Goal: Task Accomplishment & Management: Manage account settings

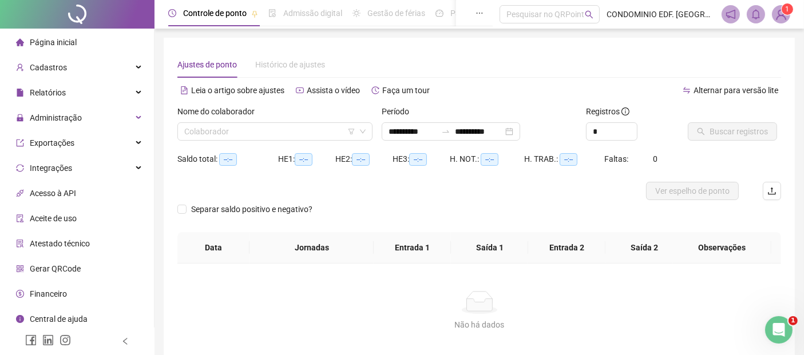
type input "**********"
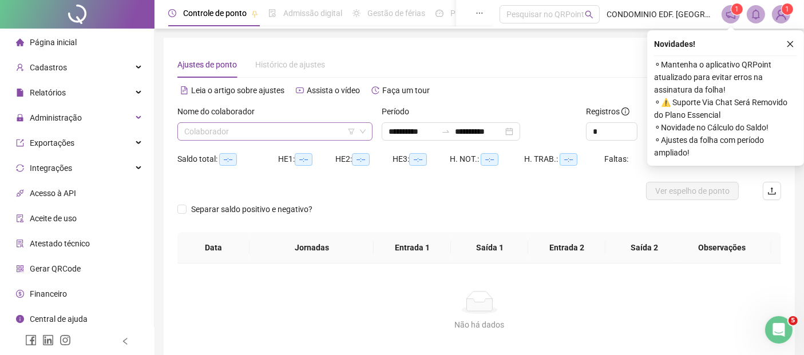
click at [263, 126] on input "search" at bounding box center [269, 131] width 171 height 17
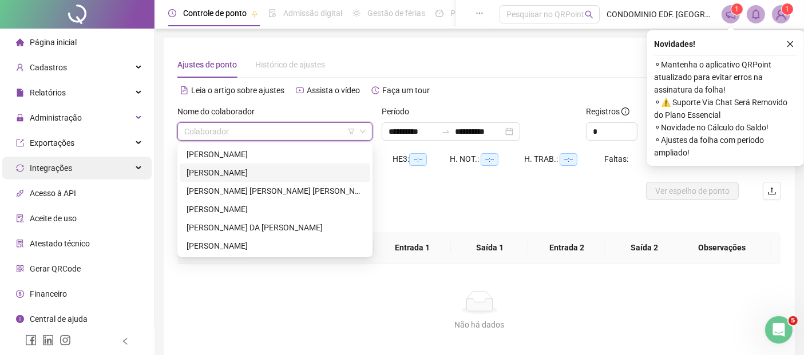
click at [110, 161] on div "Integrações" at bounding box center [76, 168] width 149 height 23
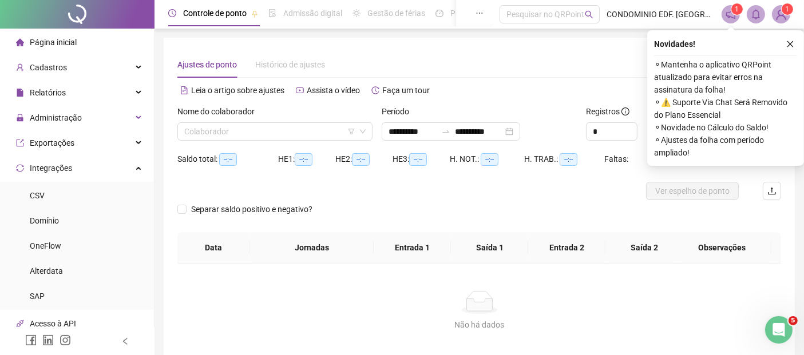
click at [782, 17] on img at bounding box center [780, 14] width 17 height 17
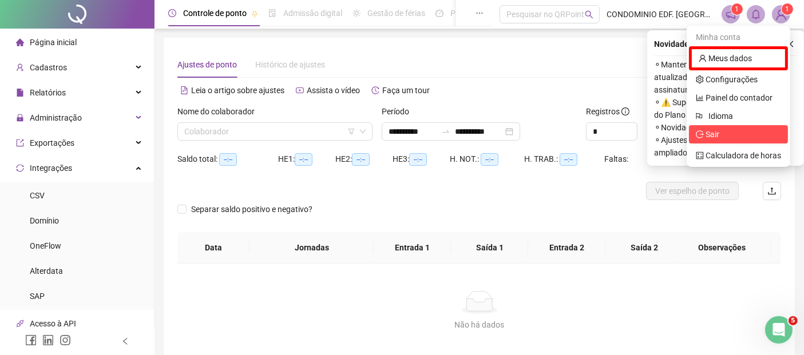
click at [703, 130] on icon "logout" at bounding box center [700, 134] width 8 height 8
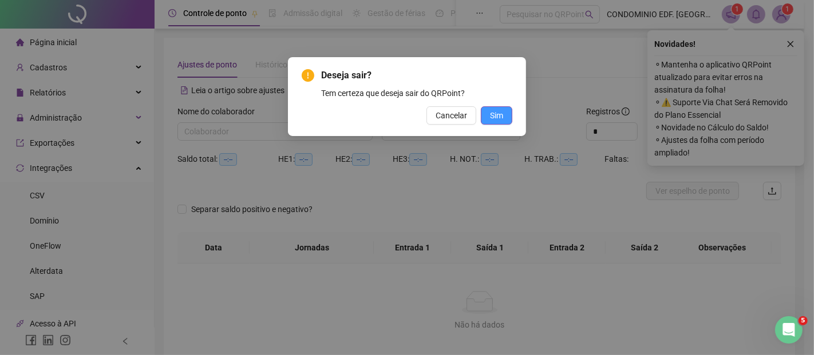
click at [491, 116] on span "Sim" at bounding box center [496, 115] width 13 height 13
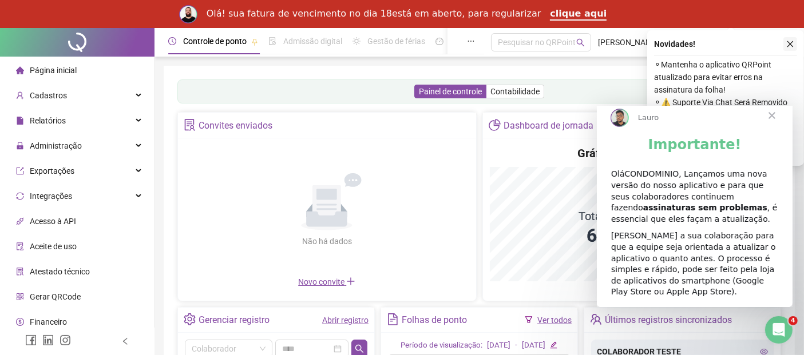
click at [791, 41] on icon "close" at bounding box center [790, 44] width 8 height 8
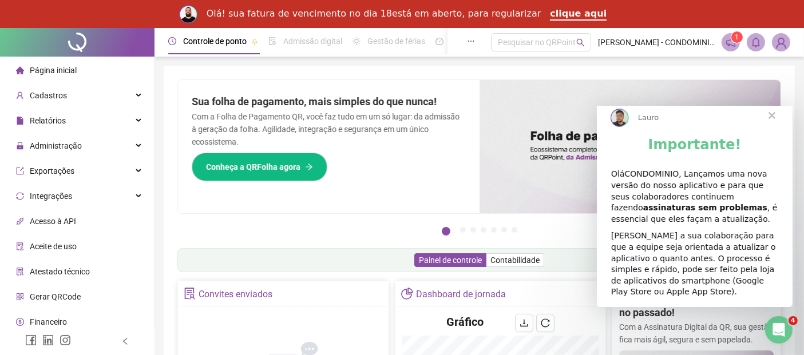
click at [772, 126] on span "Fechar" at bounding box center [771, 115] width 41 height 41
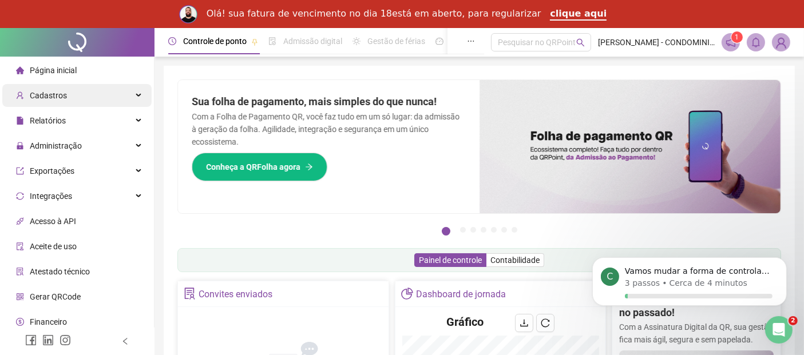
click at [39, 101] on span "Cadastros" at bounding box center [41, 95] width 51 height 23
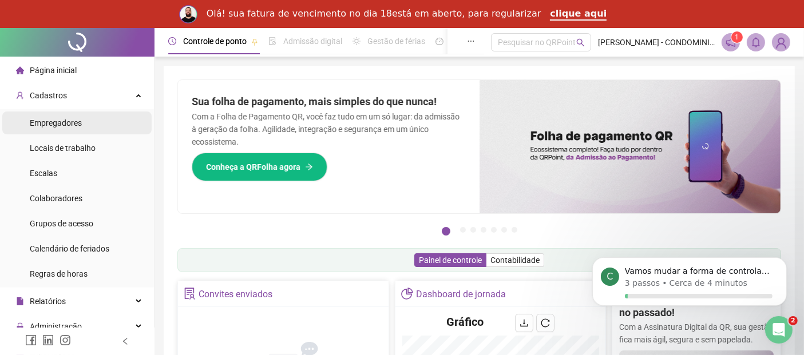
click at [43, 125] on span "Empregadores" at bounding box center [56, 122] width 52 height 9
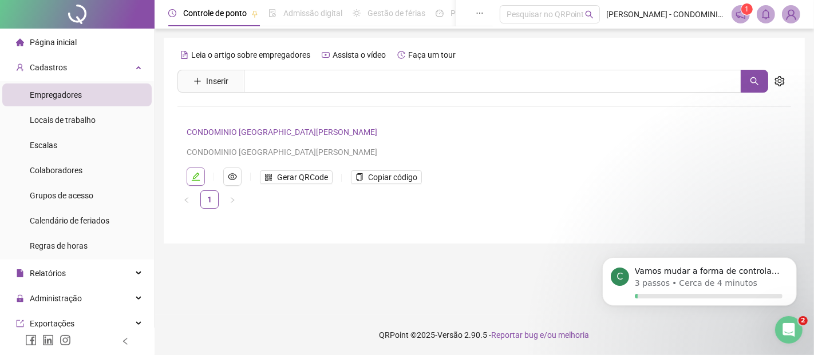
click at [195, 178] on icon "edit" at bounding box center [195, 176] width 9 height 9
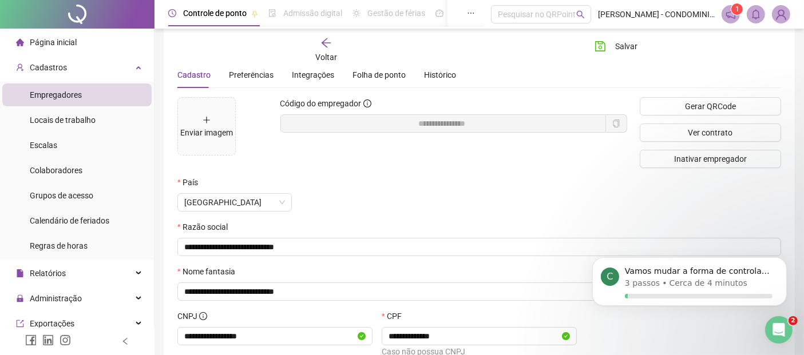
scroll to position [64, 0]
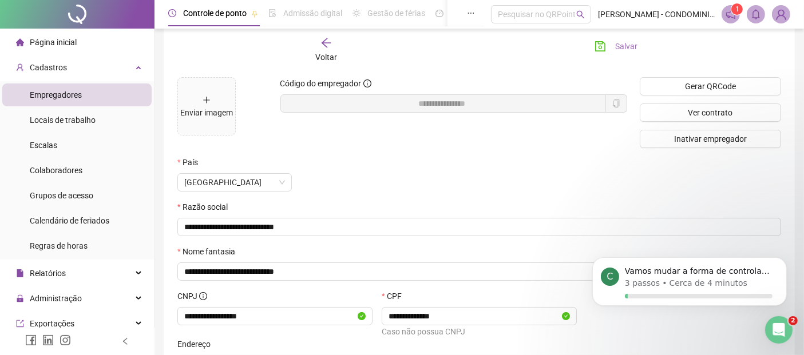
click at [617, 49] on span "Salvar" at bounding box center [626, 46] width 22 height 13
click at [53, 177] on div "Colaboradores" at bounding box center [56, 170] width 53 height 23
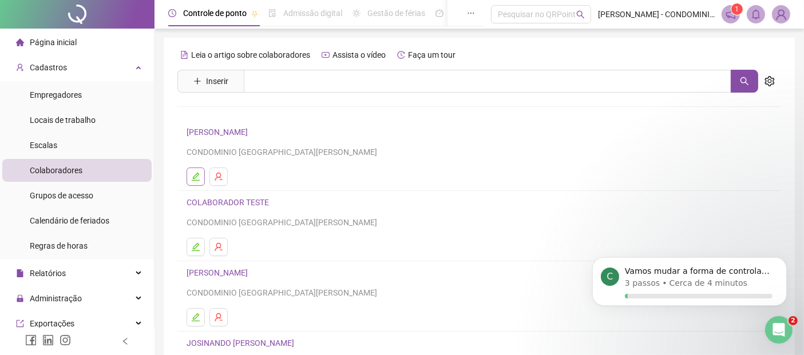
click at [193, 176] on icon "edit" at bounding box center [196, 177] width 8 height 8
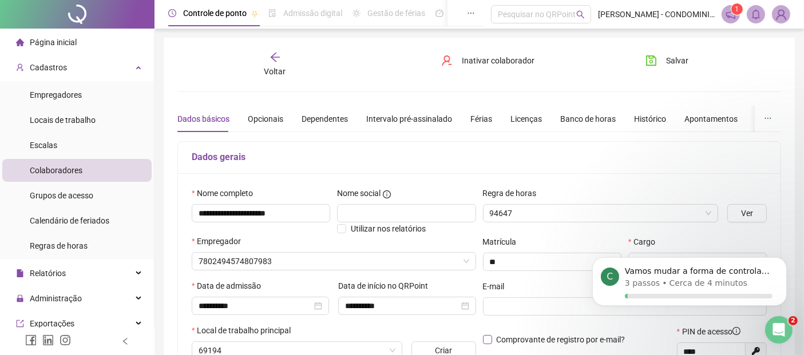
type input "**********"
click at [672, 62] on span "Salvar" at bounding box center [677, 60] width 22 height 13
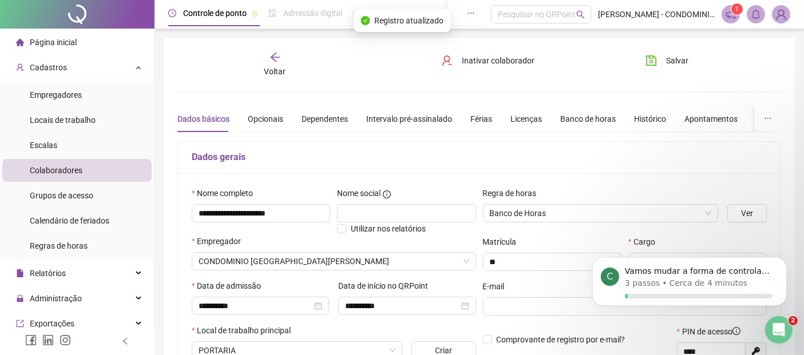
click at [260, 59] on div "Voltar" at bounding box center [274, 64] width 93 height 26
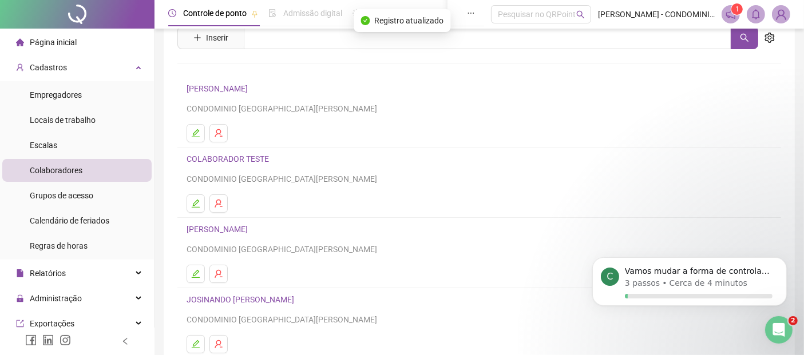
scroll to position [64, 0]
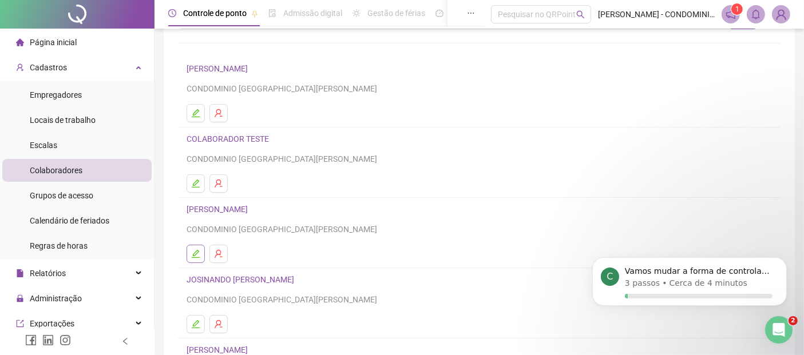
click at [195, 251] on icon "edit" at bounding box center [195, 253] width 9 height 9
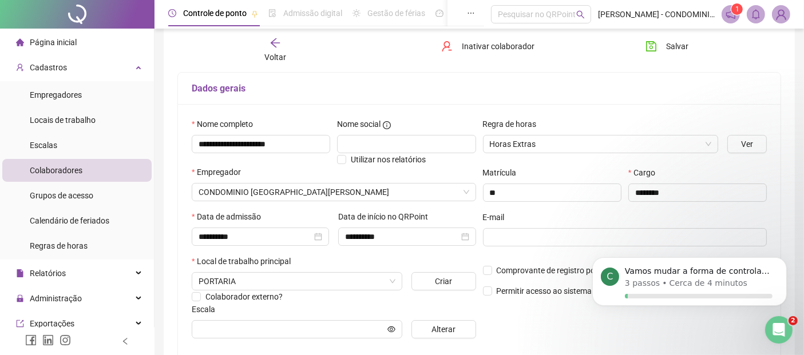
scroll to position [132, 0]
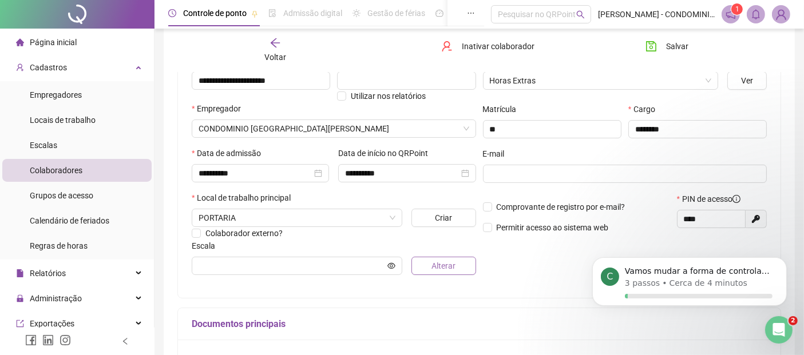
click at [431, 268] on button "Alterar" at bounding box center [443, 266] width 64 height 18
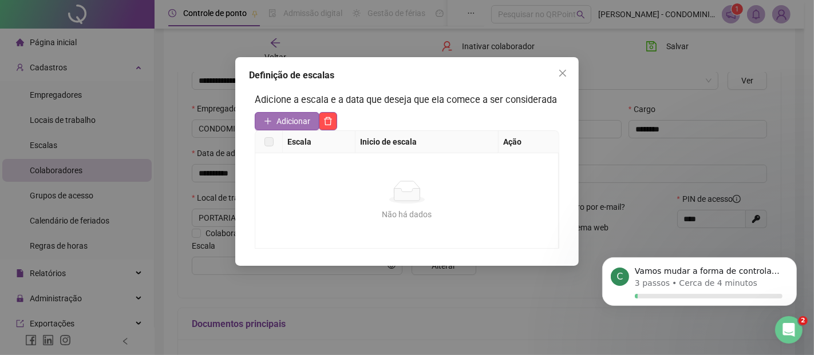
click at [291, 118] on span "Adicionar" at bounding box center [293, 121] width 34 height 13
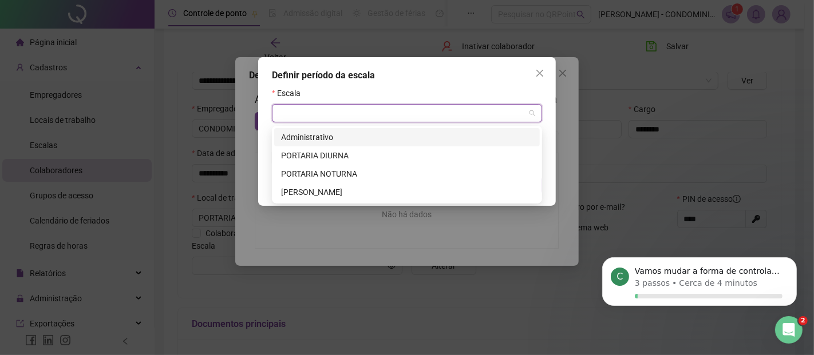
click at [303, 111] on input "search" at bounding box center [402, 113] width 246 height 17
click at [292, 170] on div "PORTARIA NOTURNA" at bounding box center [407, 174] width 252 height 13
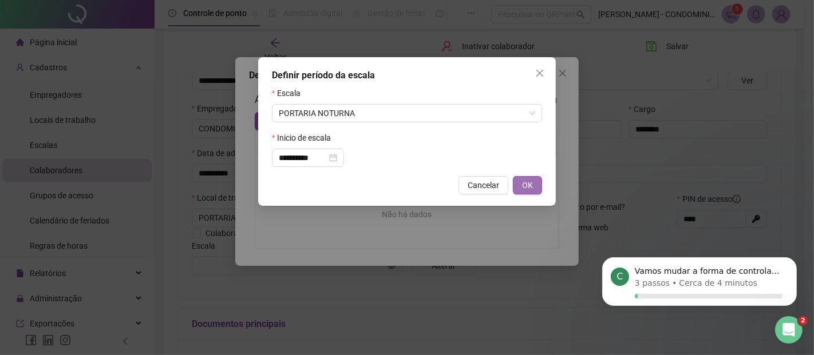
click at [526, 188] on span "OK" at bounding box center [527, 185] width 11 height 13
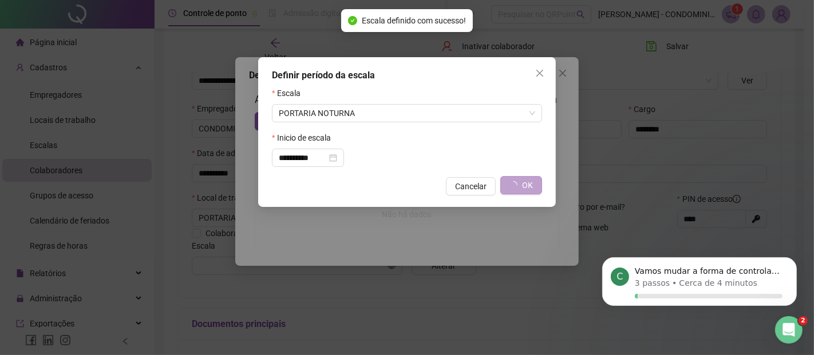
type input "**********"
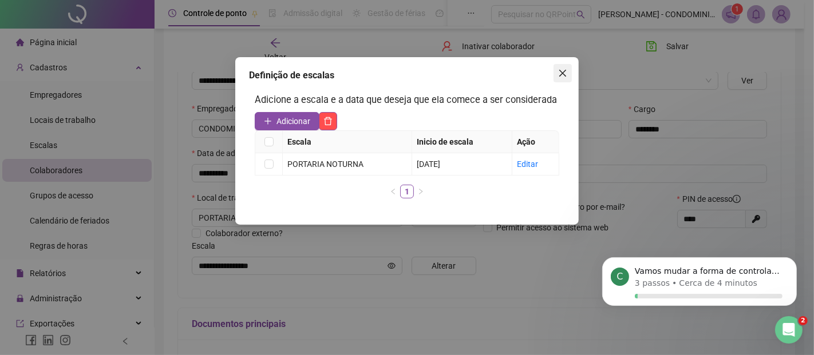
click at [562, 74] on icon "close" at bounding box center [562, 73] width 9 height 9
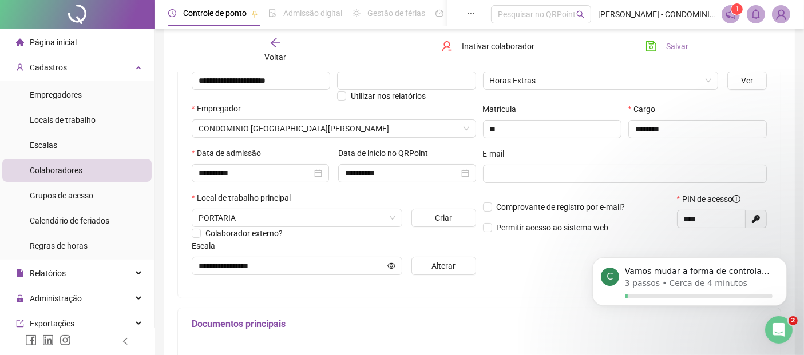
click at [674, 46] on span "Salvar" at bounding box center [677, 46] width 22 height 13
click at [271, 53] on span "Voltar" at bounding box center [275, 57] width 22 height 9
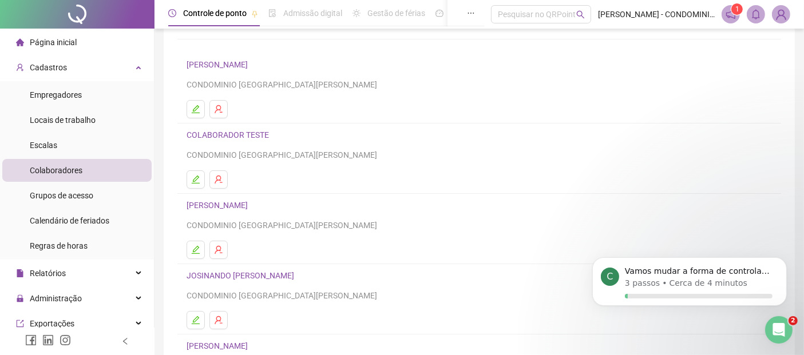
scroll to position [127, 0]
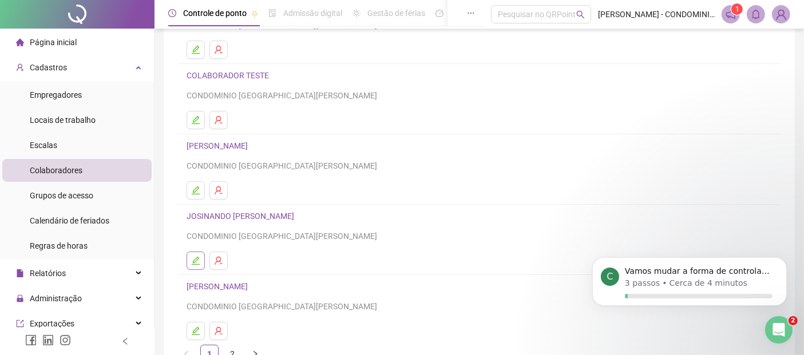
click at [193, 261] on icon "edit" at bounding box center [195, 260] width 9 height 9
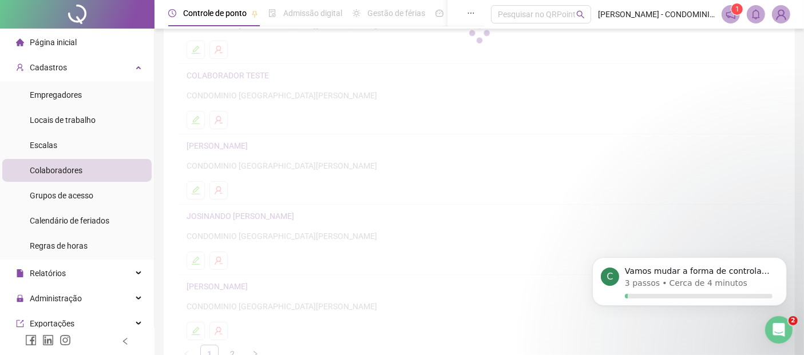
scroll to position [132, 0]
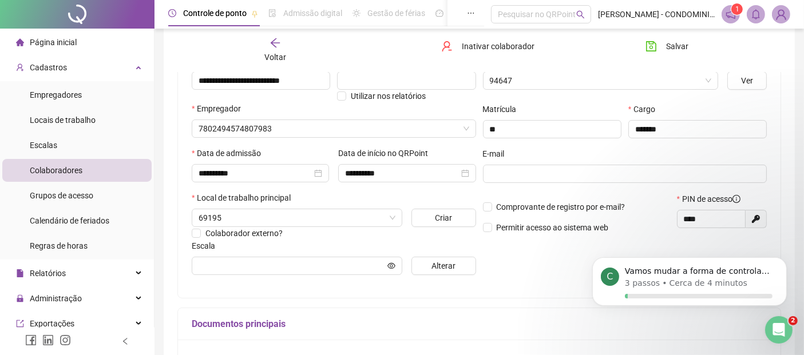
type input "**********"
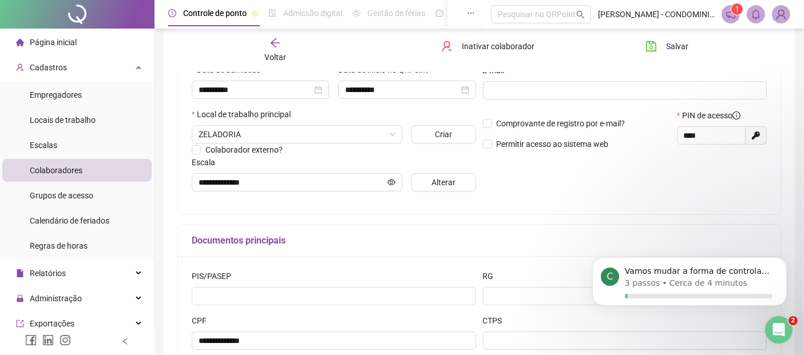
scroll to position [196, 0]
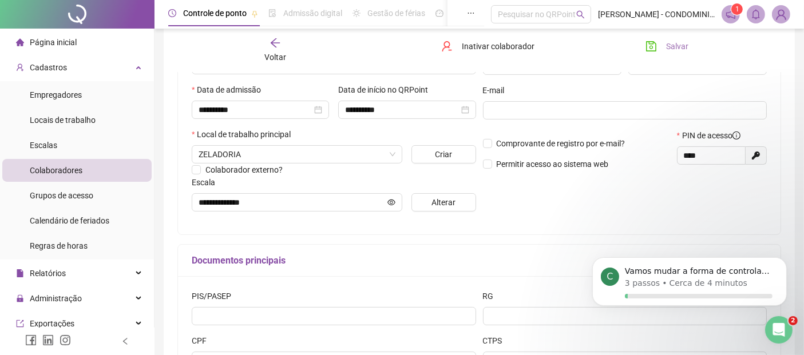
click at [673, 42] on span "Salvar" at bounding box center [677, 46] width 22 height 13
click at [279, 53] on span "Voltar" at bounding box center [275, 57] width 22 height 9
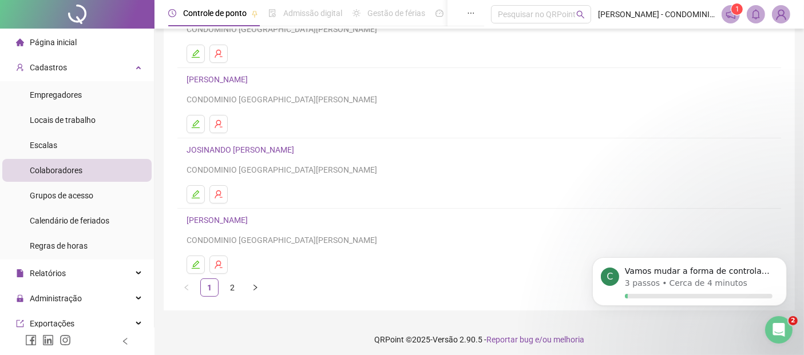
scroll to position [197, 0]
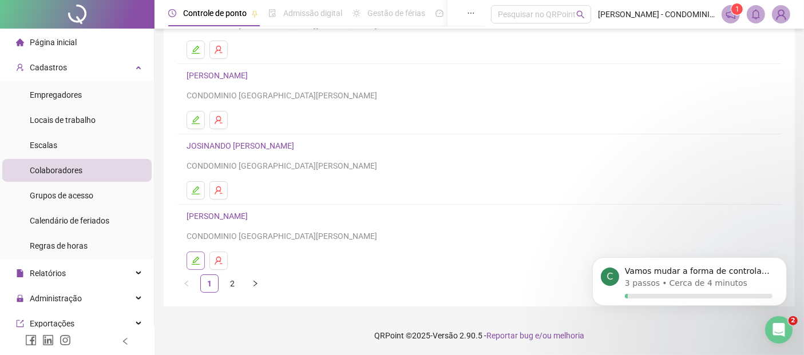
click at [195, 260] on icon "edit" at bounding box center [195, 260] width 9 height 9
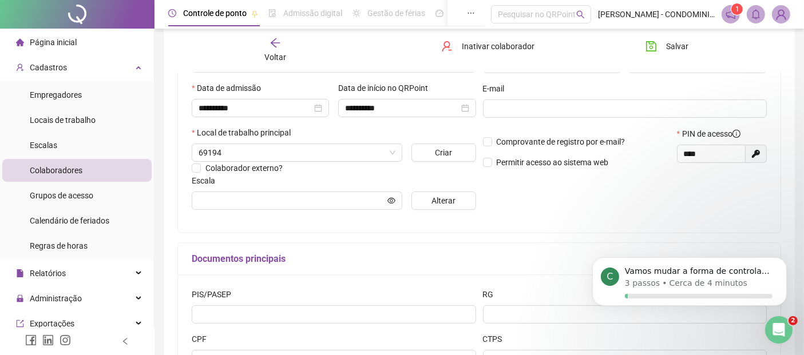
scroll to position [203, 0]
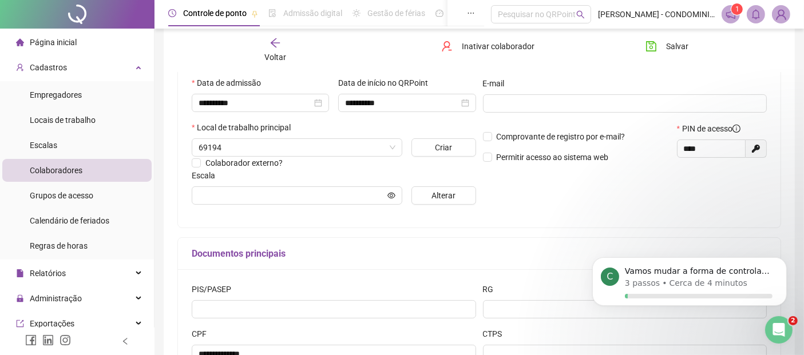
type input "**********"
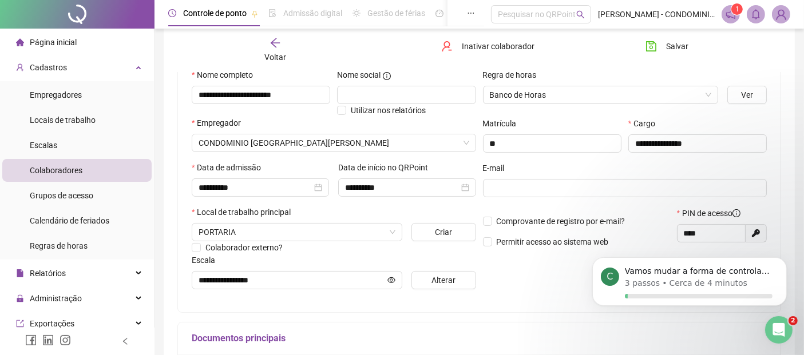
scroll to position [76, 0]
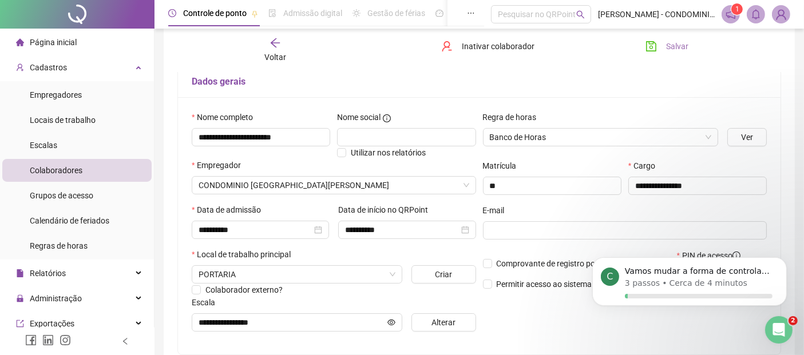
click at [670, 45] on span "Salvar" at bounding box center [677, 46] width 22 height 13
click at [267, 49] on div "Voltar" at bounding box center [274, 50] width 93 height 26
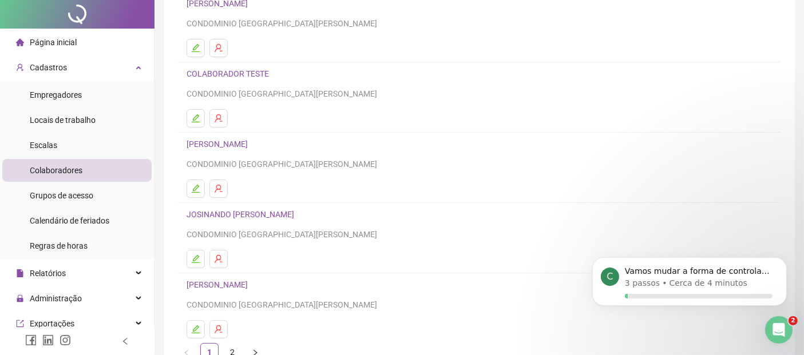
scroll to position [197, 0]
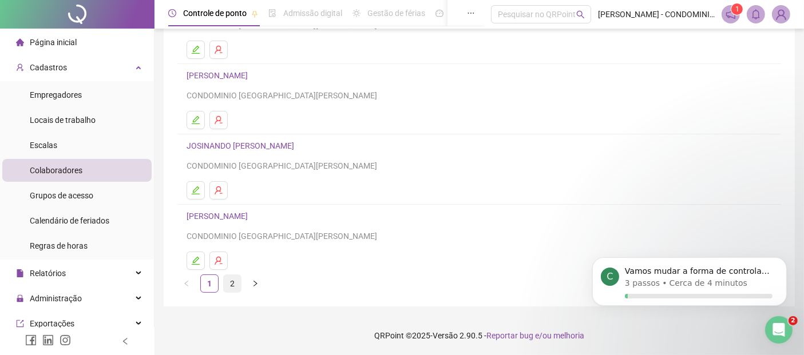
click at [233, 281] on link "2" at bounding box center [232, 283] width 17 height 17
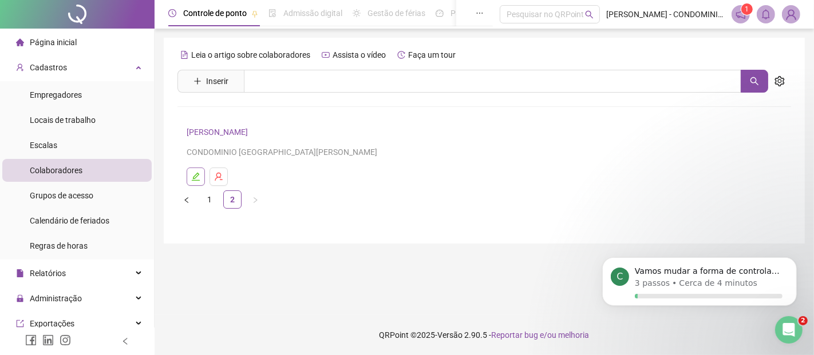
click at [195, 178] on icon "edit" at bounding box center [195, 176] width 9 height 9
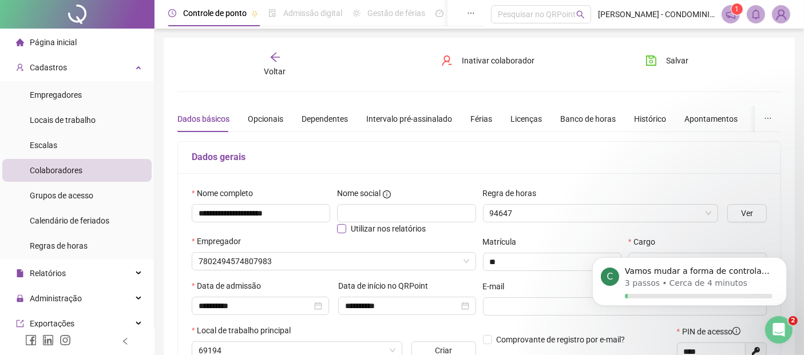
type input "**********"
click at [669, 58] on span "Salvar" at bounding box center [677, 60] width 22 height 13
click at [672, 62] on span "Salvar" at bounding box center [677, 60] width 22 height 13
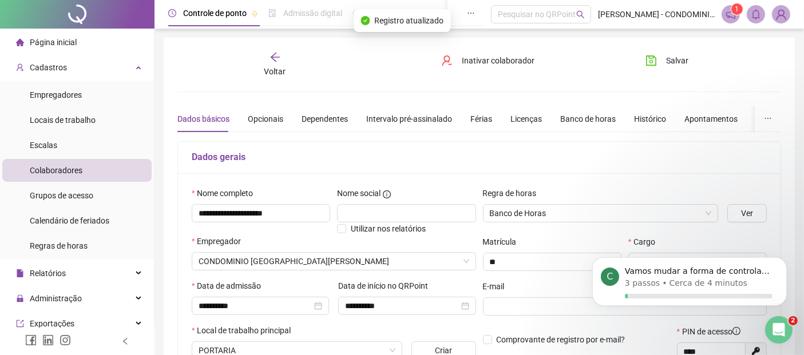
click at [778, 22] on img at bounding box center [780, 14] width 17 height 17
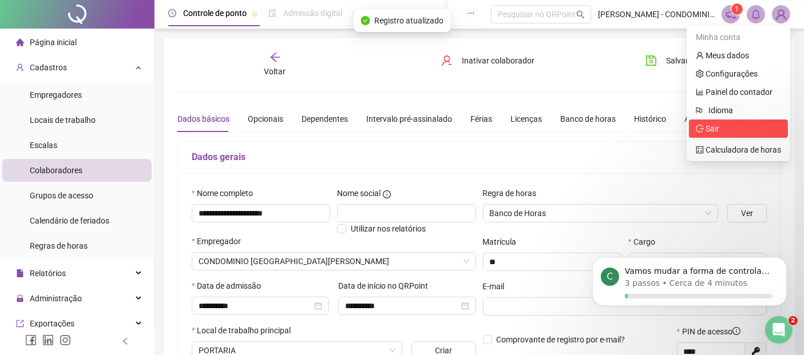
click at [712, 129] on span "Sair" at bounding box center [712, 128] width 14 height 9
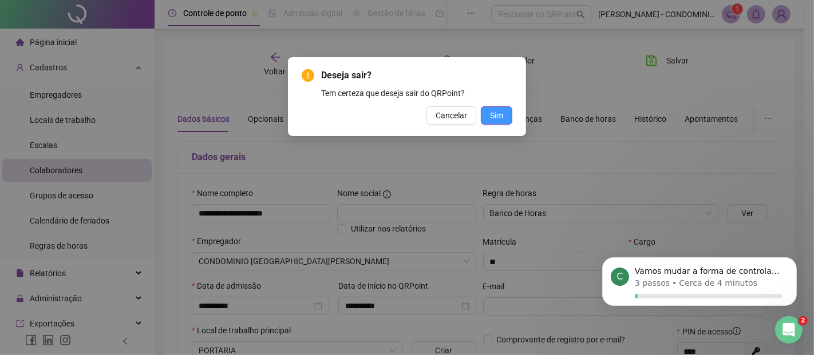
click at [490, 116] on span "Sim" at bounding box center [496, 115] width 13 height 13
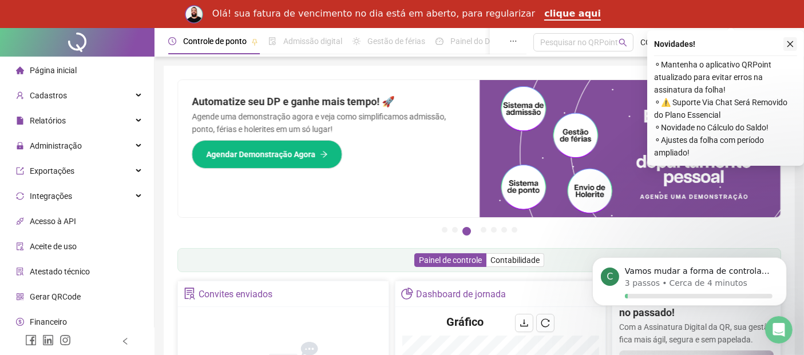
click at [788, 43] on icon "close" at bounding box center [790, 44] width 8 height 8
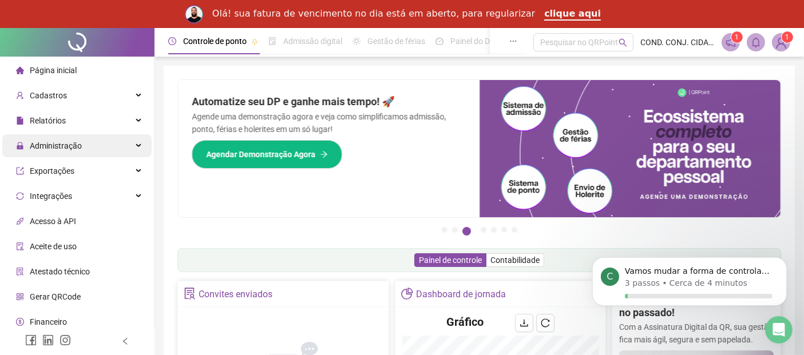
click at [42, 149] on span "Administração" at bounding box center [56, 145] width 52 height 9
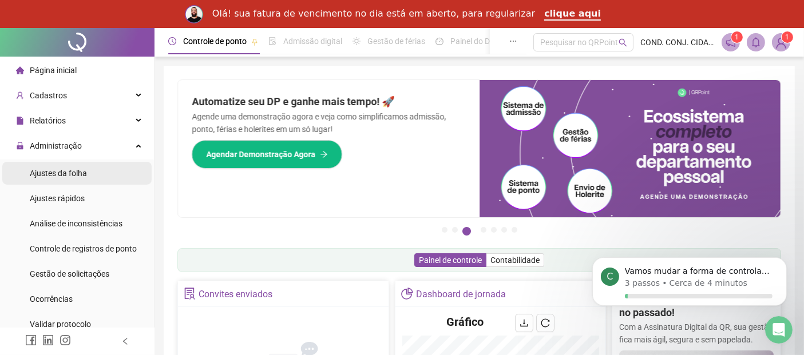
click at [49, 177] on span "Ajustes da folha" at bounding box center [58, 173] width 57 height 9
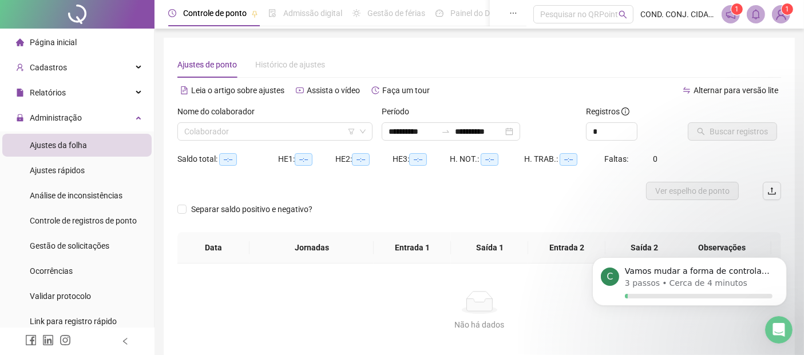
type input "**********"
click at [211, 128] on input "search" at bounding box center [269, 131] width 171 height 17
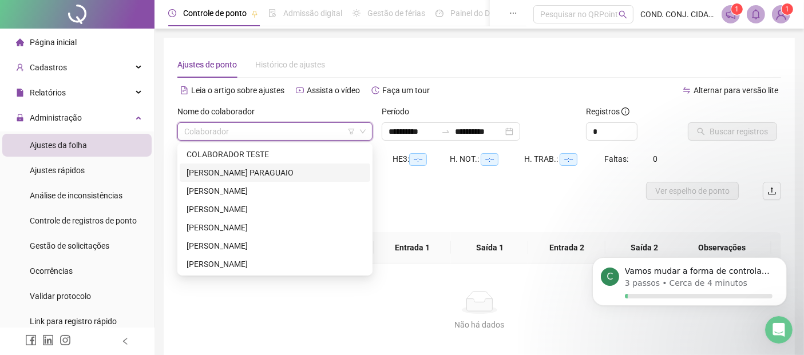
click at [197, 170] on div "[PERSON_NAME] PARAGUAIO" at bounding box center [275, 172] width 177 height 13
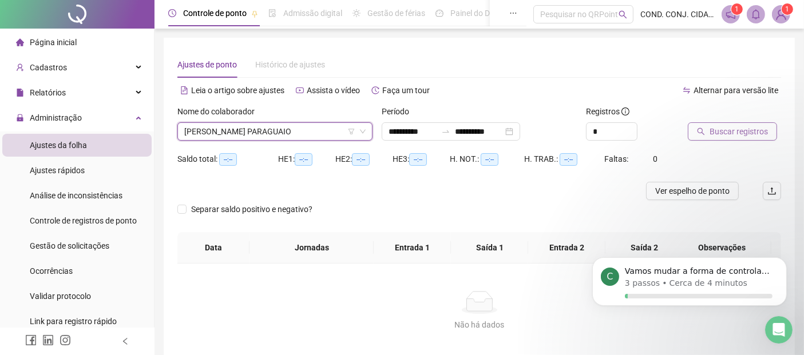
click at [733, 132] on span "Buscar registros" at bounding box center [738, 131] width 58 height 13
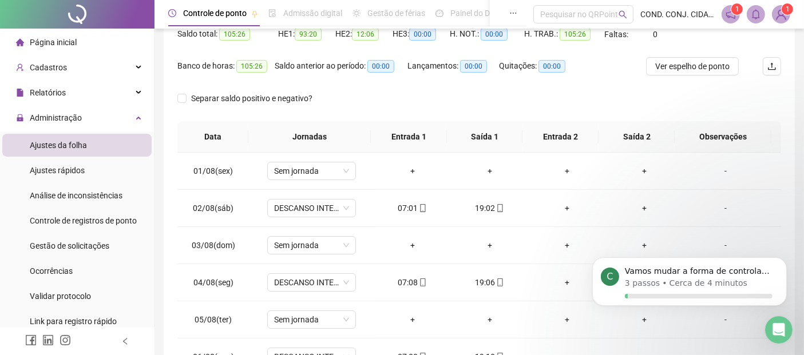
scroll to position [128, 0]
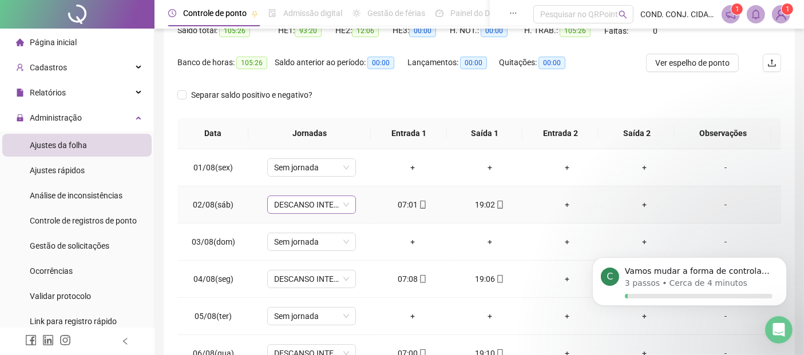
click at [344, 205] on span "DESCANSO INTER-JORNADA" at bounding box center [311, 204] width 75 height 17
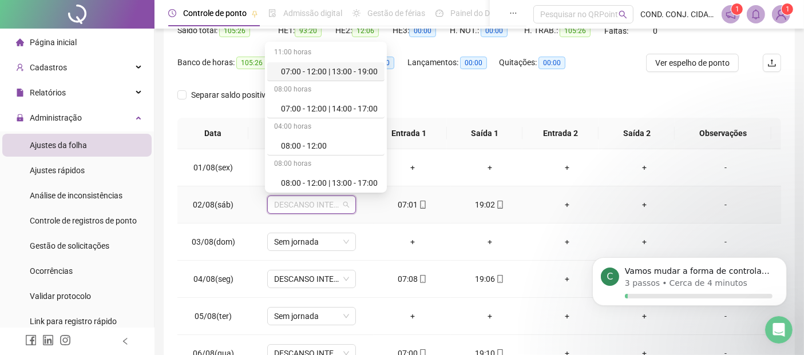
click at [302, 73] on div "07:00 - 12:00 | 13:00 - 19:00" at bounding box center [329, 71] width 97 height 13
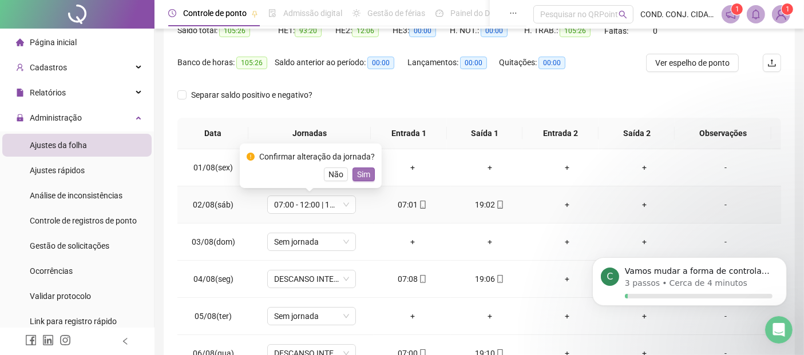
click at [357, 172] on span "Sim" at bounding box center [363, 174] width 13 height 13
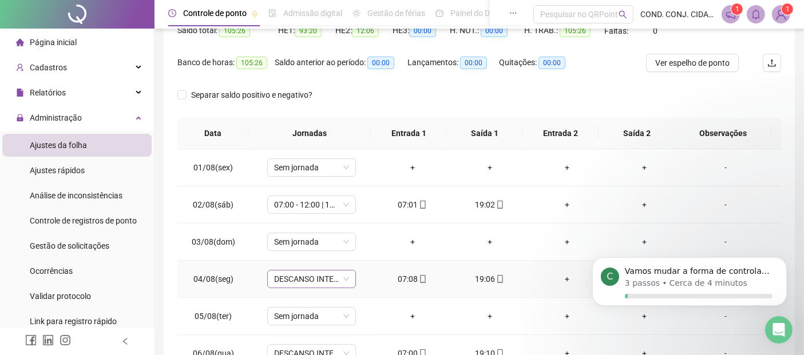
click at [342, 280] on span "DESCANSO INTER-JORNADA" at bounding box center [311, 279] width 75 height 17
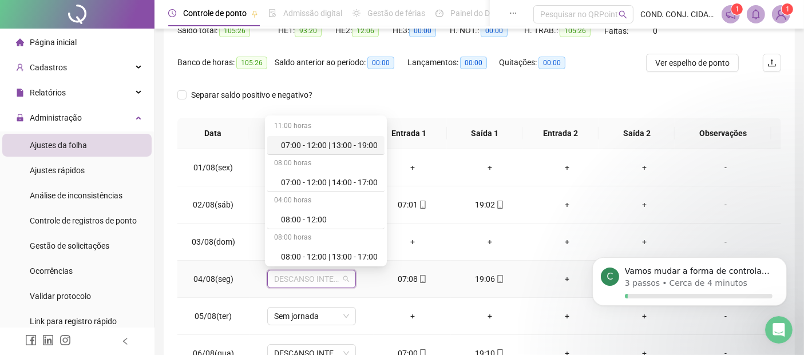
click at [334, 149] on div "07:00 - 12:00 | 13:00 - 19:00" at bounding box center [329, 145] width 97 height 13
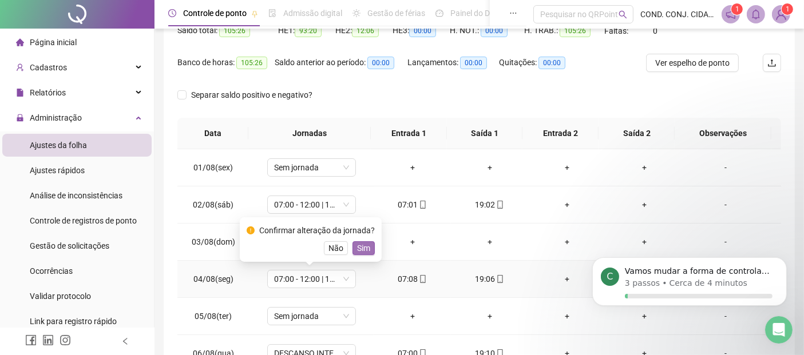
click at [361, 246] on span "Sim" at bounding box center [363, 248] width 13 height 13
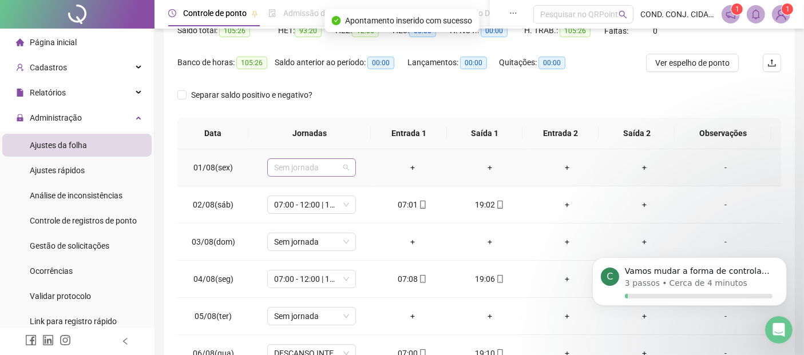
click at [347, 170] on div "Sem jornada" at bounding box center [311, 167] width 89 height 18
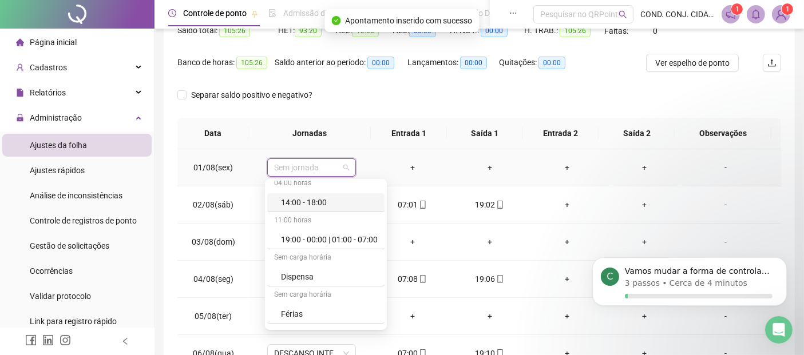
scroll to position [191, 0]
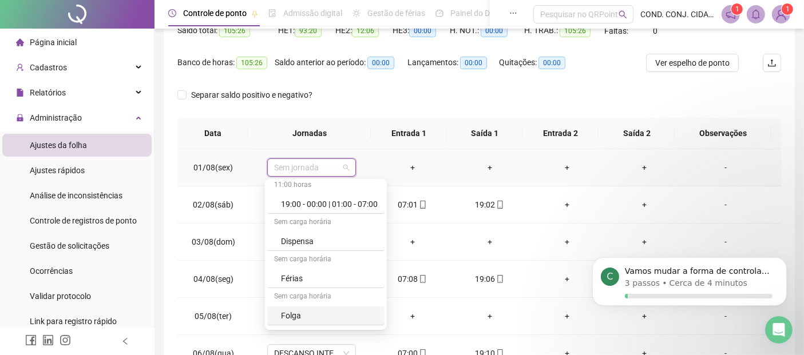
click at [287, 316] on div "Folga" at bounding box center [329, 316] width 97 height 13
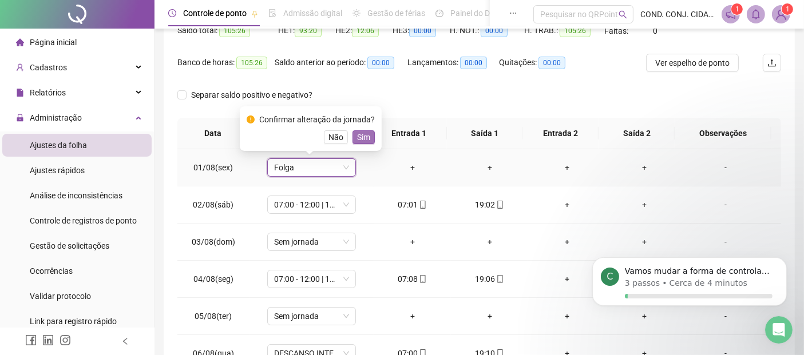
click at [360, 136] on span "Sim" at bounding box center [363, 137] width 13 height 13
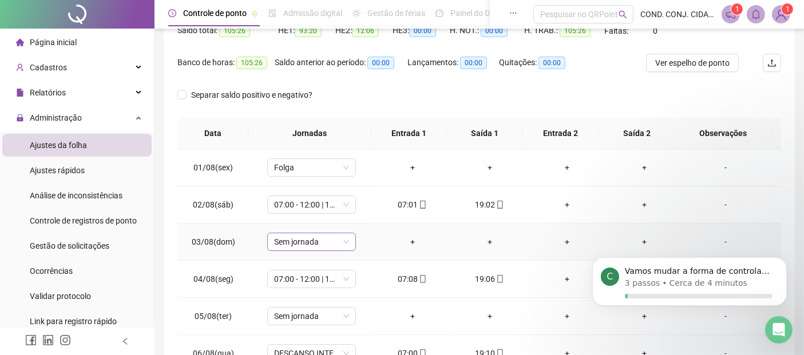
click at [345, 242] on span "Sem jornada" at bounding box center [311, 241] width 75 height 17
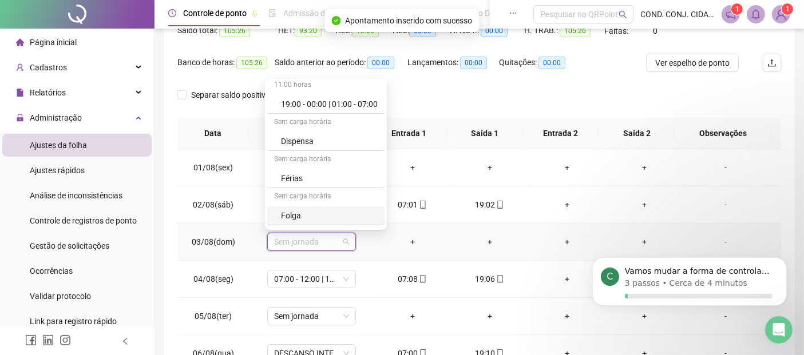
click at [292, 215] on div "Folga" at bounding box center [329, 215] width 97 height 13
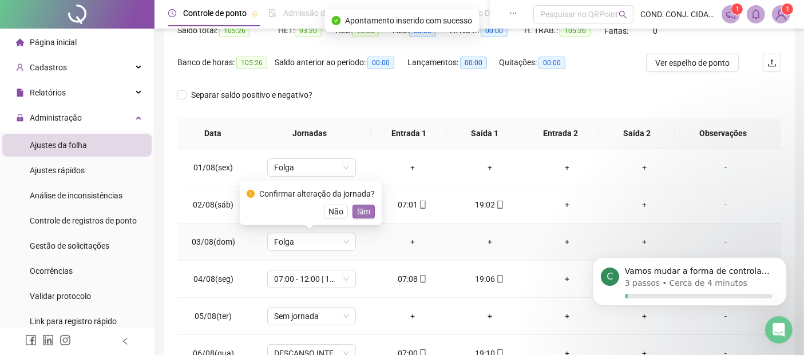
click at [361, 211] on span "Sim" at bounding box center [363, 211] width 13 height 13
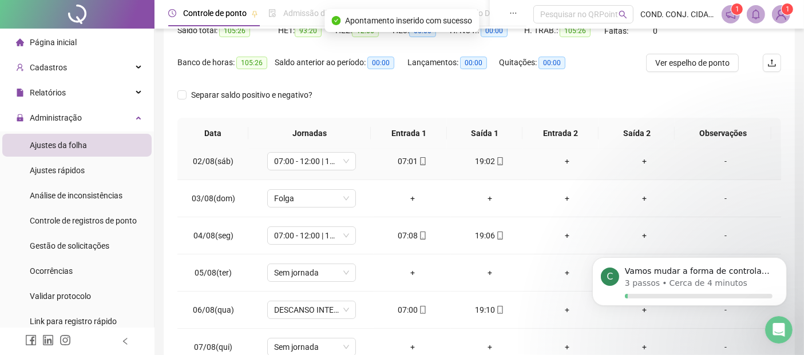
scroll to position [64, 0]
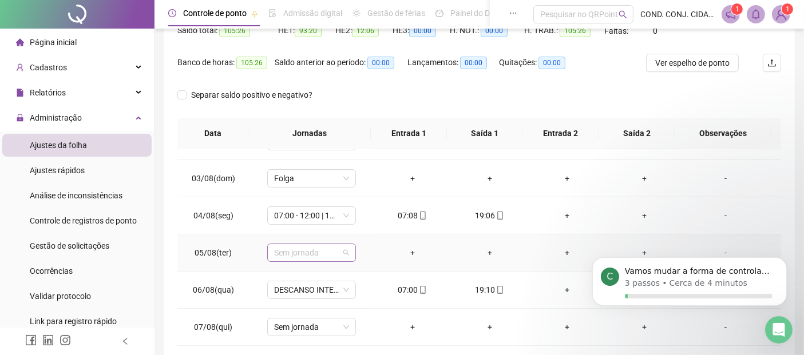
click at [340, 253] on span "Sem jornada" at bounding box center [311, 252] width 75 height 17
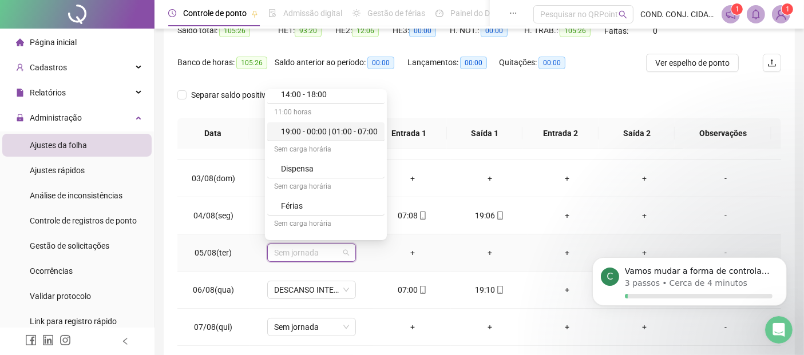
scroll to position [191, 0]
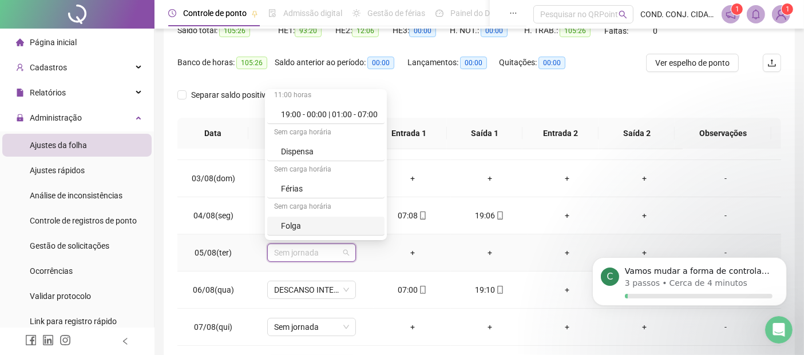
click at [291, 224] on div "Folga" at bounding box center [329, 226] width 97 height 13
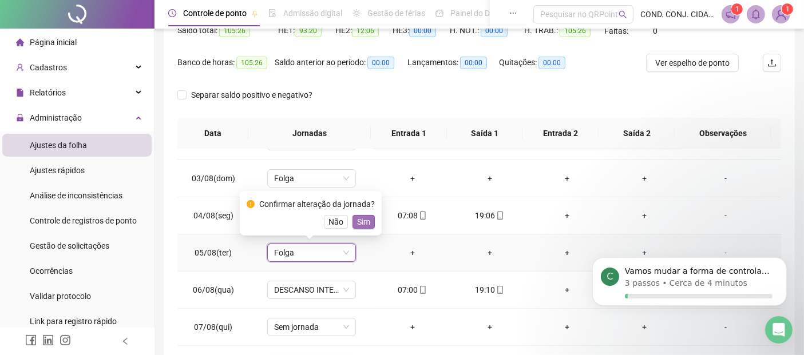
click at [362, 221] on span "Sim" at bounding box center [363, 222] width 13 height 13
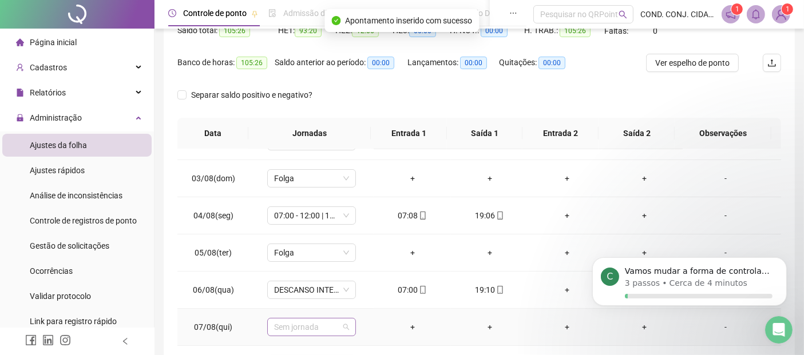
click at [346, 326] on span "Sem jornada" at bounding box center [311, 327] width 75 height 17
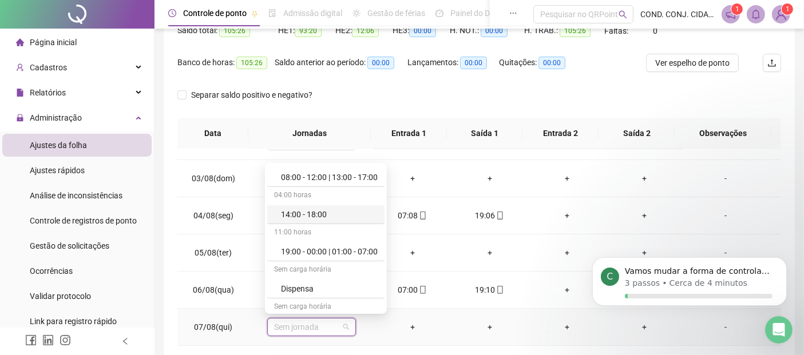
scroll to position [254, 0]
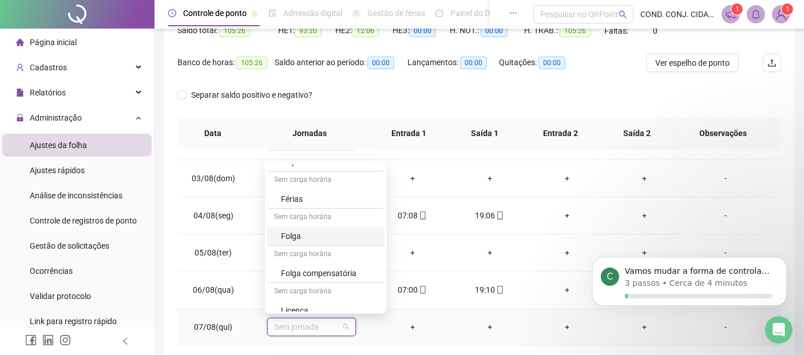
click at [293, 236] on div "Folga" at bounding box center [329, 236] width 97 height 13
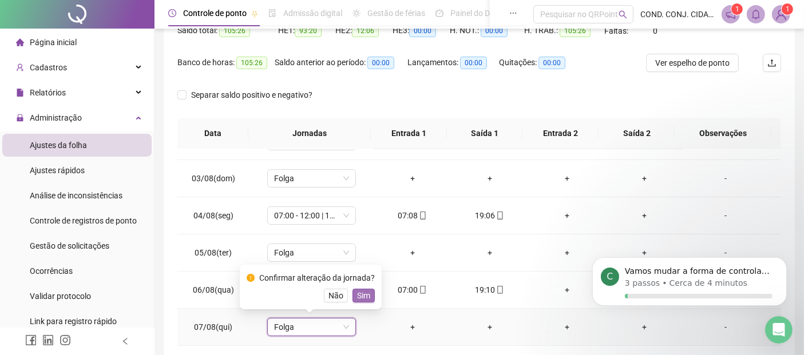
click at [360, 296] on span "Sim" at bounding box center [363, 295] width 13 height 13
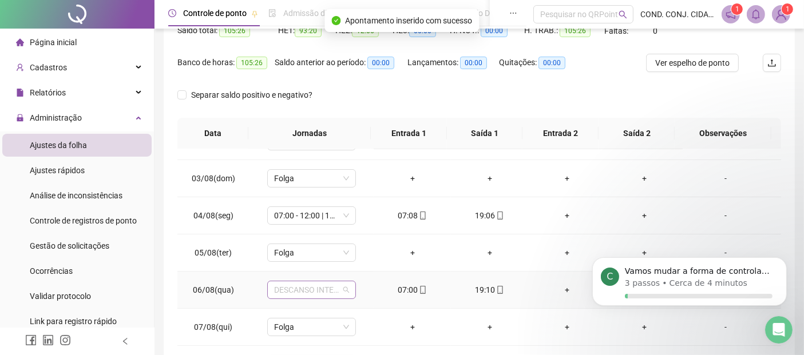
click at [343, 289] on span "DESCANSO INTER-JORNADA" at bounding box center [311, 289] width 75 height 17
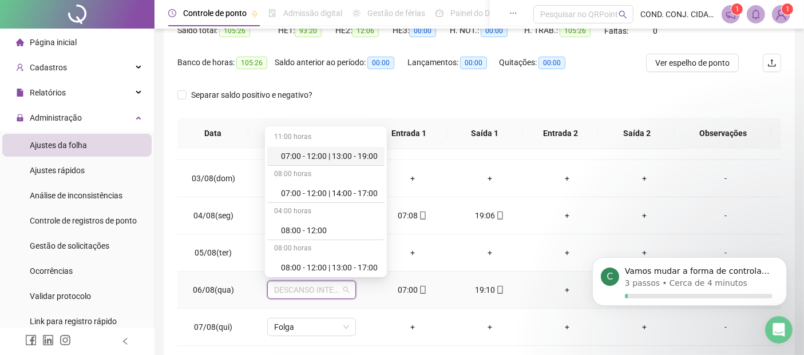
click at [330, 159] on div "07:00 - 12:00 | 13:00 - 19:00" at bounding box center [329, 156] width 97 height 13
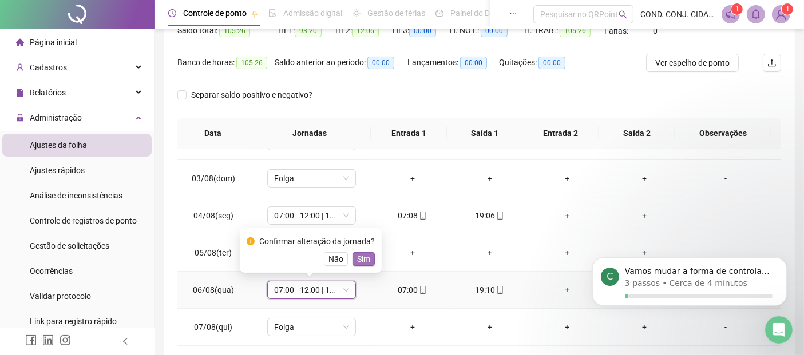
click at [360, 260] on span "Sim" at bounding box center [363, 259] width 13 height 13
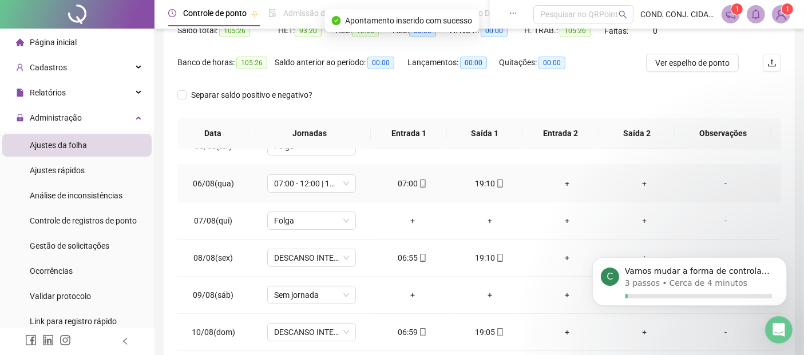
scroll to position [191, 0]
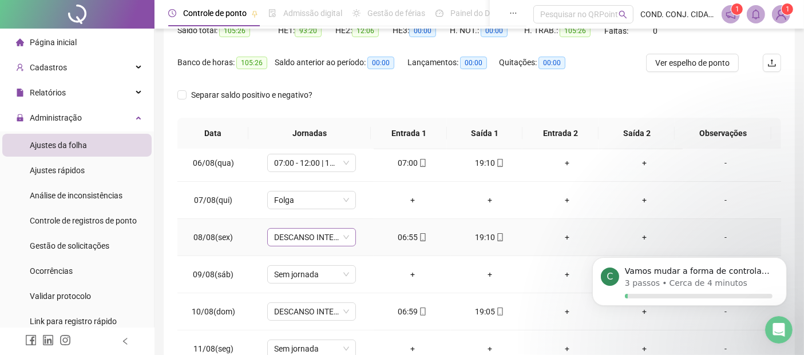
click at [344, 235] on span "DESCANSO INTER-JORNADA" at bounding box center [311, 237] width 75 height 17
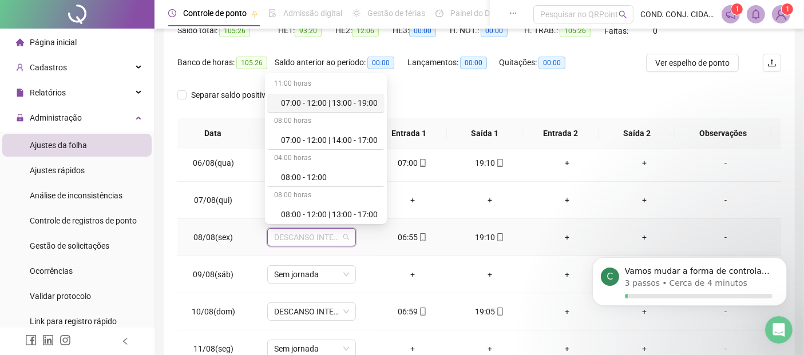
click at [304, 102] on div "07:00 - 12:00 | 13:00 - 19:00" at bounding box center [329, 103] width 97 height 13
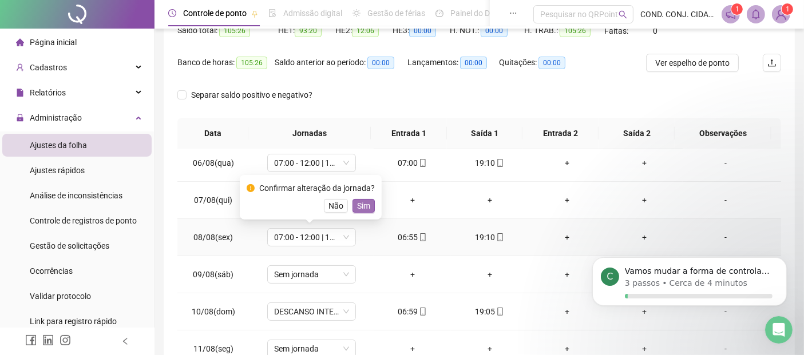
click at [363, 208] on span "Sim" at bounding box center [363, 206] width 13 height 13
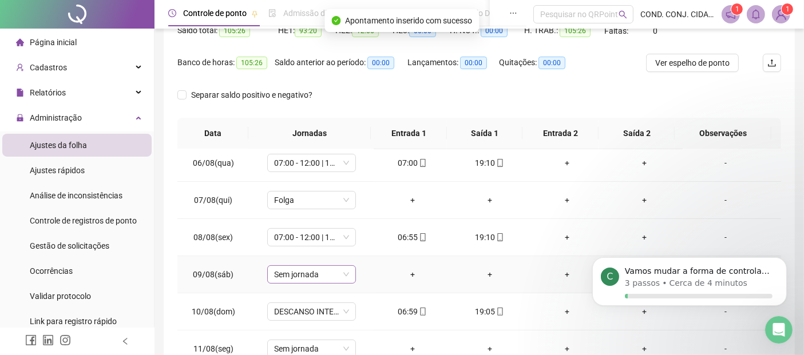
click at [343, 273] on span "Sem jornada" at bounding box center [311, 274] width 75 height 17
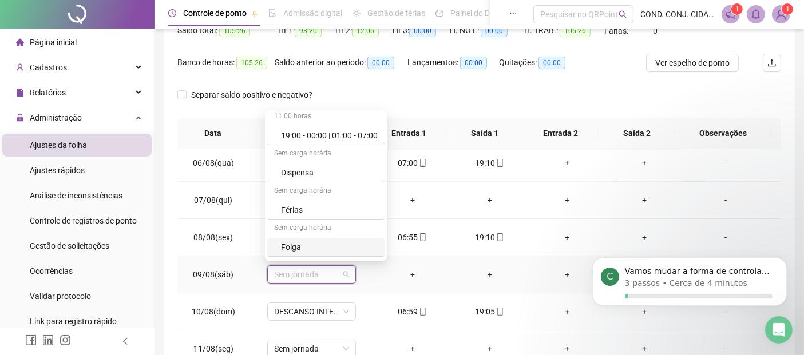
click at [283, 249] on div "Folga" at bounding box center [329, 247] width 97 height 13
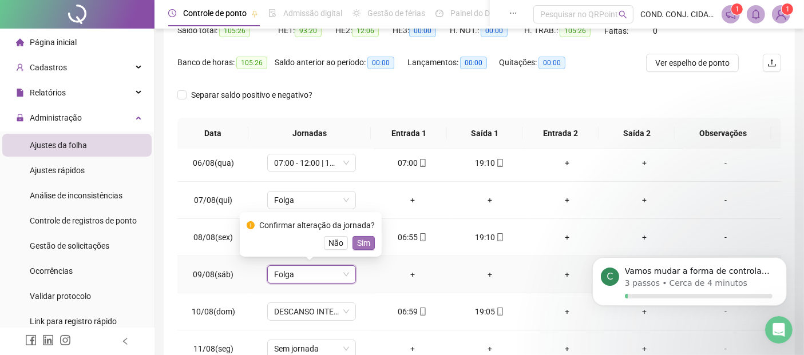
click at [359, 239] on span "Sim" at bounding box center [363, 243] width 13 height 13
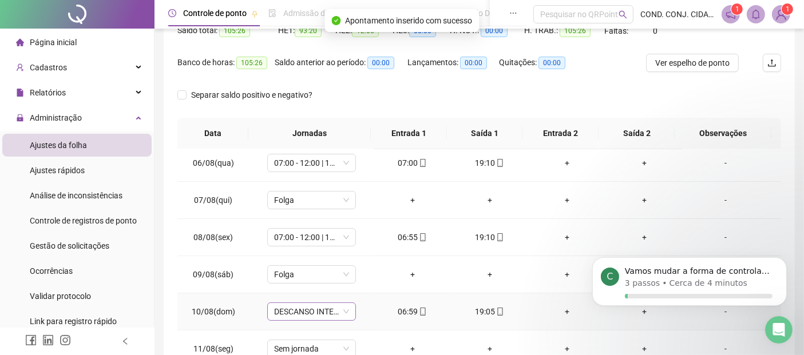
click at [343, 311] on span "DESCANSO INTER-JORNADA" at bounding box center [311, 311] width 75 height 17
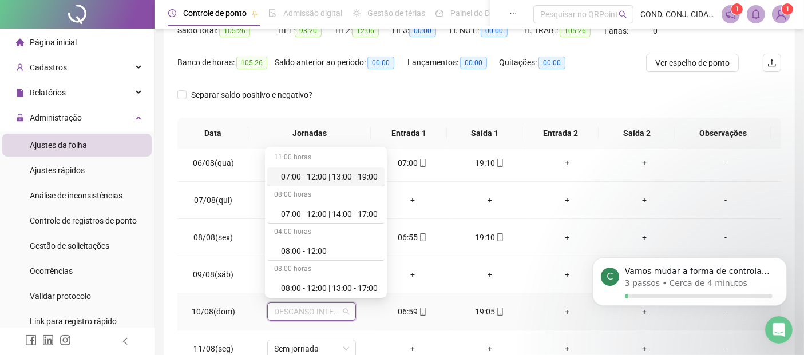
click at [299, 178] on div "07:00 - 12:00 | 13:00 - 19:00" at bounding box center [329, 176] width 97 height 13
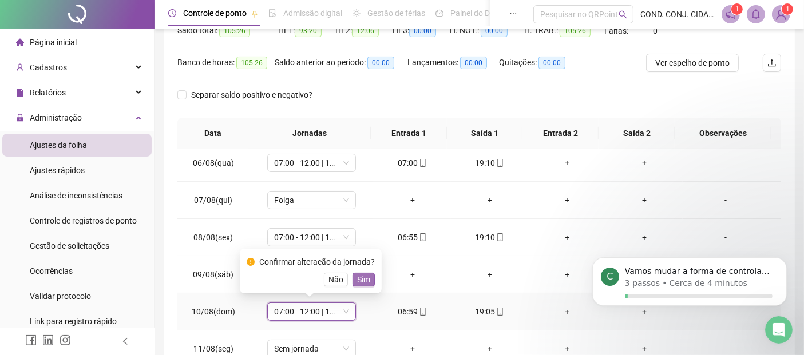
click at [361, 283] on span "Sim" at bounding box center [363, 279] width 13 height 13
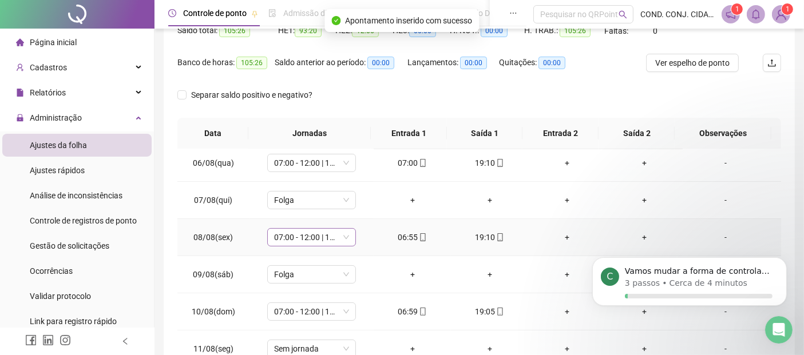
scroll to position [254, 0]
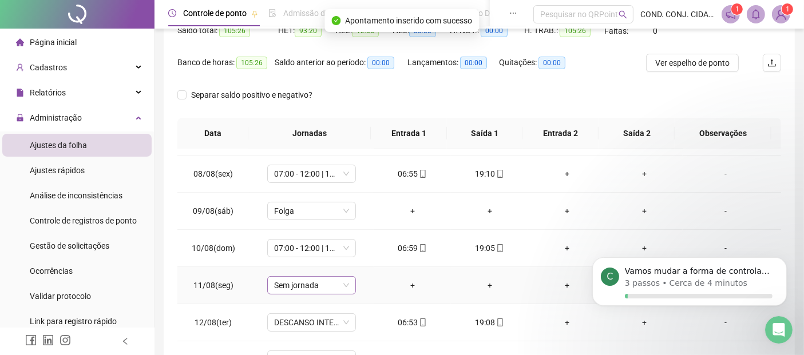
click at [347, 285] on div "Sem jornada" at bounding box center [311, 285] width 89 height 18
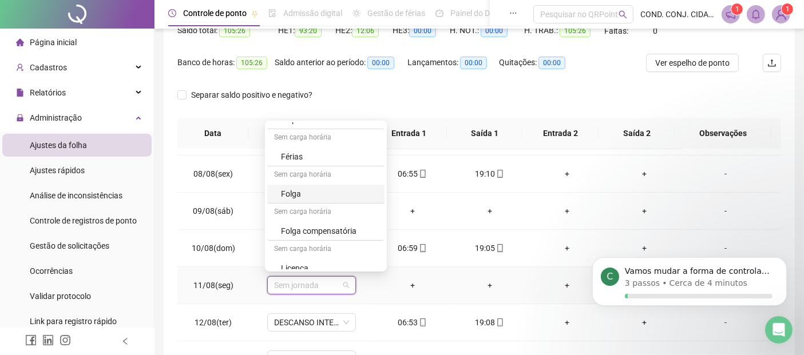
click at [286, 189] on div "Folga" at bounding box center [329, 194] width 97 height 13
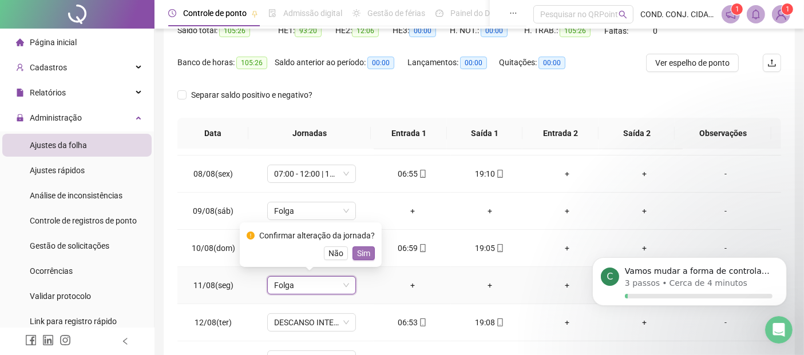
click at [363, 257] on span "Sim" at bounding box center [363, 253] width 13 height 13
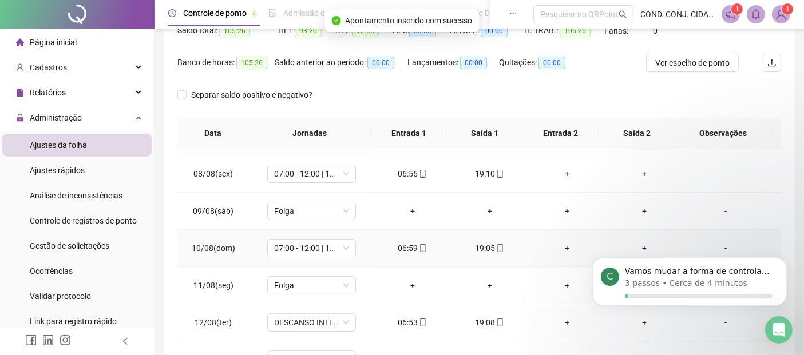
scroll to position [318, 0]
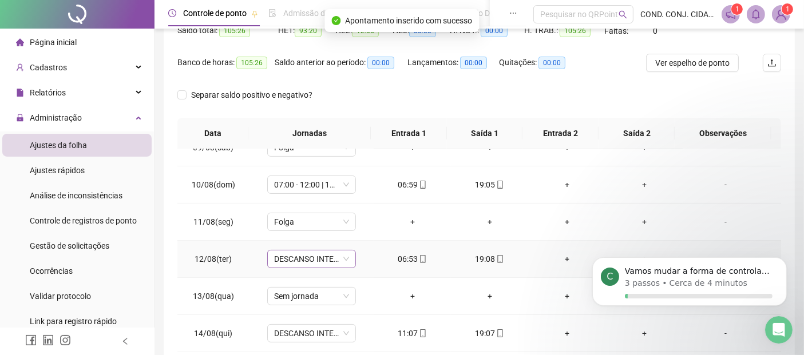
click at [344, 259] on span "DESCANSO INTER-JORNADA" at bounding box center [311, 259] width 75 height 17
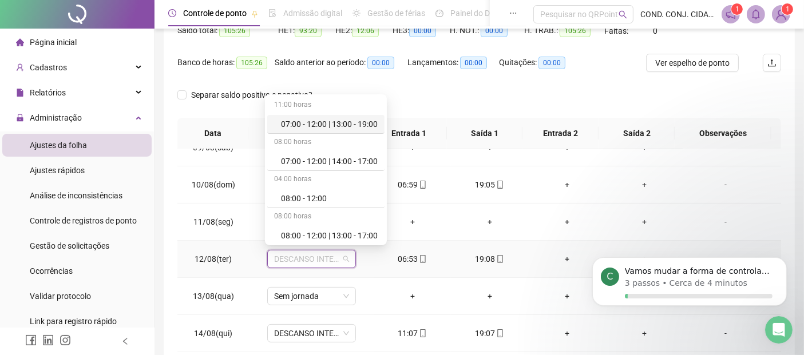
click at [310, 126] on div "07:00 - 12:00 | 13:00 - 19:00" at bounding box center [329, 124] width 97 height 13
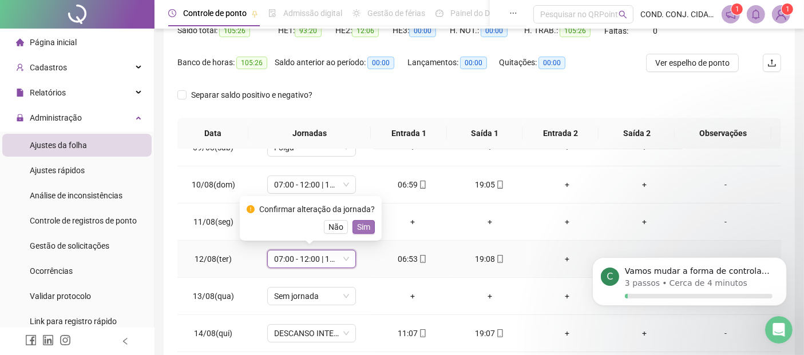
click at [361, 224] on span "Sim" at bounding box center [363, 227] width 13 height 13
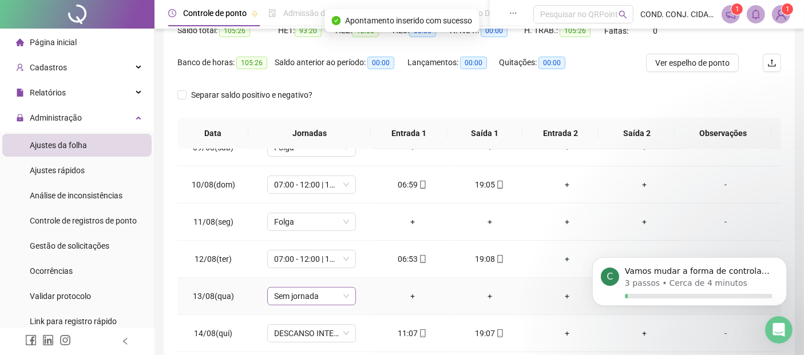
click at [343, 293] on span "Sem jornada" at bounding box center [311, 296] width 75 height 17
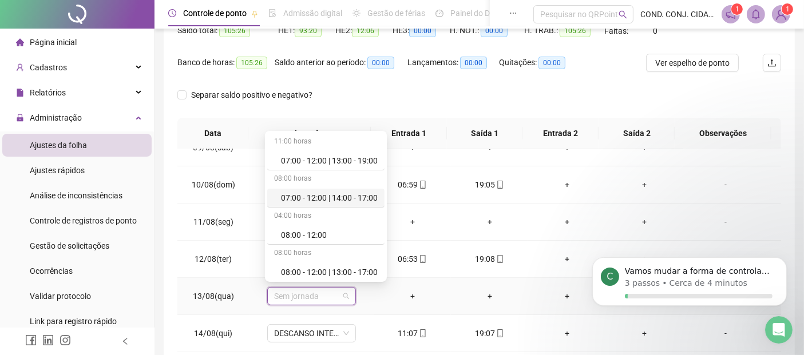
scroll to position [191, 0]
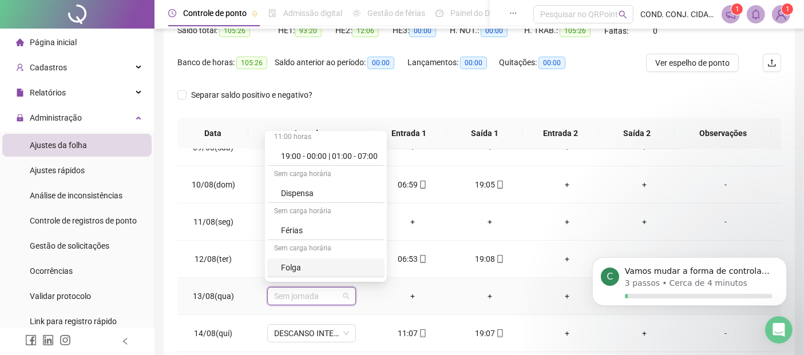
click at [287, 267] on div "Folga" at bounding box center [329, 267] width 97 height 13
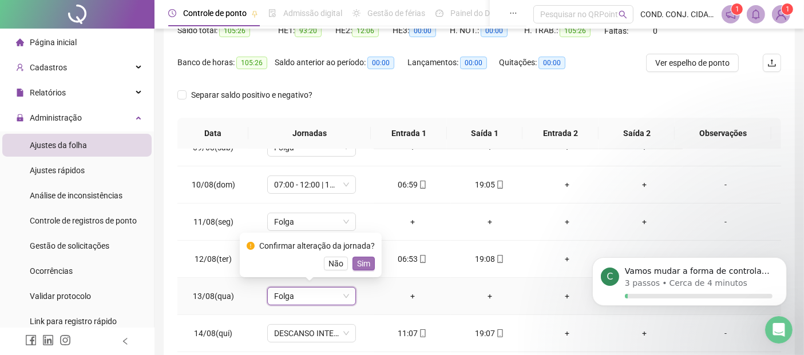
click at [364, 262] on span "Sim" at bounding box center [363, 263] width 13 height 13
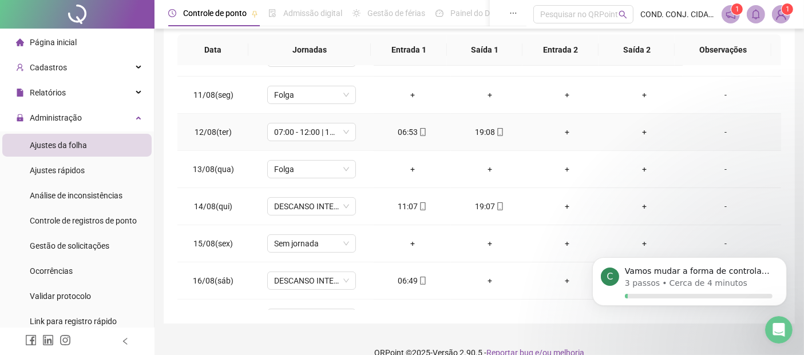
scroll to position [381, 0]
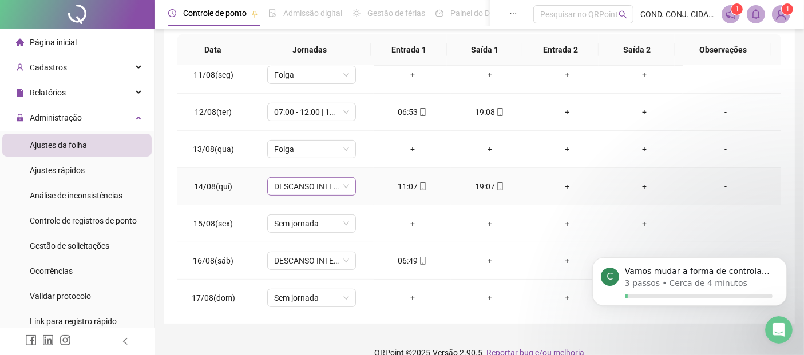
click at [344, 187] on span "DESCANSO INTER-JORNADA" at bounding box center [311, 186] width 75 height 17
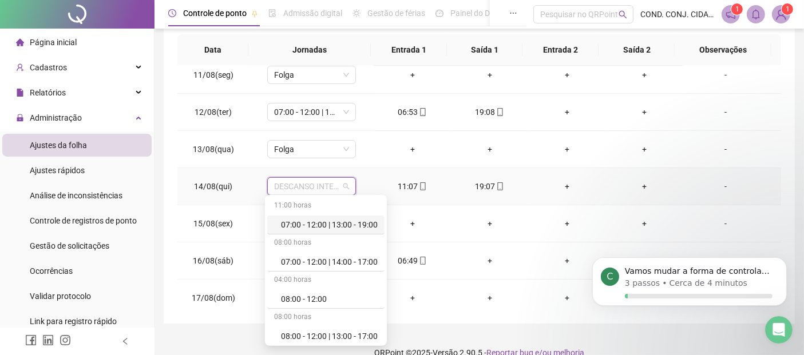
click at [289, 227] on div "07:00 - 12:00 | 13:00 - 19:00" at bounding box center [329, 225] width 97 height 13
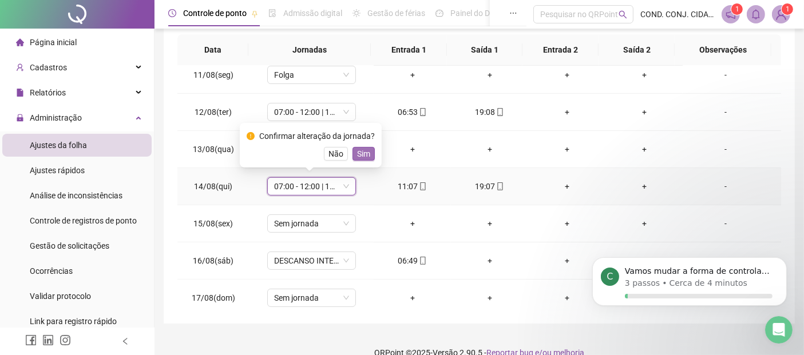
click at [363, 154] on span "Sim" at bounding box center [363, 154] width 13 height 13
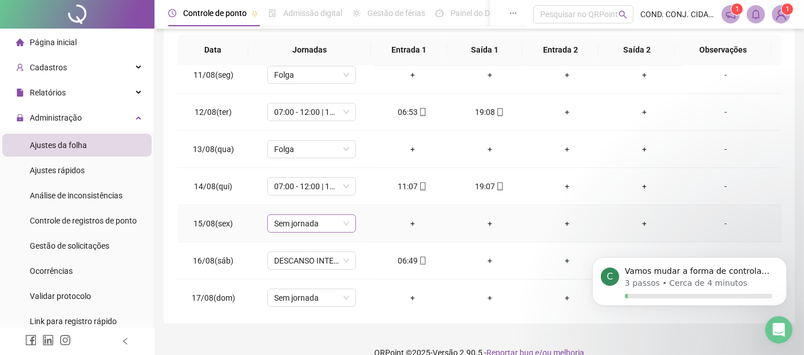
click at [348, 222] on div "Sem jornada" at bounding box center [311, 224] width 89 height 18
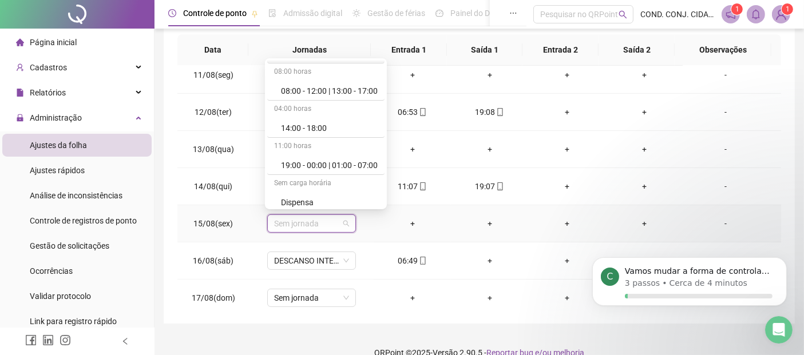
scroll to position [191, 0]
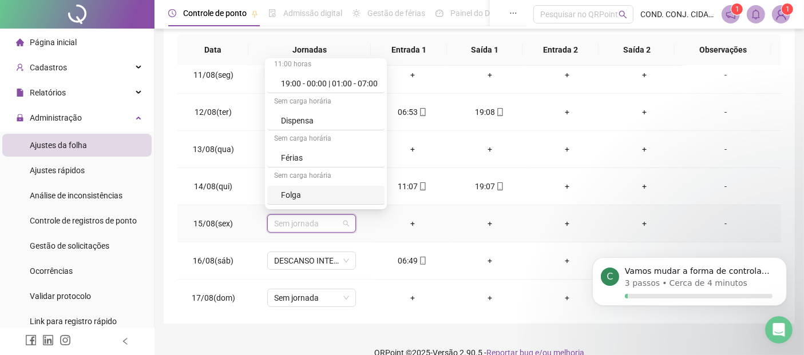
click at [289, 194] on div "Folga" at bounding box center [329, 195] width 97 height 13
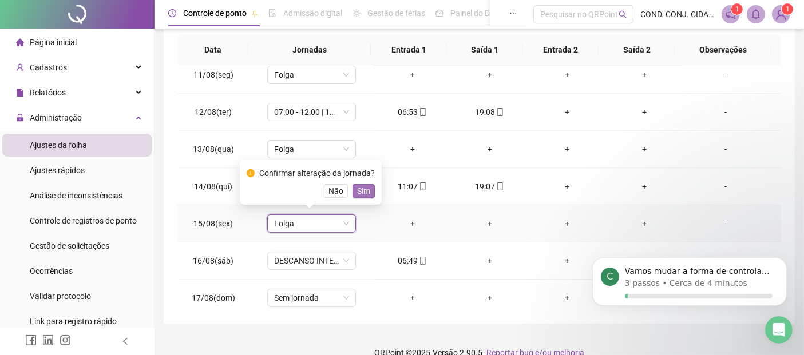
click at [364, 188] on span "Sim" at bounding box center [363, 191] width 13 height 13
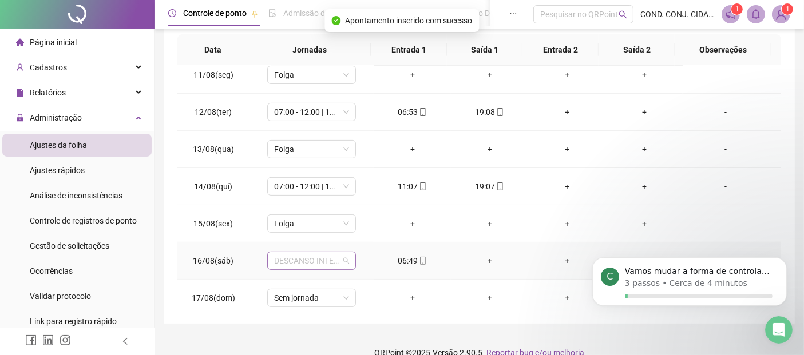
click at [344, 259] on span "DESCANSO INTER-JORNADA" at bounding box center [311, 260] width 75 height 17
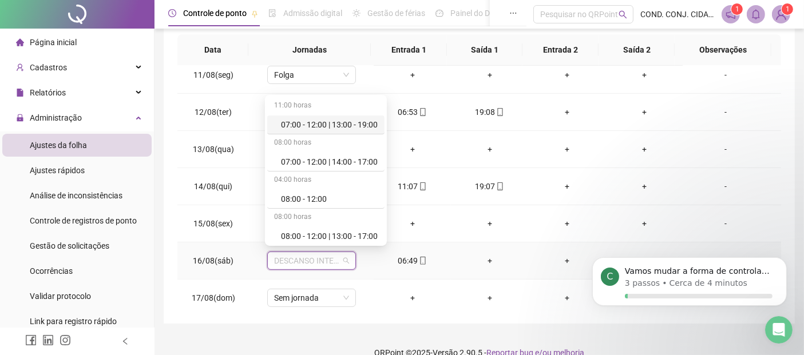
click at [326, 127] on div "07:00 - 12:00 | 13:00 - 19:00" at bounding box center [329, 124] width 97 height 13
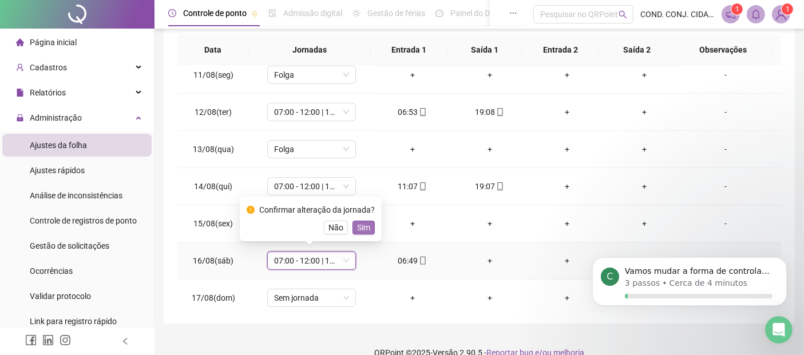
click at [363, 228] on span "Sim" at bounding box center [363, 227] width 13 height 13
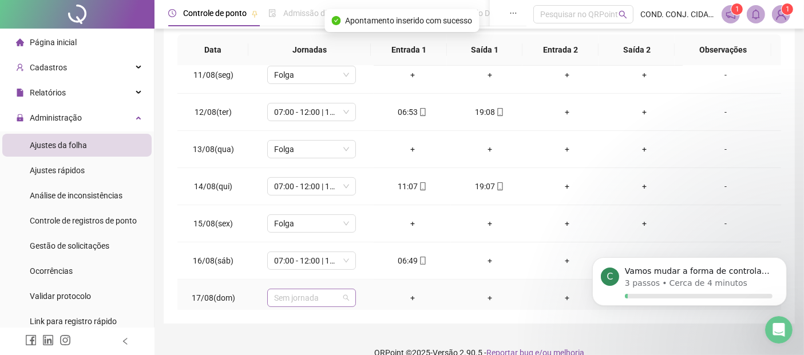
click at [343, 297] on span "Sem jornada" at bounding box center [311, 297] width 75 height 17
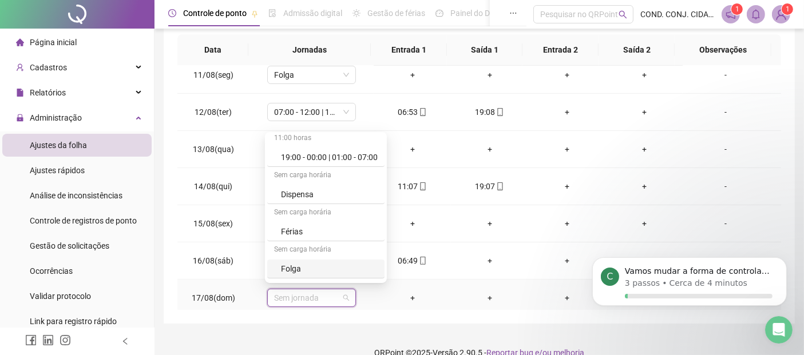
click at [293, 265] on div "Folga" at bounding box center [329, 269] width 97 height 13
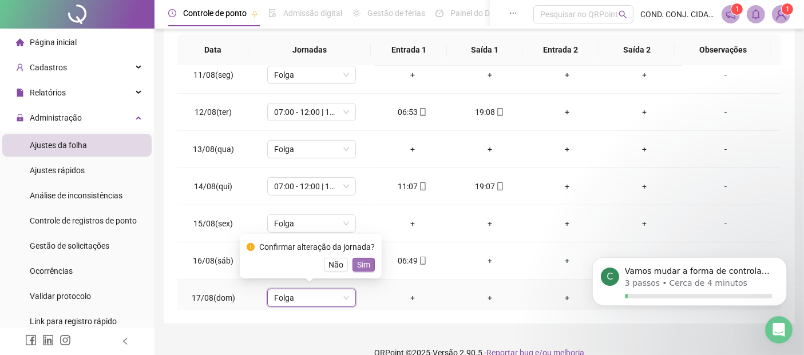
click at [361, 264] on span "Sim" at bounding box center [363, 265] width 13 height 13
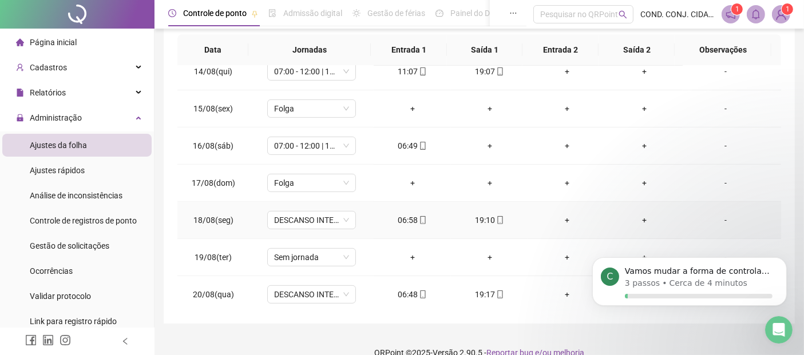
scroll to position [432, 0]
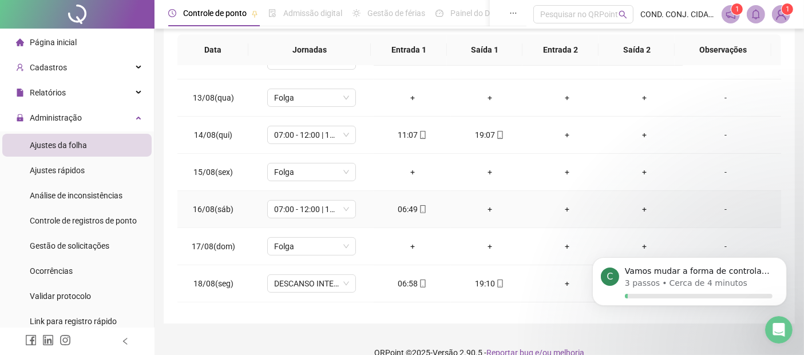
click at [483, 208] on div "+" at bounding box center [489, 209] width 59 height 13
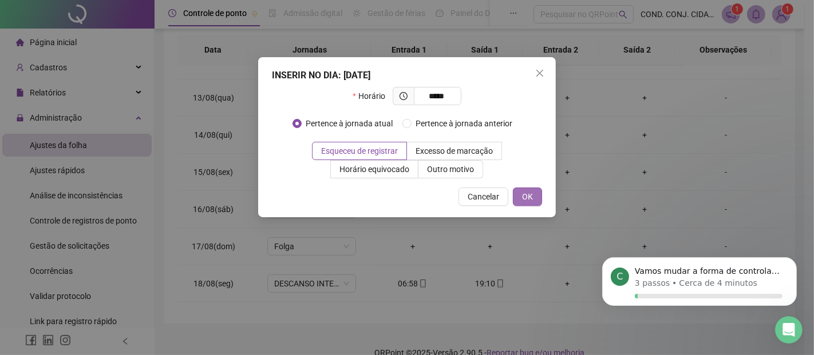
type input "*****"
click at [530, 195] on span "OK" at bounding box center [527, 197] width 11 height 13
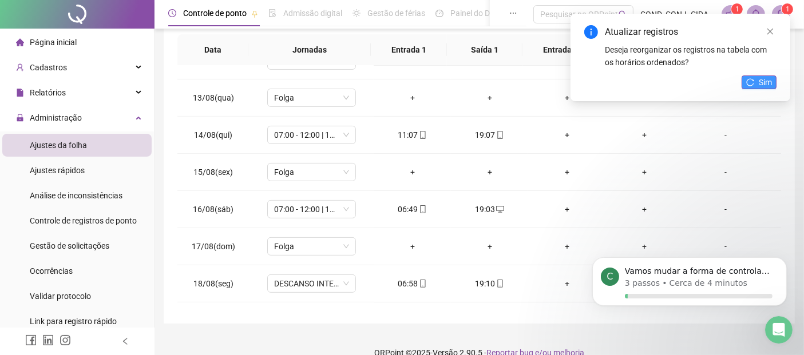
click at [758, 85] on button "Sim" at bounding box center [758, 83] width 35 height 14
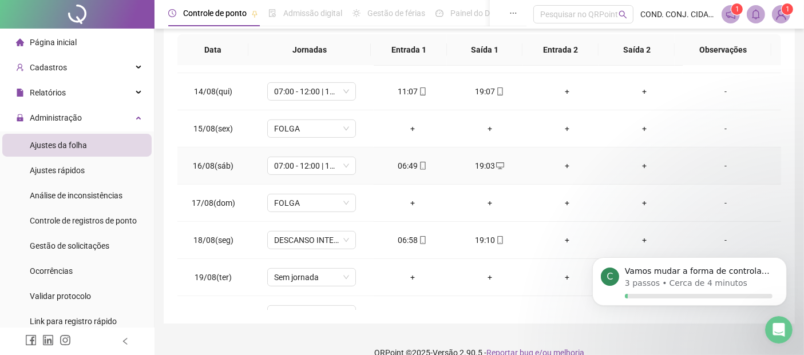
scroll to position [496, 0]
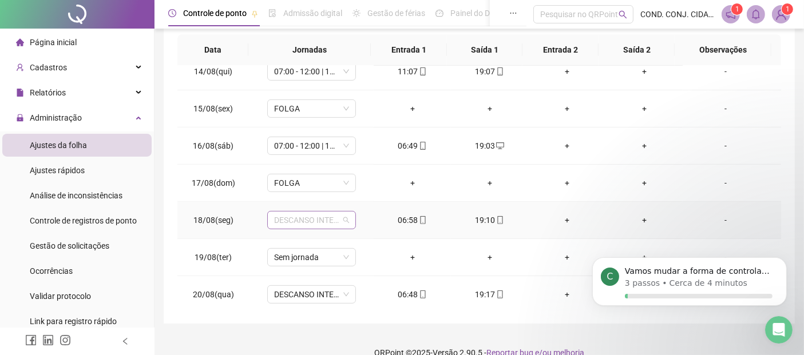
click at [342, 218] on span "DESCANSO INTER-JORNADA" at bounding box center [311, 220] width 75 height 17
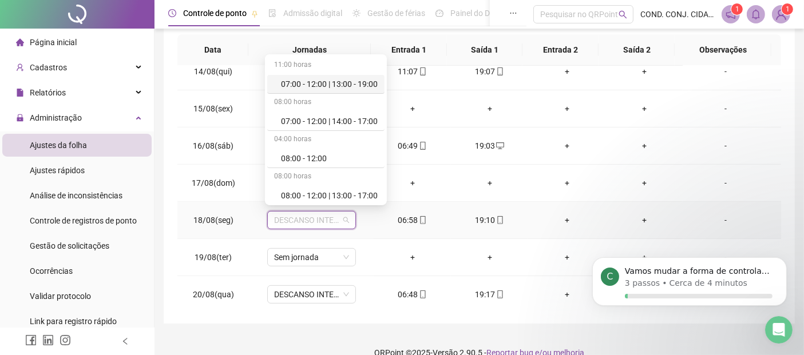
click at [312, 84] on div "07:00 - 12:00 | 13:00 - 19:00" at bounding box center [329, 84] width 97 height 13
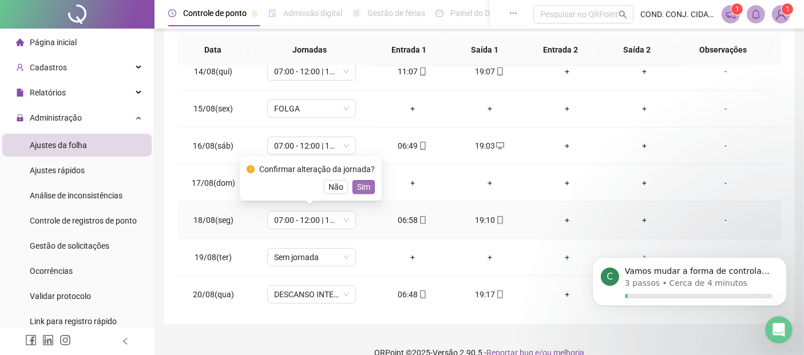
click at [364, 185] on span "Sim" at bounding box center [363, 187] width 13 height 13
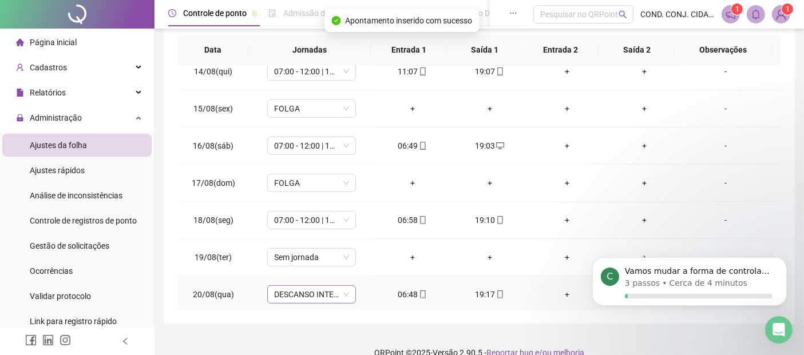
click at [344, 291] on span "DESCANSO INTER-JORNADA" at bounding box center [311, 294] width 75 height 17
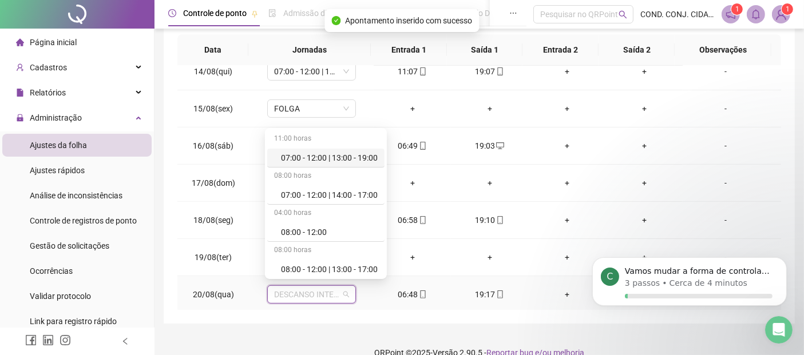
click at [309, 153] on div "07:00 - 12:00 | 13:00 - 19:00" at bounding box center [329, 158] width 97 height 13
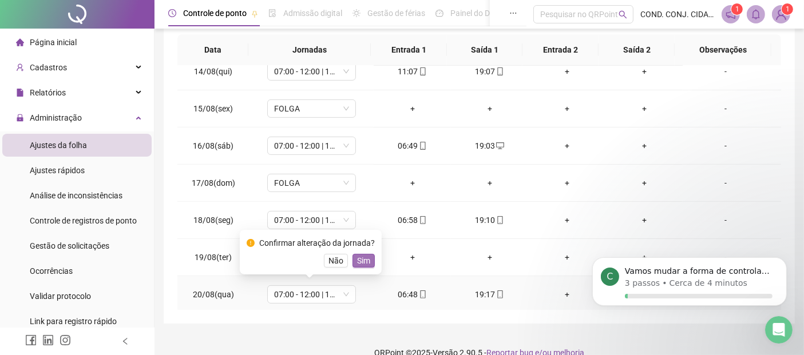
click at [357, 263] on span "Sim" at bounding box center [363, 261] width 13 height 13
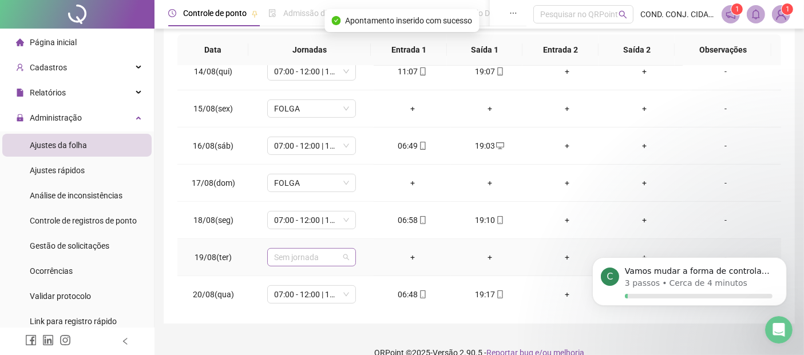
click at [343, 256] on span "Sem jornada" at bounding box center [311, 257] width 75 height 17
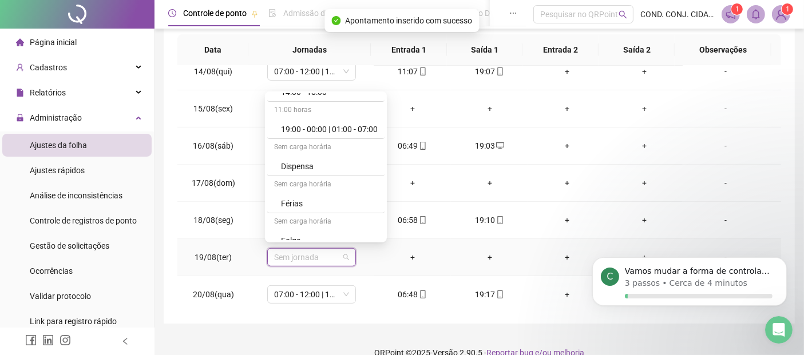
scroll to position [191, 0]
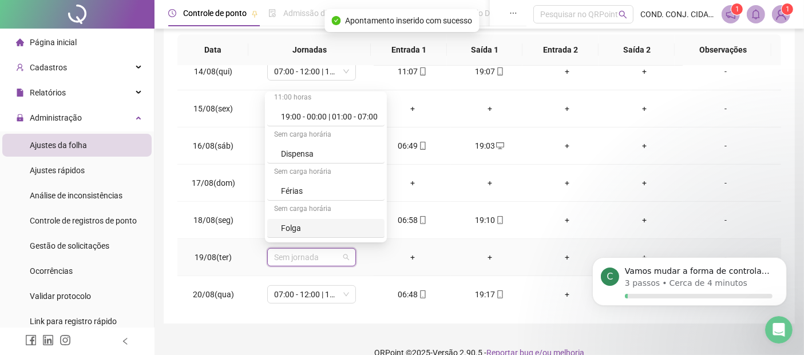
click at [283, 227] on div "Folga" at bounding box center [329, 228] width 97 height 13
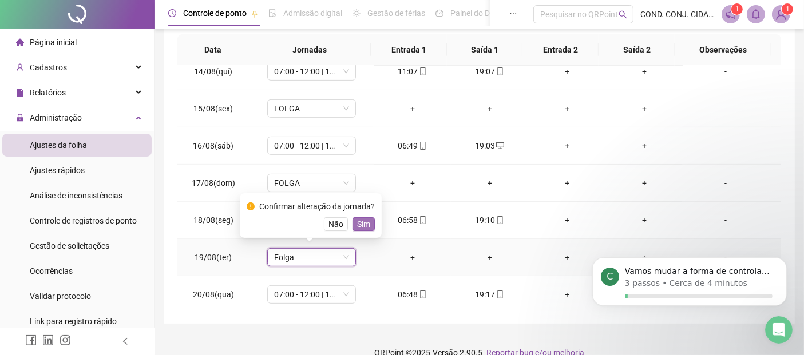
click at [359, 223] on span "Sim" at bounding box center [363, 224] width 13 height 13
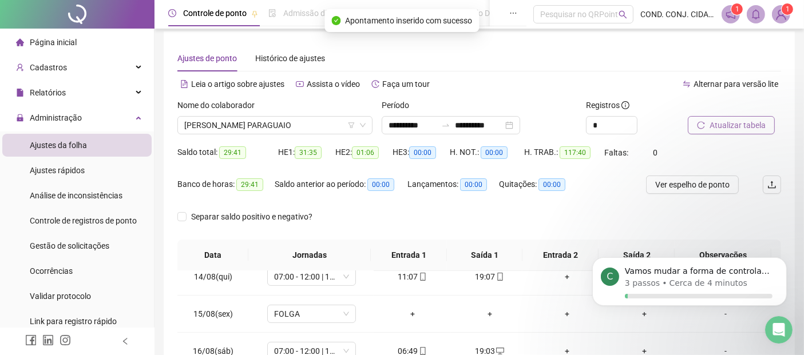
scroll to position [0, 0]
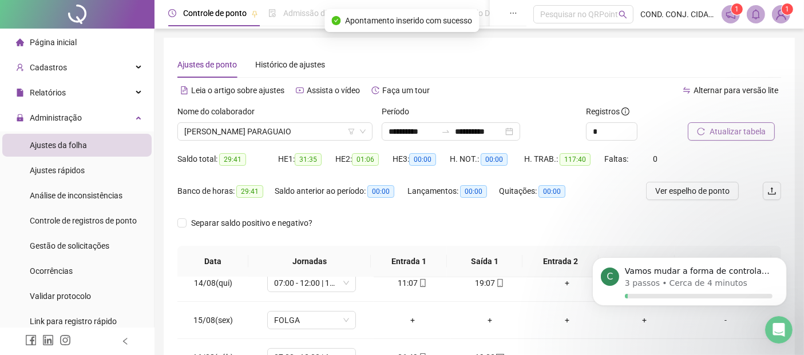
click at [723, 128] on span "Atualizar tabela" at bounding box center [737, 131] width 56 height 13
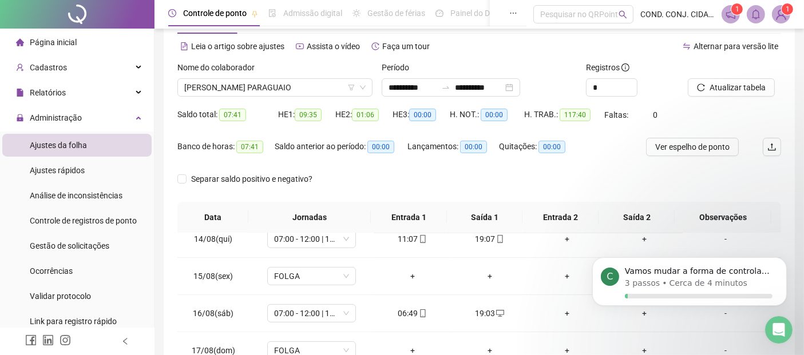
scroll to position [52, 0]
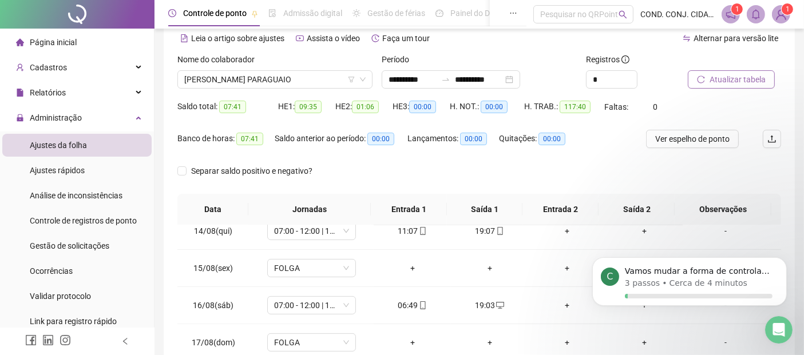
click at [721, 82] on span "Atualizar tabela" at bounding box center [737, 79] width 56 height 13
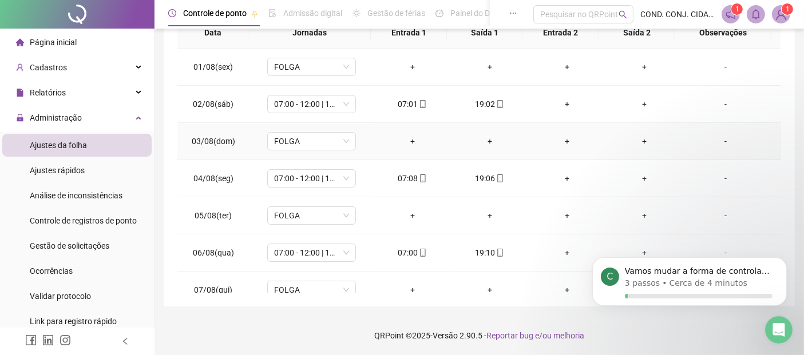
scroll to position [0, 0]
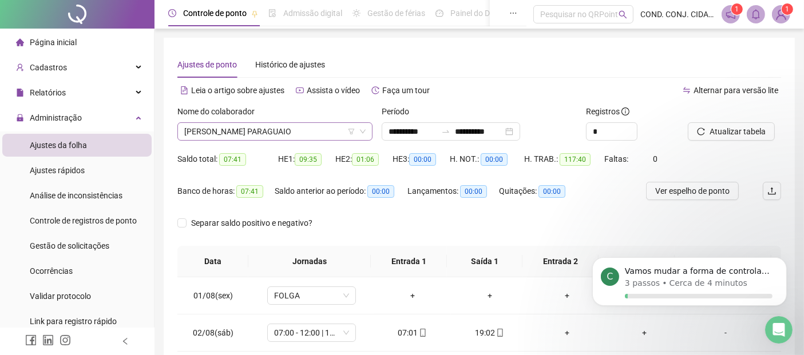
click at [336, 132] on span "[PERSON_NAME] PARAGUAIO" at bounding box center [274, 131] width 181 height 17
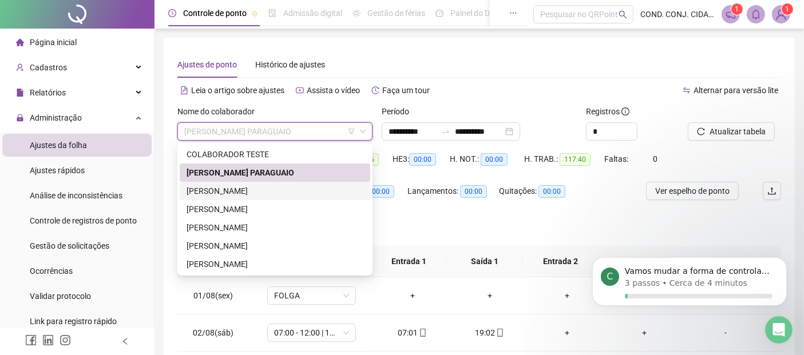
click at [193, 190] on div "[PERSON_NAME]" at bounding box center [275, 191] width 177 height 13
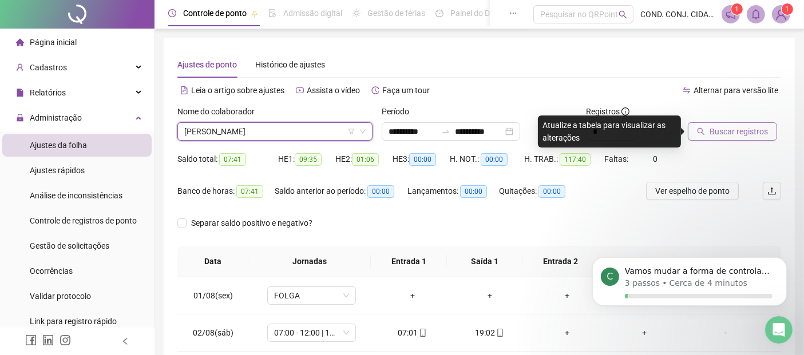
click at [735, 125] on span "Buscar registros" at bounding box center [738, 131] width 58 height 13
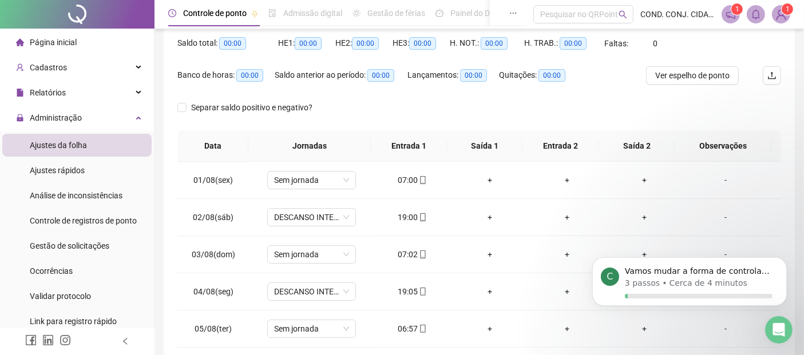
scroll to position [120, 0]
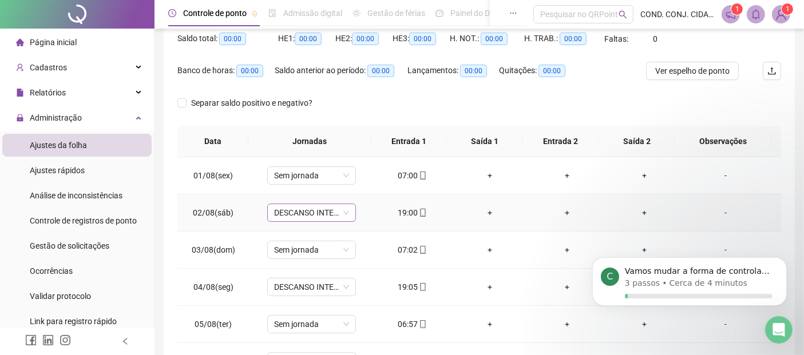
click at [346, 215] on span "DESCANSO INTER-JORNADA" at bounding box center [311, 212] width 75 height 17
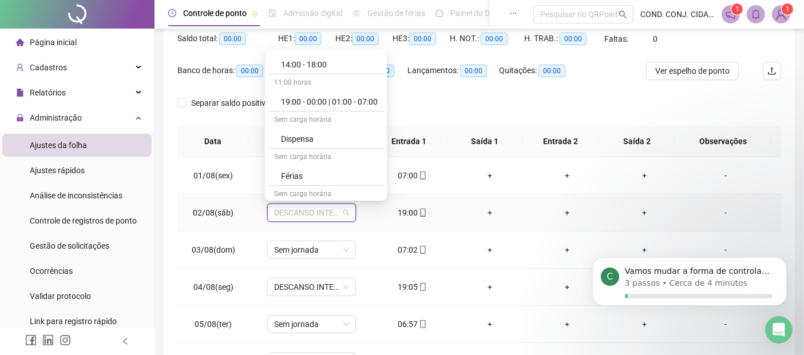
scroll to position [191, 0]
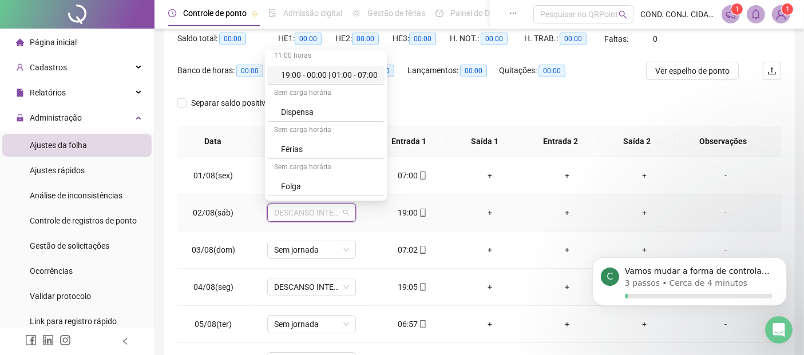
click at [292, 73] on div "19:00 - 00:00 | 01:00 - 07:00" at bounding box center [329, 75] width 97 height 13
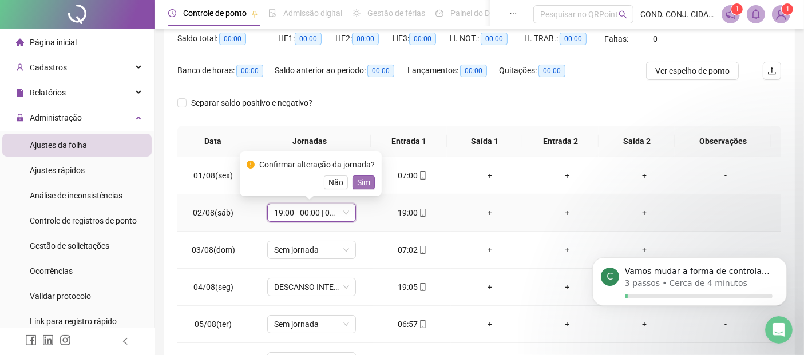
click at [359, 181] on span "Sim" at bounding box center [363, 182] width 13 height 13
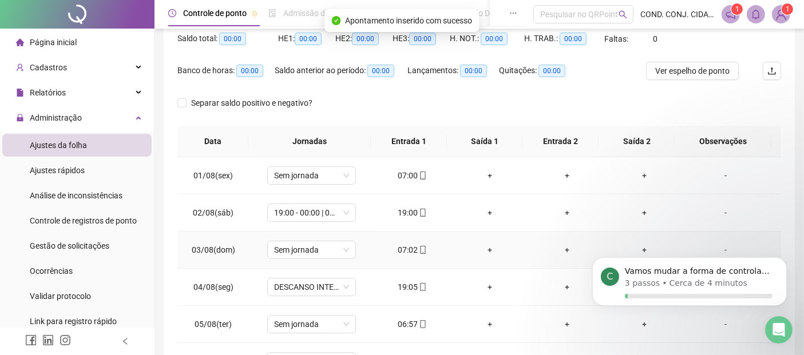
click at [407, 248] on div "07:02" at bounding box center [412, 250] width 59 height 13
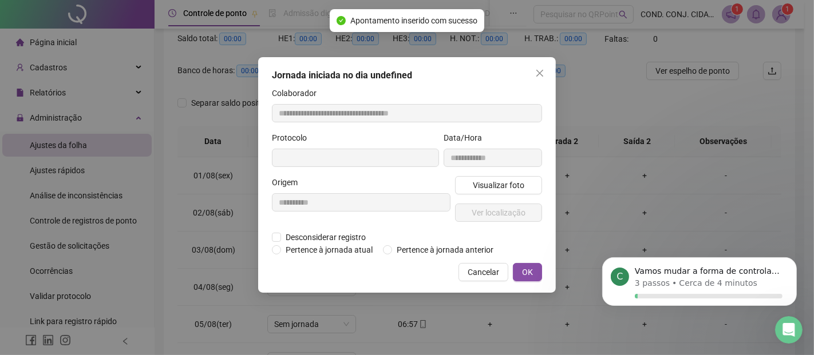
type input "**********"
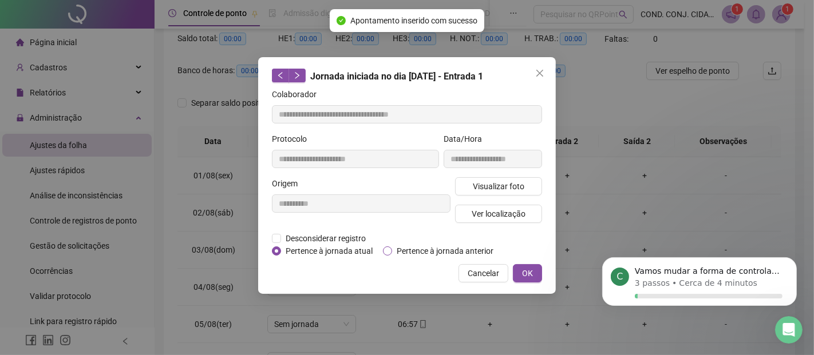
click at [411, 251] on span "Pertence à jornada anterior" at bounding box center [445, 251] width 106 height 13
click at [530, 272] on span "OK" at bounding box center [527, 273] width 11 height 13
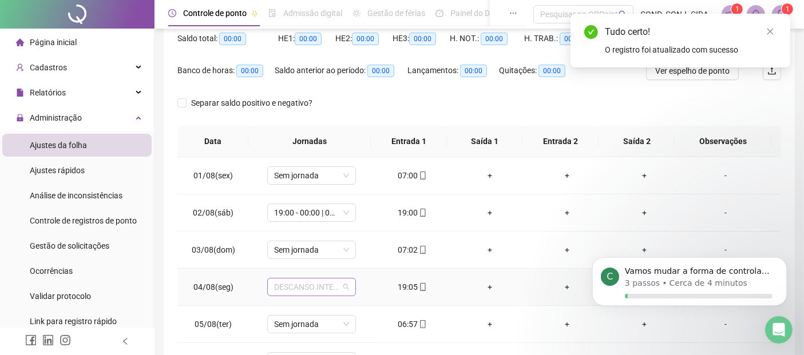
click at [339, 284] on span "DESCANSO INTER-JORNADA" at bounding box center [311, 287] width 75 height 17
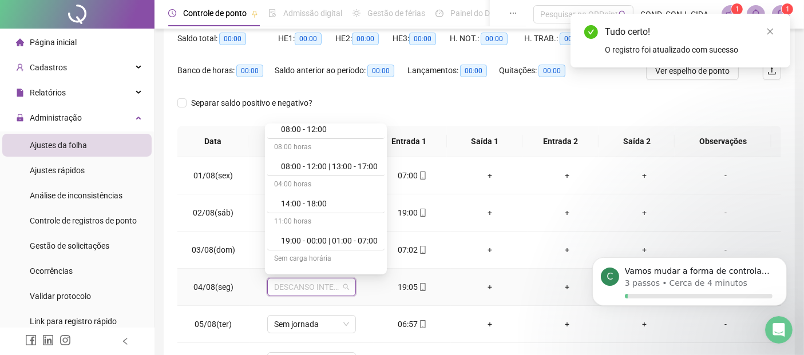
scroll to position [127, 0]
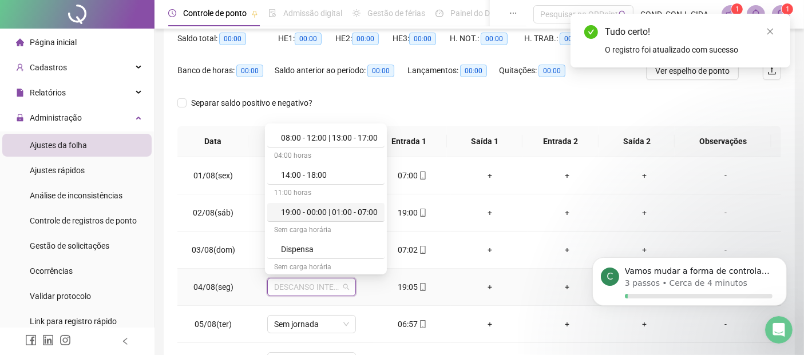
click at [310, 211] on div "19:00 - 00:00 | 01:00 - 07:00" at bounding box center [329, 212] width 97 height 13
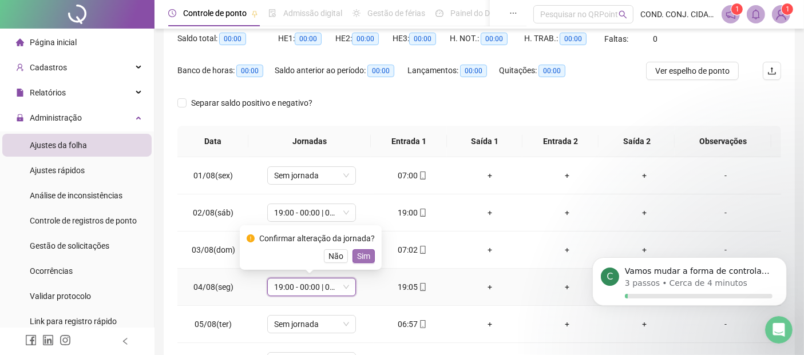
click at [363, 254] on span "Sim" at bounding box center [363, 256] width 13 height 13
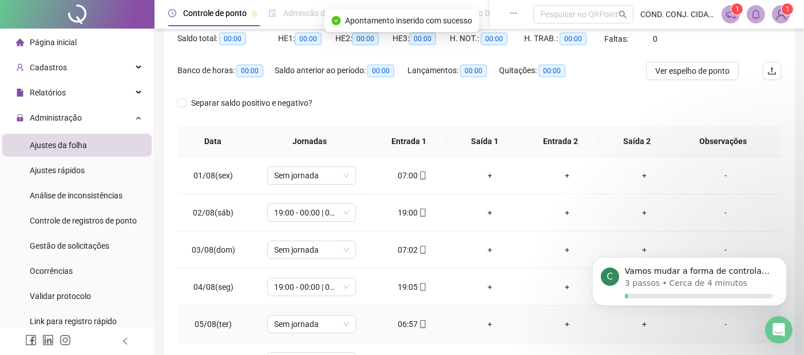
click at [406, 322] on div "06:57" at bounding box center [412, 324] width 59 height 13
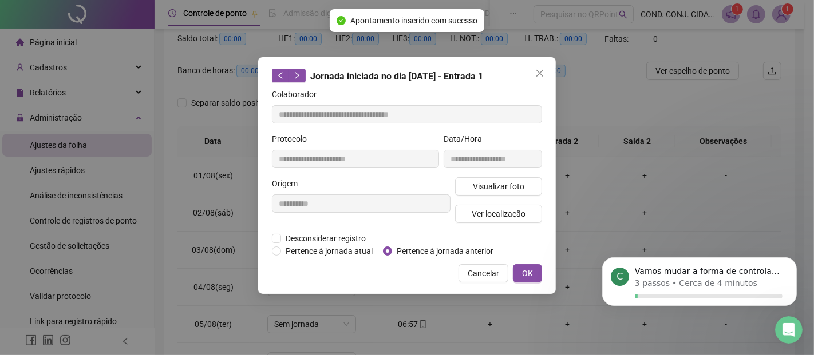
type input "**********"
click at [416, 251] on span "Pertence à jornada anterior" at bounding box center [445, 251] width 106 height 13
click at [527, 269] on span "OK" at bounding box center [527, 273] width 11 height 13
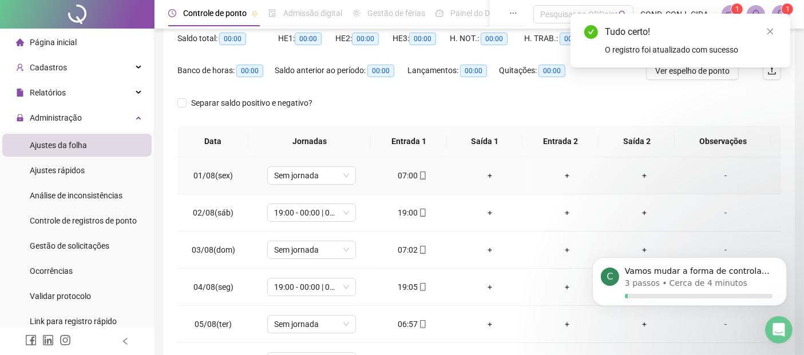
click at [398, 175] on div "07:00" at bounding box center [412, 175] width 59 height 13
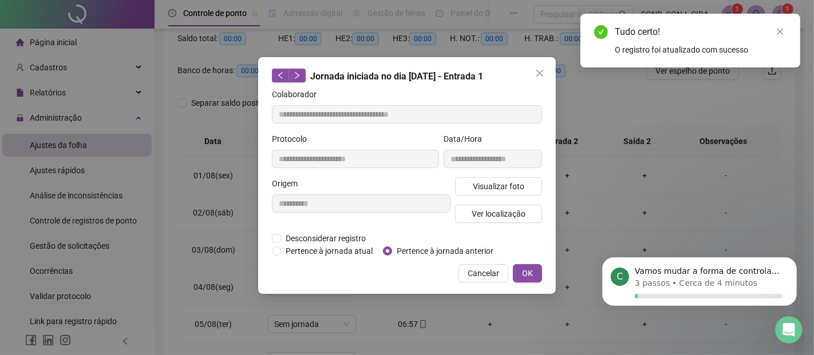
type input "**********"
click at [424, 253] on span "Pertence à jornada anterior" at bounding box center [445, 251] width 106 height 13
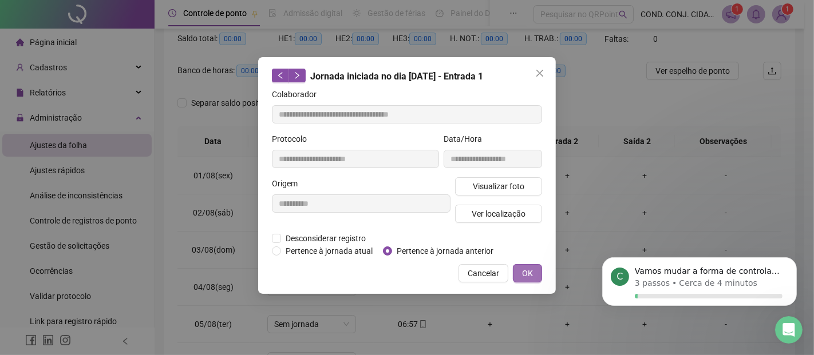
click at [533, 271] on button "OK" at bounding box center [527, 273] width 29 height 18
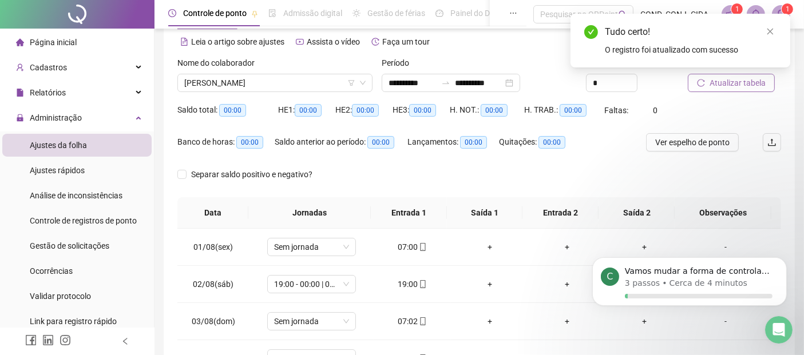
scroll to position [0, 0]
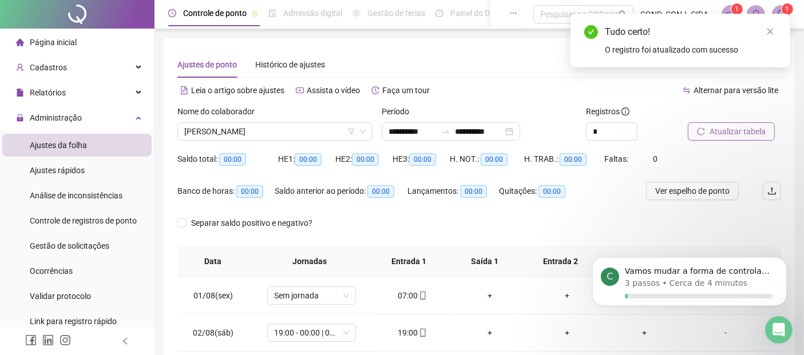
click at [722, 133] on span "Atualizar tabela" at bounding box center [737, 131] width 56 height 13
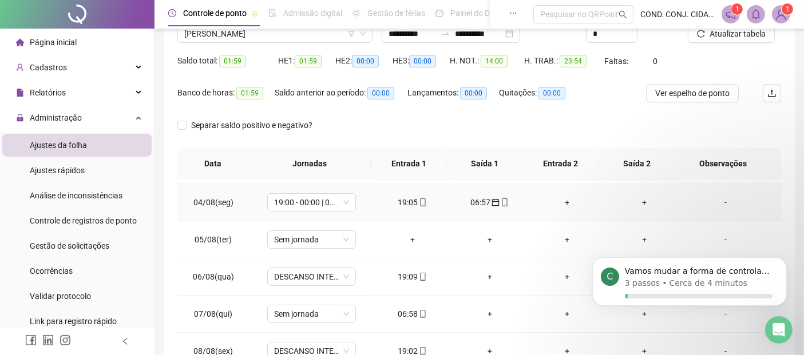
scroll to position [127, 0]
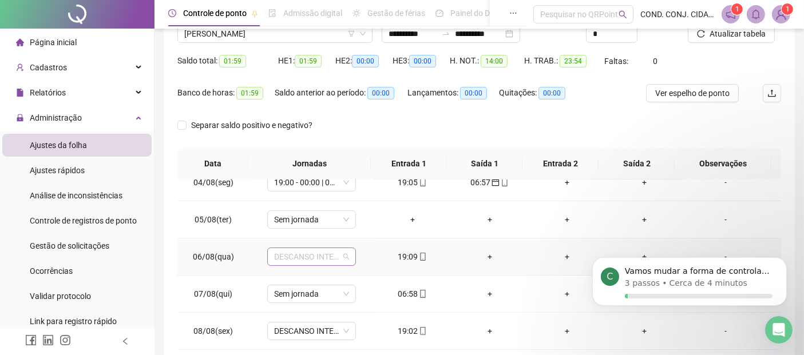
click at [344, 256] on span "DESCANSO INTER-JORNADA" at bounding box center [311, 256] width 75 height 17
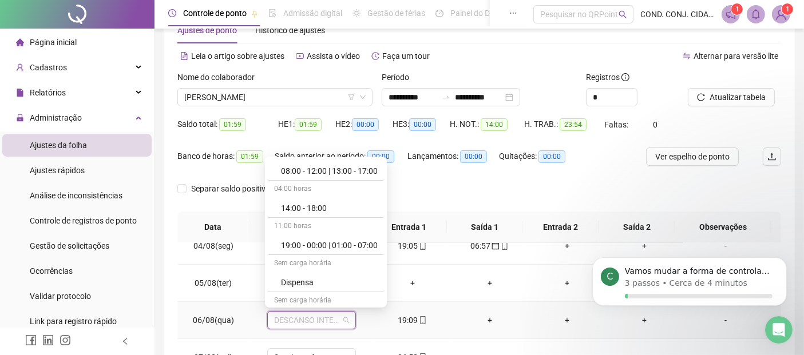
scroll to position [191, 0]
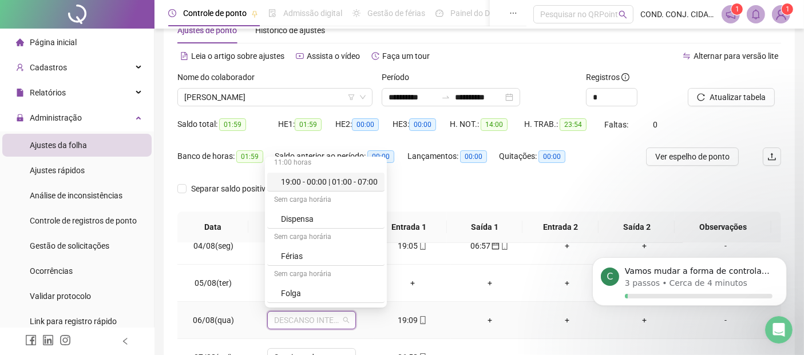
click at [299, 184] on div "19:00 - 00:00 | 01:00 - 07:00" at bounding box center [329, 182] width 97 height 13
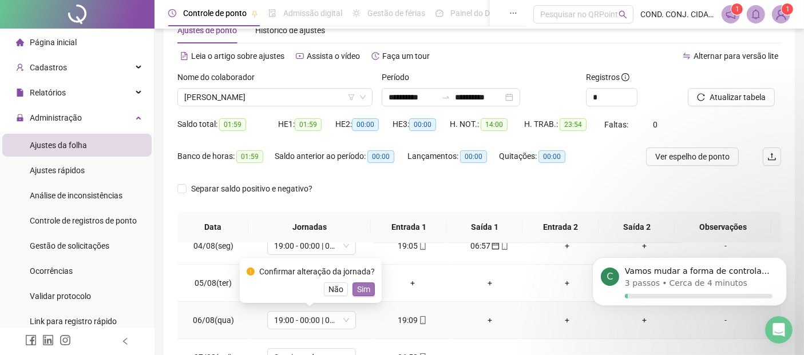
click at [364, 289] on span "Sim" at bounding box center [363, 289] width 13 height 13
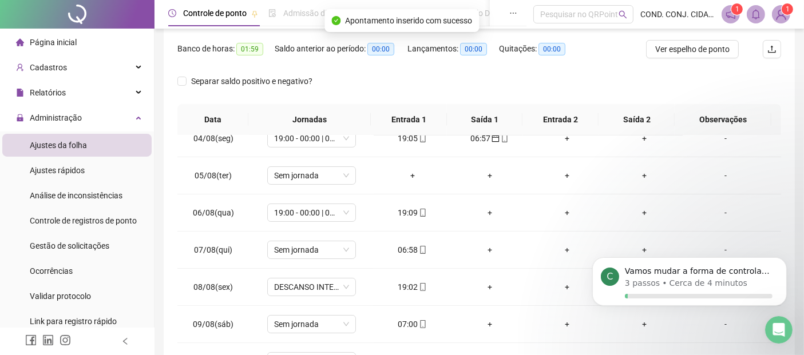
scroll to position [153, 0]
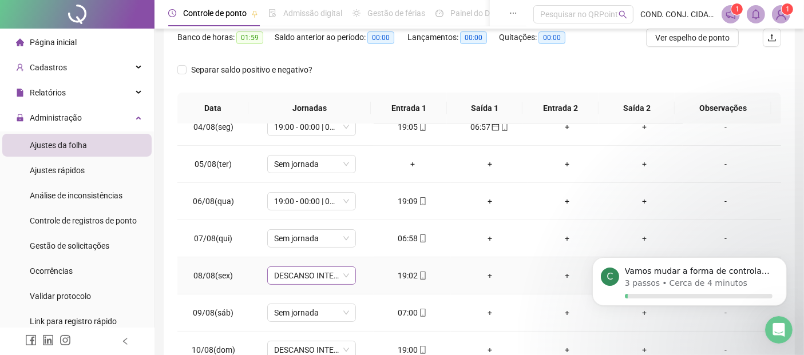
click at [347, 275] on div "DESCANSO INTER-JORNADA" at bounding box center [311, 276] width 89 height 18
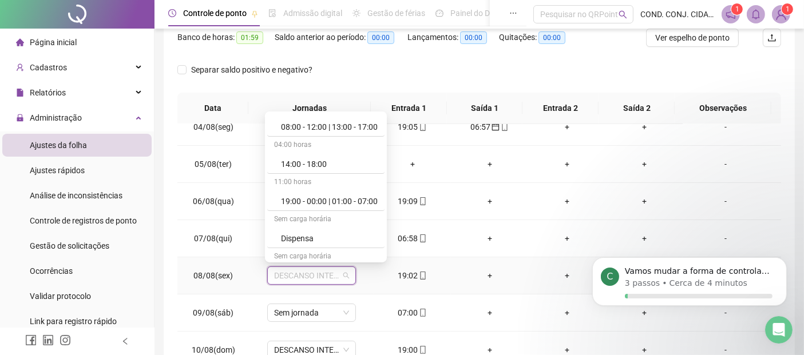
scroll to position [127, 0]
click at [294, 201] on div "19:00 - 00:00 | 01:00 - 07:00" at bounding box center [329, 200] width 97 height 13
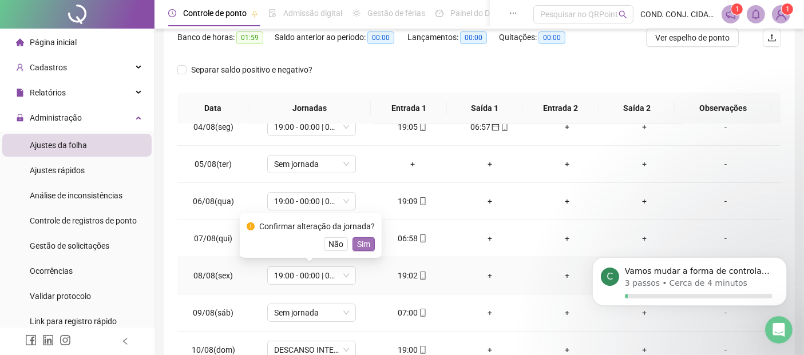
click at [358, 243] on span "Sim" at bounding box center [363, 244] width 13 height 13
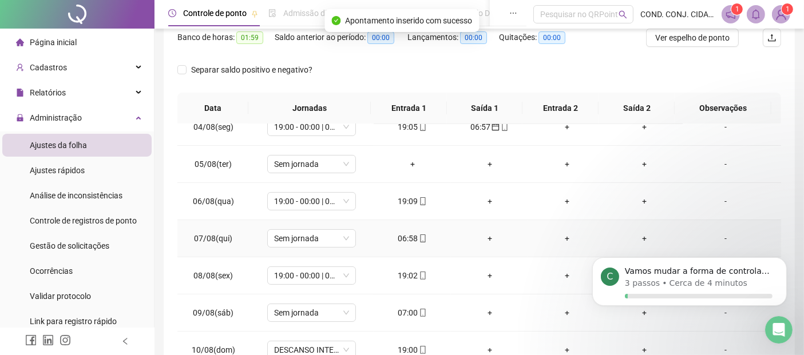
click at [387, 235] on div "06:58" at bounding box center [412, 238] width 59 height 13
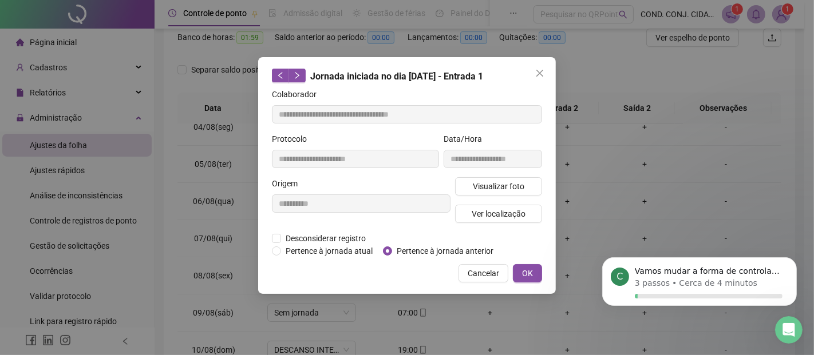
type input "**********"
click at [412, 251] on span "Pertence à jornada anterior" at bounding box center [445, 251] width 106 height 13
click at [527, 275] on span "OK" at bounding box center [527, 273] width 11 height 13
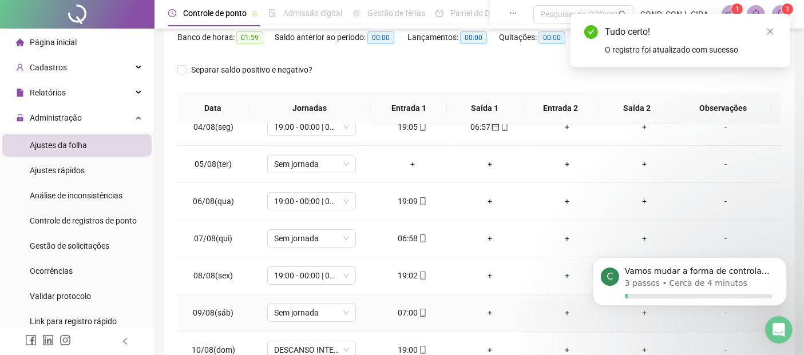
click at [399, 311] on div "07:00" at bounding box center [412, 313] width 59 height 13
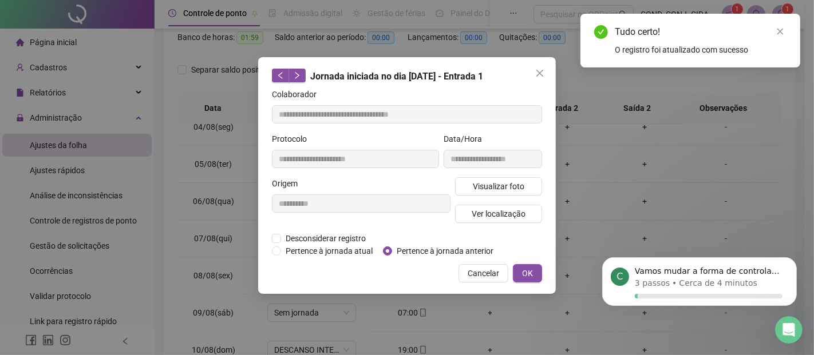
type input "**********"
click at [426, 250] on span "Pertence à jornada anterior" at bounding box center [445, 251] width 106 height 13
click at [529, 272] on span "OK" at bounding box center [527, 273] width 11 height 13
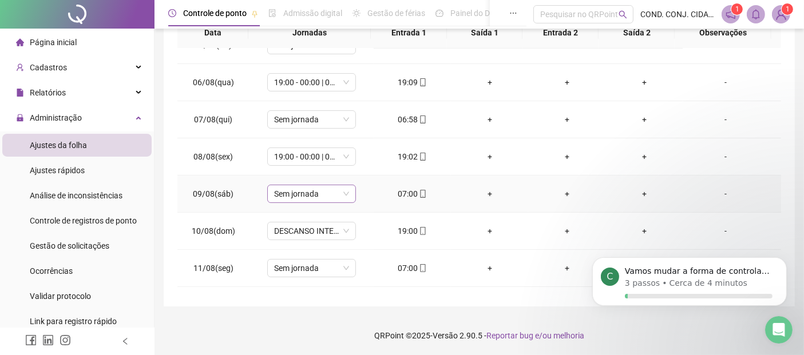
scroll to position [191, 0]
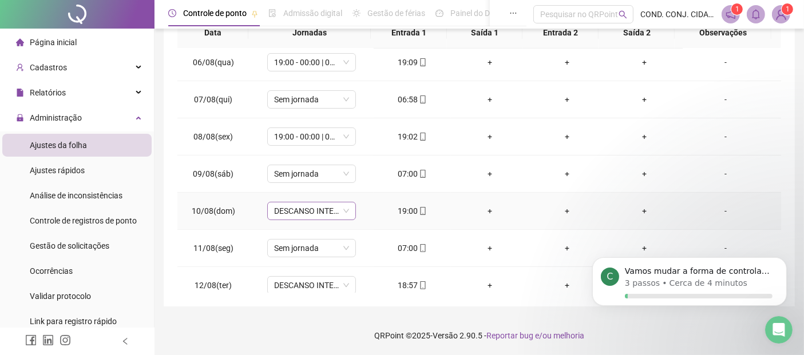
click at [342, 206] on span "DESCANSO INTER-JORNADA" at bounding box center [311, 211] width 75 height 17
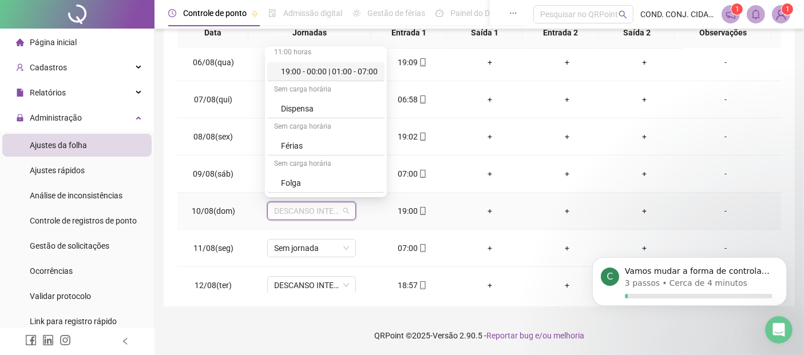
click at [304, 72] on div "19:00 - 00:00 | 01:00 - 07:00" at bounding box center [329, 71] width 97 height 13
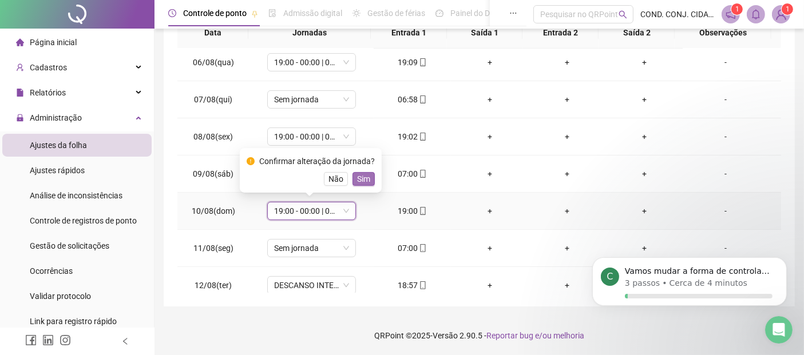
click at [357, 181] on span "Sim" at bounding box center [363, 179] width 13 height 13
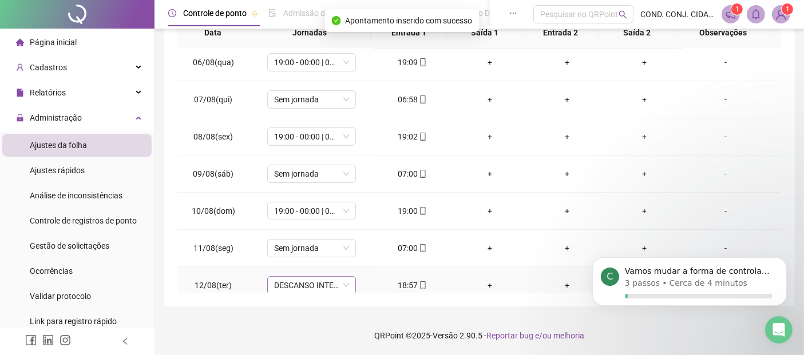
click at [346, 287] on span "DESCANSO INTER-JORNADA" at bounding box center [311, 285] width 75 height 17
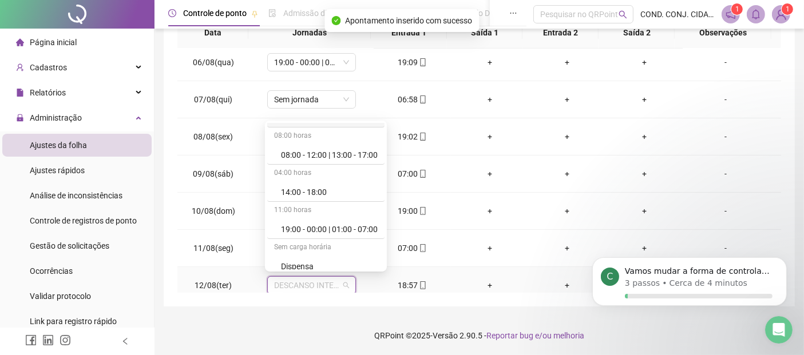
scroll to position [127, 0]
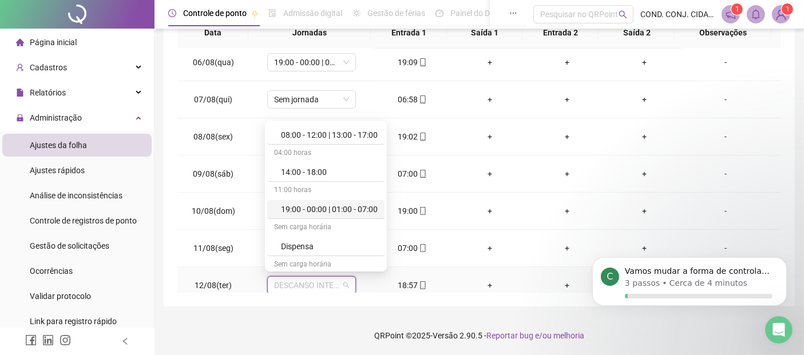
click at [300, 210] on div "19:00 - 00:00 | 01:00 - 07:00" at bounding box center [329, 209] width 97 height 13
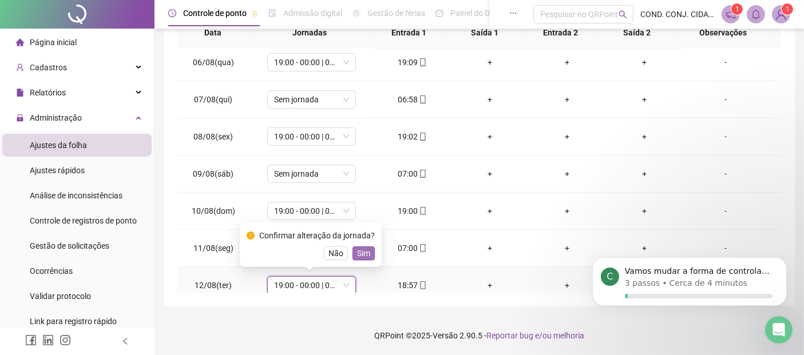
click at [359, 255] on span "Sim" at bounding box center [363, 253] width 13 height 13
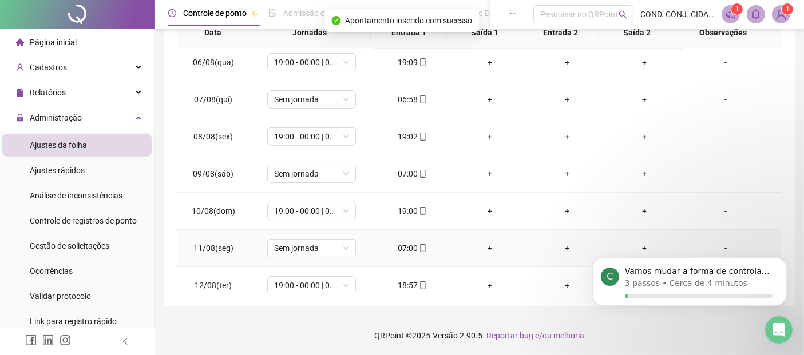
click at [410, 245] on div "07:00" at bounding box center [412, 248] width 59 height 13
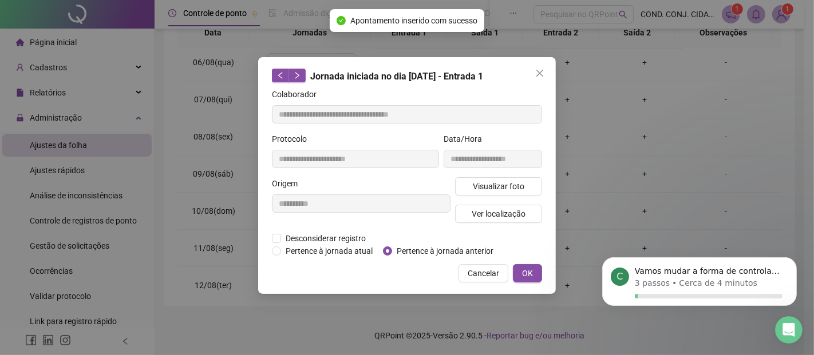
type input "**********"
click at [409, 251] on span "Pertence à jornada anterior" at bounding box center [445, 251] width 106 height 13
click at [524, 272] on span "OK" at bounding box center [527, 273] width 11 height 13
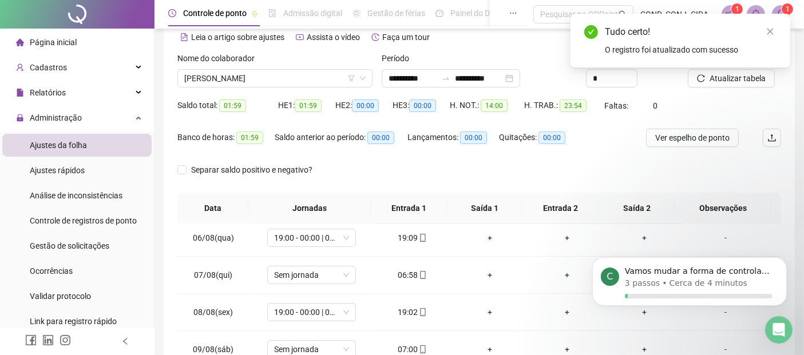
scroll to position [0, 0]
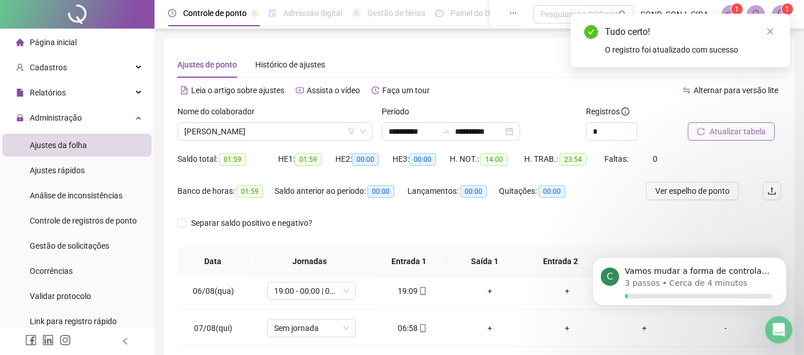
click at [725, 133] on span "Atualizar tabela" at bounding box center [737, 131] width 56 height 13
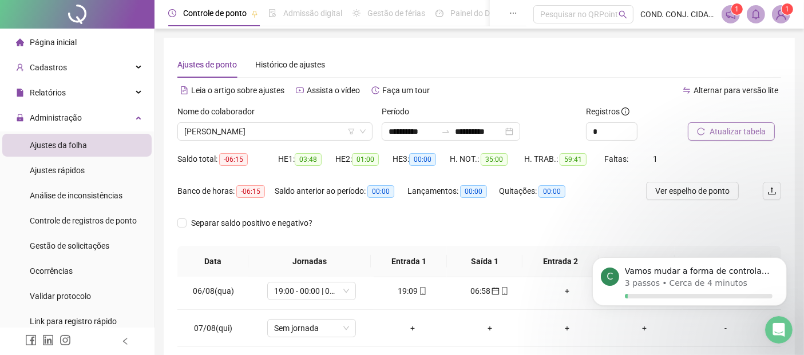
click at [725, 133] on span "Atualizar tabela" at bounding box center [737, 131] width 56 height 13
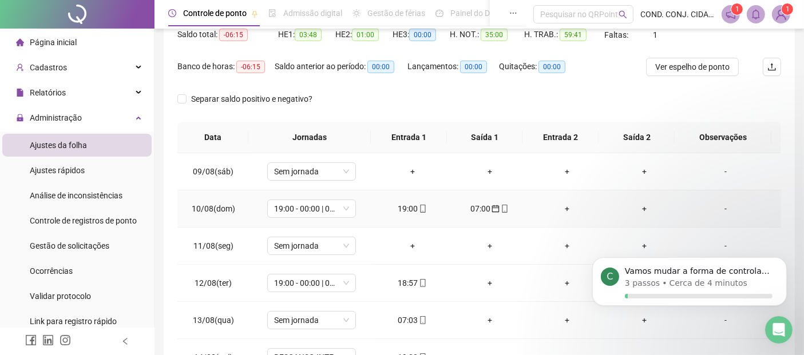
scroll to position [318, 0]
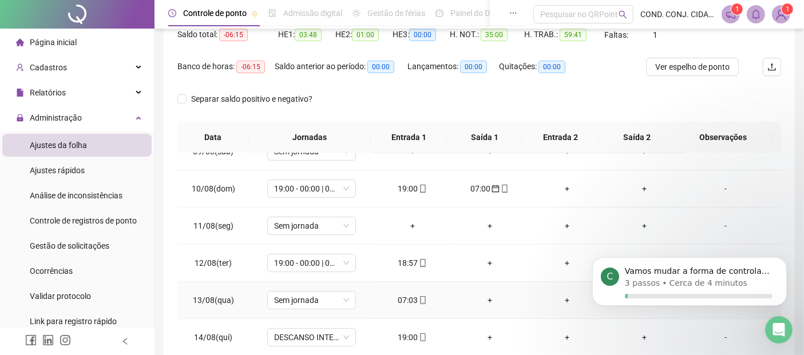
click at [403, 296] on div "07:03" at bounding box center [412, 300] width 59 height 13
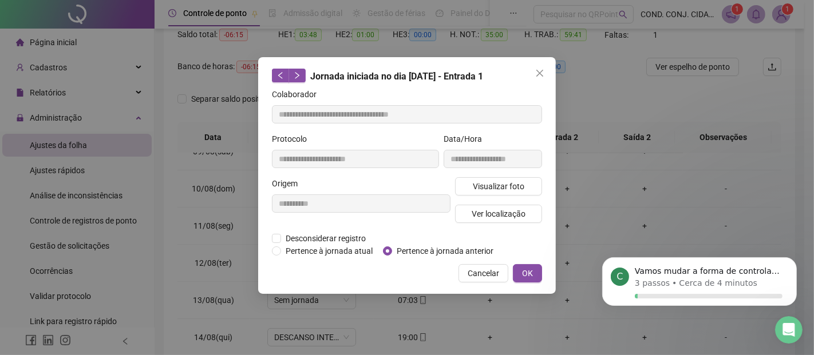
type input "**********"
click at [411, 248] on span "Pertence à jornada anterior" at bounding box center [445, 251] width 106 height 13
click at [525, 275] on span "OK" at bounding box center [527, 273] width 11 height 13
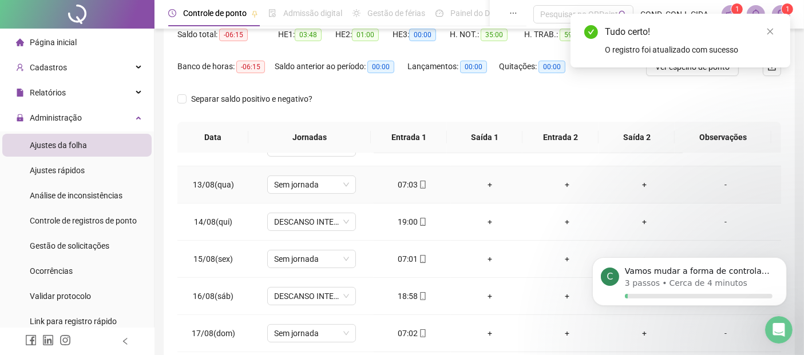
scroll to position [445, 0]
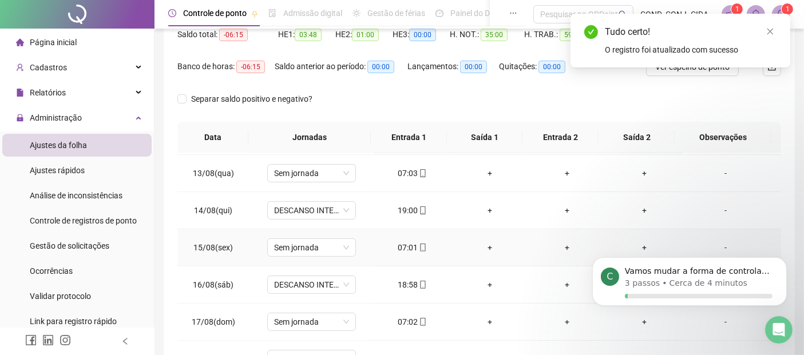
click at [402, 241] on div "07:01" at bounding box center [412, 247] width 59 height 13
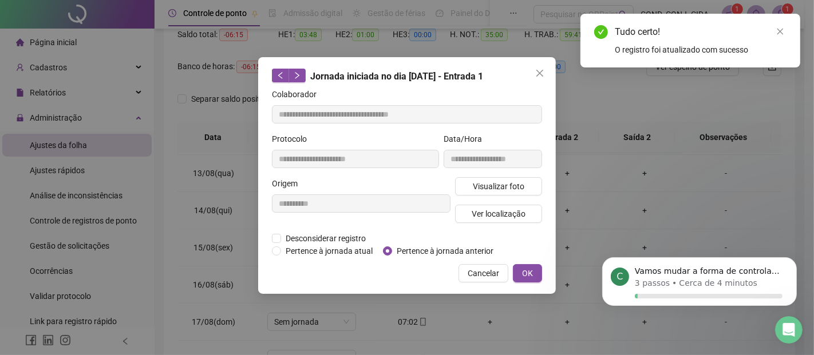
type input "**********"
click at [433, 250] on span "Pertence à jornada anterior" at bounding box center [445, 251] width 106 height 13
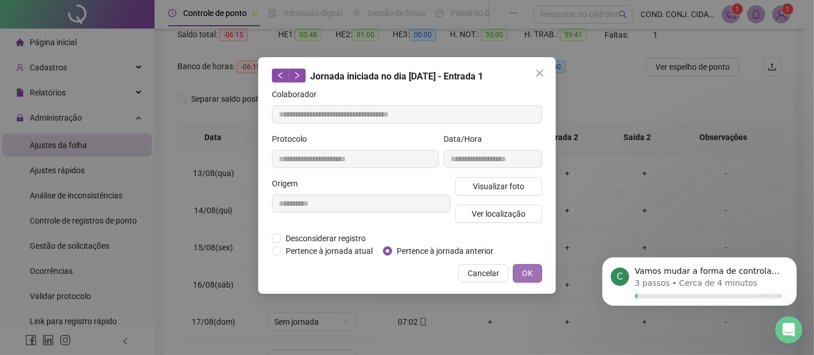
click at [523, 270] on span "OK" at bounding box center [527, 273] width 11 height 13
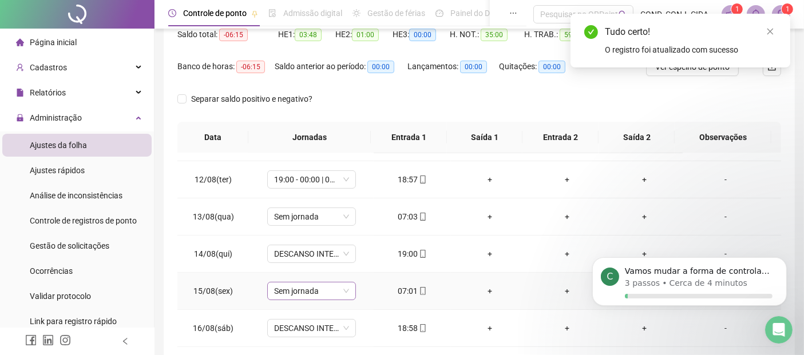
scroll to position [381, 0]
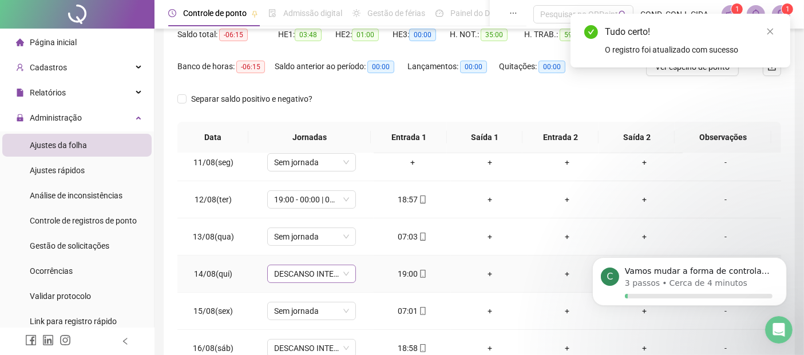
click at [347, 270] on div "DESCANSO INTER-JORNADA" at bounding box center [311, 274] width 89 height 18
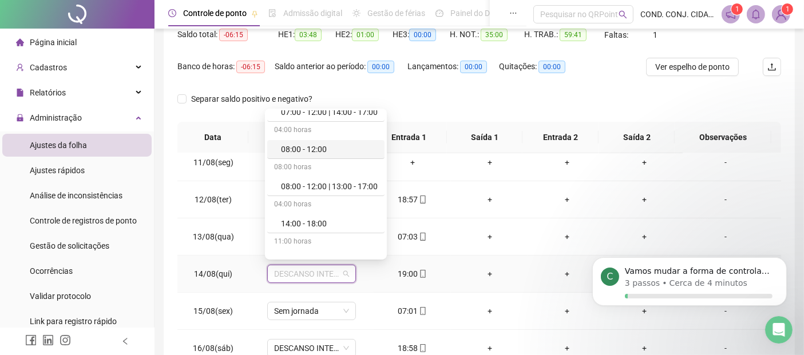
scroll to position [127, 0]
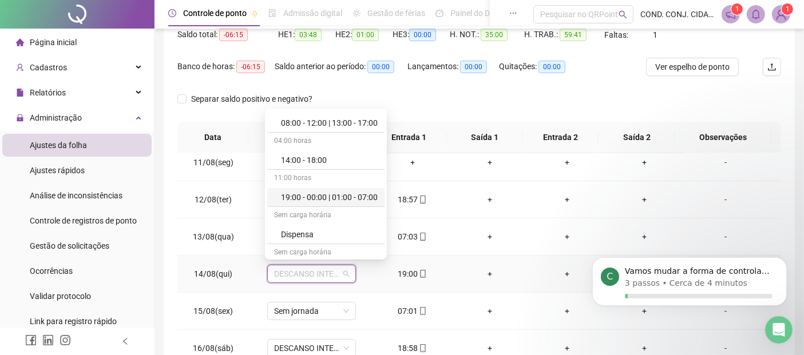
click at [280, 196] on div "19:00 - 00:00 | 01:00 - 07:00" at bounding box center [325, 197] width 117 height 19
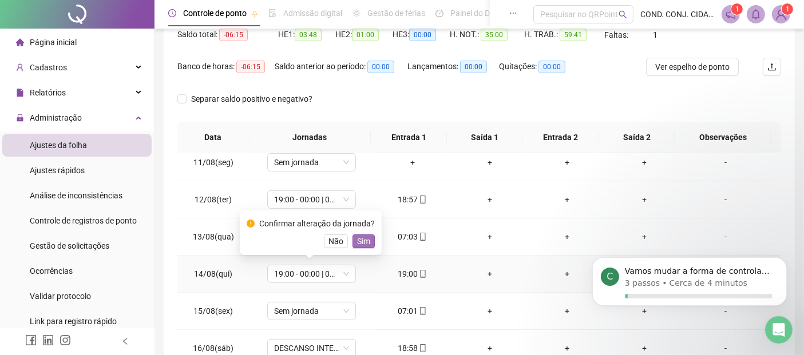
click at [359, 238] on span "Sim" at bounding box center [363, 241] width 13 height 13
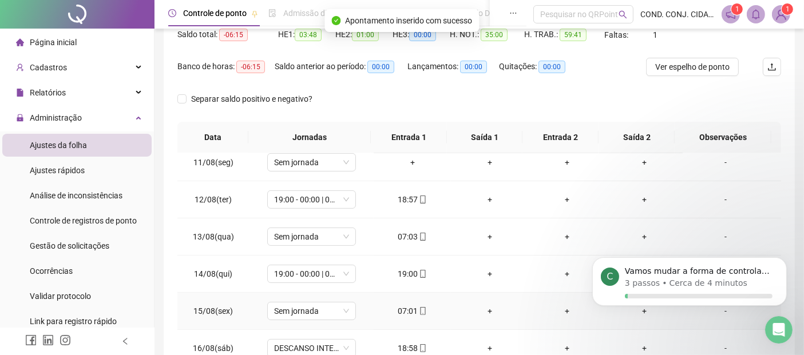
scroll to position [445, 0]
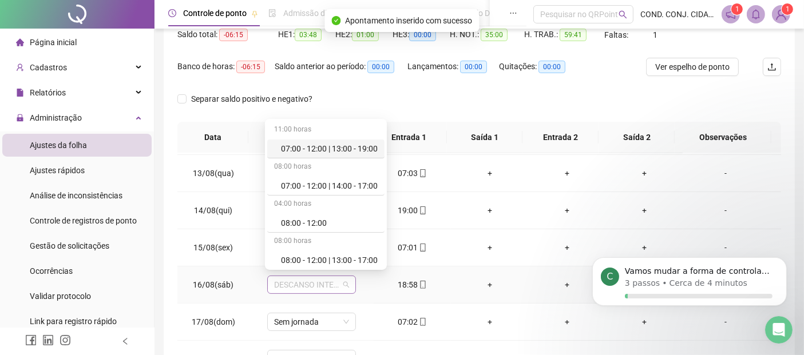
click at [344, 281] on span "DESCANSO INTER-JORNADA" at bounding box center [311, 284] width 75 height 17
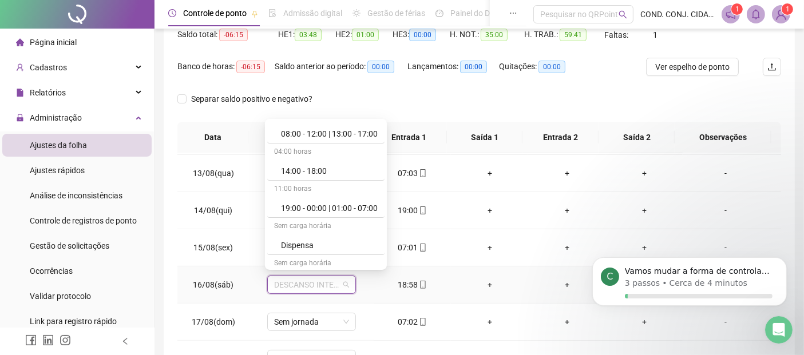
scroll to position [127, 0]
click at [292, 207] on div "19:00 - 00:00 | 01:00 - 07:00" at bounding box center [329, 207] width 97 height 13
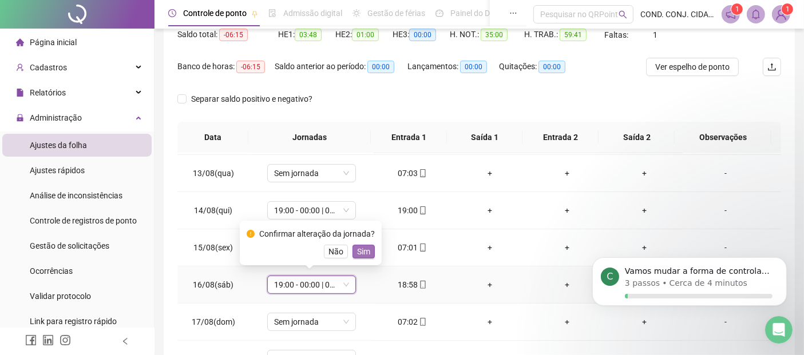
click at [361, 252] on span "Sim" at bounding box center [363, 251] width 13 height 13
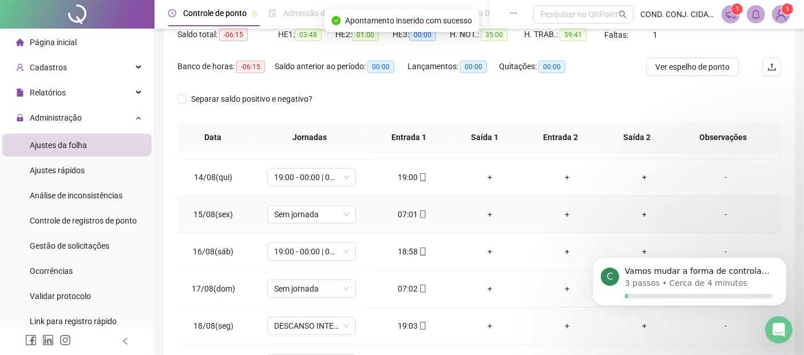
scroll to position [496, 0]
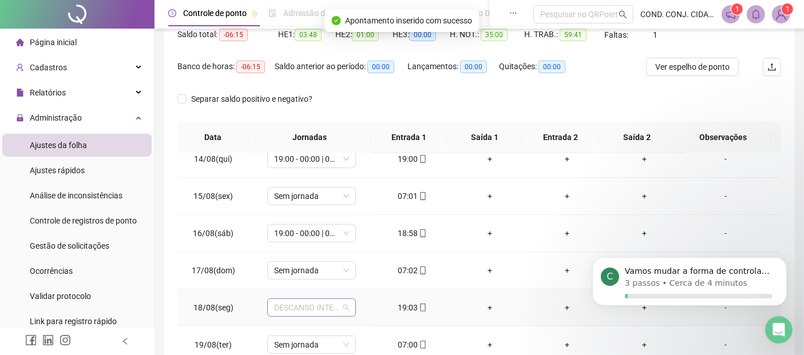
click at [345, 304] on span "DESCANSO INTER-JORNADA" at bounding box center [311, 307] width 75 height 17
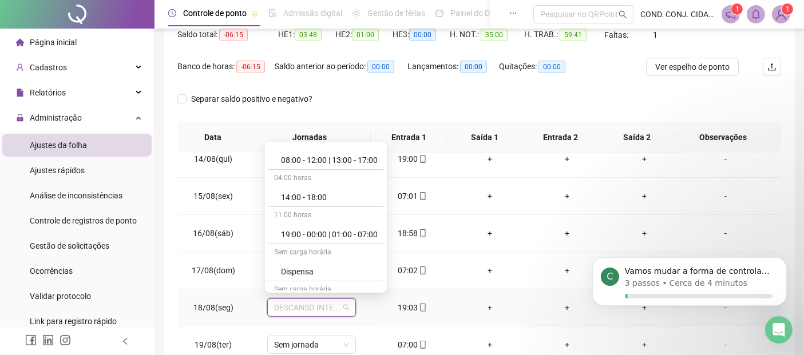
scroll to position [127, 0]
click at [306, 232] on div "19:00 - 00:00 | 01:00 - 07:00" at bounding box center [329, 230] width 97 height 13
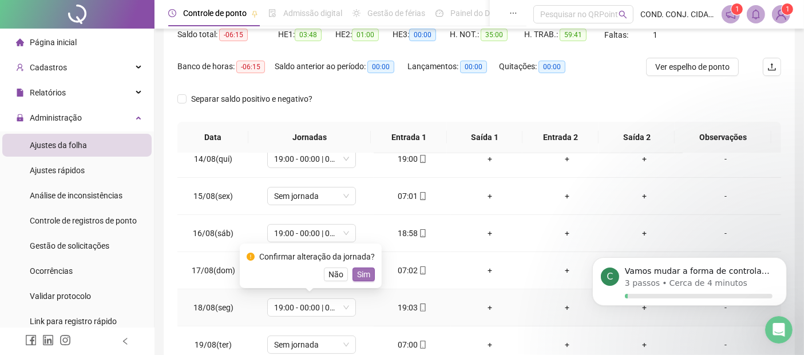
click at [359, 274] on span "Sim" at bounding box center [363, 274] width 13 height 13
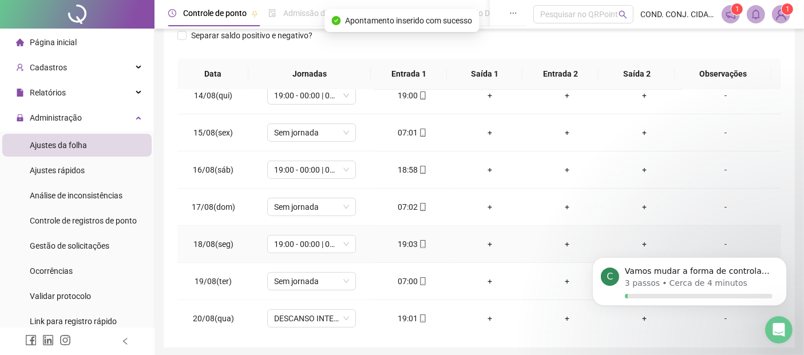
scroll to position [229, 0]
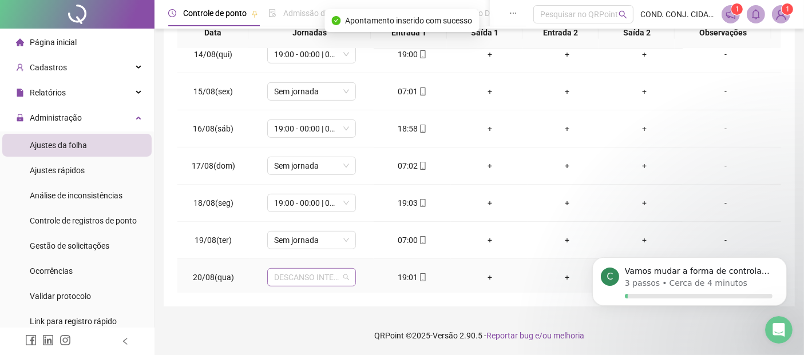
click at [347, 272] on div "DESCANSO INTER-JORNADA" at bounding box center [311, 277] width 89 height 18
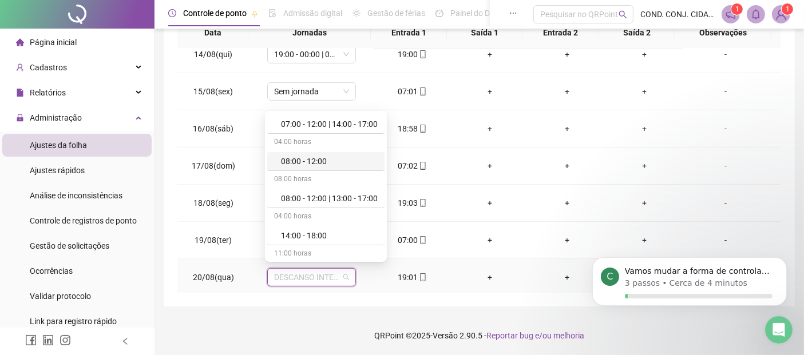
scroll to position [127, 0]
click at [295, 196] on div "19:00 - 00:00 | 01:00 - 07:00" at bounding box center [329, 199] width 97 height 13
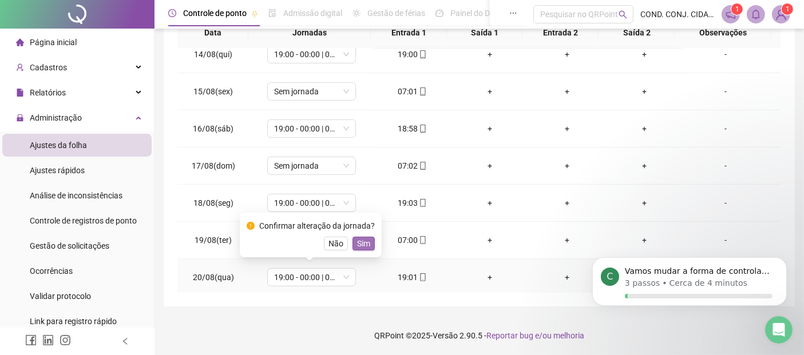
click at [361, 241] on span "Sim" at bounding box center [363, 243] width 13 height 13
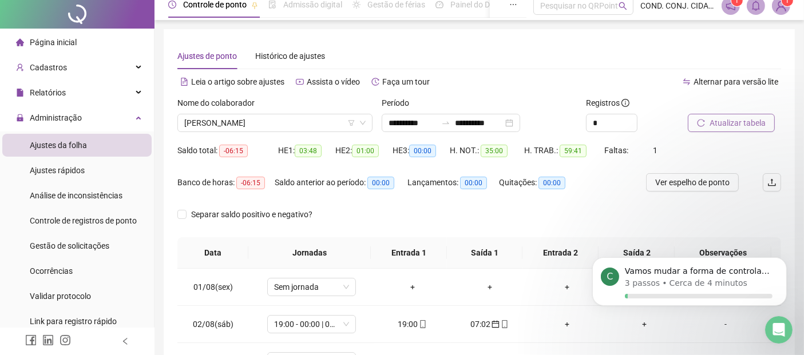
scroll to position [0, 0]
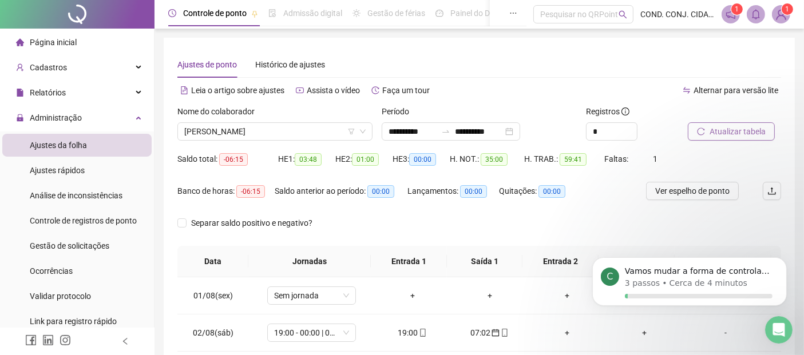
click at [723, 129] on span "Atualizar tabela" at bounding box center [737, 131] width 56 height 13
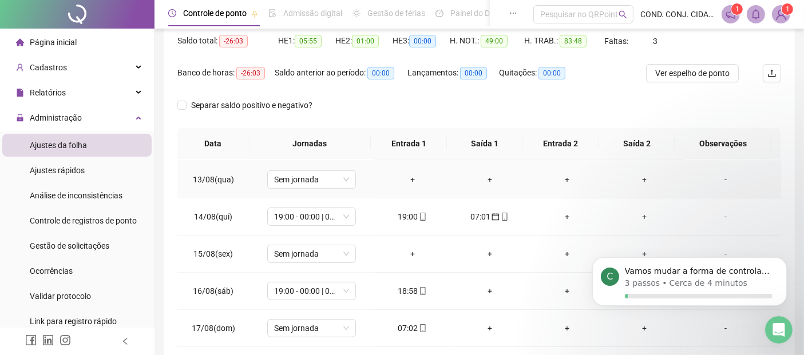
scroll to position [496, 0]
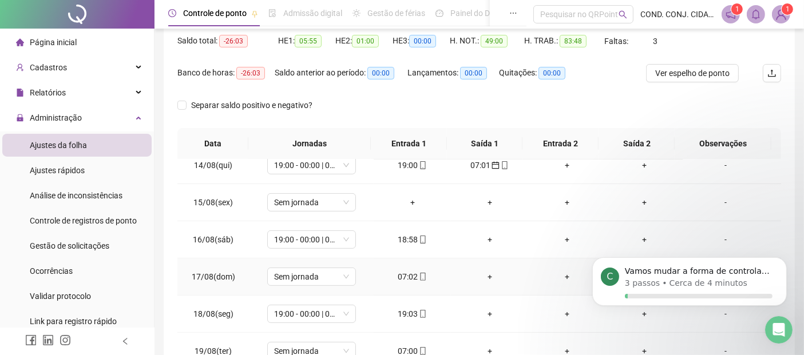
click at [404, 271] on div "07:02" at bounding box center [412, 277] width 59 height 13
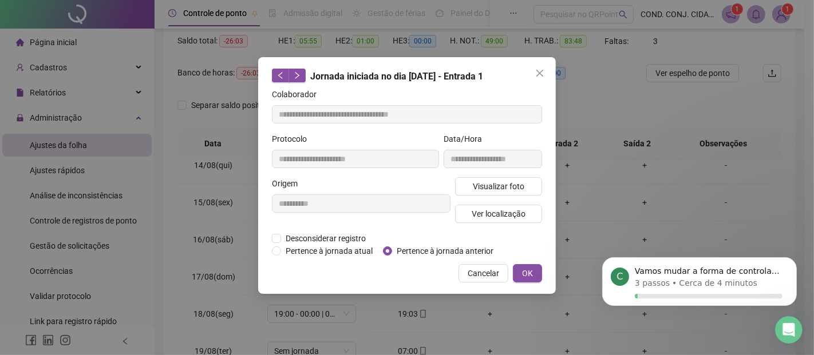
type input "**********"
click at [405, 250] on span "Pertence à jornada anterior" at bounding box center [445, 251] width 106 height 13
click at [529, 275] on span "OK" at bounding box center [527, 273] width 11 height 13
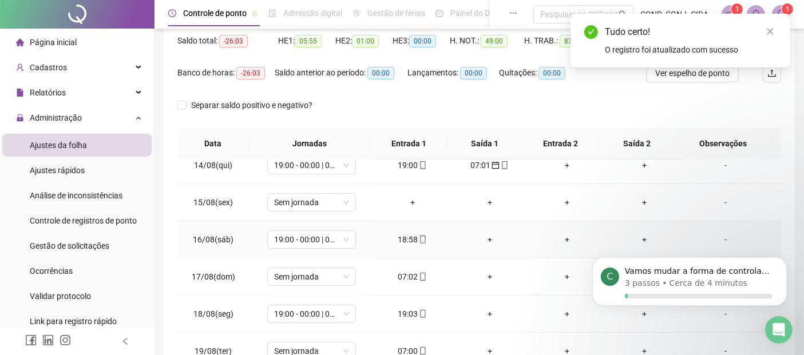
scroll to position [181, 0]
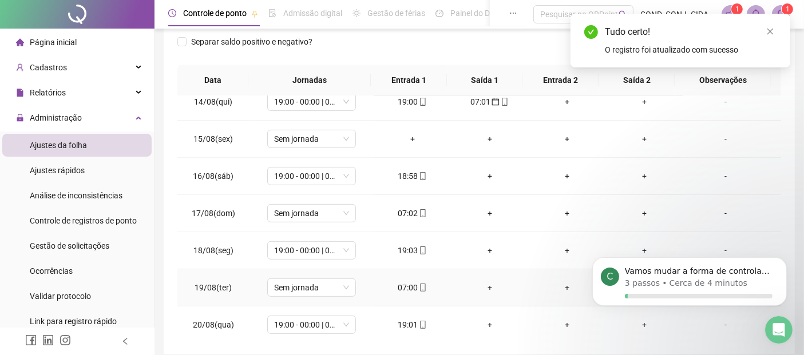
click at [406, 281] on div "07:00" at bounding box center [412, 287] width 59 height 13
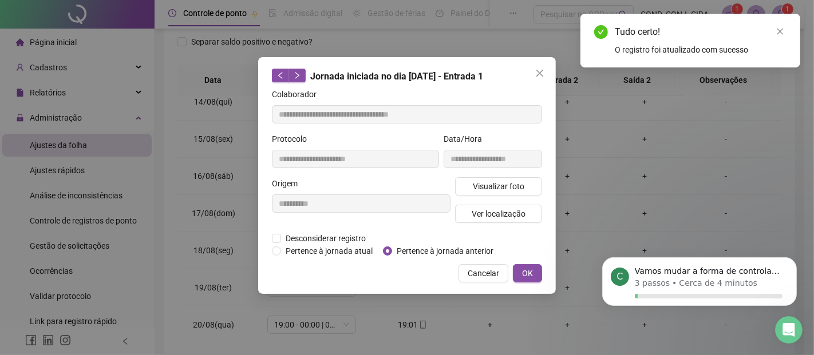
type input "**********"
click at [428, 249] on span "Pertence à jornada anterior" at bounding box center [445, 251] width 106 height 13
click at [527, 271] on span "OK" at bounding box center [527, 273] width 11 height 13
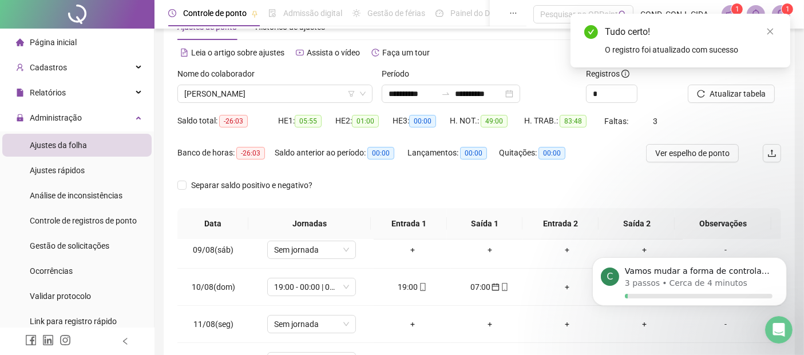
scroll to position [0, 0]
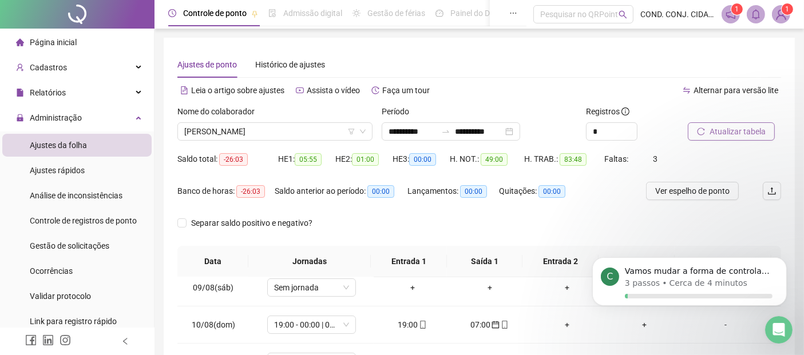
click at [727, 129] on span "Atualizar tabela" at bounding box center [737, 131] width 56 height 13
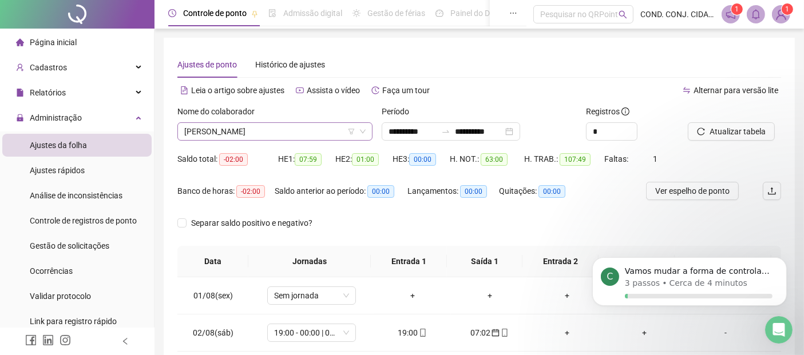
click at [207, 130] on span "[PERSON_NAME]" at bounding box center [274, 131] width 181 height 17
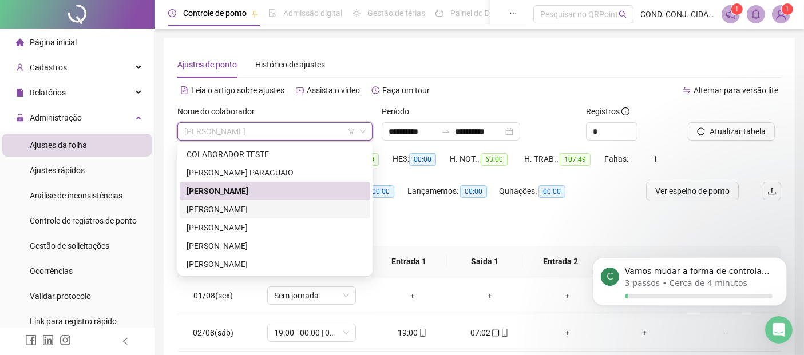
click at [203, 207] on div "[PERSON_NAME]" at bounding box center [275, 209] width 177 height 13
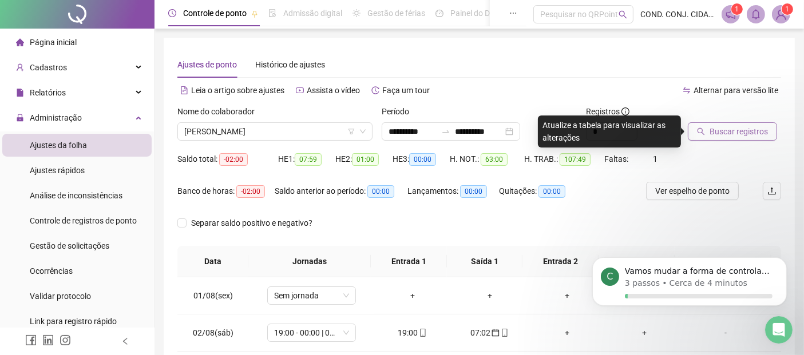
click at [732, 129] on span "Buscar registros" at bounding box center [738, 131] width 58 height 13
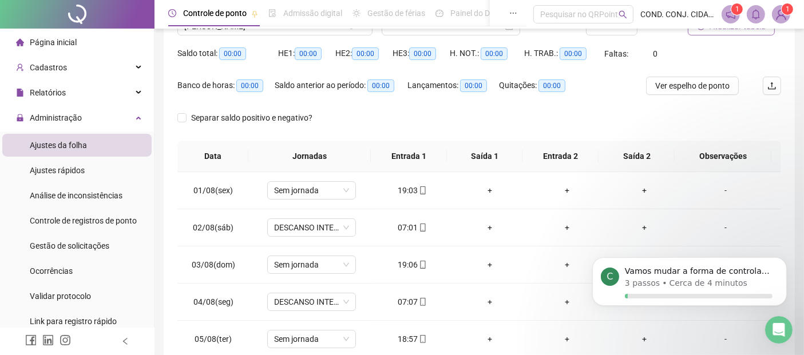
scroll to position [130, 0]
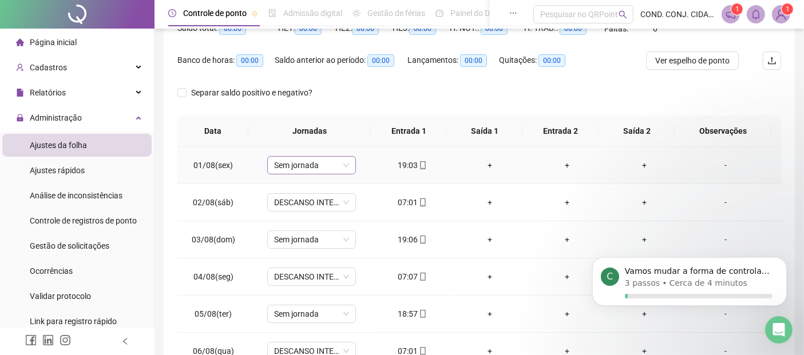
click at [343, 167] on span "Sem jornada" at bounding box center [311, 165] width 75 height 17
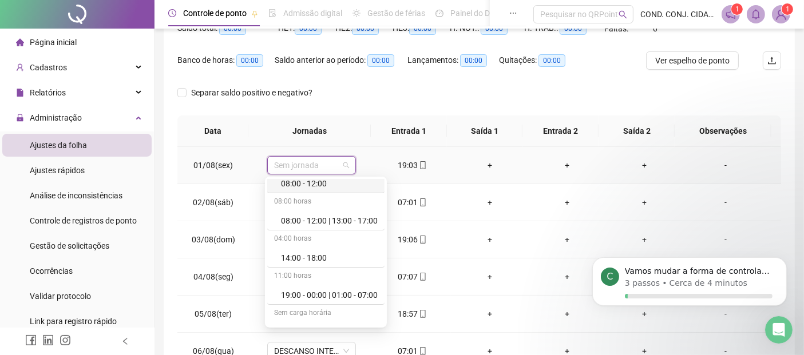
scroll to position [127, 0]
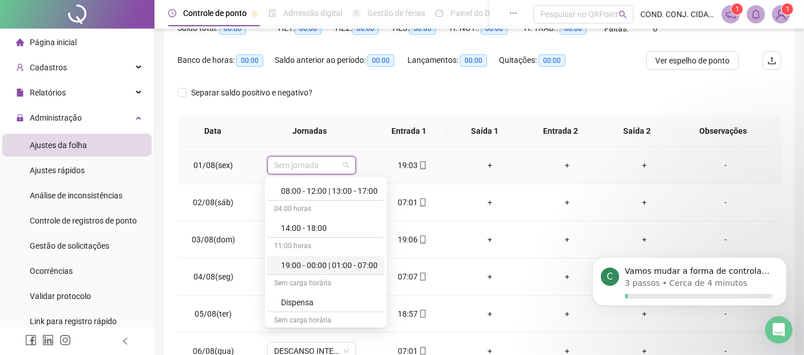
click at [291, 266] on div "19:00 - 00:00 | 01:00 - 07:00" at bounding box center [329, 265] width 97 height 13
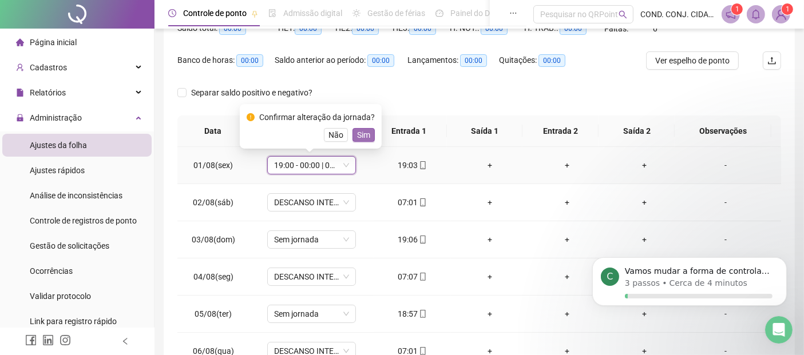
click at [366, 137] on span "Sim" at bounding box center [363, 135] width 13 height 13
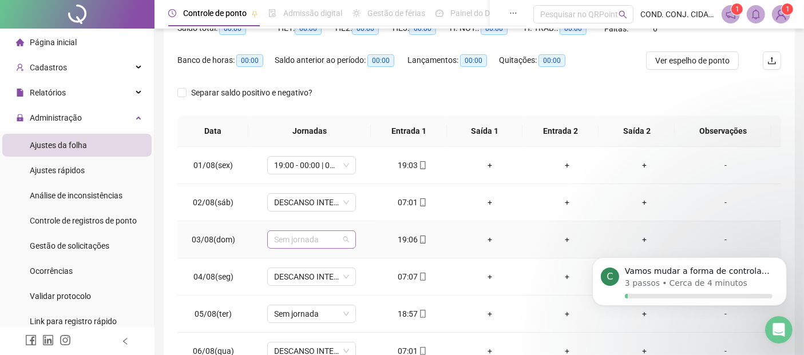
click at [346, 241] on span "Sem jornada" at bounding box center [311, 239] width 75 height 17
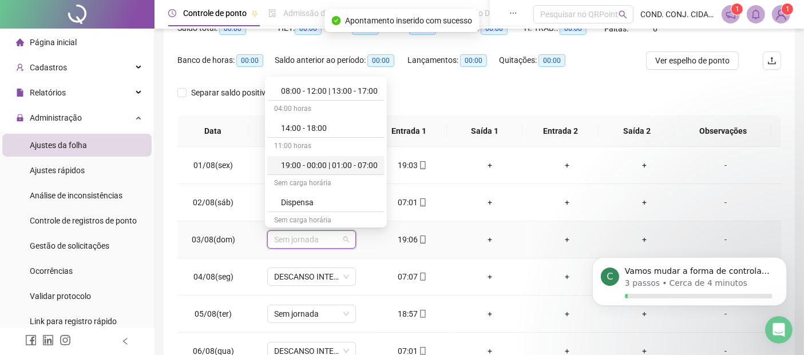
click at [310, 167] on div "19:00 - 00:00 | 01:00 - 07:00" at bounding box center [329, 165] width 97 height 13
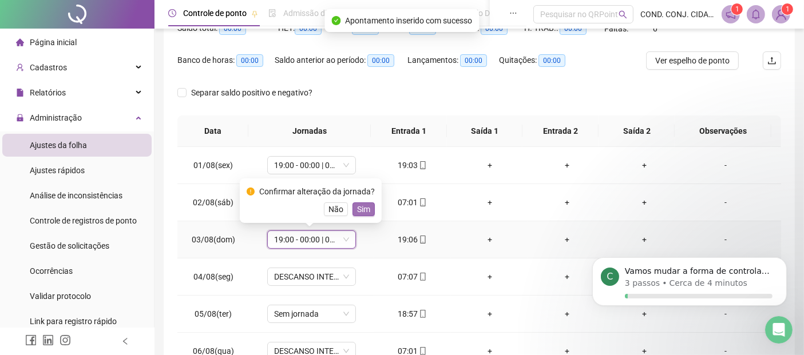
click at [362, 210] on span "Sim" at bounding box center [363, 209] width 13 height 13
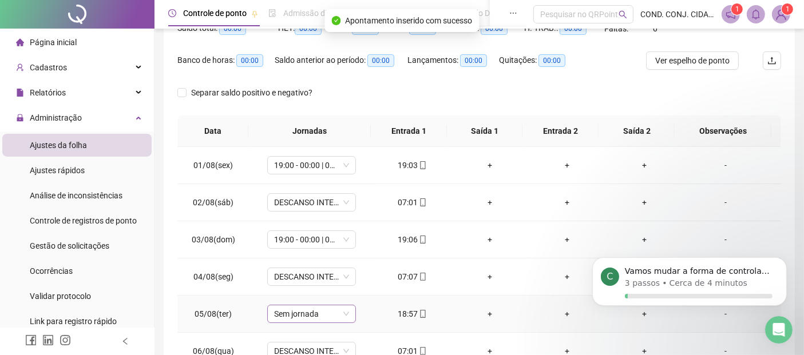
click at [340, 315] on span "Sem jornada" at bounding box center [311, 313] width 75 height 17
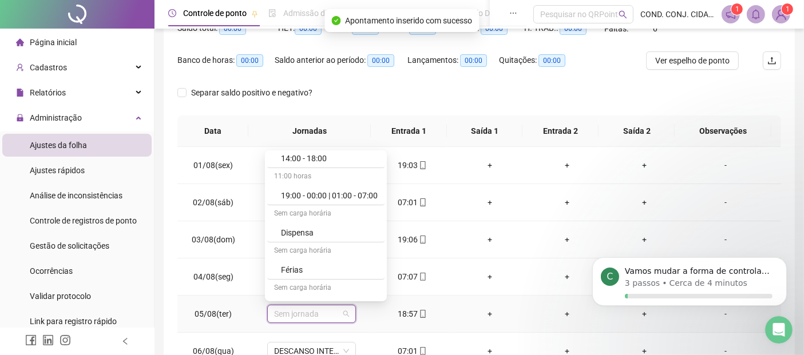
scroll to position [191, 0]
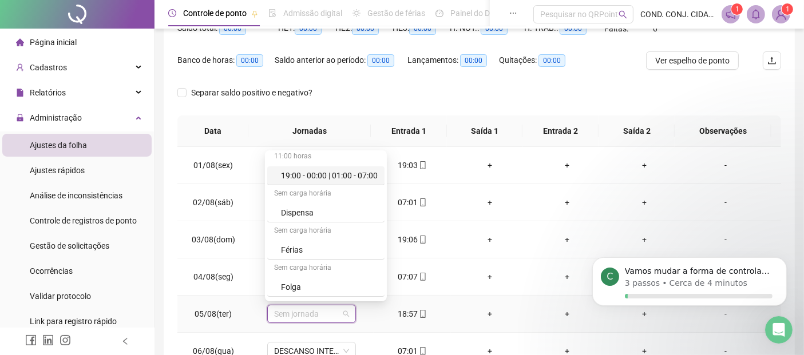
click at [291, 170] on div "19:00 - 00:00 | 01:00 - 07:00" at bounding box center [329, 175] width 97 height 13
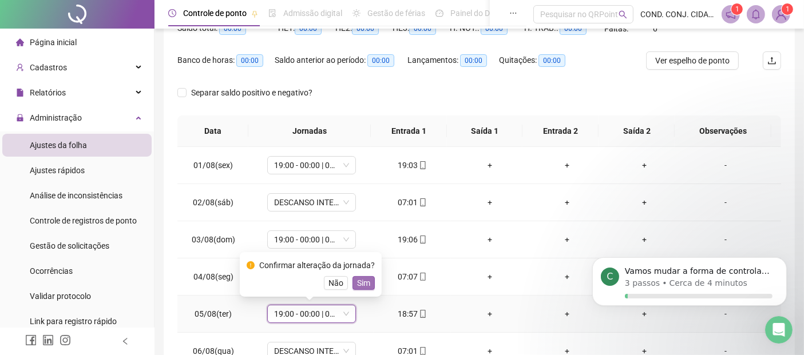
click at [364, 278] on span "Sim" at bounding box center [363, 283] width 13 height 13
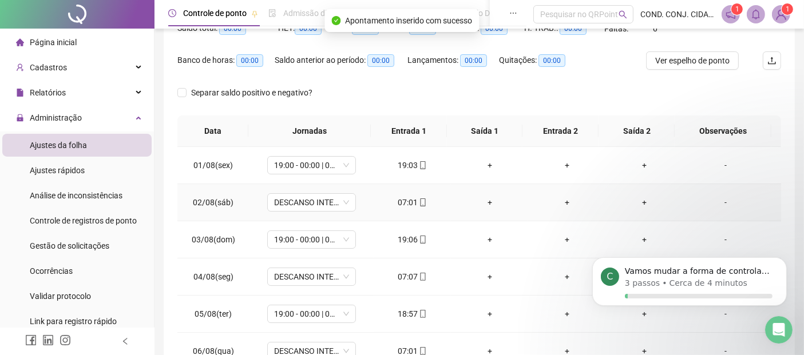
click at [410, 197] on div "07:01" at bounding box center [412, 202] width 59 height 13
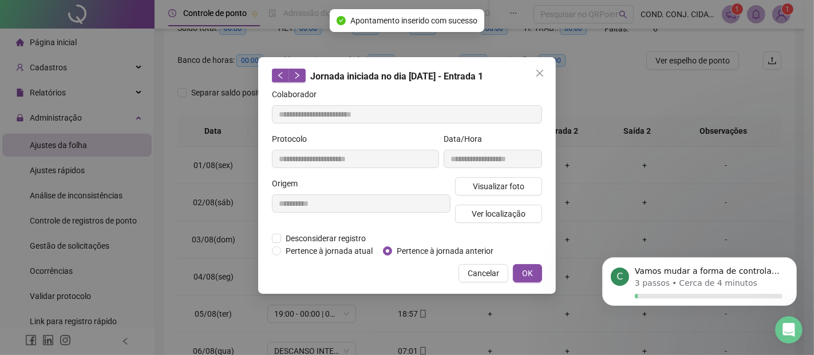
type input "**********"
click at [443, 249] on span "Pertence à jornada anterior" at bounding box center [445, 251] width 106 height 13
click at [530, 272] on span "OK" at bounding box center [527, 273] width 11 height 13
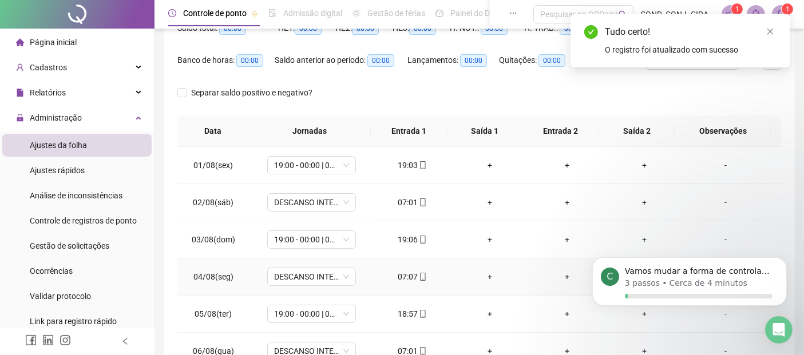
click at [402, 275] on div "07:07" at bounding box center [412, 277] width 59 height 13
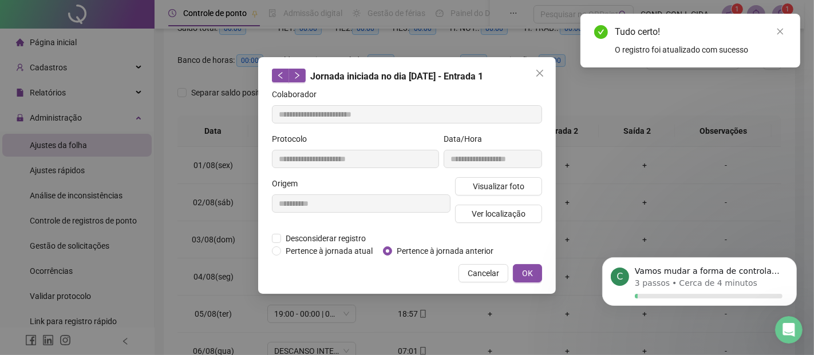
type input "**********"
click at [416, 251] on span "Pertence à jornada anterior" at bounding box center [445, 251] width 106 height 13
click at [521, 273] on button "OK" at bounding box center [527, 273] width 29 height 18
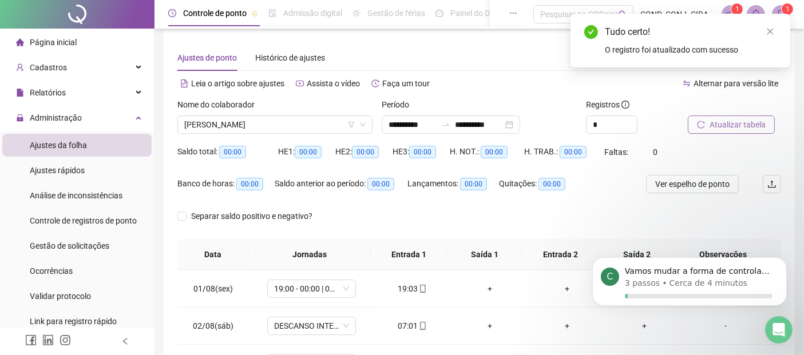
scroll to position [3, 0]
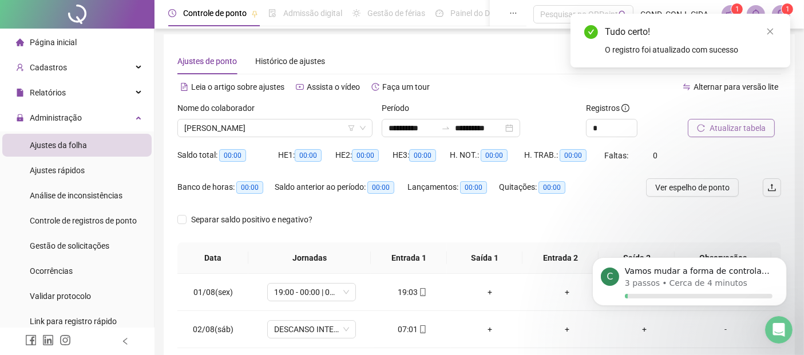
click at [733, 128] on span "Atualizar tabela" at bounding box center [737, 128] width 56 height 13
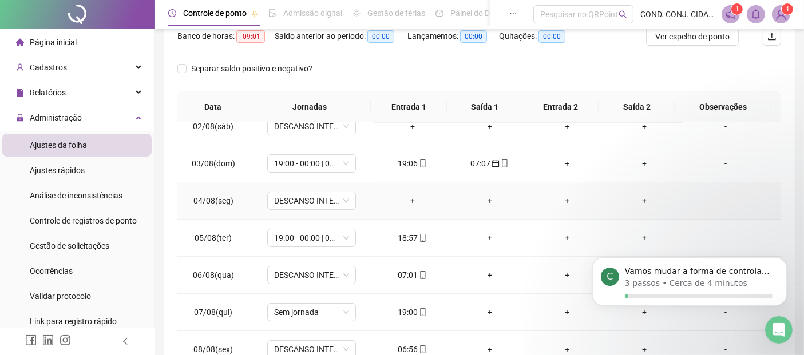
scroll to position [64, 0]
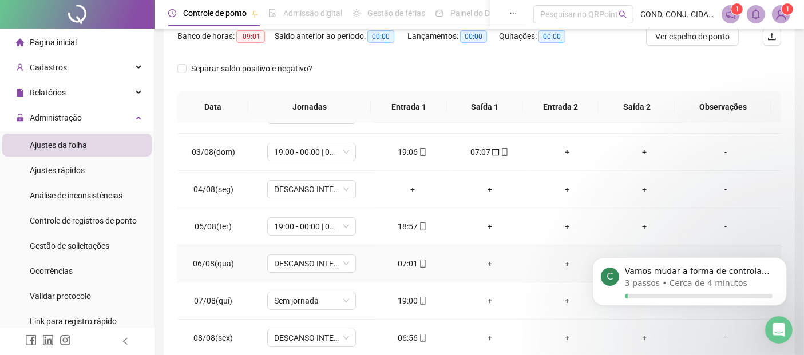
click at [406, 260] on div "07:01" at bounding box center [412, 263] width 59 height 13
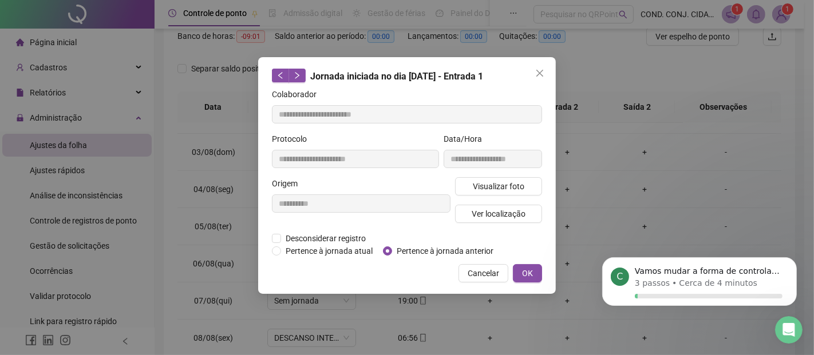
type input "**********"
click at [426, 249] on span "Pertence à jornada anterior" at bounding box center [445, 251] width 106 height 13
click at [528, 273] on span "OK" at bounding box center [527, 273] width 11 height 13
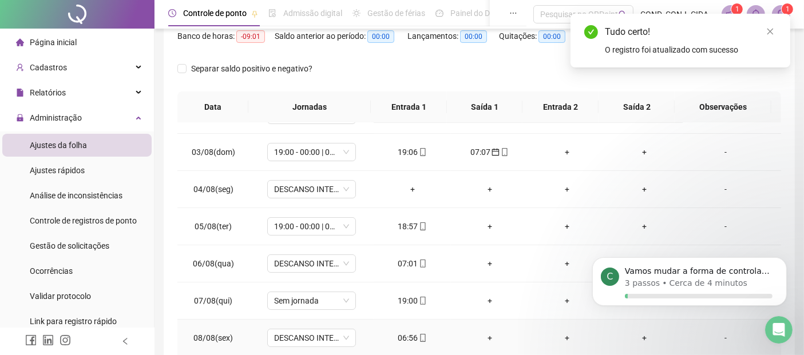
click at [398, 335] on div "06:56" at bounding box center [412, 338] width 59 height 13
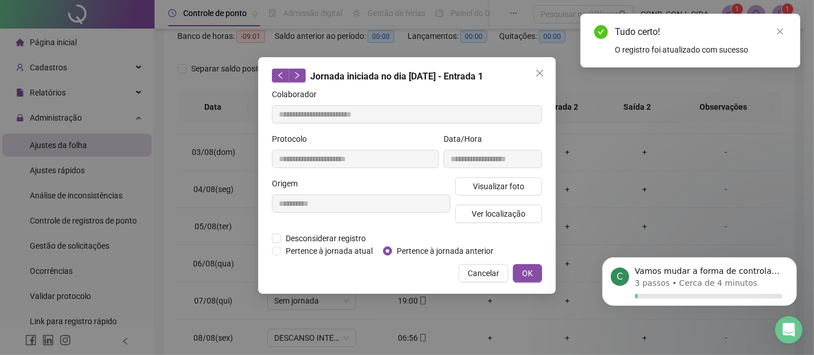
type input "**********"
click at [412, 254] on span "Pertence à jornada anterior" at bounding box center [445, 251] width 106 height 13
click at [527, 274] on span "OK" at bounding box center [527, 273] width 11 height 13
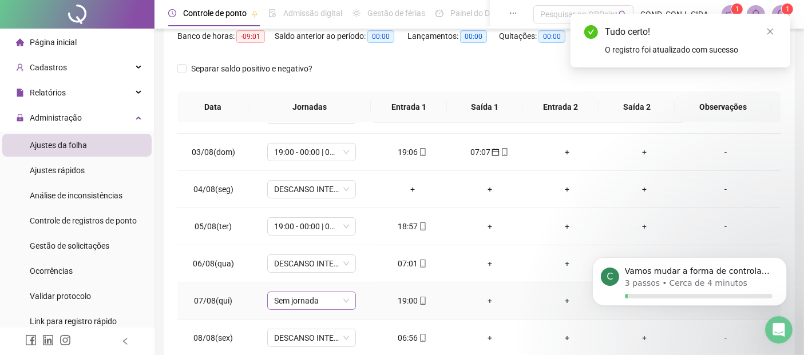
click at [345, 296] on span "Sem jornada" at bounding box center [311, 300] width 75 height 17
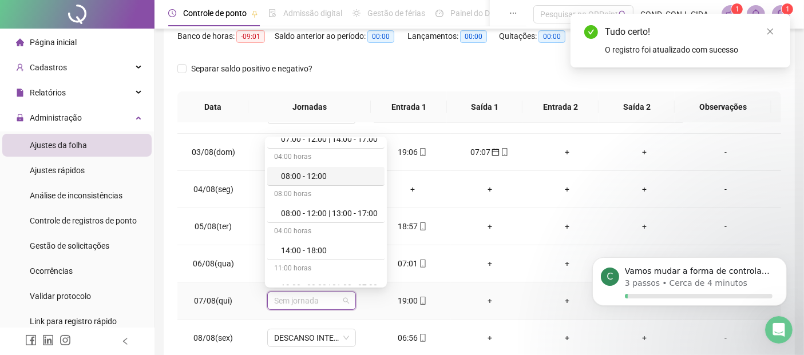
scroll to position [127, 0]
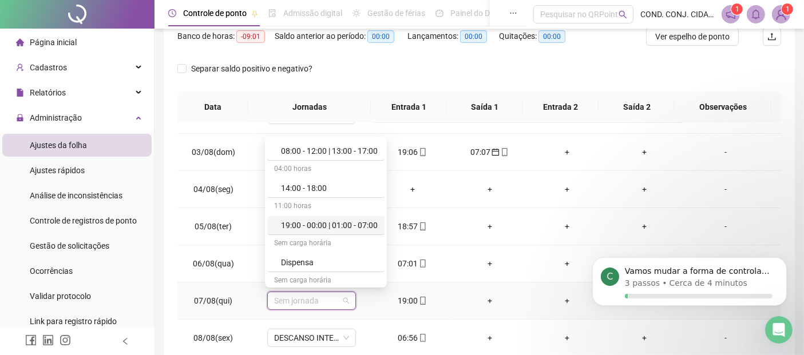
click at [288, 226] on div "19:00 - 00:00 | 01:00 - 07:00" at bounding box center [329, 225] width 97 height 13
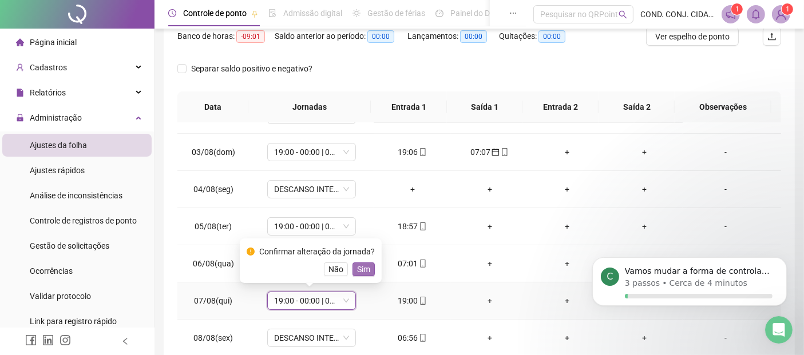
click at [362, 269] on span "Sim" at bounding box center [363, 269] width 13 height 13
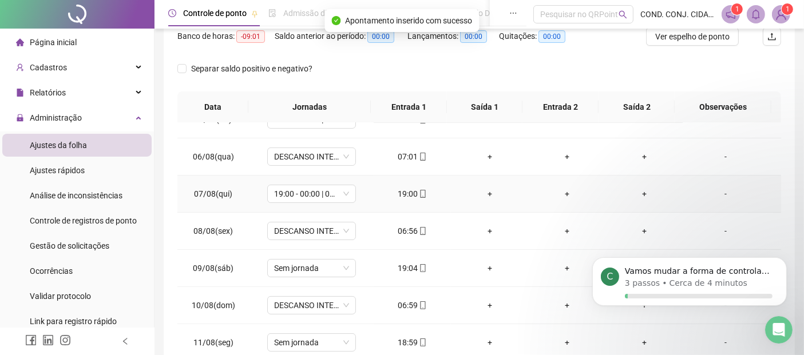
scroll to position [191, 0]
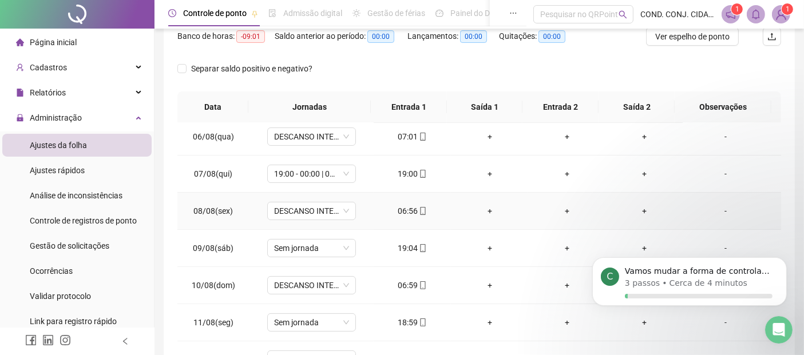
click at [406, 208] on div "06:56" at bounding box center [412, 211] width 59 height 13
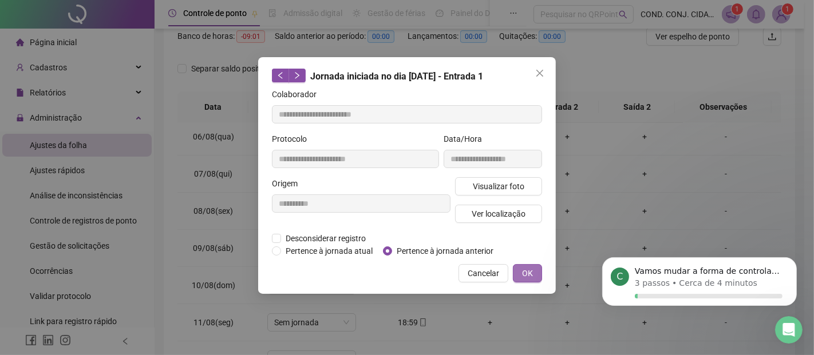
click at [527, 273] on span "OK" at bounding box center [527, 273] width 11 height 13
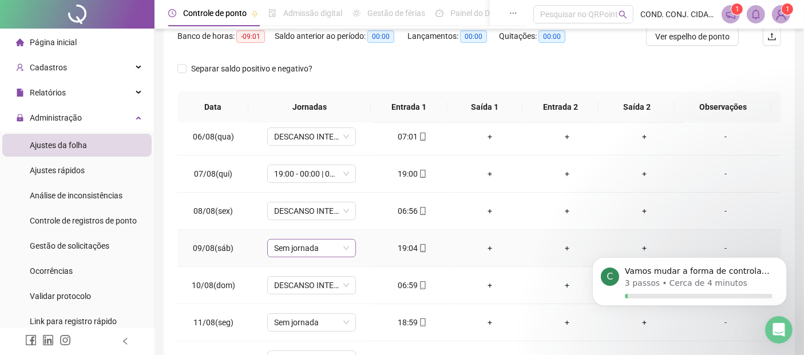
click at [347, 242] on div "Sem jornada" at bounding box center [311, 248] width 89 height 18
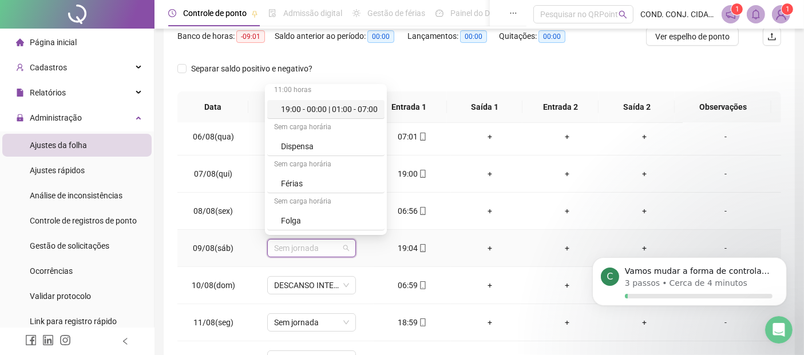
click at [300, 105] on div "19:00 - 00:00 | 01:00 - 07:00" at bounding box center [329, 109] width 97 height 13
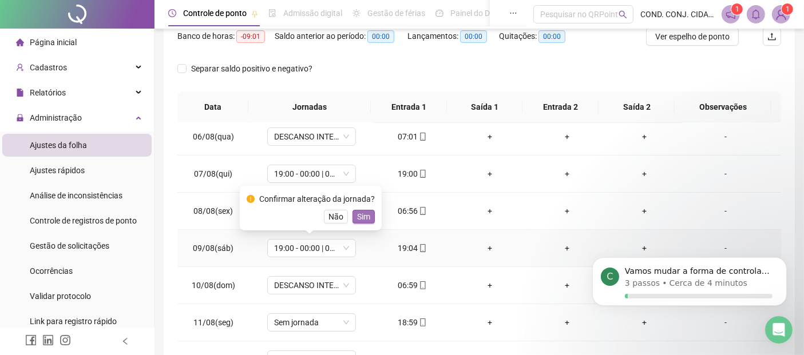
click at [358, 217] on span "Sim" at bounding box center [363, 217] width 13 height 13
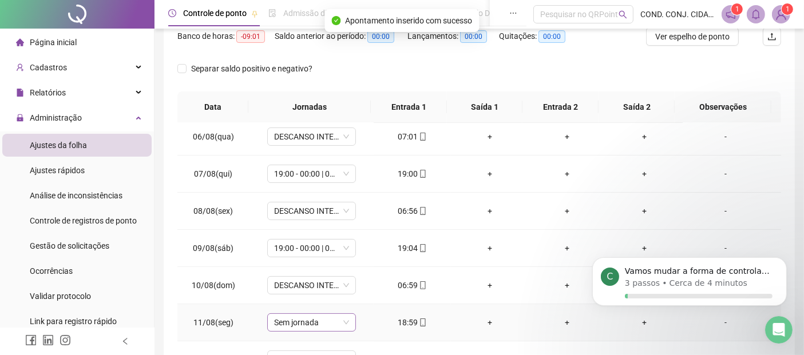
click at [343, 321] on span "Sem jornada" at bounding box center [311, 322] width 75 height 17
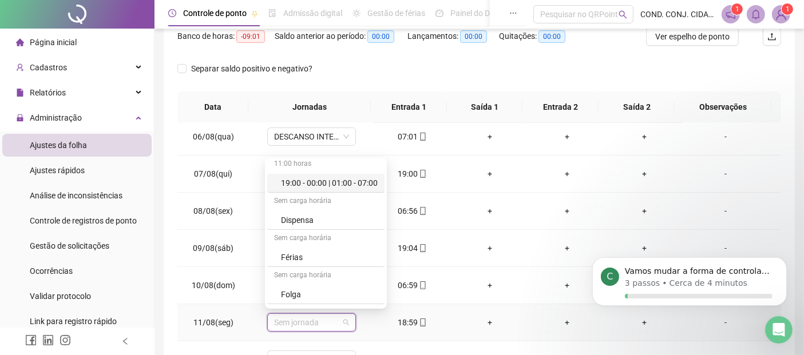
click at [300, 182] on div "19:00 - 00:00 | 01:00 - 07:00" at bounding box center [329, 183] width 97 height 13
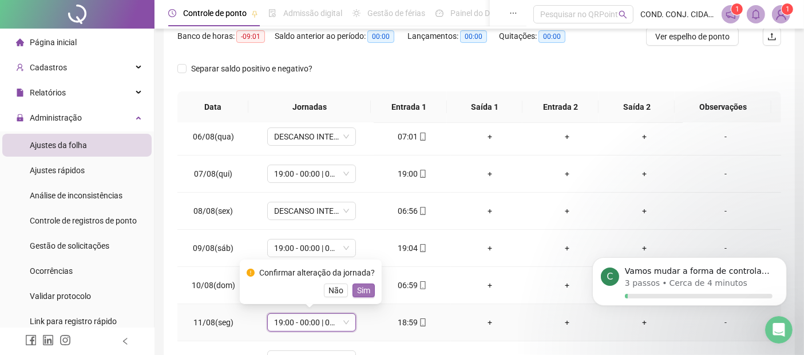
click at [363, 292] on span "Sim" at bounding box center [363, 290] width 13 height 13
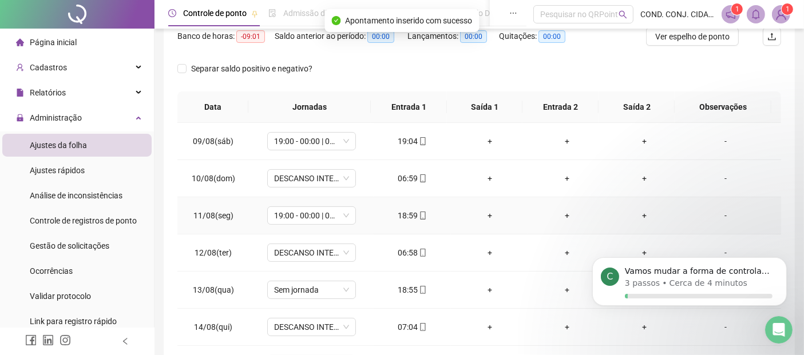
scroll to position [318, 0]
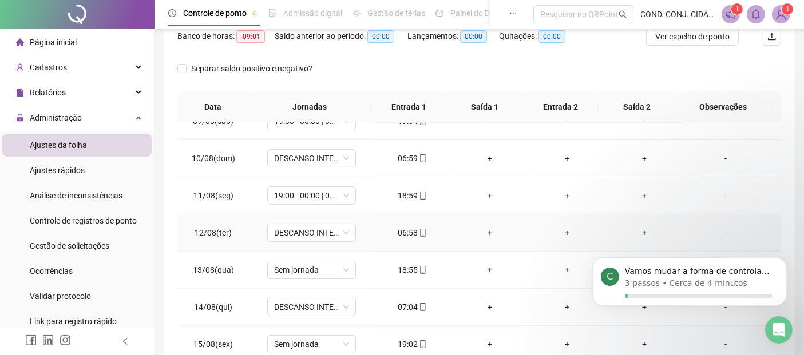
click at [399, 228] on div "06:58" at bounding box center [412, 233] width 59 height 13
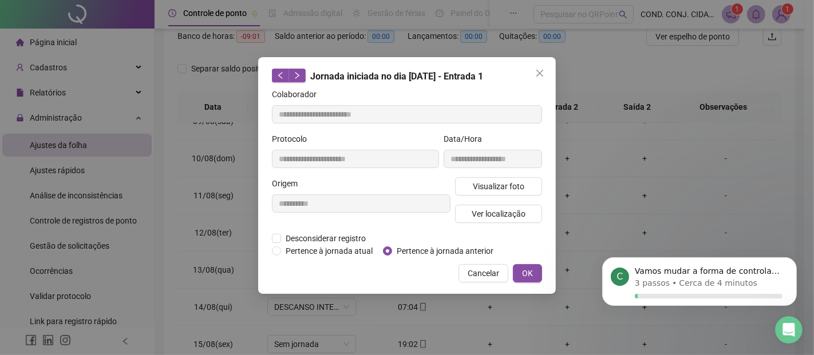
type input "**********"
click at [411, 248] on span "Pertence à jornada anterior" at bounding box center [445, 251] width 106 height 13
click at [529, 272] on span "OK" at bounding box center [527, 273] width 11 height 13
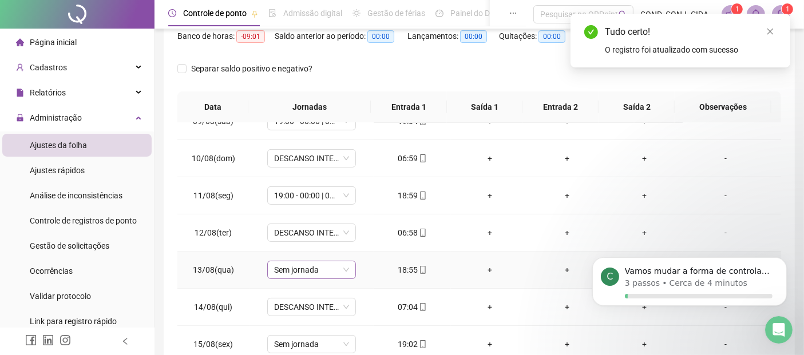
click at [343, 268] on span "Sem jornada" at bounding box center [311, 269] width 75 height 17
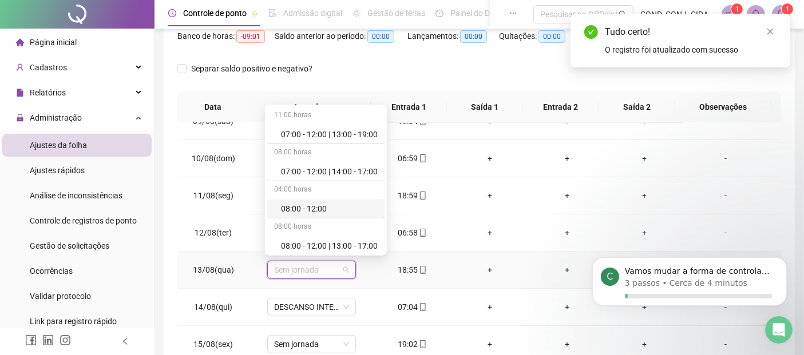
scroll to position [127, 0]
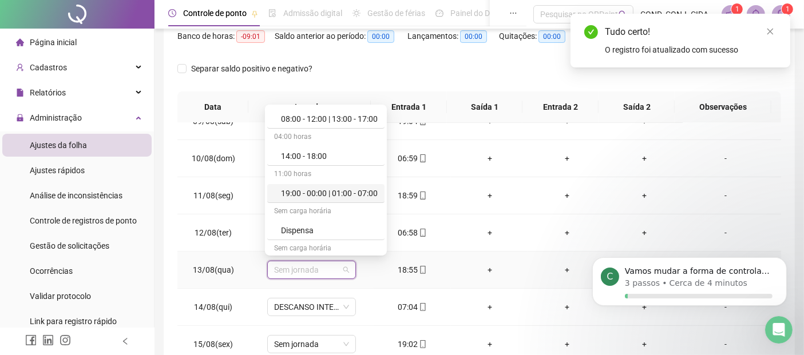
click at [305, 189] on div "19:00 - 00:00 | 01:00 - 07:00" at bounding box center [329, 193] width 97 height 13
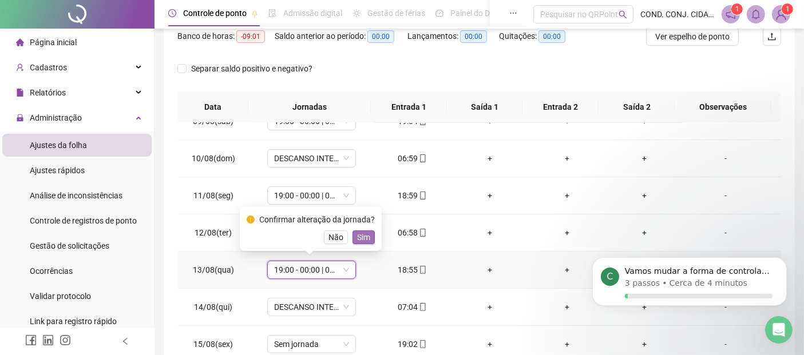
click at [366, 237] on span "Sim" at bounding box center [363, 237] width 13 height 13
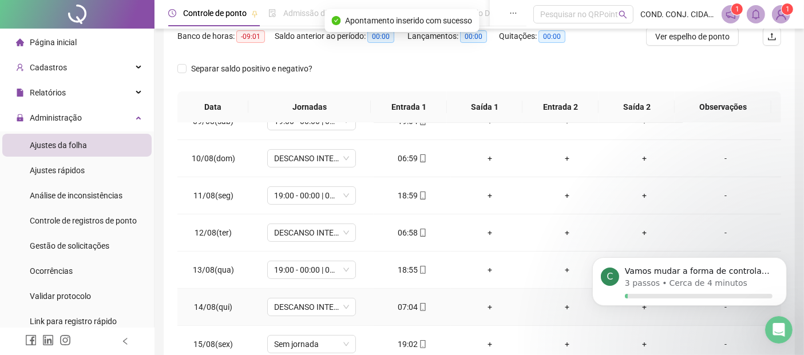
click at [399, 304] on div "07:04" at bounding box center [412, 307] width 59 height 13
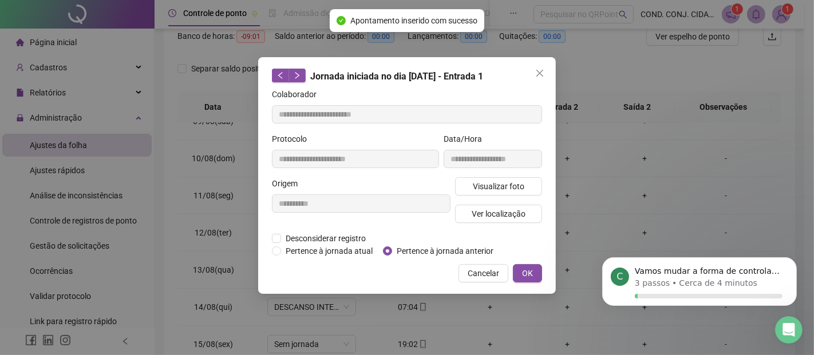
type input "**********"
click at [418, 248] on span "Pertence à jornada anterior" at bounding box center [445, 251] width 106 height 13
click at [525, 271] on span "OK" at bounding box center [527, 273] width 11 height 13
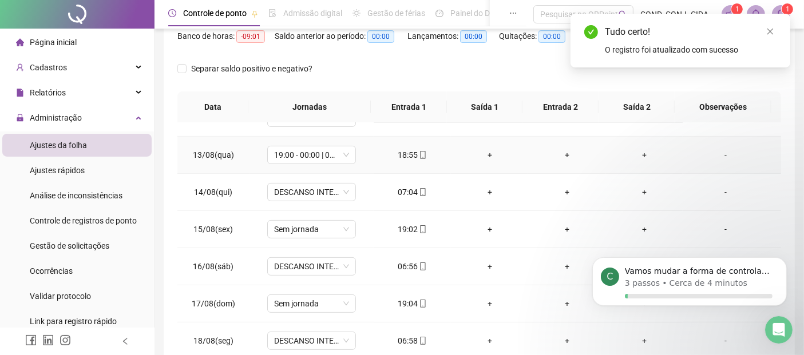
scroll to position [445, 0]
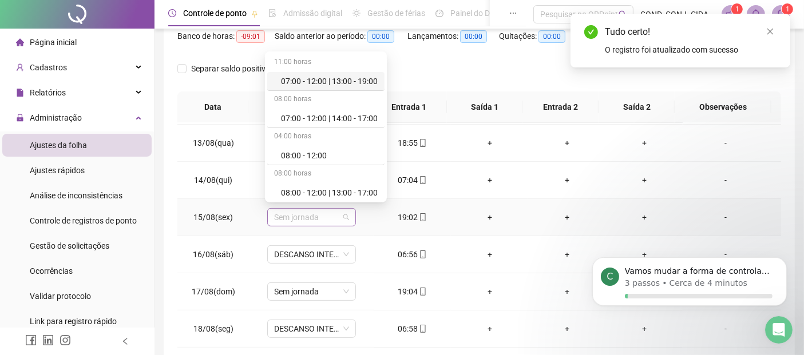
click at [347, 213] on div "Sem jornada" at bounding box center [311, 217] width 89 height 18
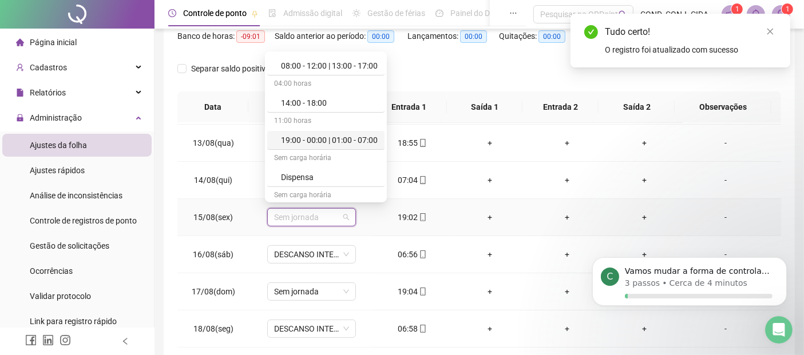
click at [296, 143] on div "19:00 - 00:00 | 01:00 - 07:00" at bounding box center [329, 140] width 97 height 13
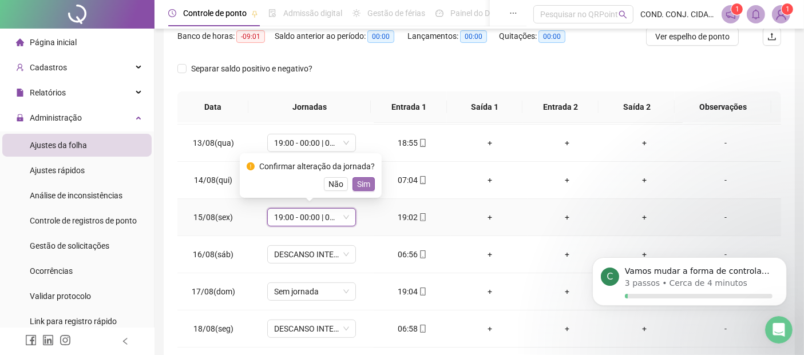
click at [365, 181] on span "Sim" at bounding box center [363, 184] width 13 height 13
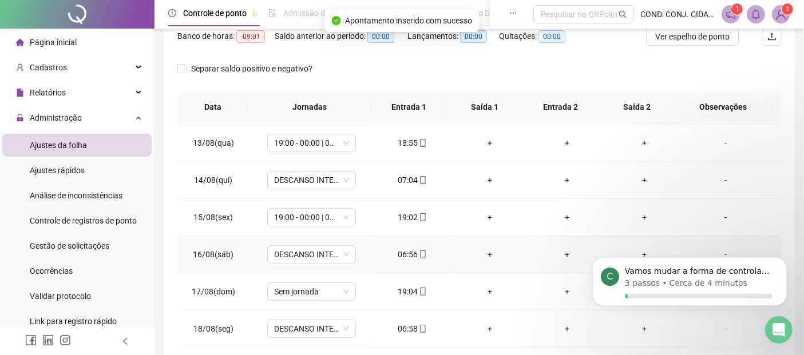
click at [408, 250] on div "06:56" at bounding box center [412, 254] width 59 height 13
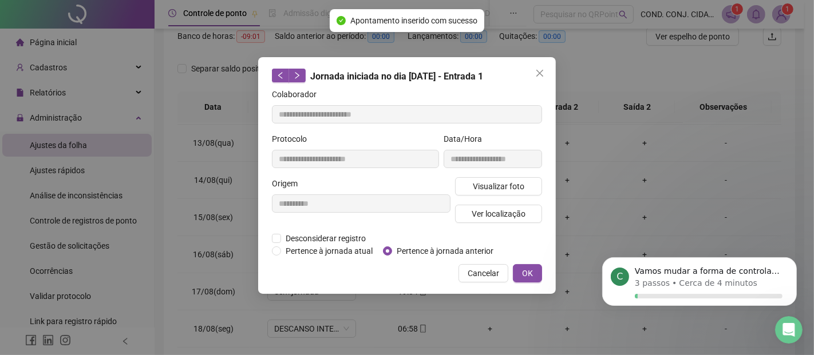
type input "**********"
click at [408, 249] on span "Pertence à jornada anterior" at bounding box center [445, 251] width 106 height 13
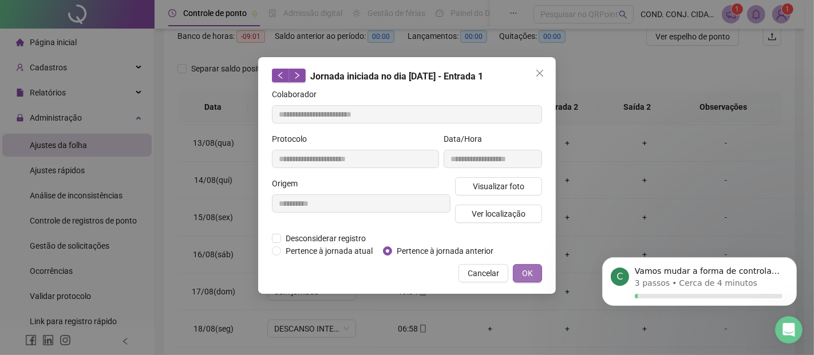
click at [525, 273] on span "OK" at bounding box center [527, 273] width 11 height 13
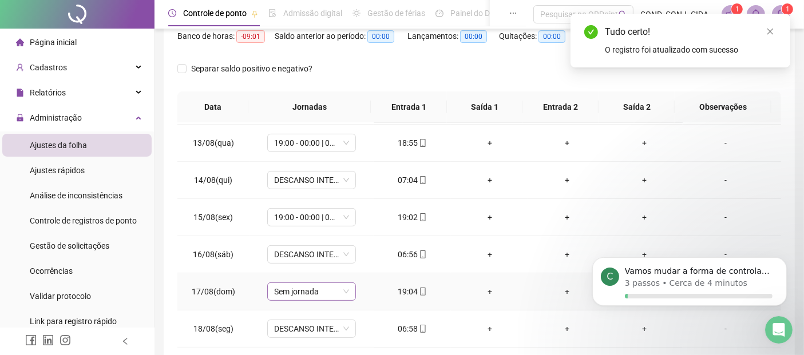
click at [348, 288] on div "Sem jornada" at bounding box center [311, 292] width 89 height 18
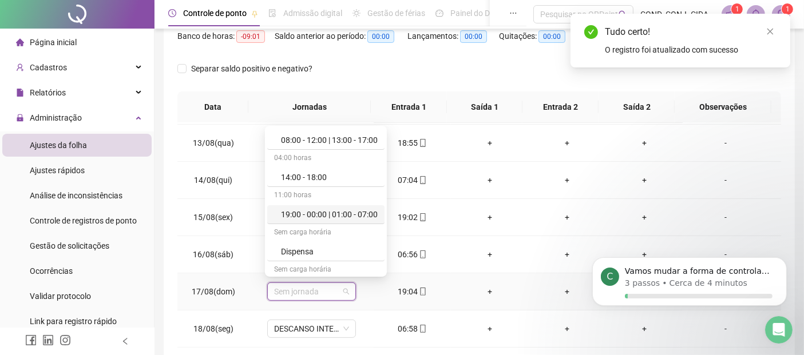
click at [307, 210] on div "19:00 - 00:00 | 01:00 - 07:00" at bounding box center [329, 214] width 97 height 13
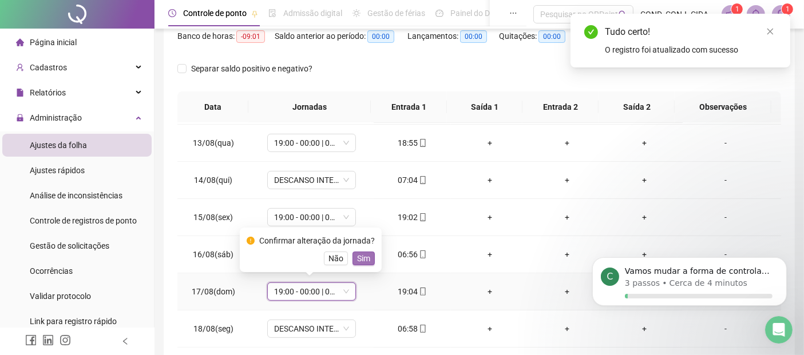
click at [363, 256] on span "Sim" at bounding box center [363, 258] width 13 height 13
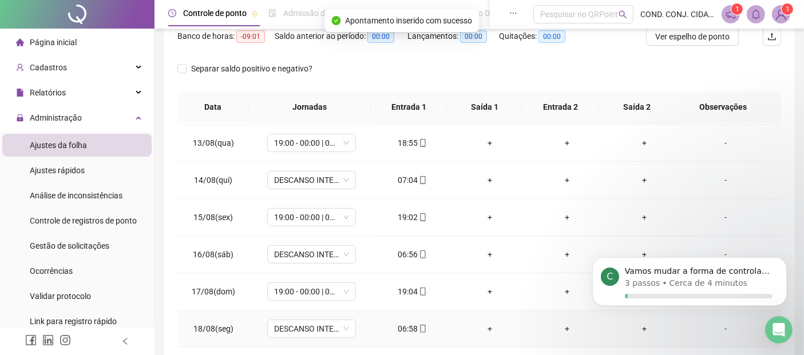
click at [407, 323] on div "06:58" at bounding box center [412, 329] width 59 height 13
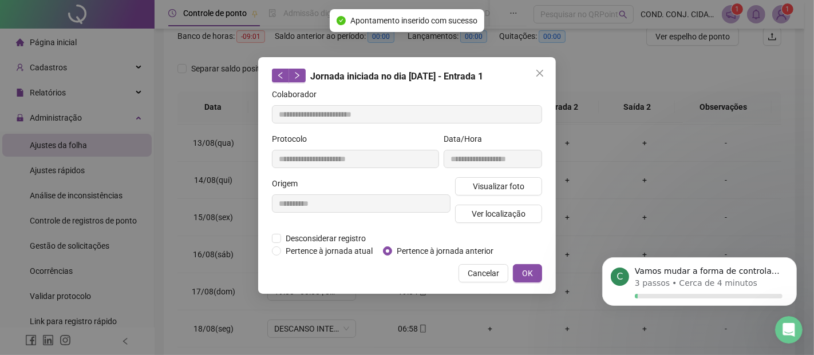
type input "**********"
click at [400, 251] on span "Pertence à jornada anterior" at bounding box center [445, 251] width 106 height 13
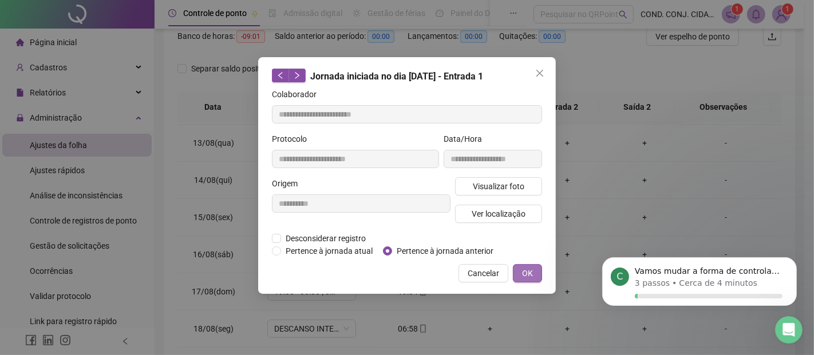
click at [531, 272] on span "OK" at bounding box center [527, 273] width 11 height 13
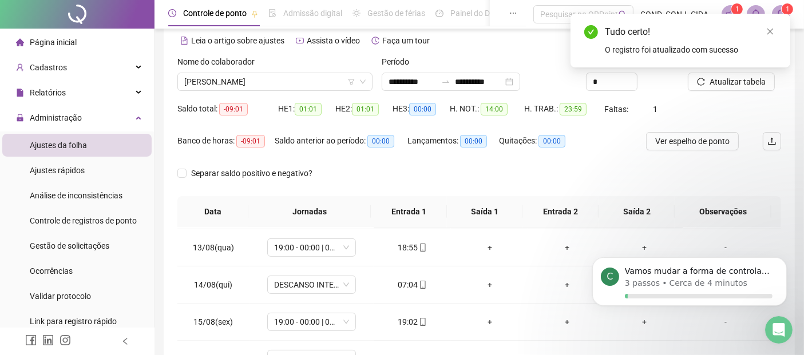
scroll to position [27, 0]
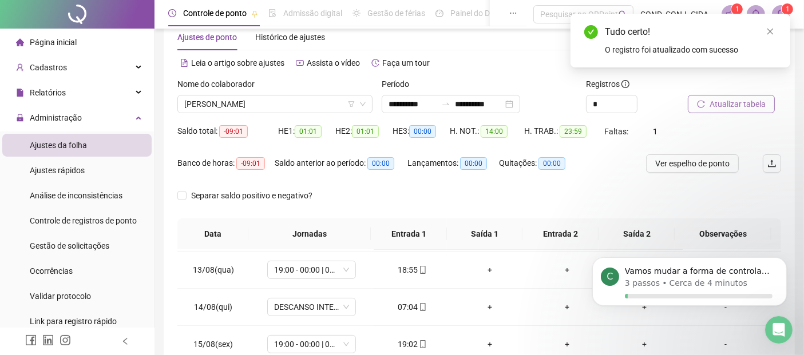
click at [730, 101] on span "Atualizar tabela" at bounding box center [737, 104] width 56 height 13
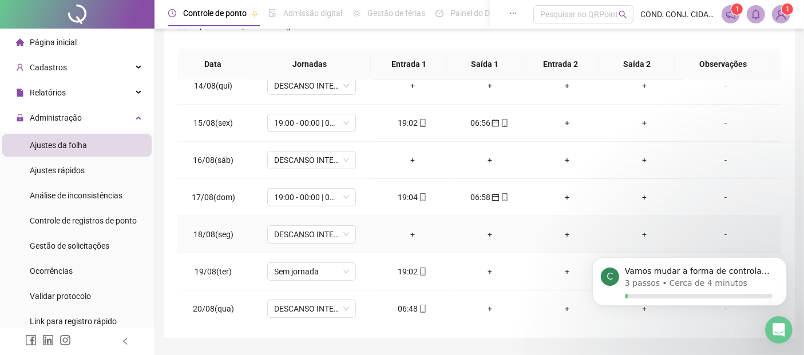
scroll to position [229, 0]
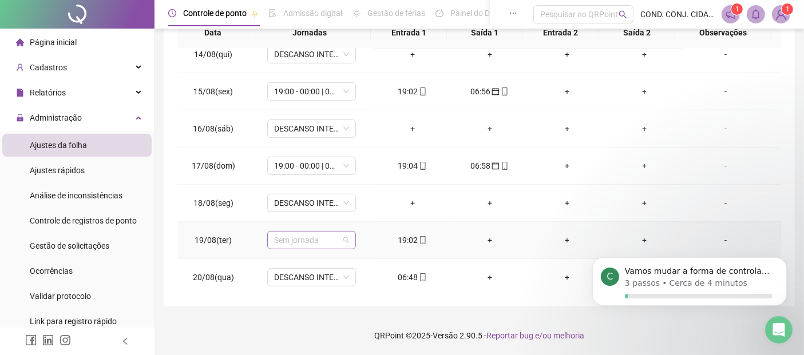
click at [344, 238] on span "Sem jornada" at bounding box center [311, 240] width 75 height 17
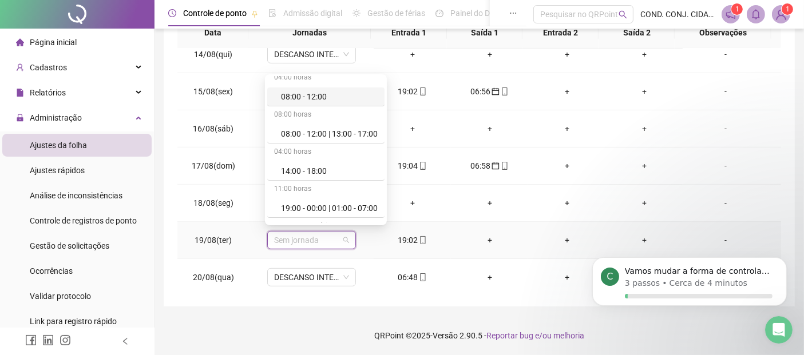
scroll to position [127, 0]
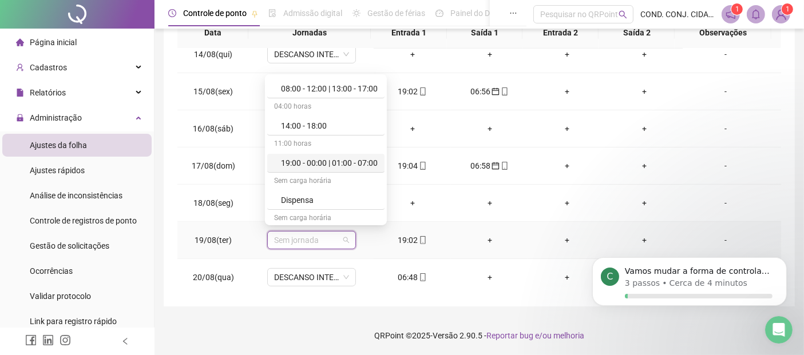
click at [295, 165] on div "19:00 - 00:00 | 01:00 - 07:00" at bounding box center [329, 163] width 97 height 13
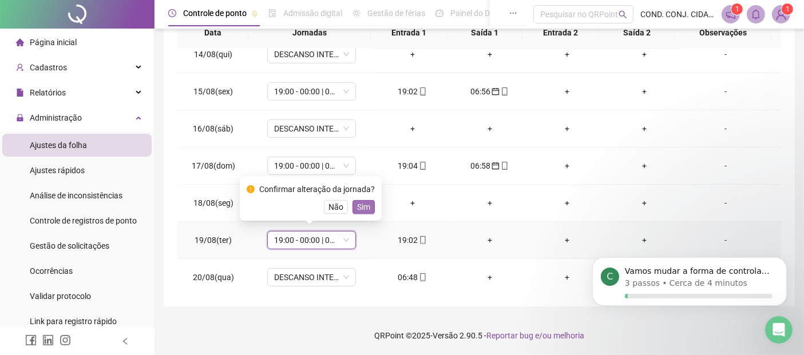
click at [360, 206] on span "Sim" at bounding box center [363, 207] width 13 height 13
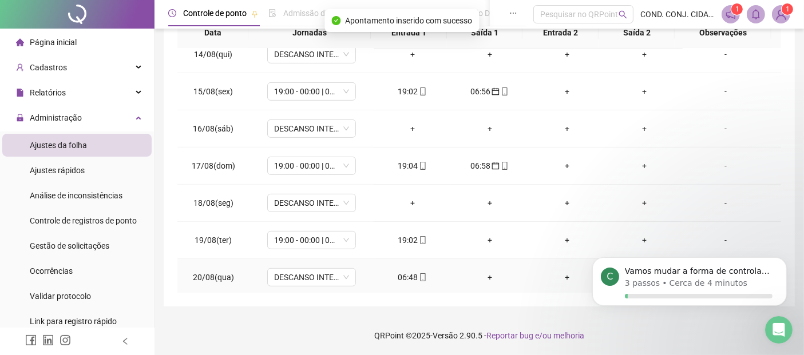
click at [402, 273] on div "06:48" at bounding box center [412, 277] width 59 height 13
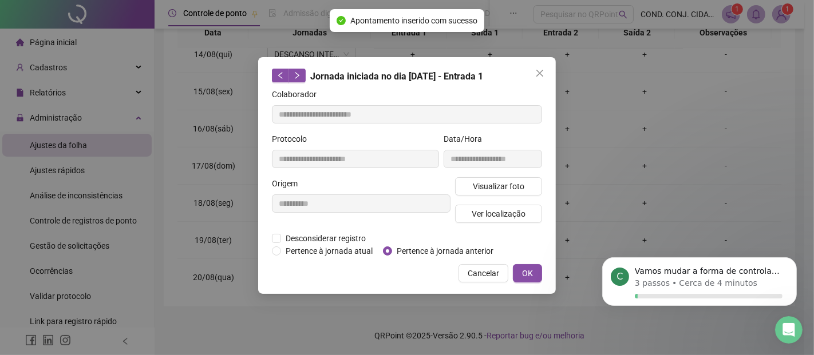
type input "**********"
click at [408, 245] on span "Pertence à jornada anterior" at bounding box center [445, 251] width 106 height 13
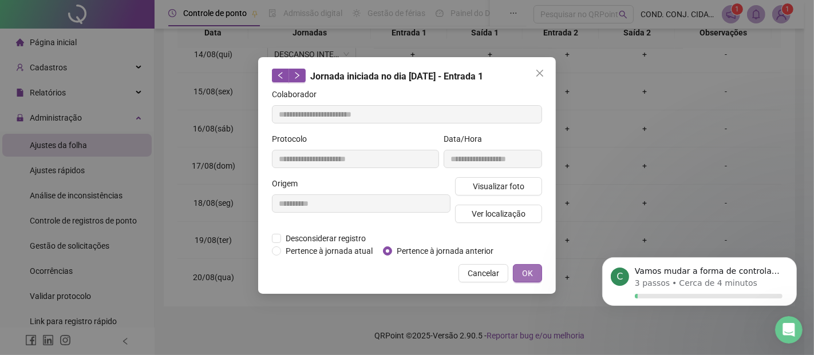
click at [527, 271] on span "OK" at bounding box center [527, 273] width 11 height 13
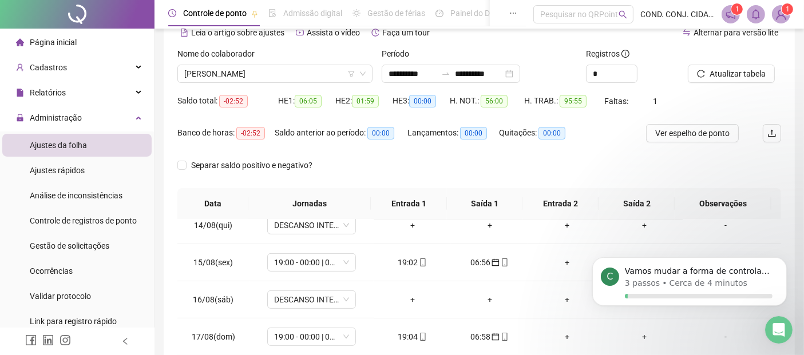
scroll to position [38, 0]
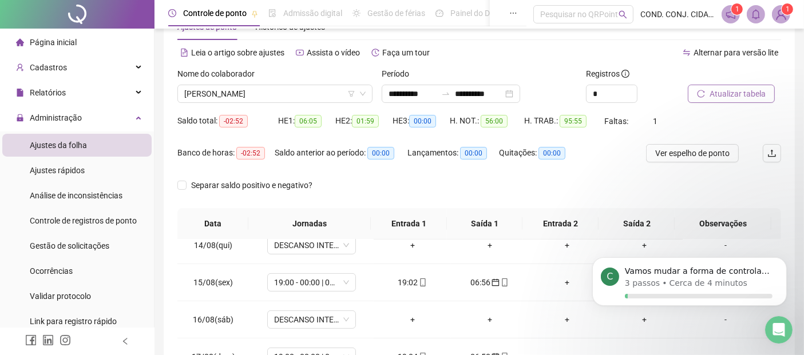
click at [717, 94] on span "Atualizar tabela" at bounding box center [737, 94] width 56 height 13
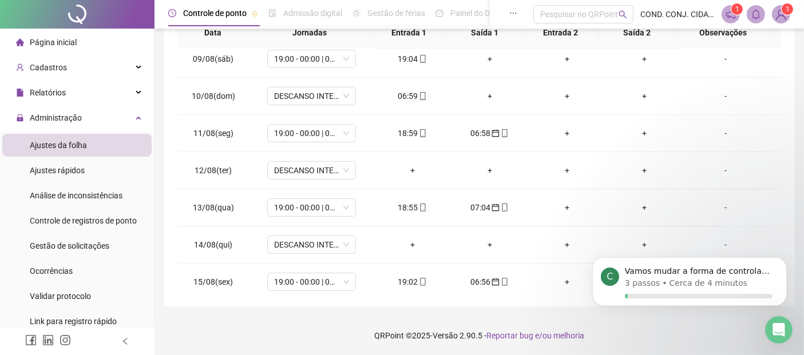
scroll to position [241, 0]
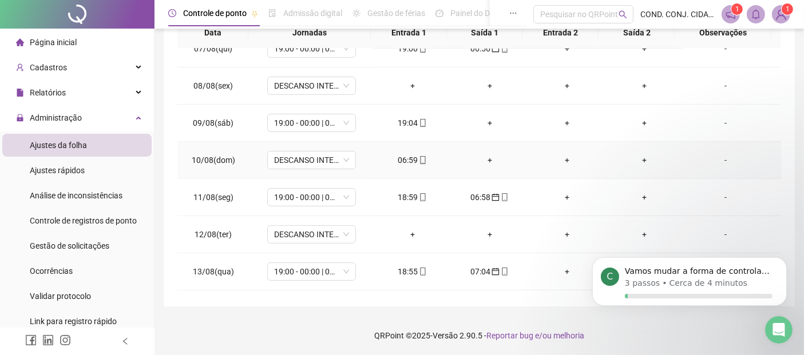
click at [399, 156] on div "06:59" at bounding box center [412, 160] width 59 height 13
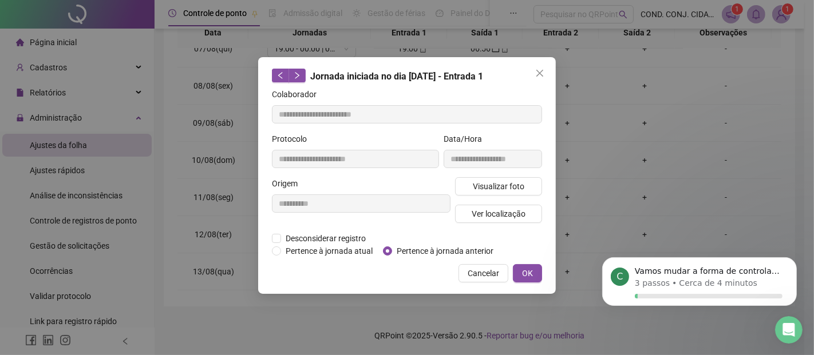
type input "**********"
click at [424, 245] on span "Pertence à jornada anterior" at bounding box center [445, 251] width 106 height 13
click at [526, 269] on span "OK" at bounding box center [527, 273] width 11 height 13
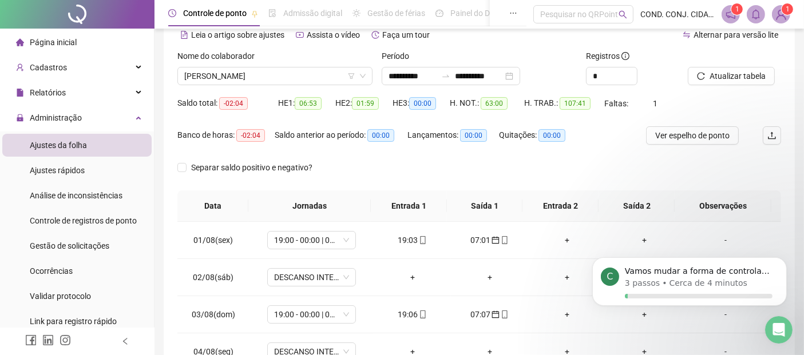
scroll to position [0, 0]
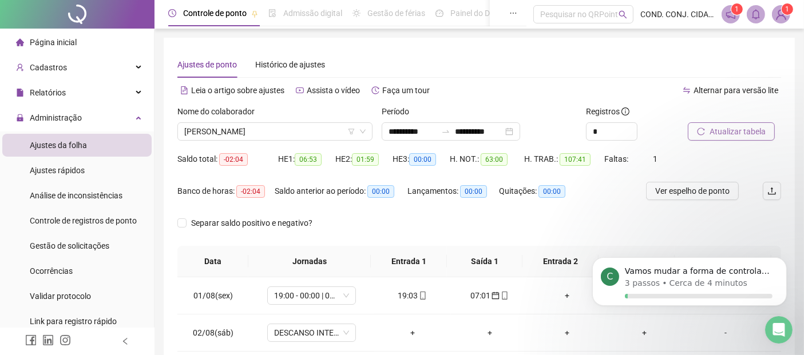
click at [732, 133] on span "Atualizar tabela" at bounding box center [737, 131] width 56 height 13
click at [314, 130] on span "[PERSON_NAME]" at bounding box center [274, 131] width 181 height 17
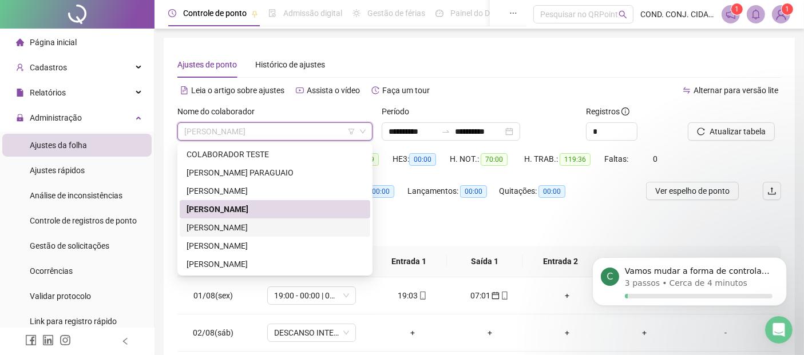
click at [197, 225] on div "[PERSON_NAME]" at bounding box center [275, 227] width 177 height 13
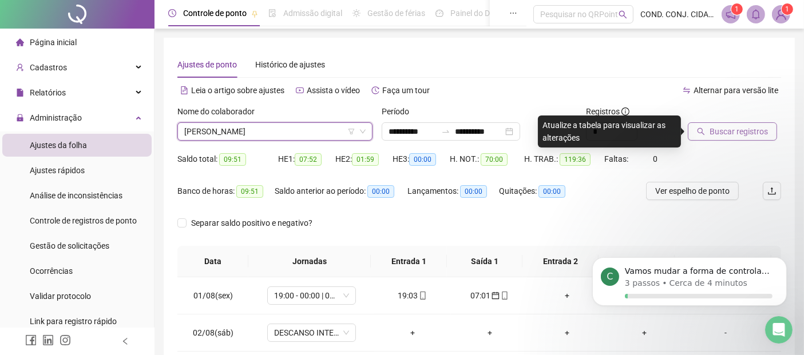
click at [713, 130] on span "Buscar registros" at bounding box center [738, 131] width 58 height 13
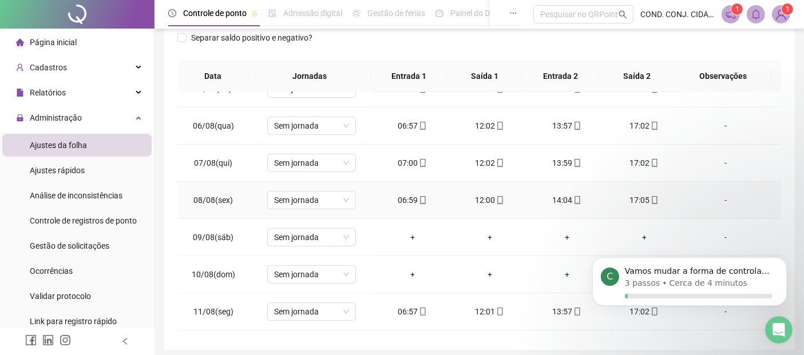
scroll to position [191, 0]
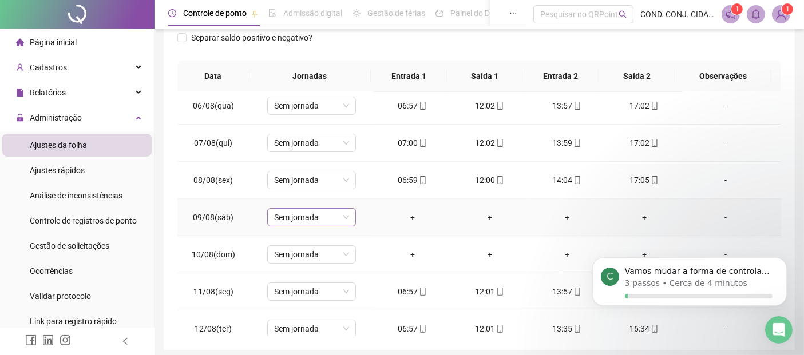
click at [346, 215] on span "Sem jornada" at bounding box center [311, 217] width 75 height 17
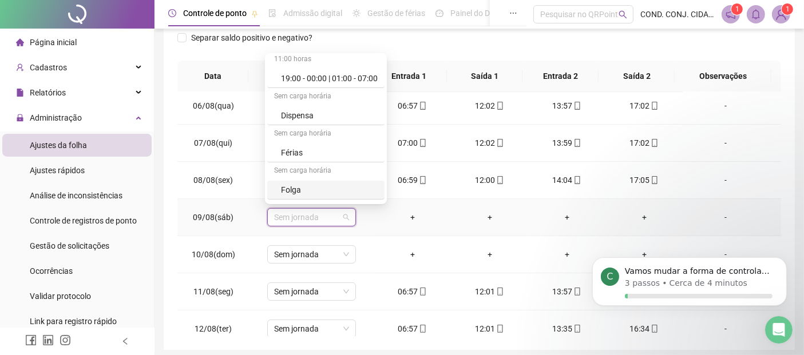
click at [291, 186] on div "Folga" at bounding box center [329, 190] width 97 height 13
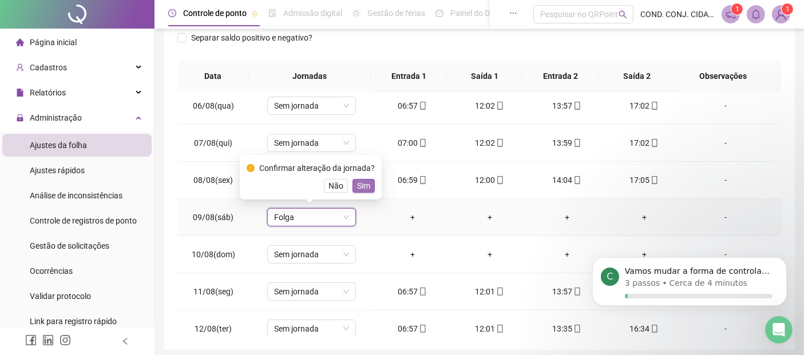
click at [361, 181] on span "Sim" at bounding box center [363, 186] width 13 height 13
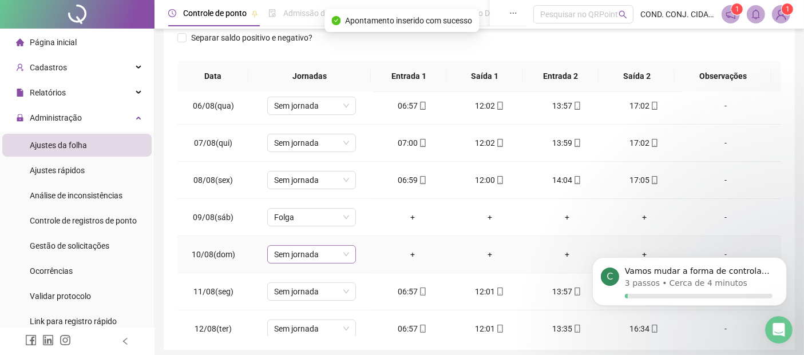
click at [346, 249] on span "Sem jornada" at bounding box center [311, 254] width 75 height 17
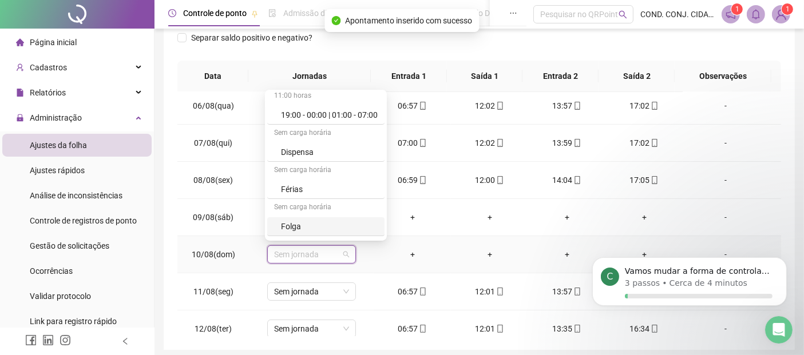
click at [292, 223] on div "Folga" at bounding box center [329, 226] width 97 height 13
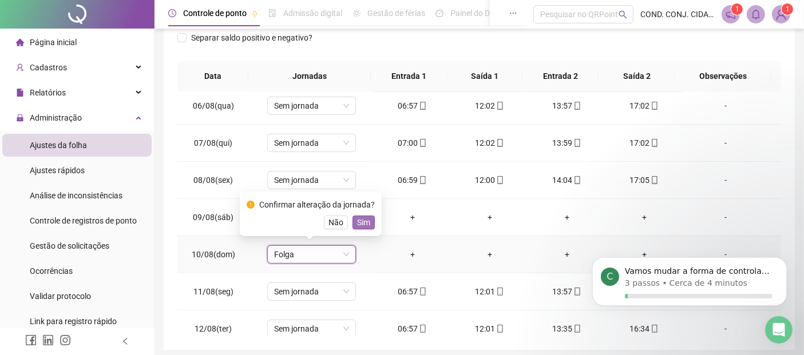
click at [362, 220] on span "Sim" at bounding box center [363, 222] width 13 height 13
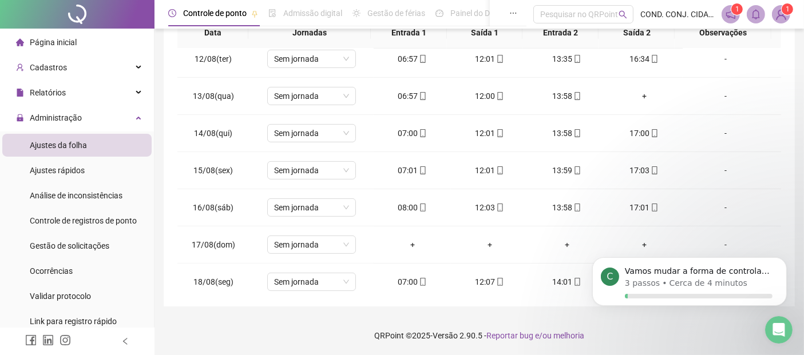
scroll to position [445, 0]
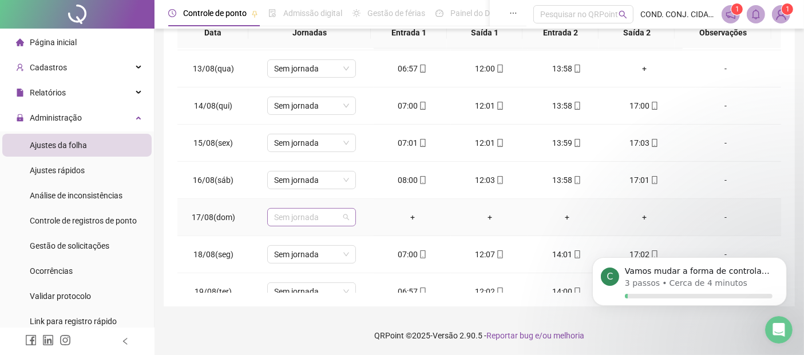
click at [343, 216] on span "Sem jornada" at bounding box center [311, 217] width 75 height 17
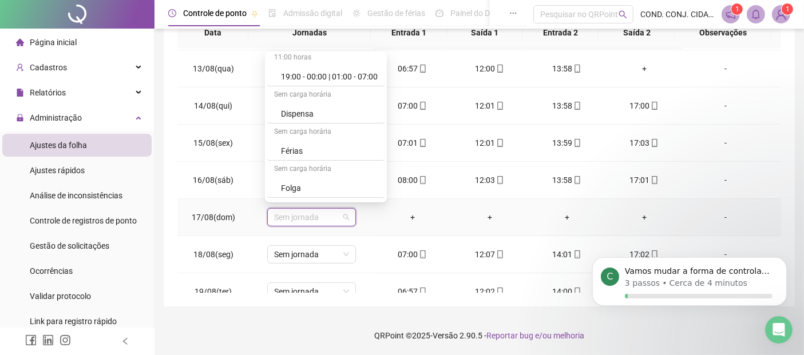
scroll to position [254, 0]
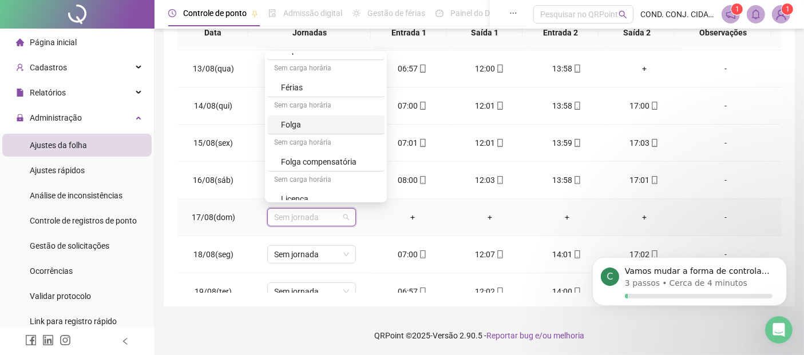
click at [287, 120] on div "Folga" at bounding box center [329, 124] width 97 height 13
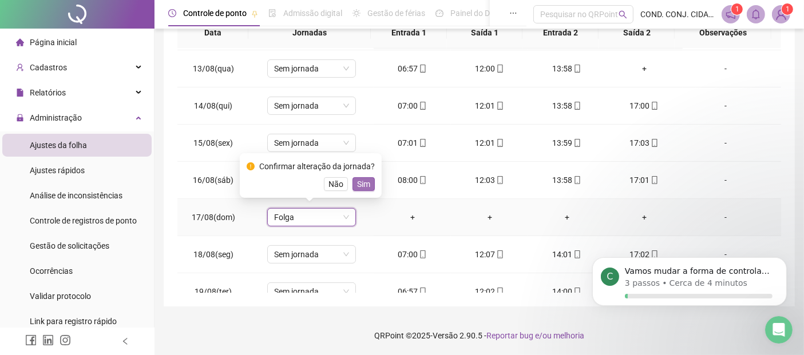
click at [359, 184] on span "Sim" at bounding box center [363, 184] width 13 height 13
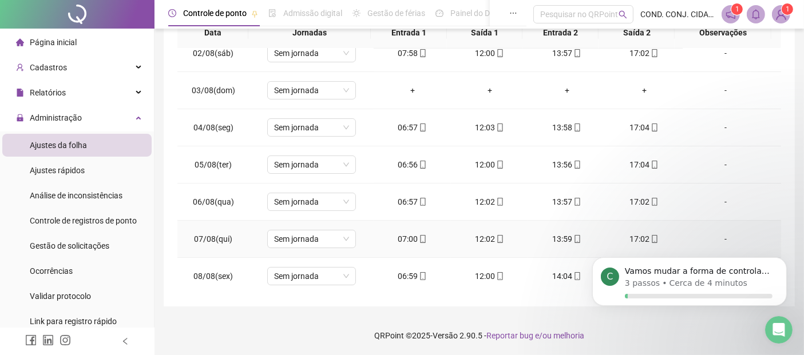
scroll to position [0, 0]
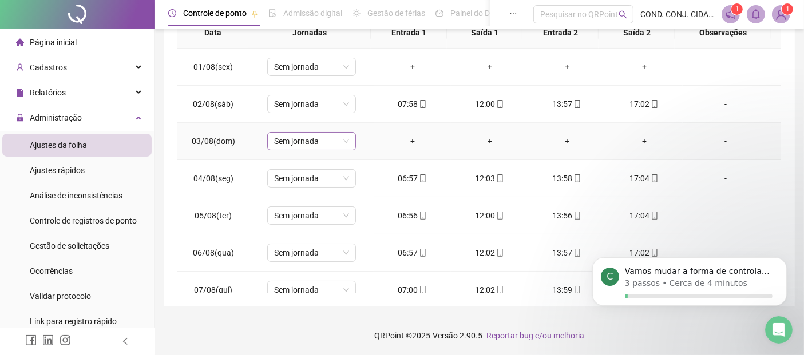
click at [344, 143] on span "Sem jornada" at bounding box center [311, 141] width 75 height 17
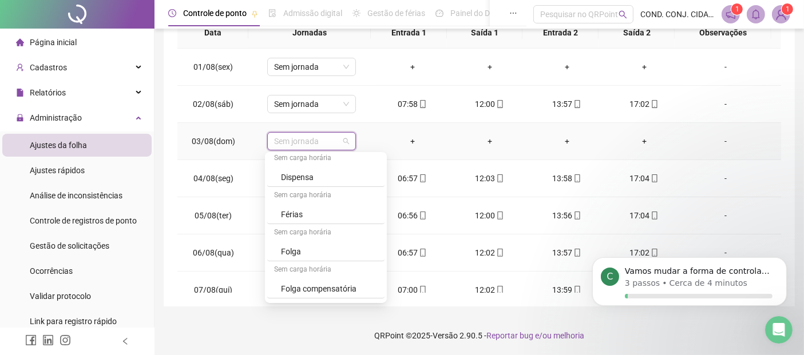
scroll to position [254, 0]
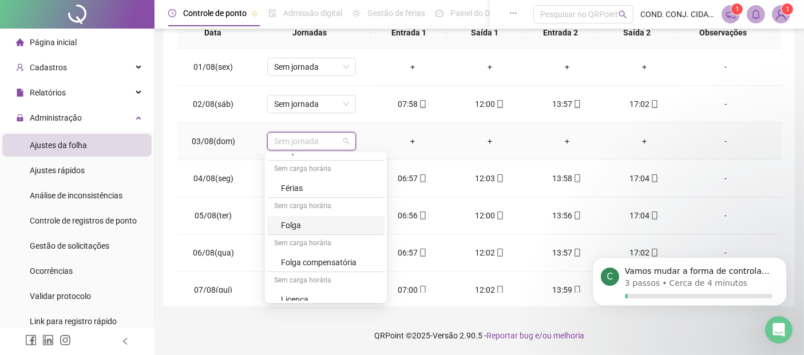
click at [290, 220] on div "Folga" at bounding box center [329, 225] width 97 height 13
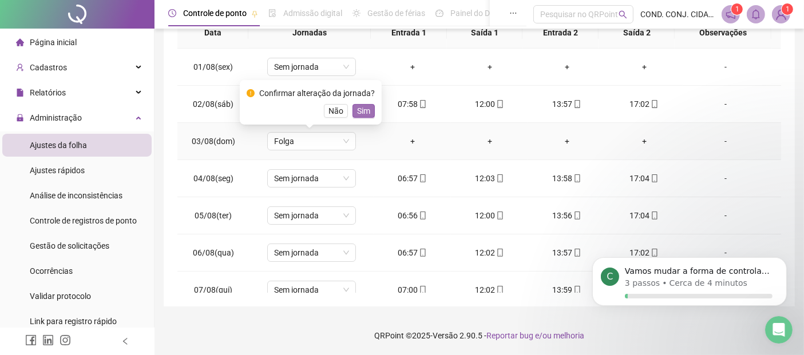
click at [359, 111] on span "Sim" at bounding box center [363, 111] width 13 height 13
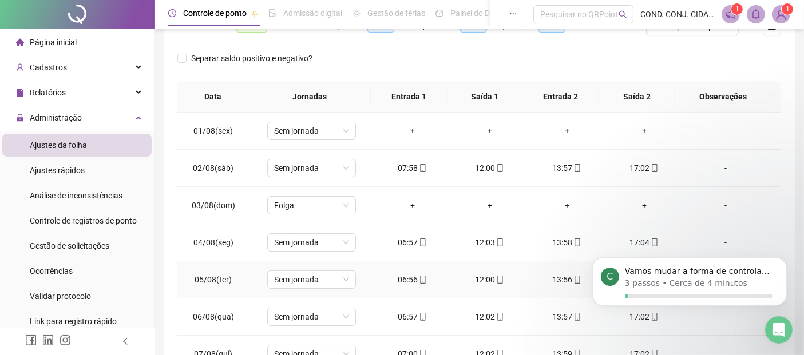
scroll to position [101, 0]
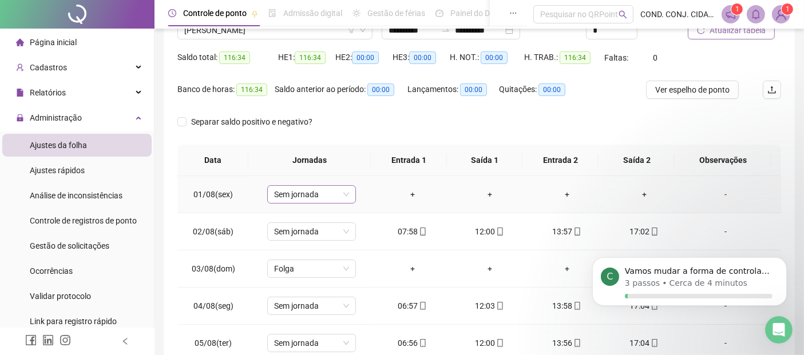
click at [346, 195] on span "Sem jornada" at bounding box center [311, 194] width 75 height 17
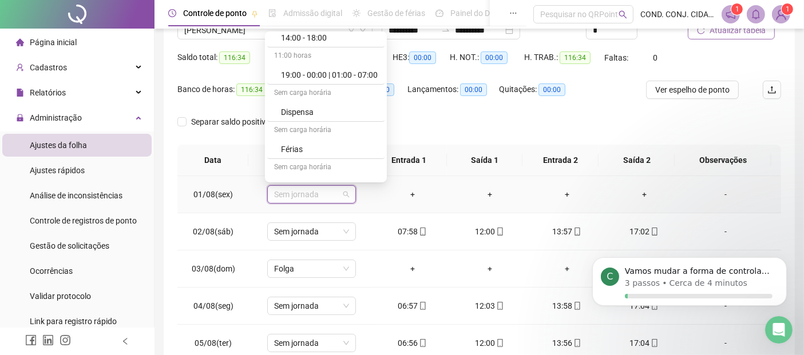
scroll to position [191, 0]
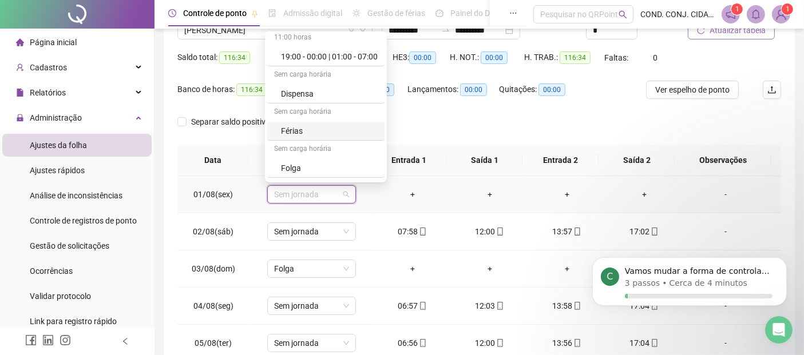
click at [284, 128] on div "Férias" at bounding box center [329, 131] width 97 height 13
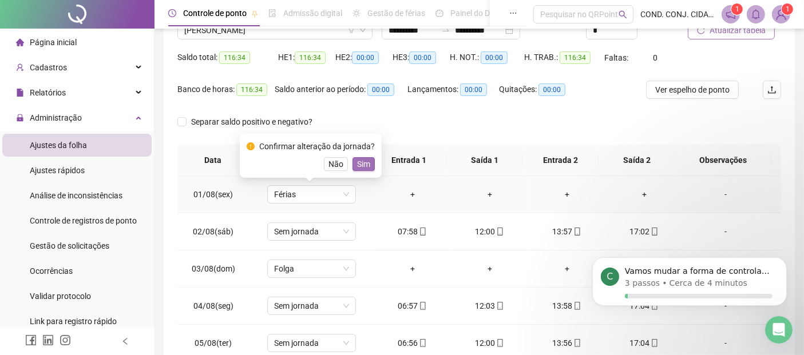
click at [358, 163] on span "Sim" at bounding box center [363, 164] width 13 height 13
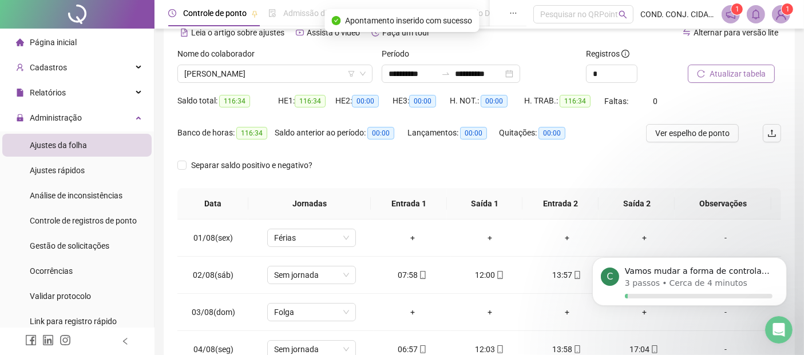
scroll to position [38, 0]
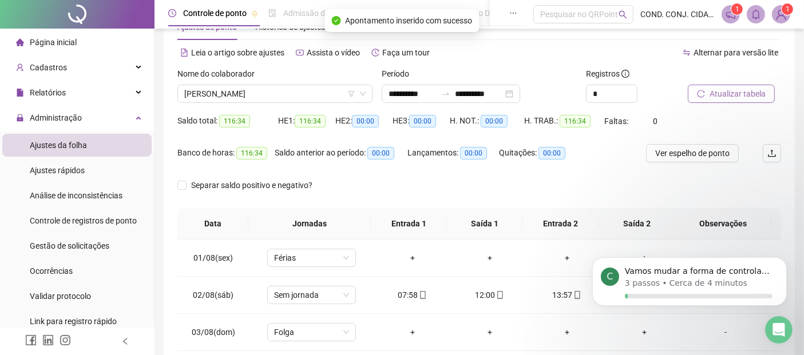
click at [735, 92] on span "Atualizar tabela" at bounding box center [737, 94] width 56 height 13
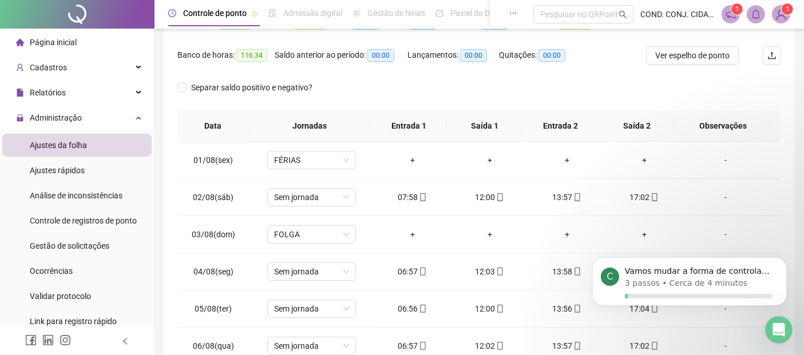
scroll to position [149, 0]
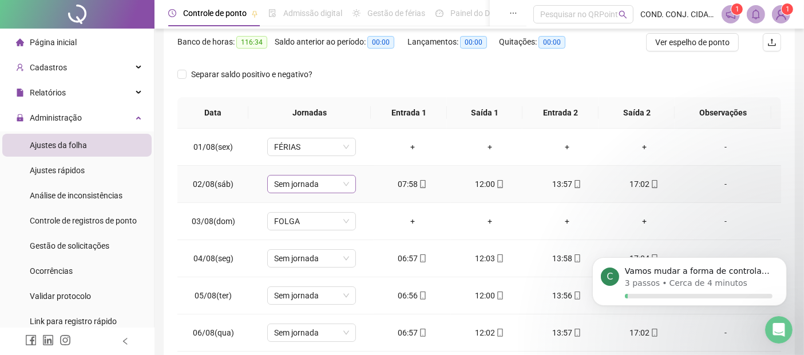
click at [344, 185] on span "Sem jornada" at bounding box center [311, 184] width 75 height 17
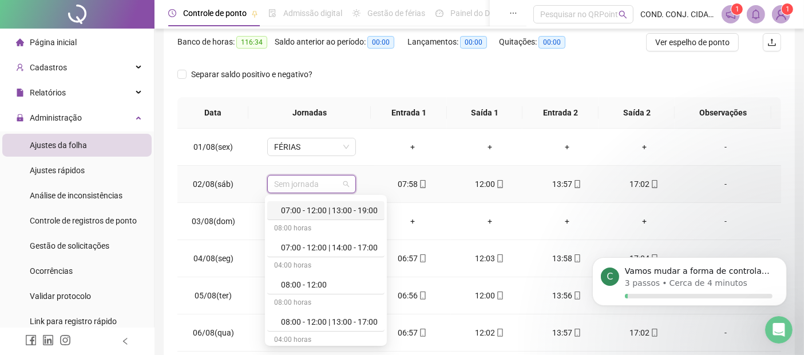
scroll to position [0, 0]
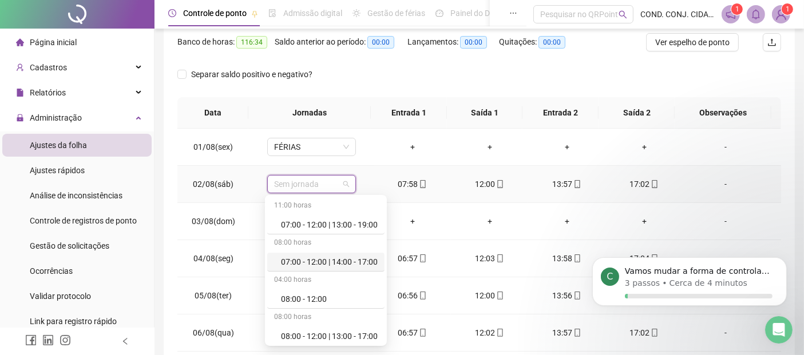
click at [298, 265] on div "07:00 - 12:00 | 14:00 - 17:00" at bounding box center [329, 262] width 97 height 13
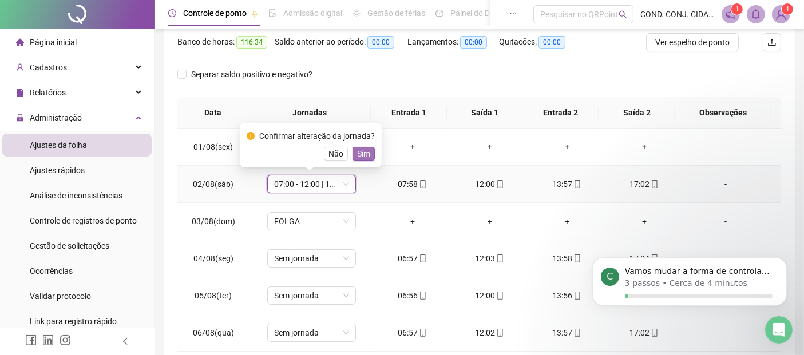
click at [363, 157] on span "Sim" at bounding box center [363, 154] width 13 height 13
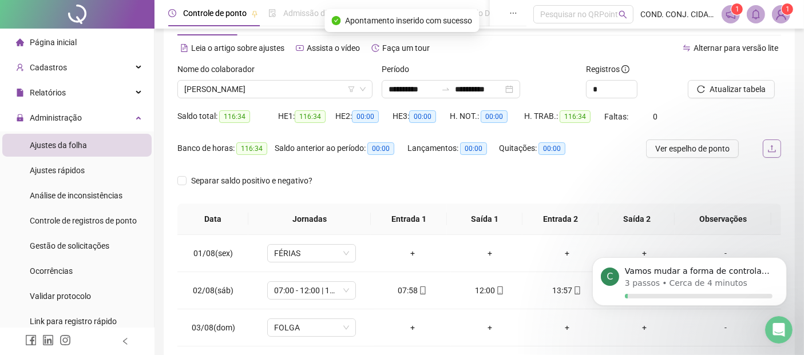
scroll to position [21, 0]
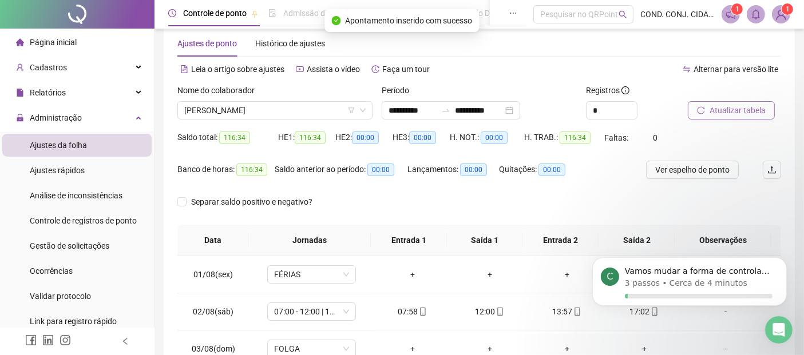
click at [721, 109] on span "Atualizar tabela" at bounding box center [737, 110] width 56 height 13
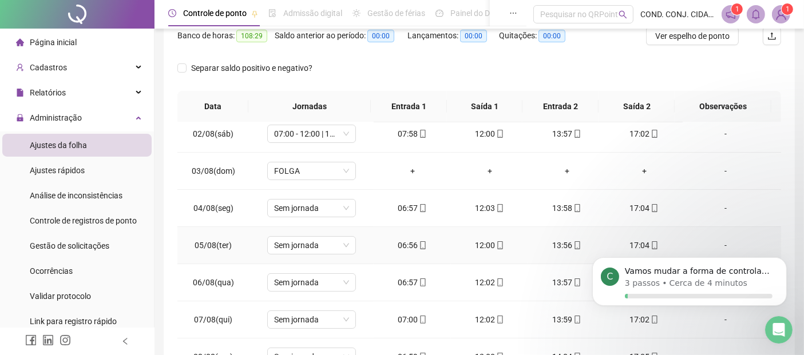
scroll to position [64, 0]
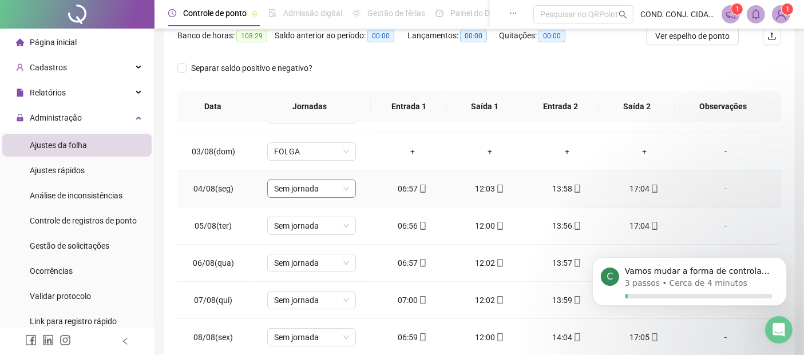
click at [343, 185] on span "Sem jornada" at bounding box center [311, 188] width 75 height 17
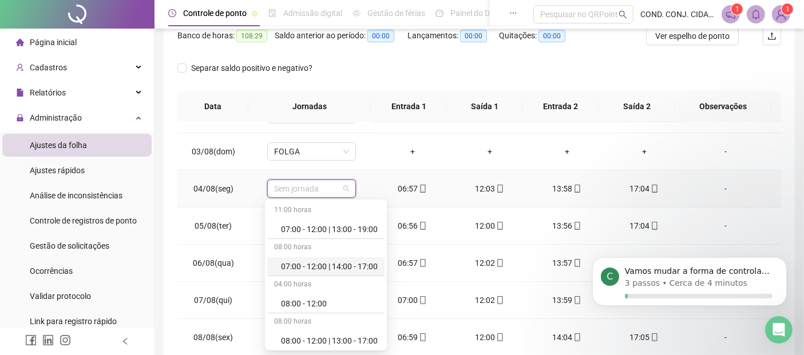
click at [304, 265] on div "07:00 - 12:00 | 14:00 - 17:00" at bounding box center [329, 266] width 97 height 13
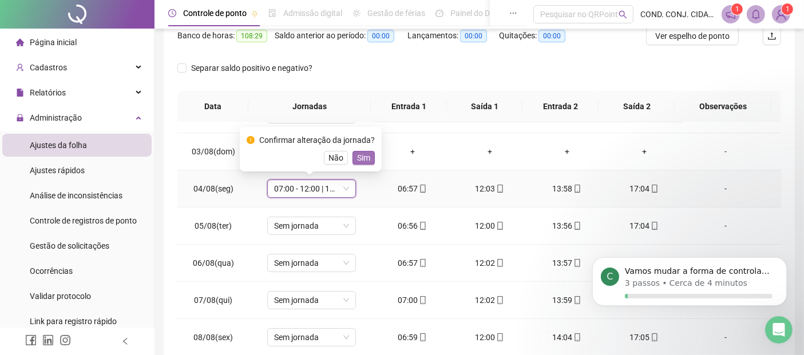
click at [361, 156] on span "Sim" at bounding box center [363, 158] width 13 height 13
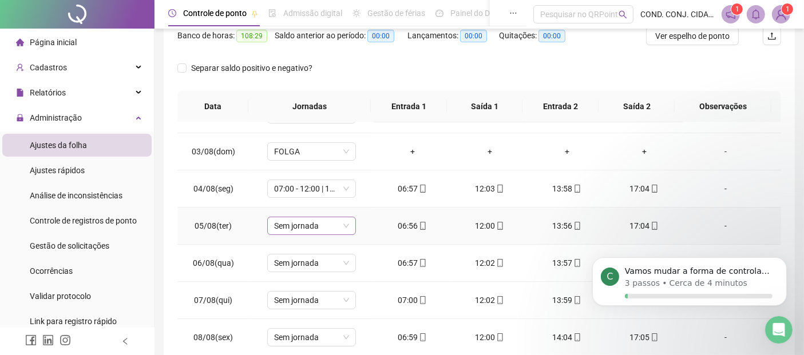
click at [340, 223] on span "Sem jornada" at bounding box center [311, 225] width 75 height 17
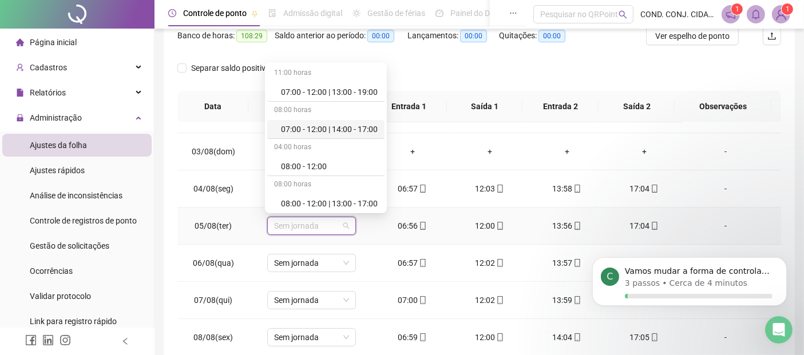
click at [285, 129] on div "07:00 - 12:00 | 14:00 - 17:00" at bounding box center [329, 129] width 97 height 13
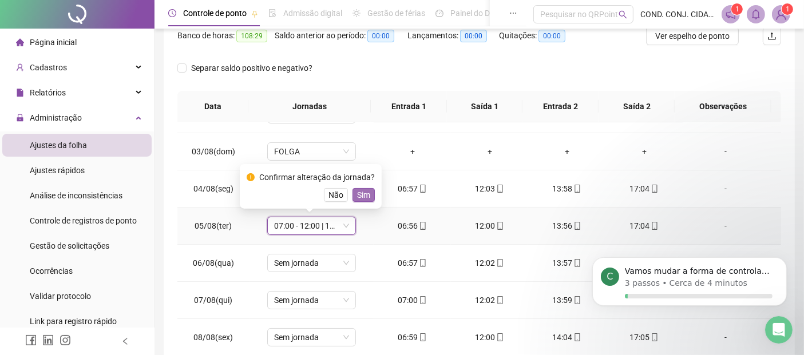
click at [358, 196] on span "Sim" at bounding box center [363, 195] width 13 height 13
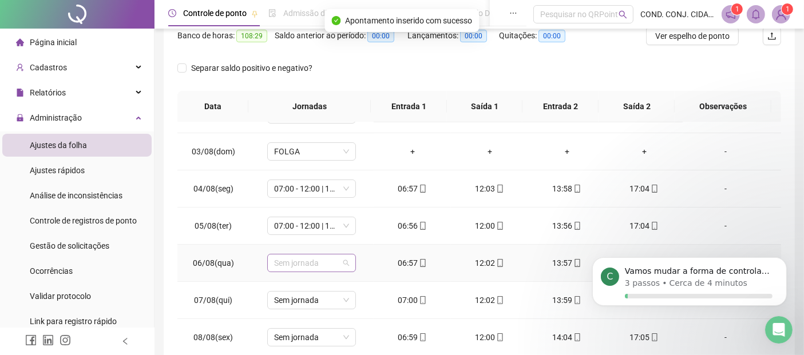
click at [343, 262] on span "Sem jornada" at bounding box center [311, 263] width 75 height 17
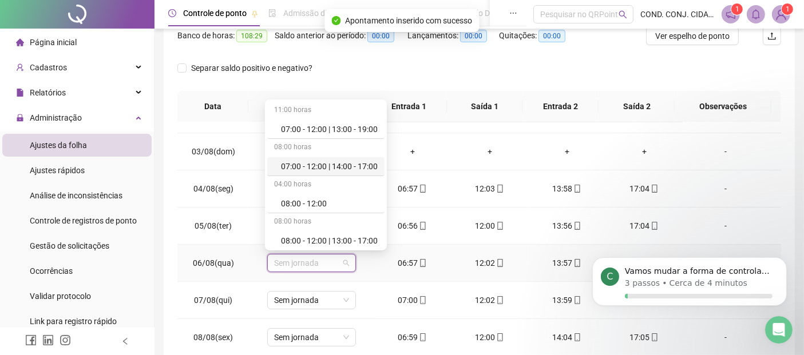
click at [307, 166] on div "07:00 - 12:00 | 14:00 - 17:00" at bounding box center [329, 166] width 97 height 13
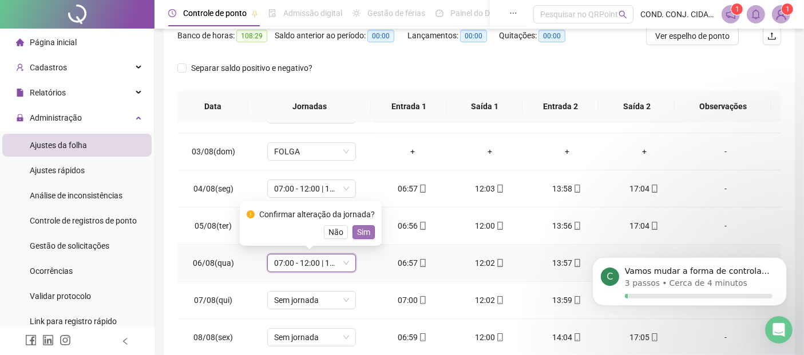
click at [359, 228] on span "Sim" at bounding box center [363, 232] width 13 height 13
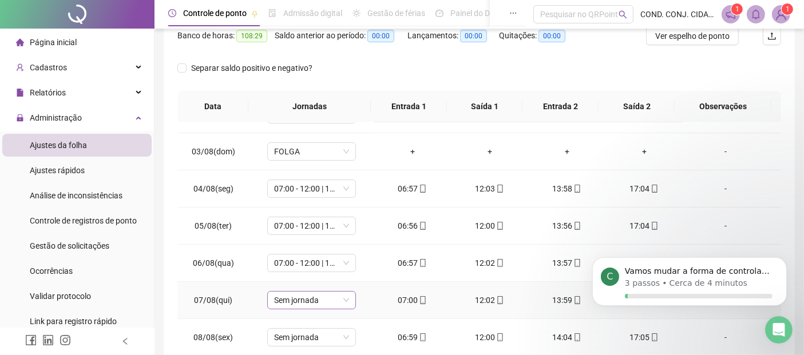
click at [344, 300] on span "Sem jornada" at bounding box center [311, 300] width 75 height 17
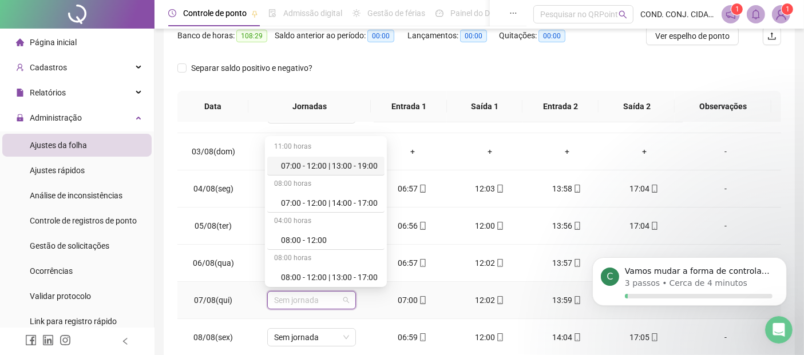
click at [306, 168] on div "07:00 - 12:00 | 13:00 - 19:00" at bounding box center [329, 166] width 97 height 13
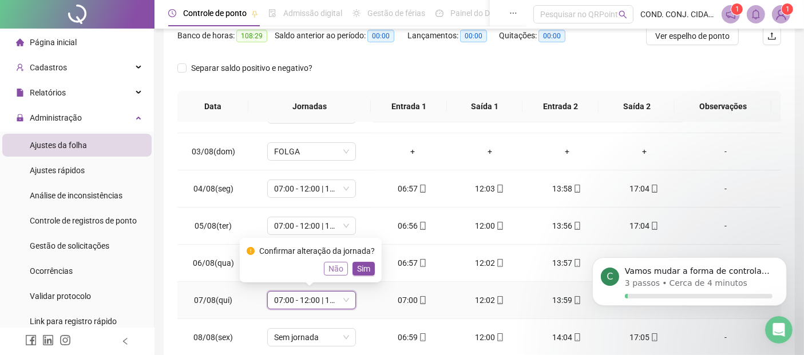
click at [328, 269] on span "Não" at bounding box center [335, 269] width 15 height 13
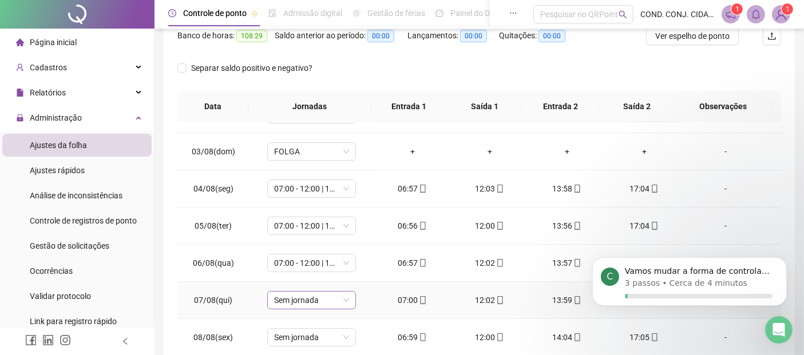
click at [346, 298] on span "Sem jornada" at bounding box center [311, 300] width 75 height 17
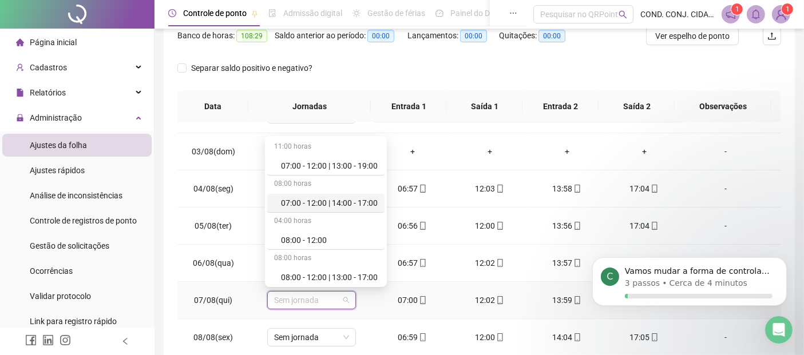
click at [294, 203] on div "07:00 - 12:00 | 14:00 - 17:00" at bounding box center [329, 203] width 97 height 13
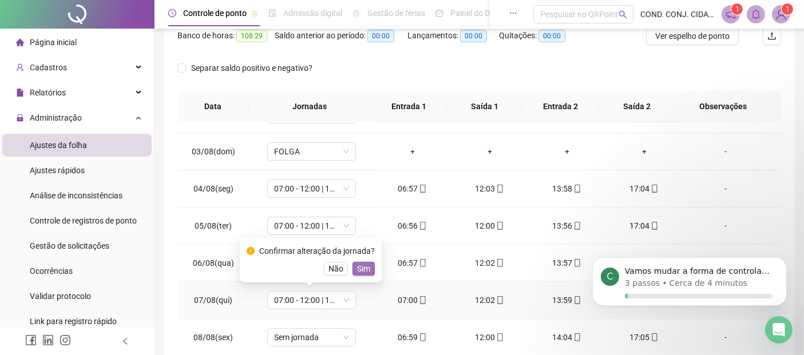
drag, startPoint x: 361, startPoint y: 267, endPoint x: 80, endPoint y: 14, distance: 377.6
click at [361, 267] on span "Sim" at bounding box center [363, 269] width 13 height 13
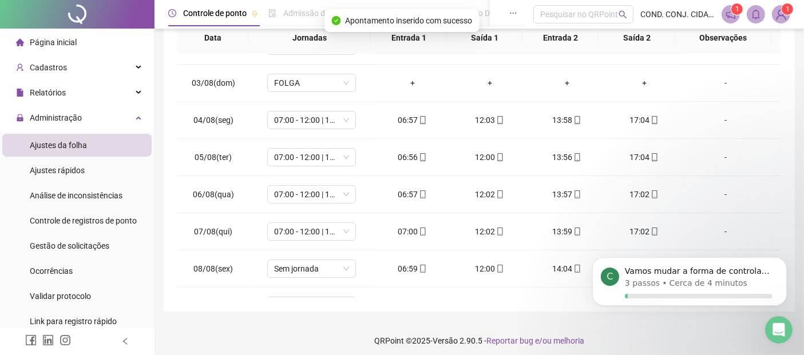
scroll to position [227, 0]
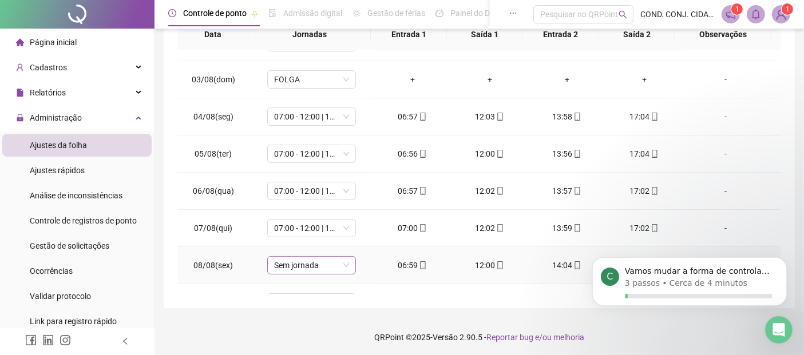
click at [348, 260] on div "Sem jornada" at bounding box center [311, 265] width 89 height 18
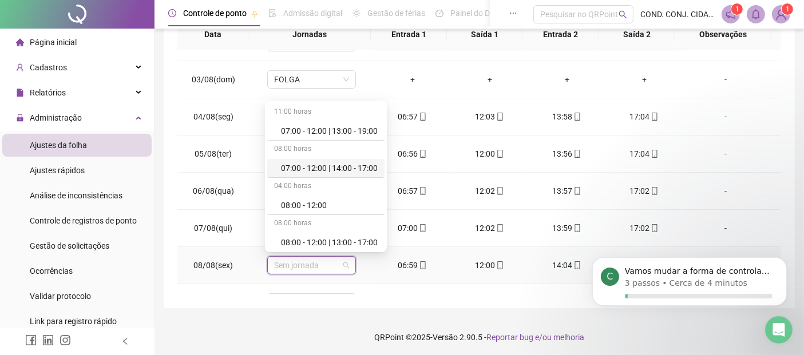
click at [290, 167] on div "07:00 - 12:00 | 14:00 - 17:00" at bounding box center [329, 168] width 97 height 13
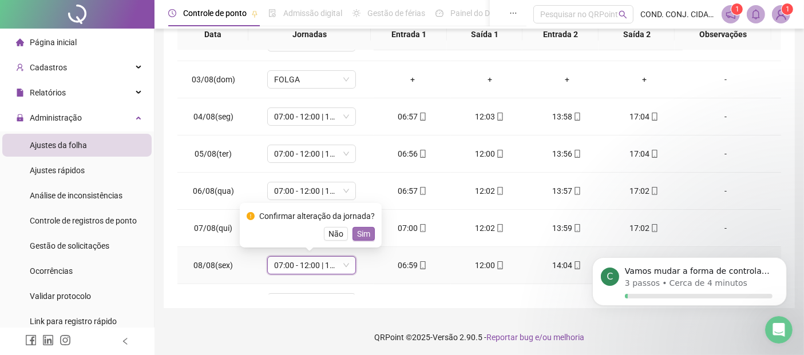
click at [361, 235] on span "Sim" at bounding box center [363, 234] width 13 height 13
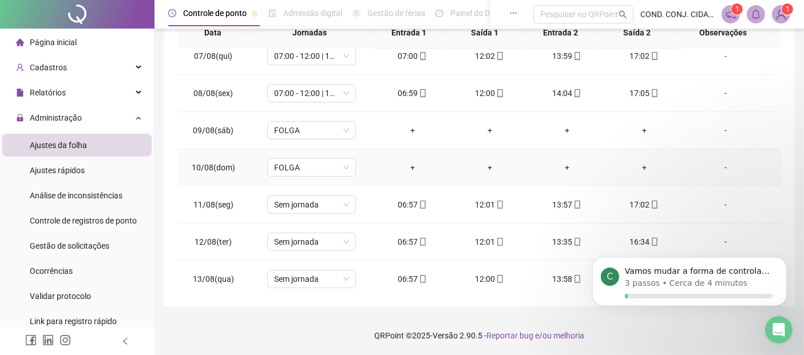
scroll to position [254, 0]
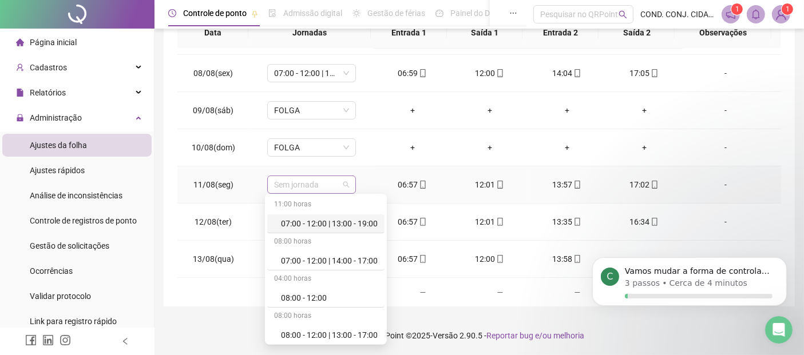
click at [343, 184] on span "Sem jornada" at bounding box center [311, 184] width 75 height 17
click at [318, 263] on div "07:00 - 12:00 | 14:00 - 17:00" at bounding box center [329, 261] width 97 height 13
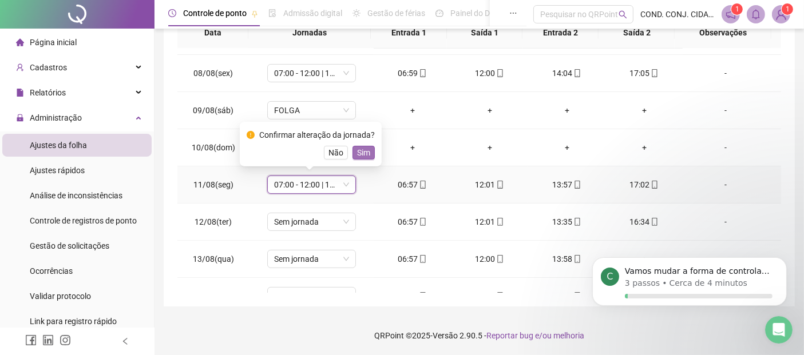
click at [359, 152] on span "Sim" at bounding box center [363, 152] width 13 height 13
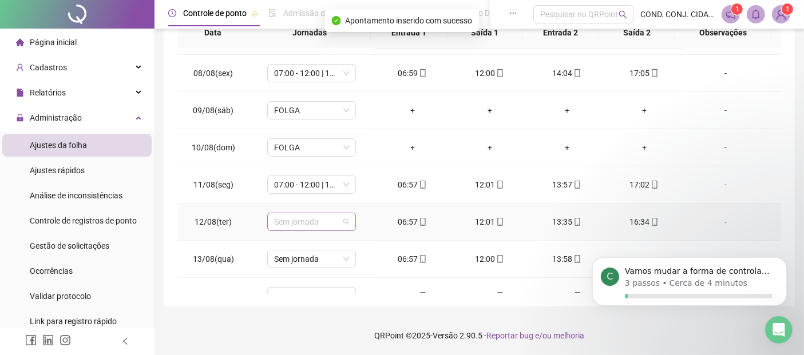
click at [345, 224] on span "Sem jornada" at bounding box center [311, 221] width 75 height 17
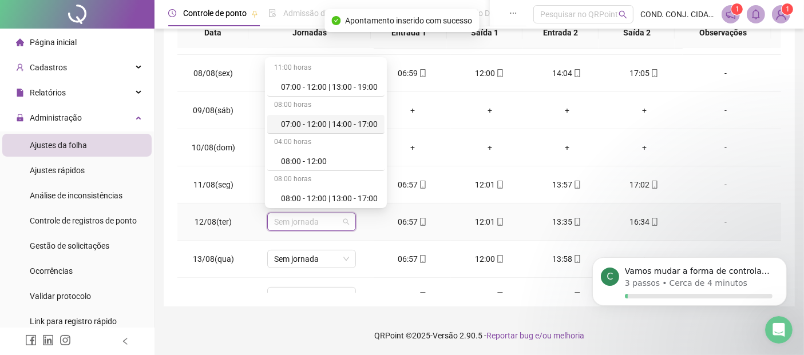
click at [311, 123] on div "07:00 - 12:00 | 14:00 - 17:00" at bounding box center [329, 124] width 97 height 13
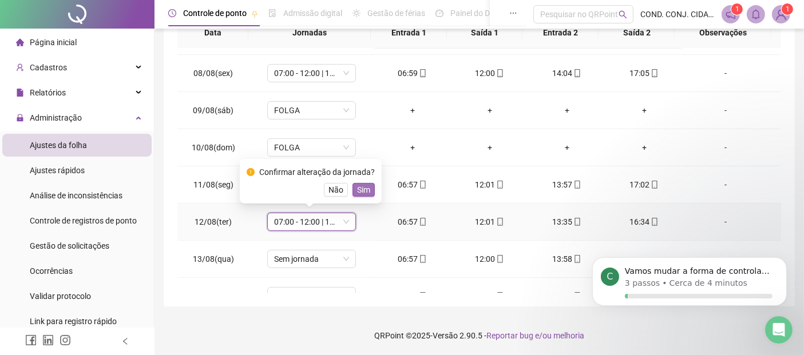
click at [360, 187] on span "Sim" at bounding box center [363, 190] width 13 height 13
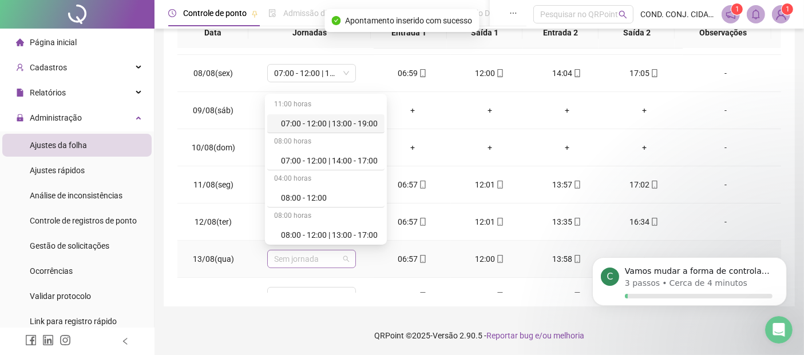
click at [346, 258] on span "Sem jornada" at bounding box center [311, 259] width 75 height 17
click at [314, 156] on div "07:00 - 12:00 | 14:00 - 17:00" at bounding box center [329, 160] width 97 height 13
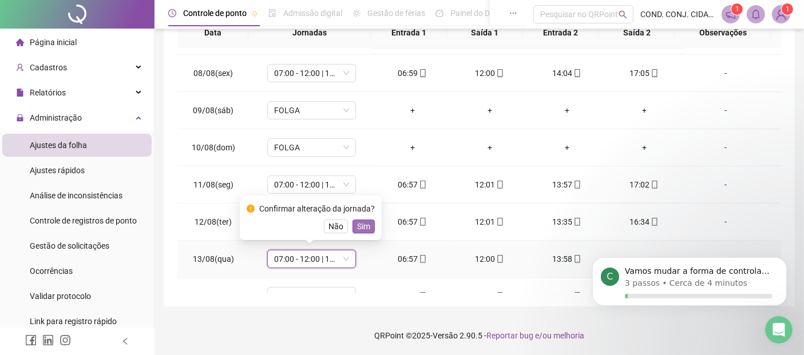
click at [361, 225] on span "Sim" at bounding box center [363, 226] width 13 height 13
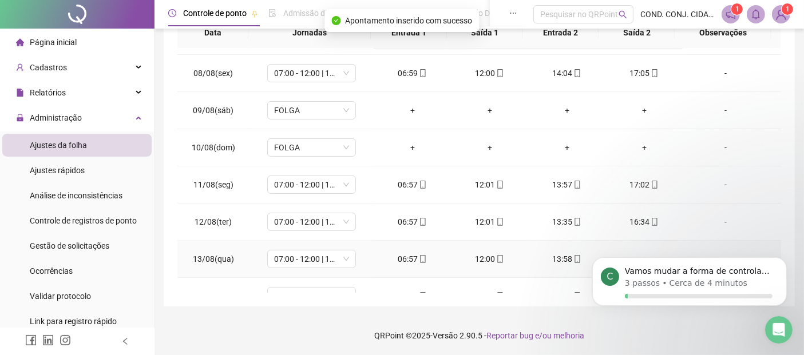
scroll to position [318, 0]
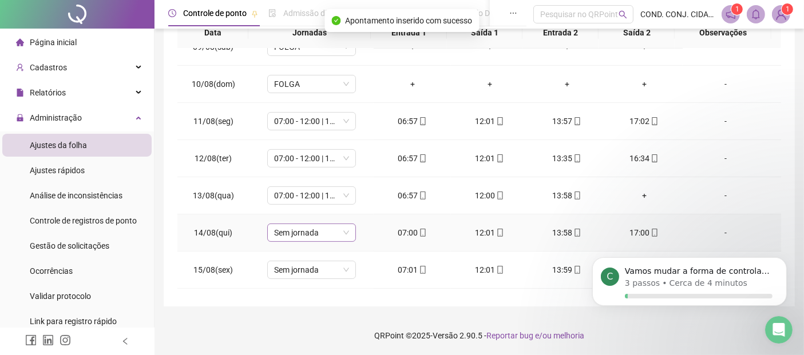
click at [346, 230] on span "Sem jornada" at bounding box center [311, 232] width 75 height 17
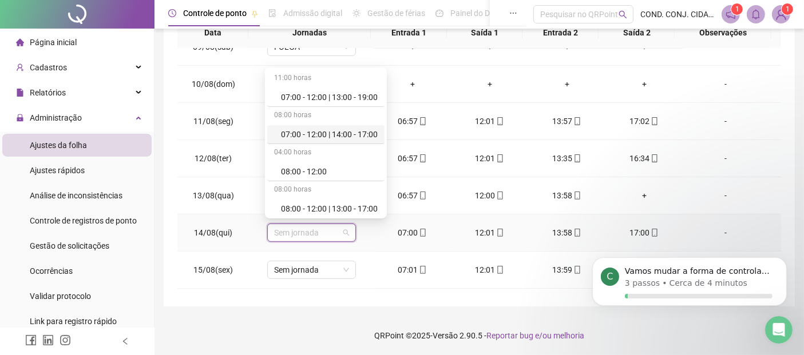
click at [305, 133] on div "07:00 - 12:00 | 14:00 - 17:00" at bounding box center [329, 134] width 97 height 13
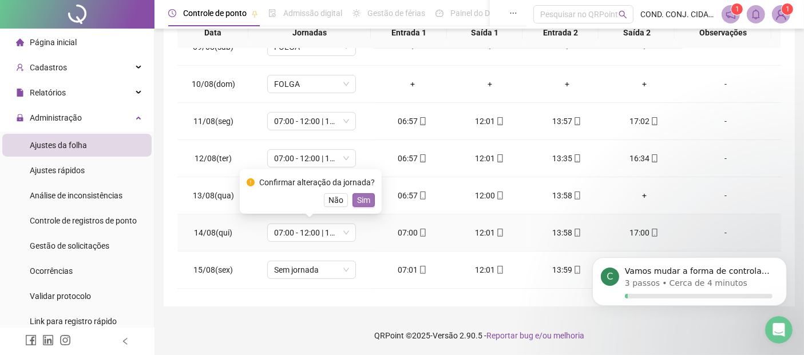
click at [362, 201] on span "Sim" at bounding box center [363, 200] width 13 height 13
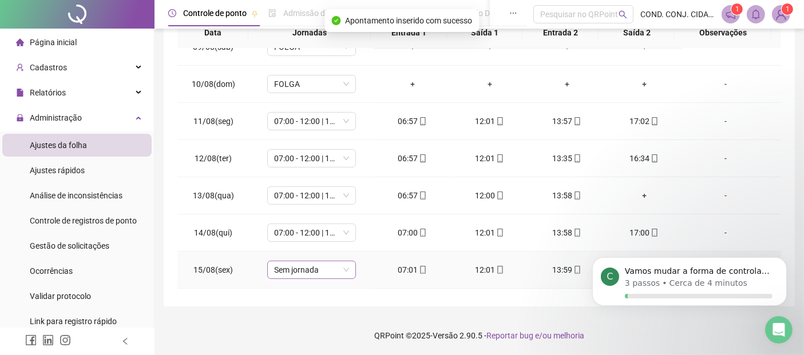
click at [344, 265] on span "Sem jornada" at bounding box center [311, 269] width 75 height 17
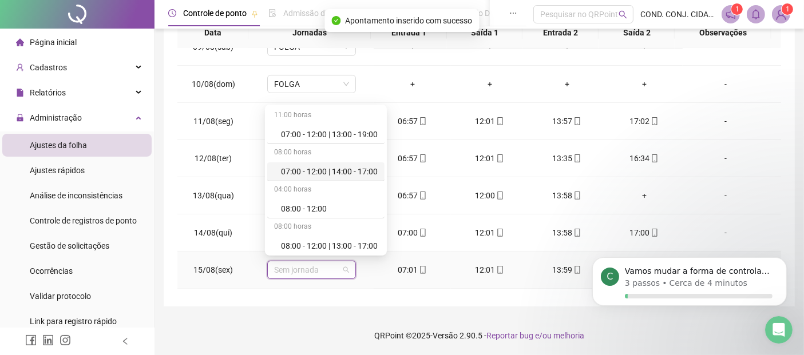
click at [307, 169] on div "07:00 - 12:00 | 14:00 - 17:00" at bounding box center [329, 171] width 97 height 13
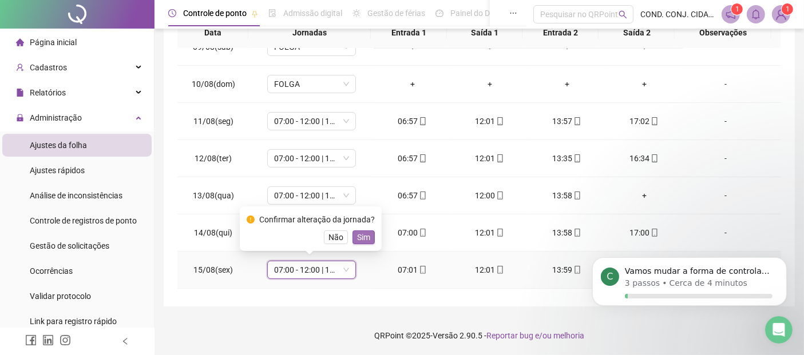
click at [358, 236] on span "Sim" at bounding box center [363, 237] width 13 height 13
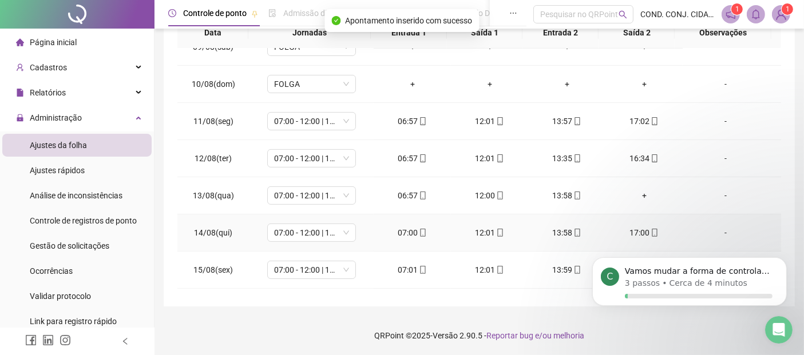
scroll to position [381, 0]
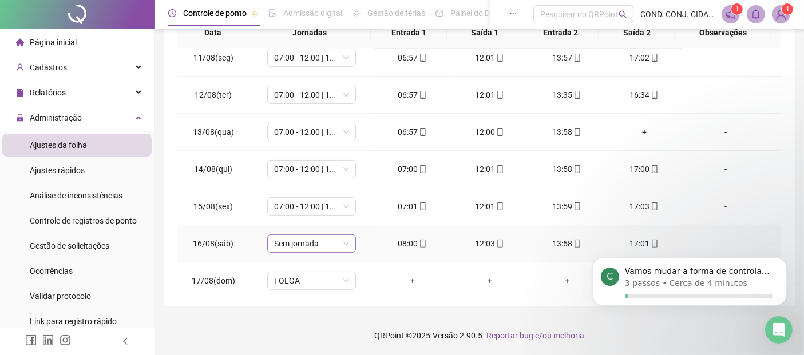
click at [343, 241] on span "Sem jornada" at bounding box center [311, 243] width 75 height 17
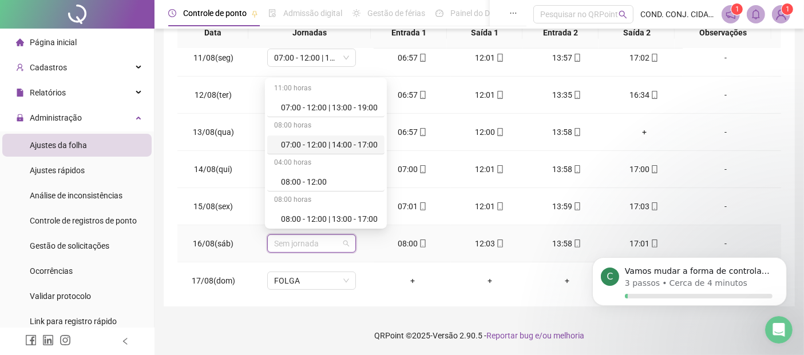
click at [320, 144] on div "07:00 - 12:00 | 14:00 - 17:00" at bounding box center [329, 144] width 97 height 13
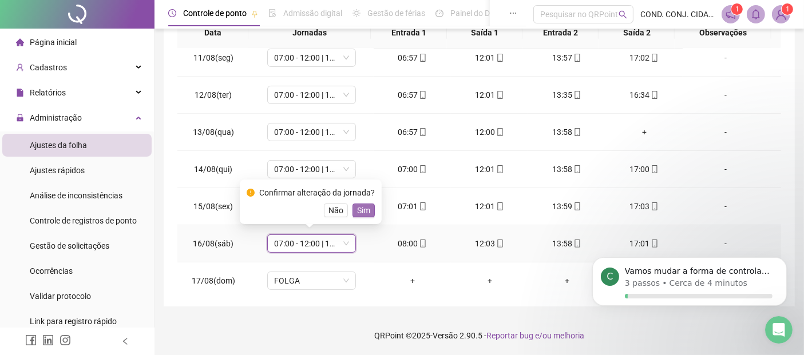
click at [360, 212] on span "Sim" at bounding box center [363, 210] width 13 height 13
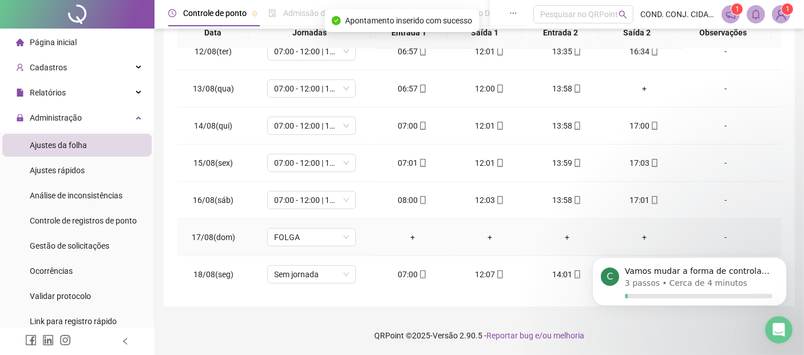
scroll to position [445, 0]
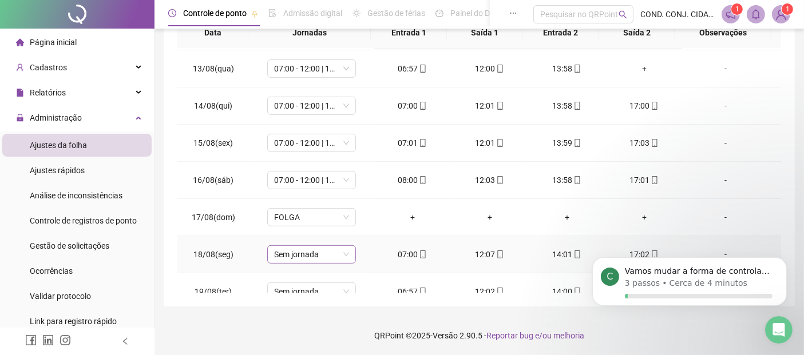
click at [344, 251] on span "Sem jornada" at bounding box center [311, 254] width 75 height 17
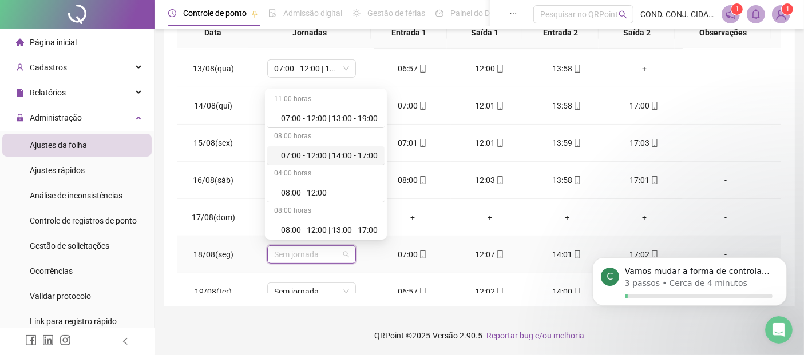
click at [316, 154] on div "07:00 - 12:00 | 14:00 - 17:00" at bounding box center [329, 155] width 97 height 13
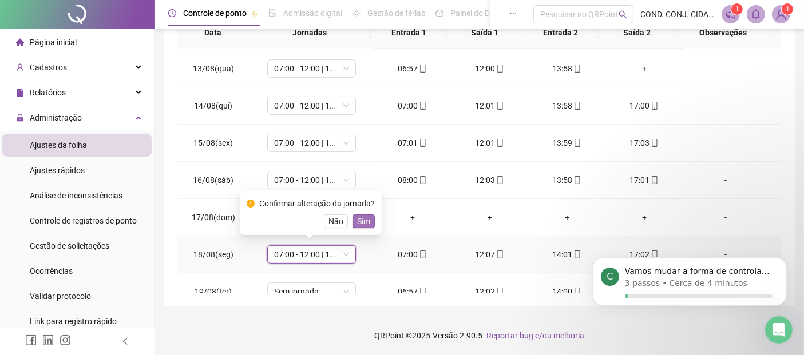
click at [363, 223] on span "Sim" at bounding box center [363, 221] width 13 height 13
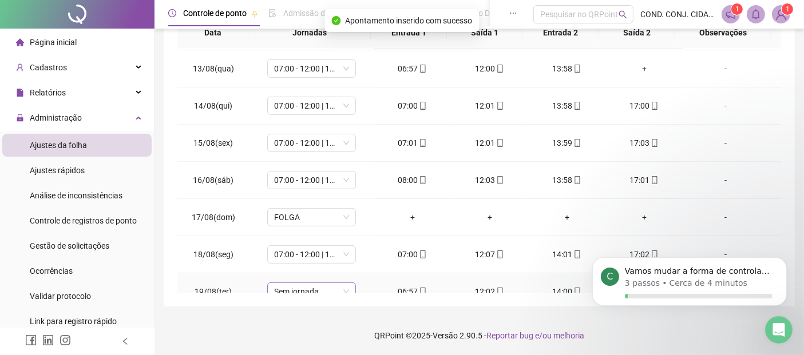
click at [343, 288] on span "Sem jornada" at bounding box center [311, 291] width 75 height 17
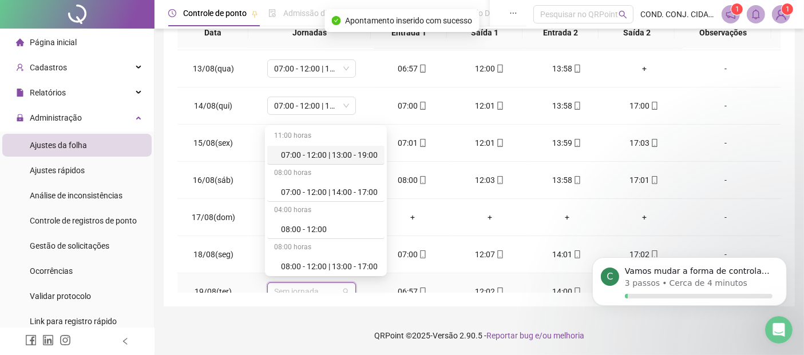
scroll to position [449, 0]
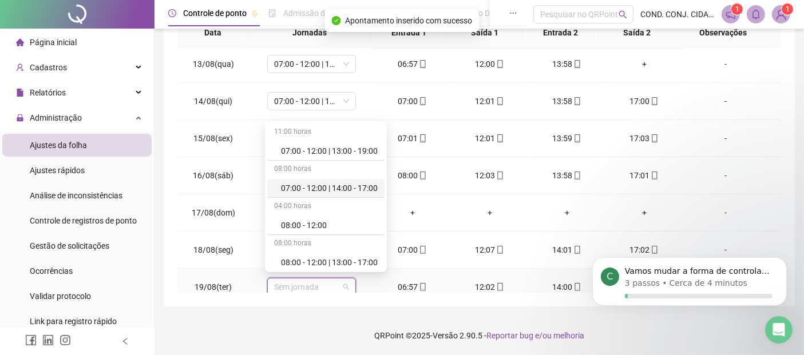
click at [301, 189] on div "07:00 - 12:00 | 14:00 - 17:00" at bounding box center [329, 188] width 97 height 13
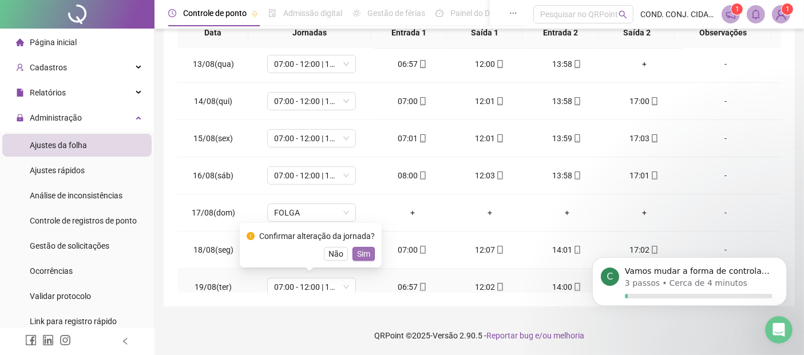
click at [359, 257] on span "Sim" at bounding box center [363, 254] width 13 height 13
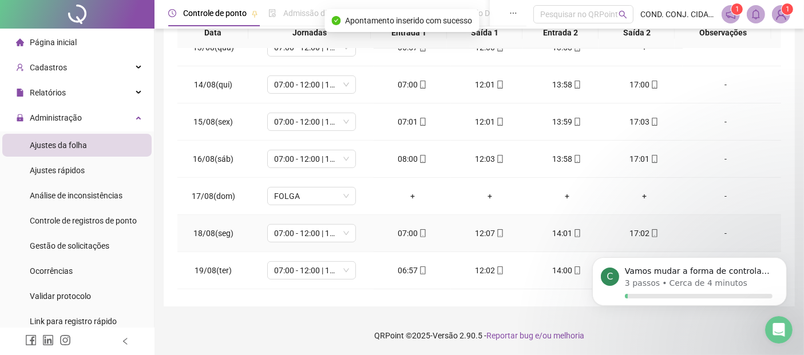
scroll to position [496, 0]
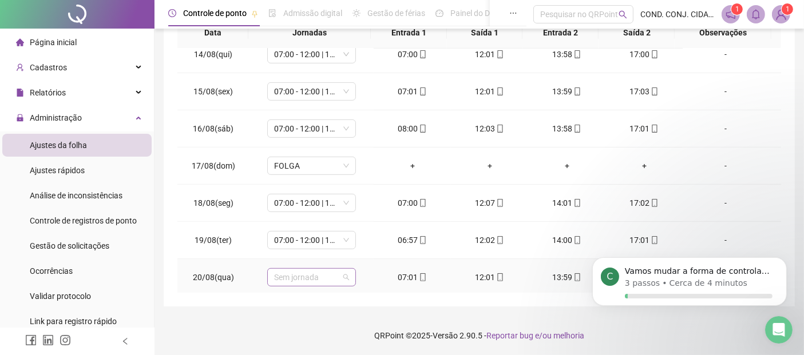
click at [344, 272] on span "Sem jornada" at bounding box center [311, 277] width 75 height 17
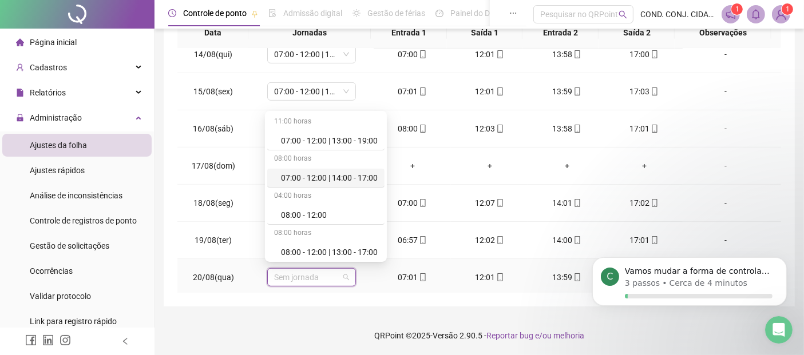
click at [297, 178] on div "07:00 - 12:00 | 14:00 - 17:00" at bounding box center [329, 178] width 97 height 13
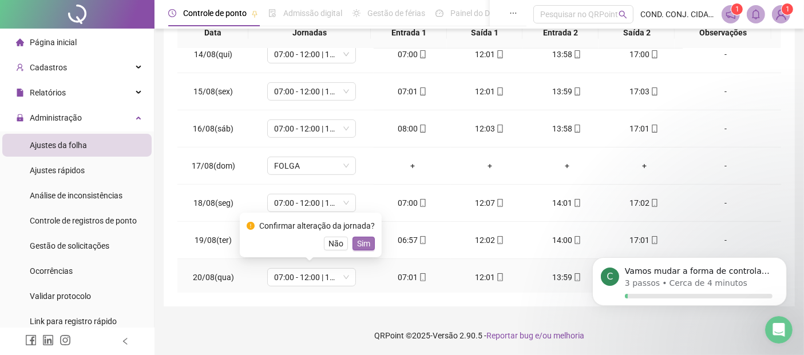
click at [359, 243] on span "Sim" at bounding box center [363, 243] width 13 height 13
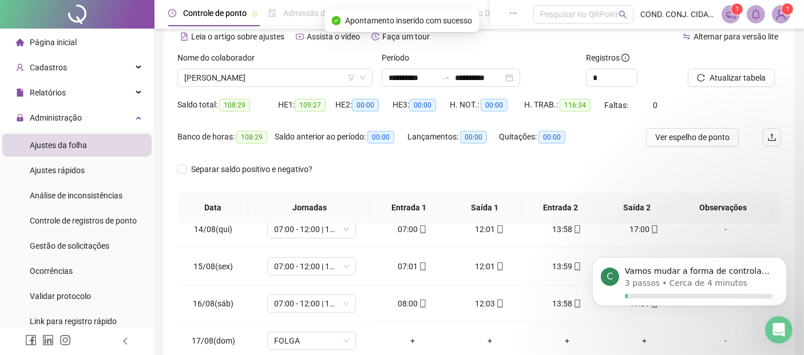
scroll to position [38, 0]
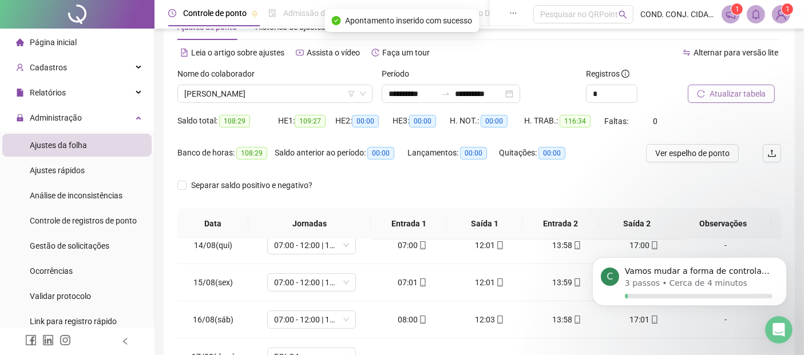
click at [754, 90] on span "Atualizar tabela" at bounding box center [737, 94] width 56 height 13
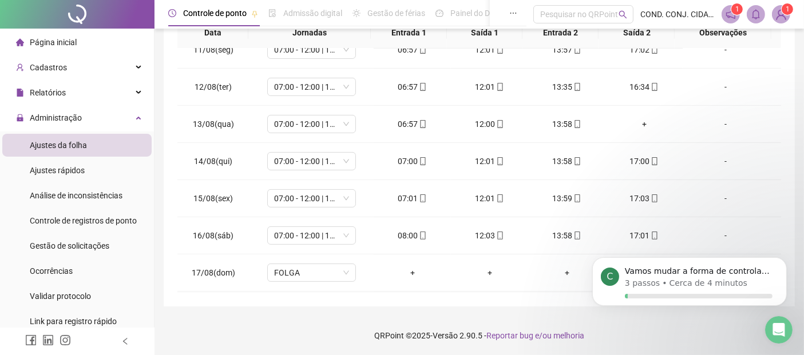
scroll to position [369, 0]
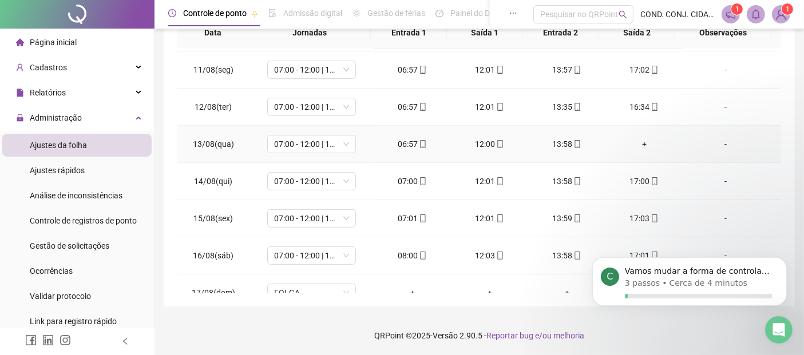
click at [637, 143] on div "+" at bounding box center [643, 144] width 59 height 13
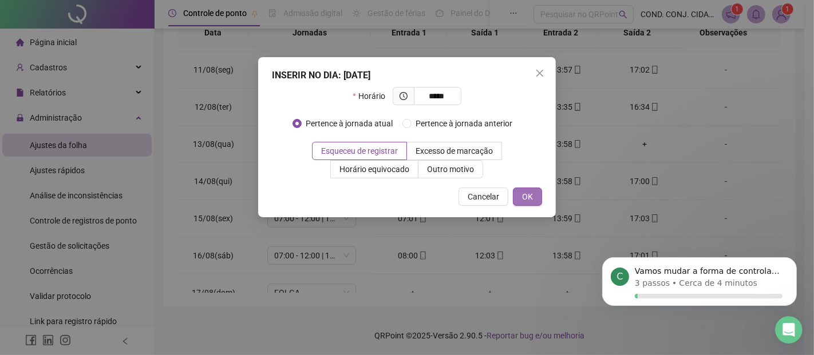
type input "*****"
click at [528, 200] on span "OK" at bounding box center [527, 197] width 11 height 13
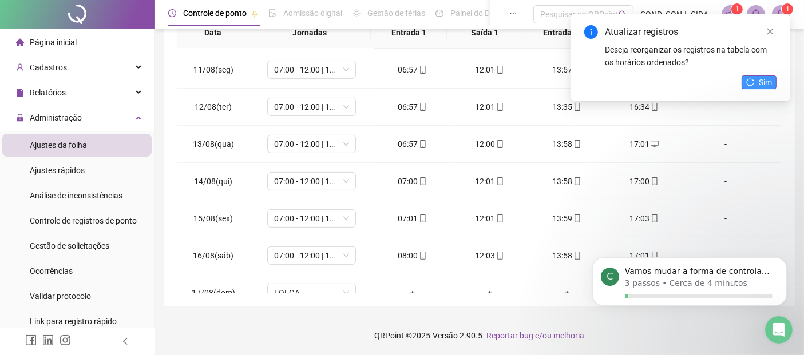
click at [758, 83] on button "Sim" at bounding box center [758, 83] width 35 height 14
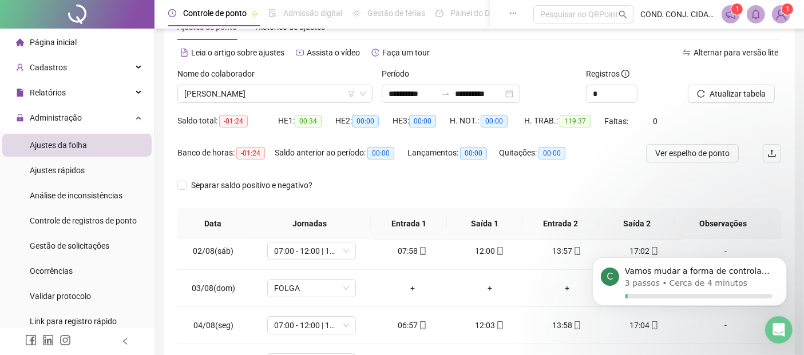
scroll to position [64, 0]
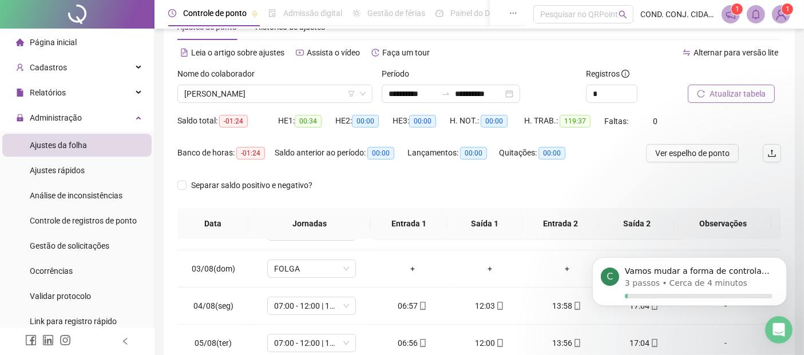
click at [717, 95] on span "Atualizar tabela" at bounding box center [737, 94] width 56 height 13
click at [285, 92] on span "[PERSON_NAME]" at bounding box center [274, 93] width 181 height 17
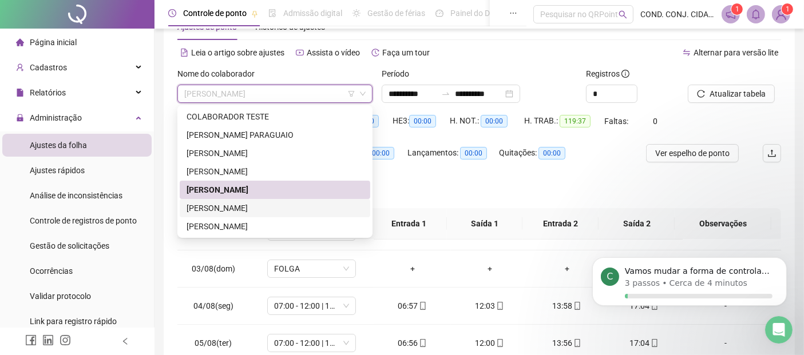
click at [209, 207] on div "[PERSON_NAME]" at bounding box center [275, 208] width 177 height 13
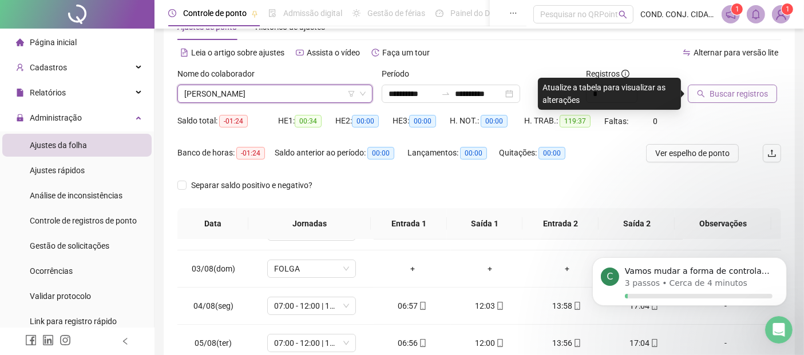
click at [721, 90] on span "Buscar registros" at bounding box center [738, 94] width 58 height 13
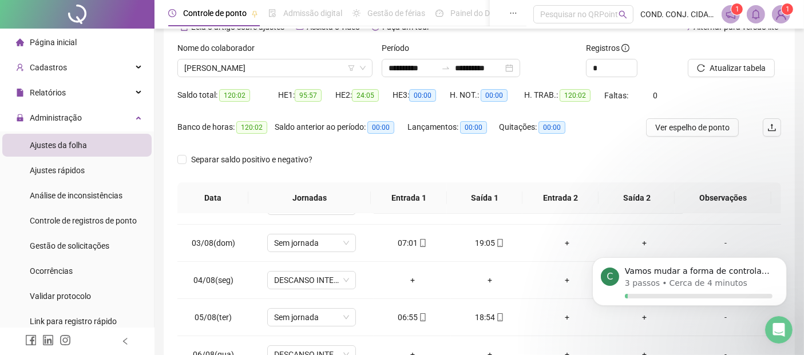
scroll to position [147, 0]
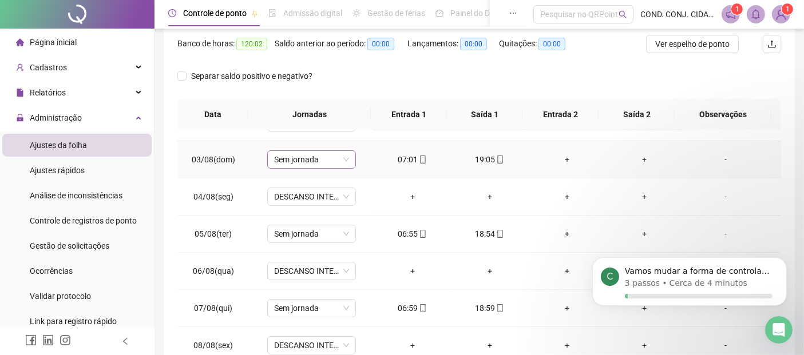
click at [347, 159] on div "Sem jornada" at bounding box center [311, 159] width 89 height 18
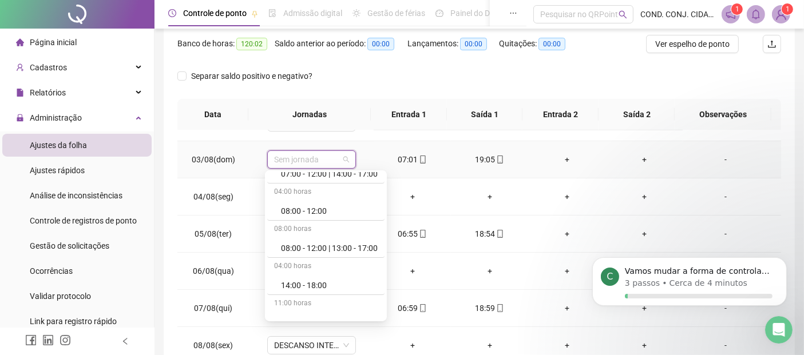
scroll to position [0, 0]
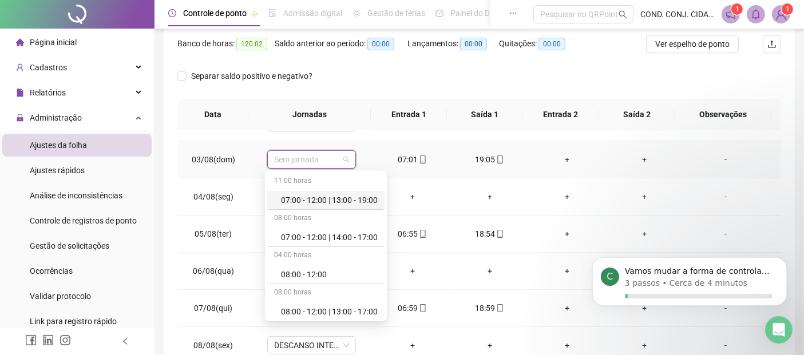
click at [302, 200] on div "07:00 - 12:00 | 13:00 - 19:00" at bounding box center [329, 200] width 97 height 13
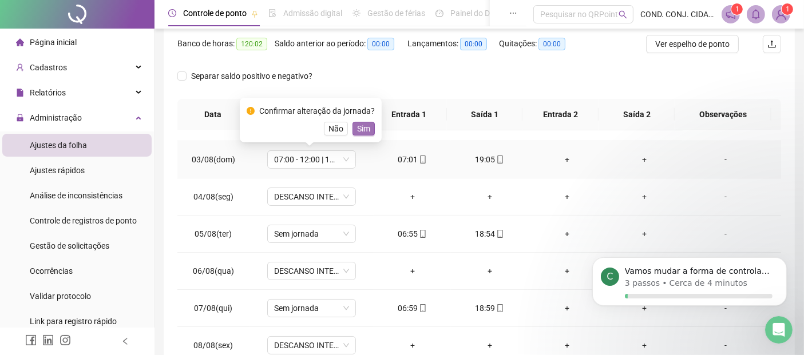
click at [359, 128] on span "Sim" at bounding box center [363, 128] width 13 height 13
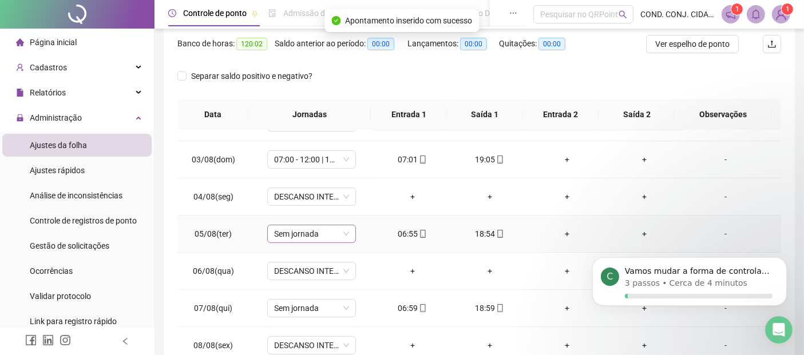
click at [343, 233] on span "Sem jornada" at bounding box center [311, 233] width 75 height 17
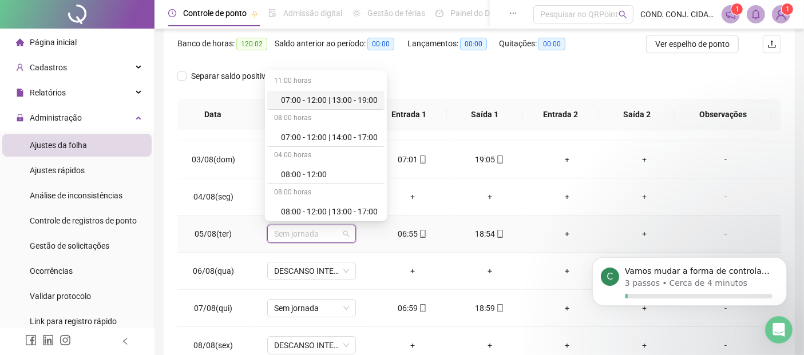
click at [318, 99] on div "07:00 - 12:00 | 13:00 - 19:00" at bounding box center [329, 100] width 97 height 13
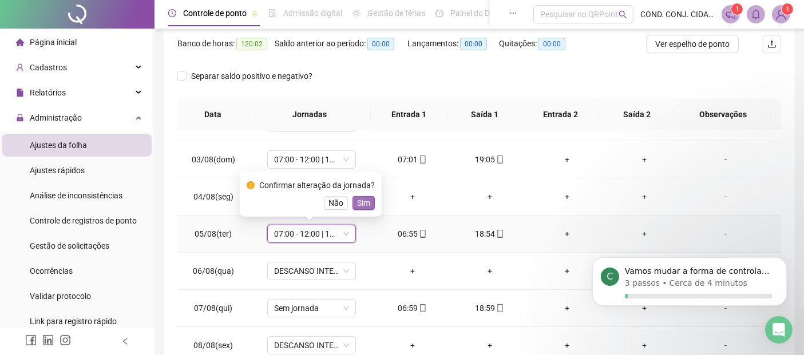
click at [359, 205] on span "Sim" at bounding box center [363, 203] width 13 height 13
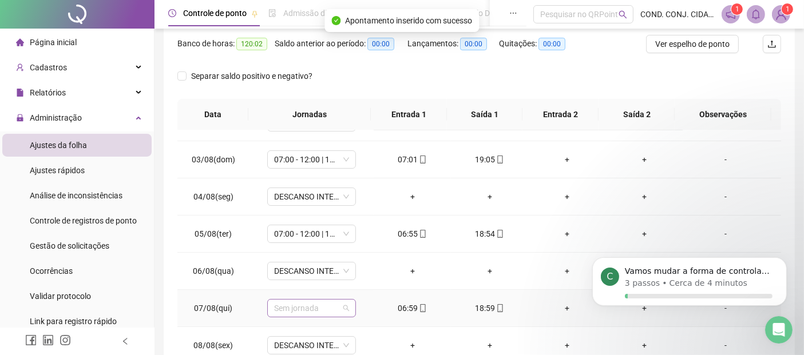
click at [348, 307] on div "Sem jornada" at bounding box center [311, 308] width 89 height 18
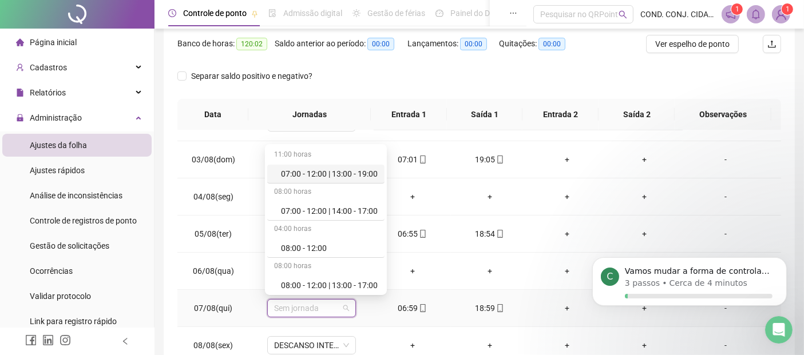
click at [342, 173] on div "07:00 - 12:00 | 13:00 - 19:00" at bounding box center [329, 174] width 97 height 13
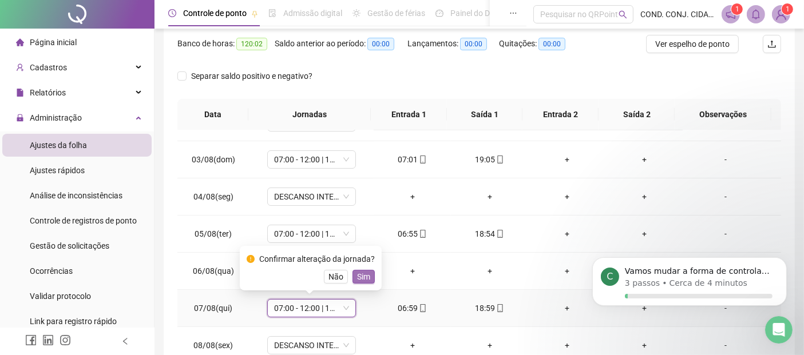
click at [362, 273] on span "Sim" at bounding box center [363, 277] width 13 height 13
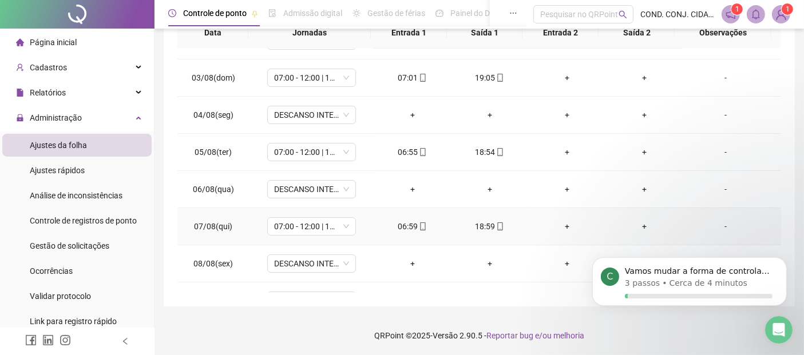
scroll to position [127, 0]
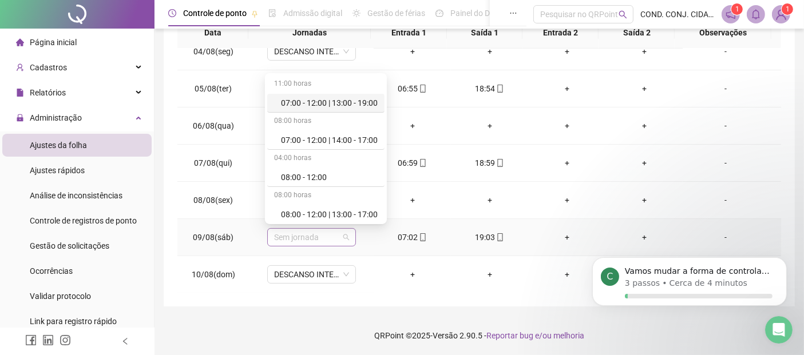
click at [345, 235] on span "Sem jornada" at bounding box center [311, 237] width 75 height 17
click at [306, 105] on div "07:00 - 12:00 | 13:00 - 19:00" at bounding box center [329, 103] width 97 height 13
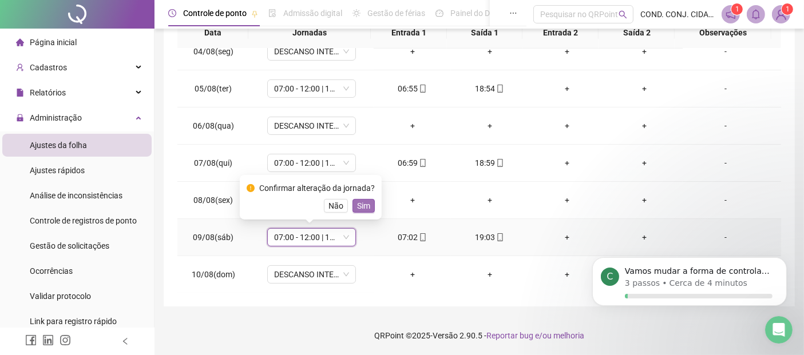
click at [366, 205] on span "Sim" at bounding box center [363, 206] width 13 height 13
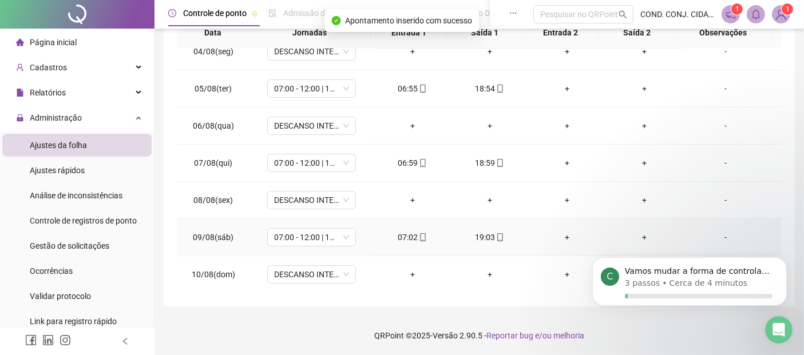
scroll to position [191, 0]
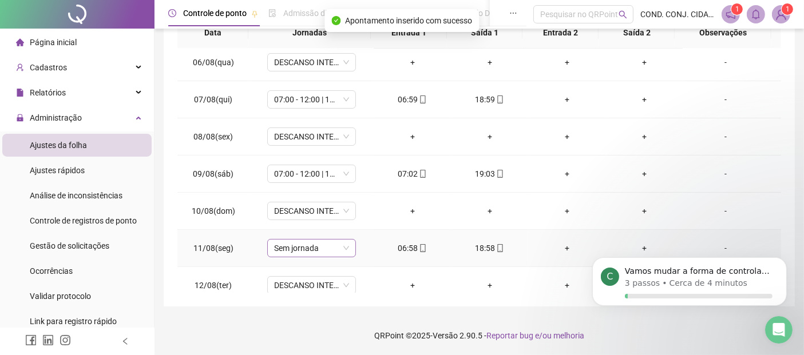
click at [344, 248] on span "Sem jornada" at bounding box center [311, 248] width 75 height 17
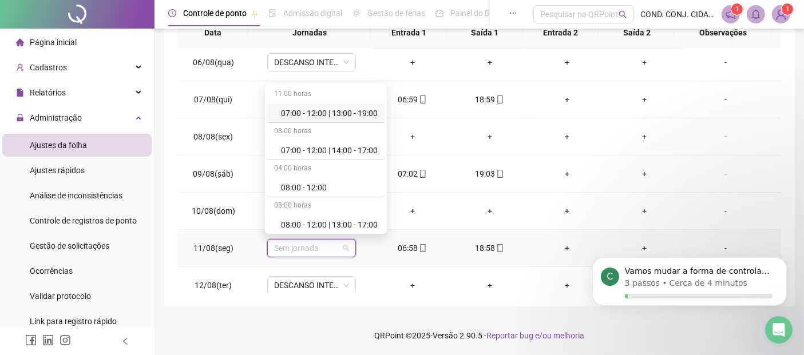
click at [324, 115] on div "07:00 - 12:00 | 13:00 - 19:00" at bounding box center [329, 113] width 97 height 13
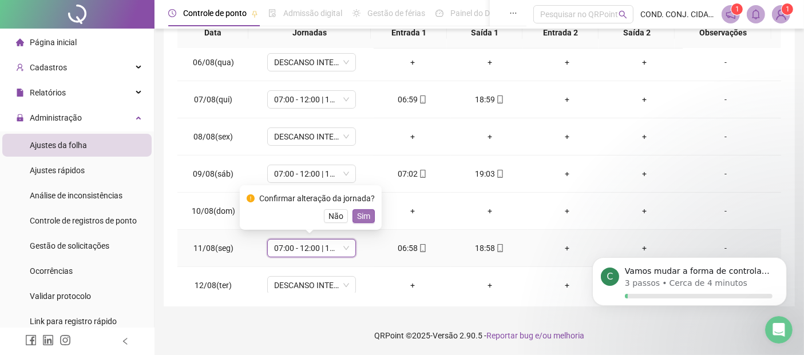
click at [357, 219] on span "Sim" at bounding box center [363, 216] width 13 height 13
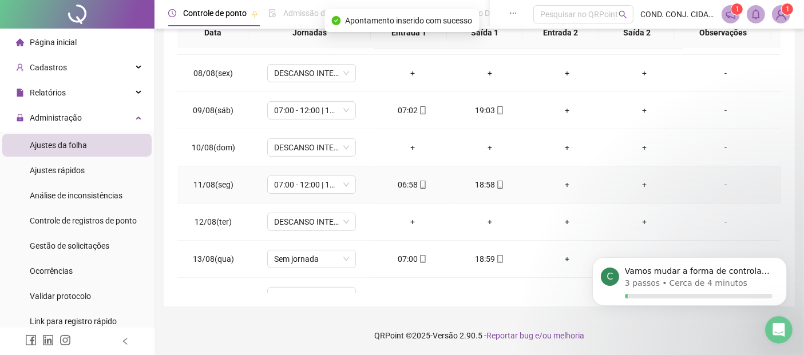
scroll to position [318, 0]
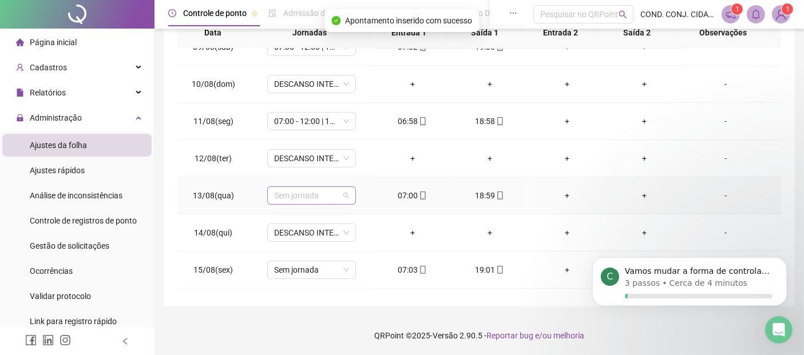
click at [344, 190] on span "Sem jornada" at bounding box center [311, 195] width 75 height 17
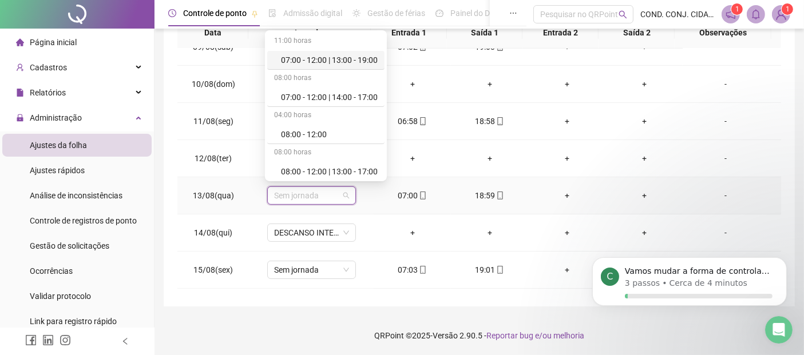
click at [291, 61] on div "07:00 - 12:00 | 13:00 - 19:00" at bounding box center [329, 60] width 97 height 13
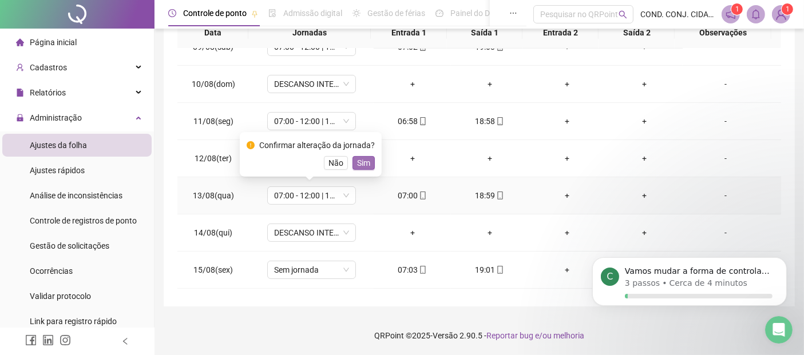
click at [358, 163] on span "Sim" at bounding box center [363, 163] width 13 height 13
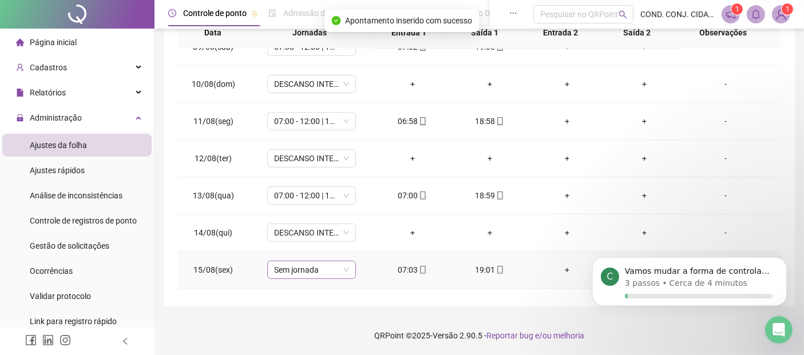
click at [343, 268] on span "Sem jornada" at bounding box center [311, 269] width 75 height 17
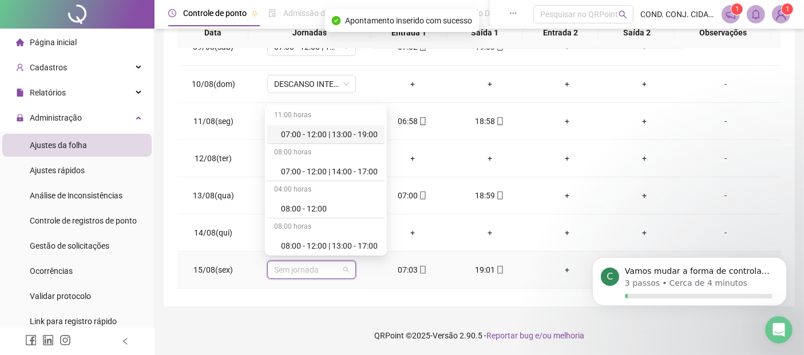
click at [292, 134] on div "07:00 - 12:00 | 13:00 - 19:00" at bounding box center [329, 134] width 97 height 13
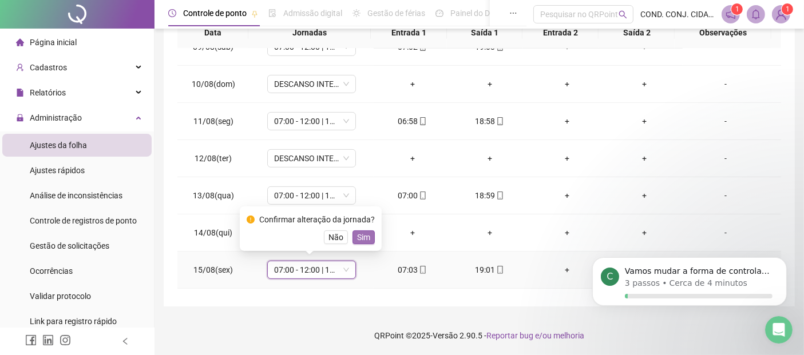
click at [360, 239] on span "Sim" at bounding box center [363, 237] width 13 height 13
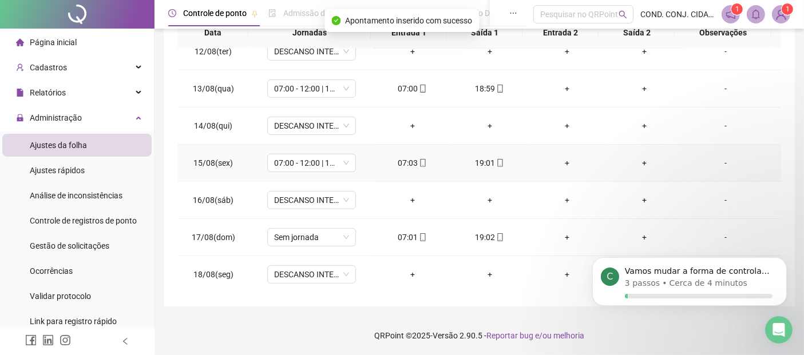
scroll to position [445, 0]
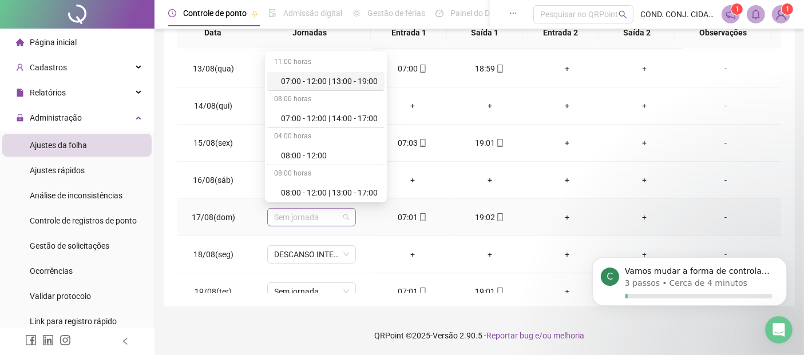
click at [345, 215] on span "Sem jornada" at bounding box center [311, 217] width 75 height 17
click at [300, 80] on div "07:00 - 12:00 | 13:00 - 19:00" at bounding box center [329, 81] width 97 height 13
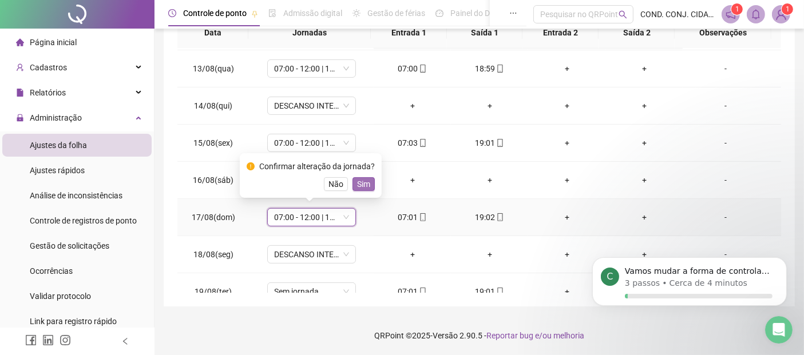
click at [363, 185] on span "Sim" at bounding box center [363, 184] width 13 height 13
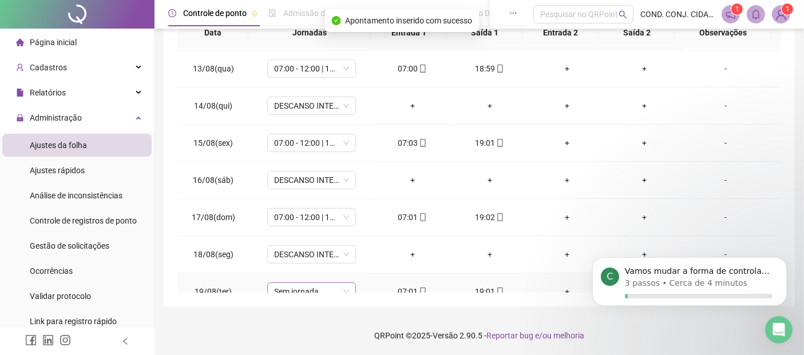
click at [344, 288] on span "Sem jornada" at bounding box center [311, 291] width 75 height 17
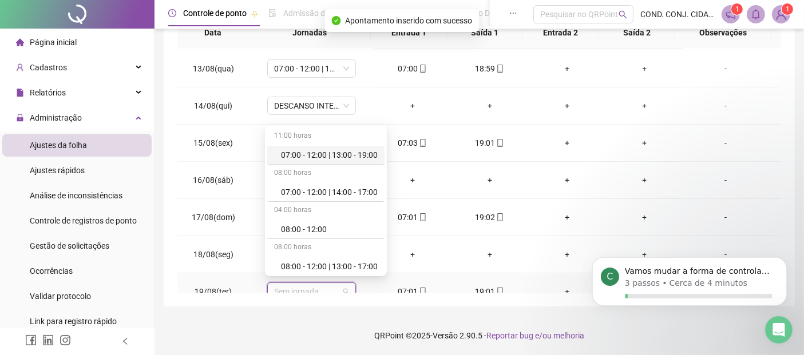
scroll to position [449, 0]
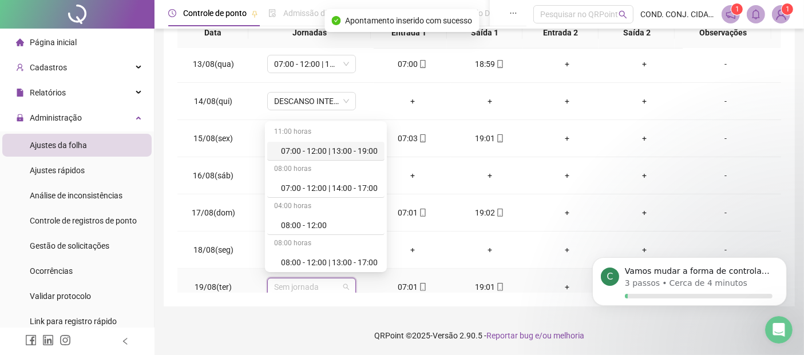
click at [308, 147] on div "07:00 - 12:00 | 13:00 - 19:00" at bounding box center [329, 151] width 97 height 13
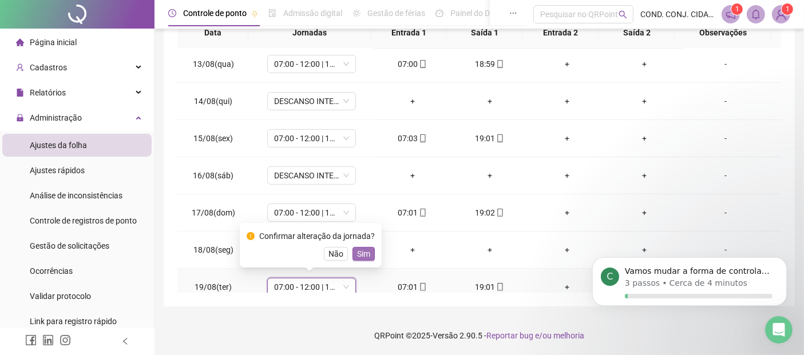
click at [362, 253] on span "Sim" at bounding box center [363, 254] width 13 height 13
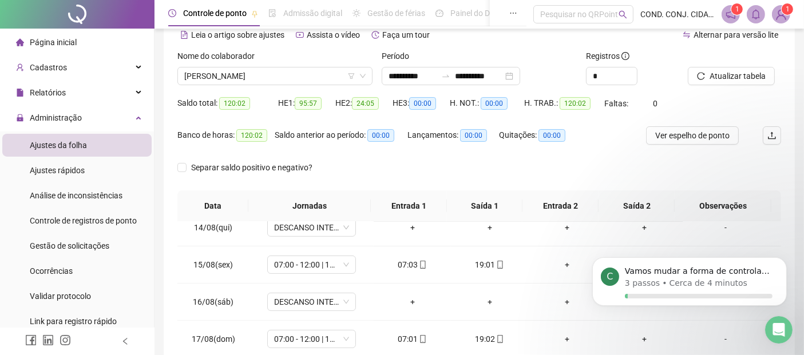
scroll to position [0, 0]
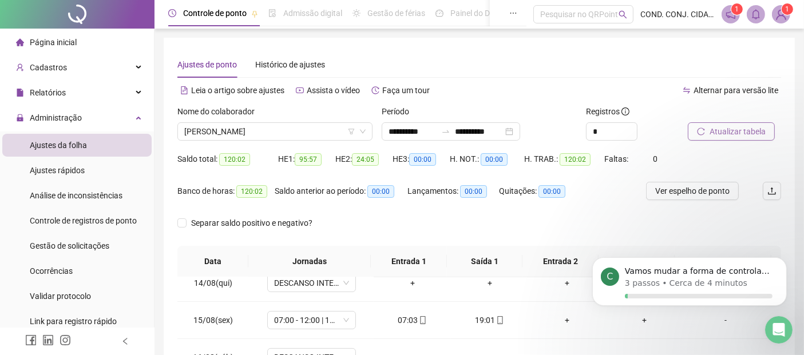
click at [738, 132] on span "Atualizar tabela" at bounding box center [737, 131] width 56 height 13
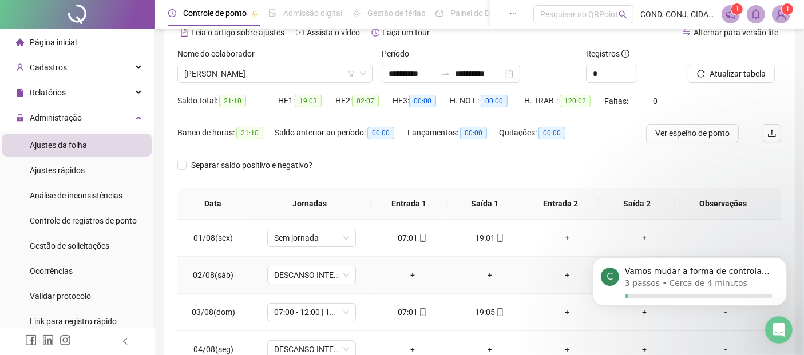
scroll to position [38, 0]
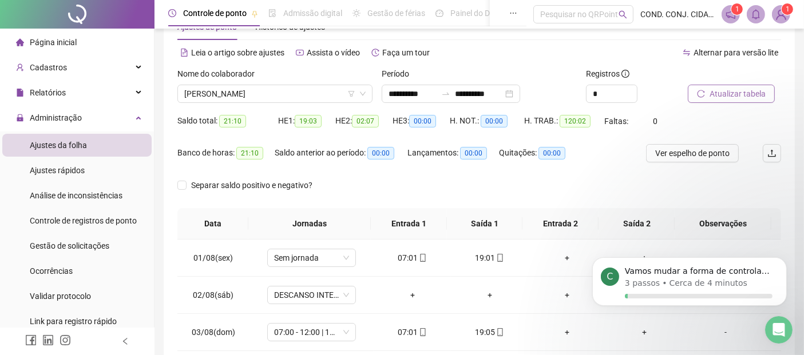
click at [735, 93] on span "Atualizar tabela" at bounding box center [737, 94] width 56 height 13
click at [294, 96] on span "[PERSON_NAME]" at bounding box center [274, 93] width 181 height 17
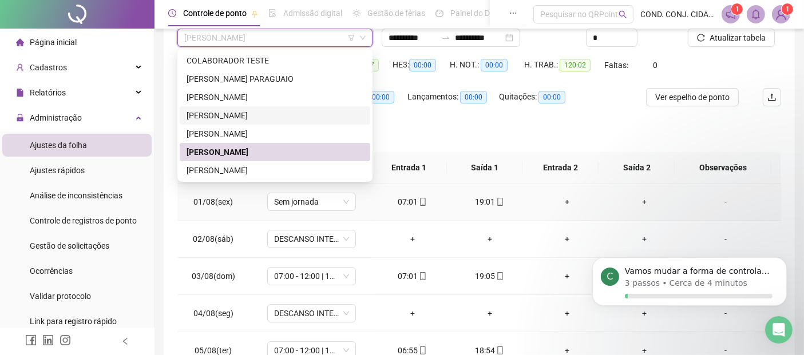
scroll to position [101, 0]
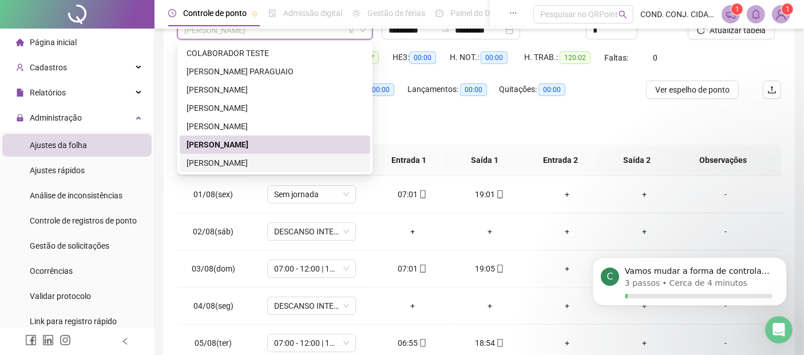
click at [207, 162] on div "[PERSON_NAME]" at bounding box center [275, 163] width 177 height 13
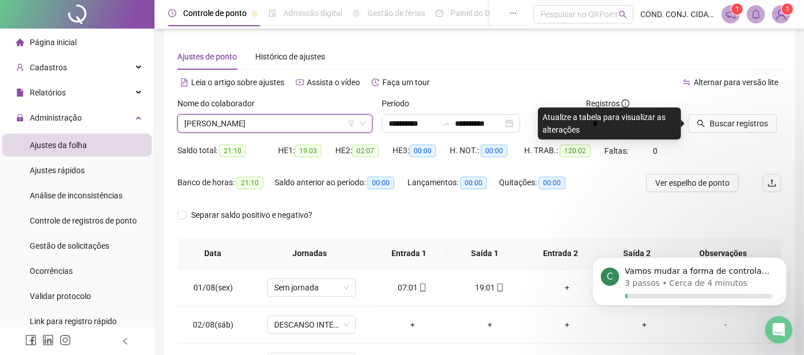
scroll to position [0, 0]
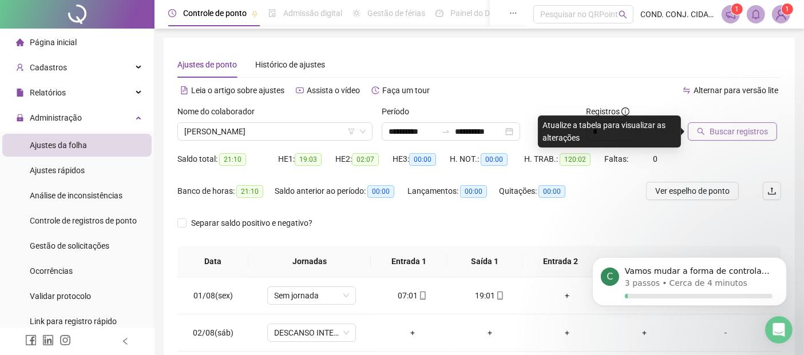
click at [736, 129] on span "Buscar registros" at bounding box center [738, 131] width 58 height 13
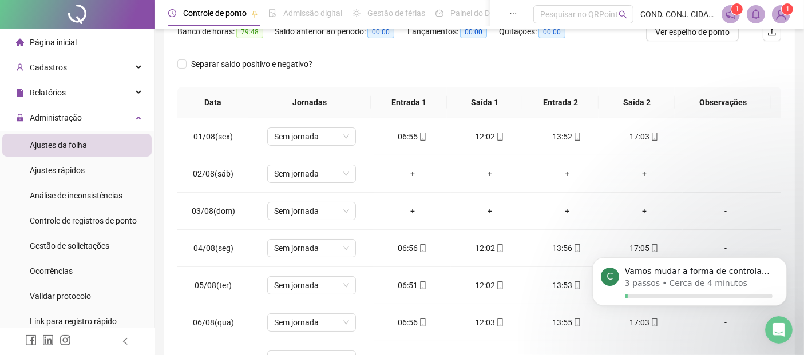
scroll to position [168, 0]
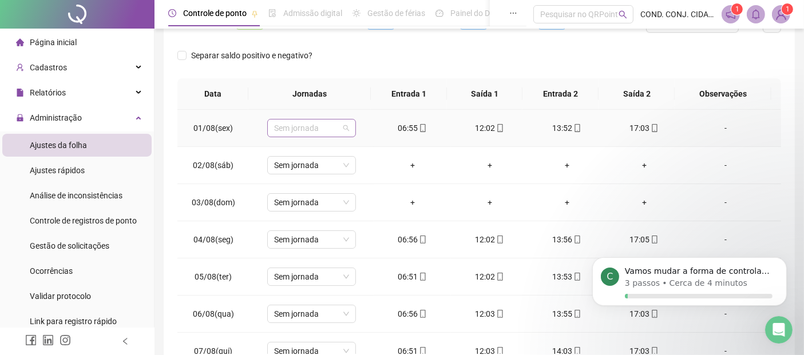
click at [344, 125] on span "Sem jornada" at bounding box center [311, 128] width 75 height 17
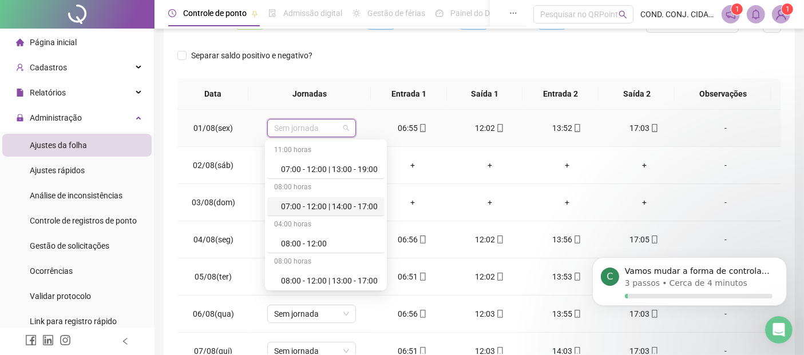
click at [301, 211] on div "07:00 - 12:00 | 14:00 - 17:00" at bounding box center [329, 206] width 97 height 13
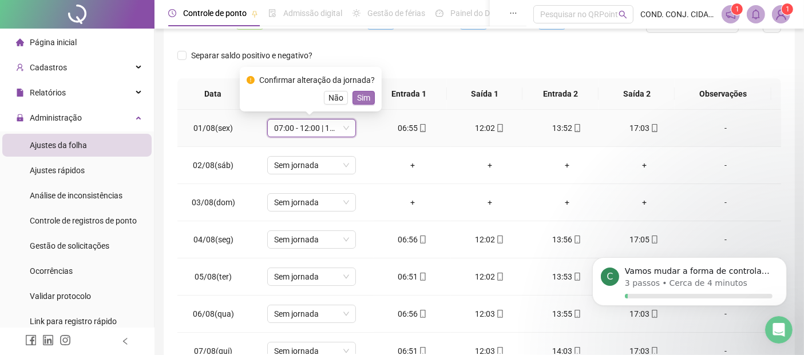
click at [360, 97] on span "Sim" at bounding box center [363, 98] width 13 height 13
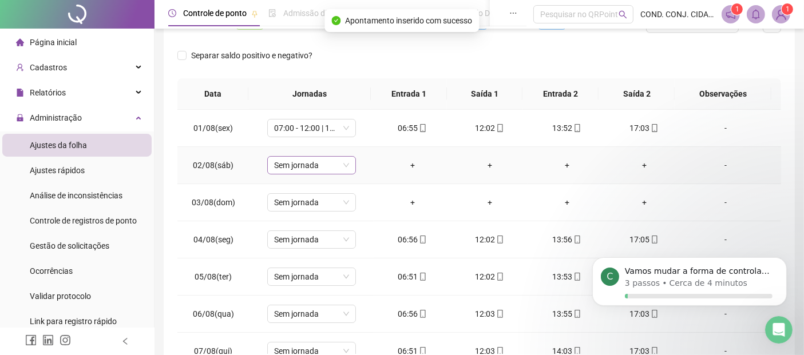
click at [343, 162] on span "Sem jornada" at bounding box center [311, 165] width 75 height 17
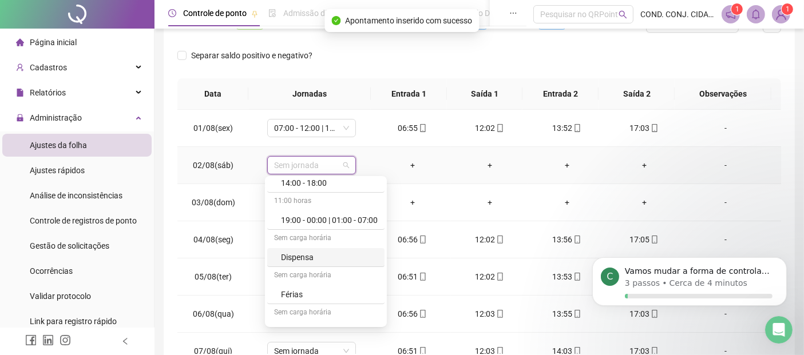
scroll to position [191, 0]
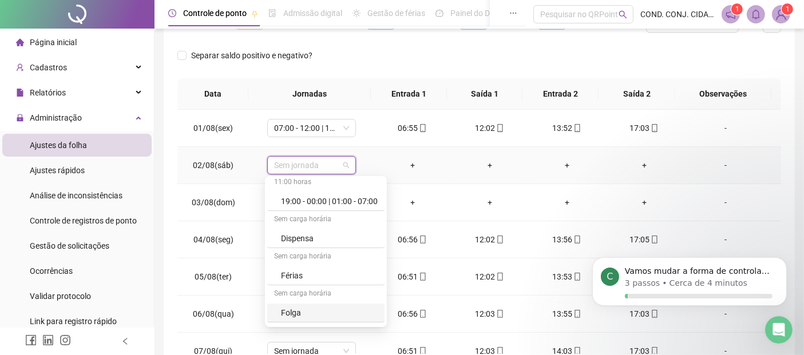
click at [294, 310] on div "Folga" at bounding box center [329, 313] width 97 height 13
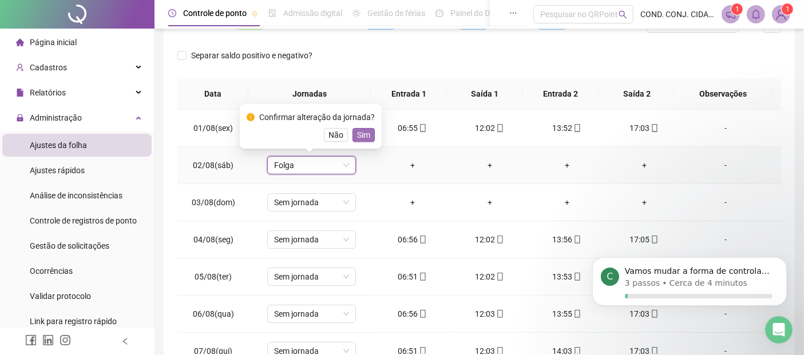
click at [362, 136] on span "Sim" at bounding box center [363, 135] width 13 height 13
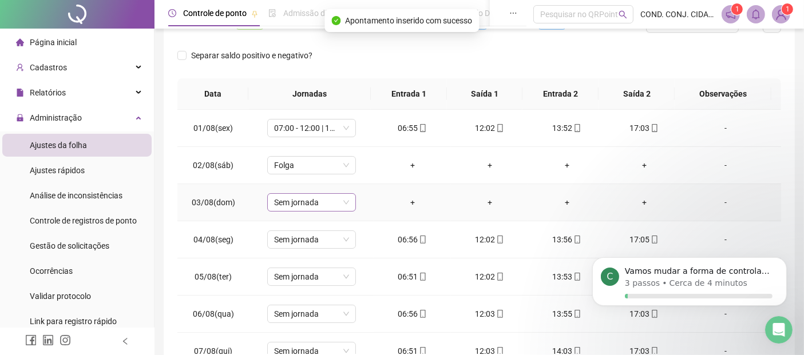
click at [343, 201] on span "Sem jornada" at bounding box center [311, 202] width 75 height 17
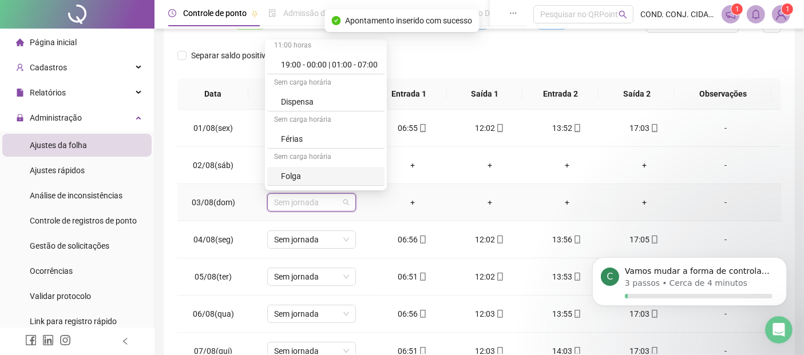
click at [287, 173] on div "Folga" at bounding box center [329, 176] width 97 height 13
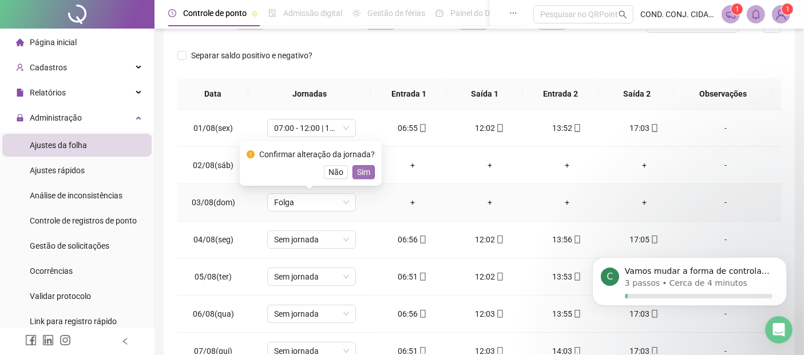
click at [361, 174] on span "Sim" at bounding box center [363, 172] width 13 height 13
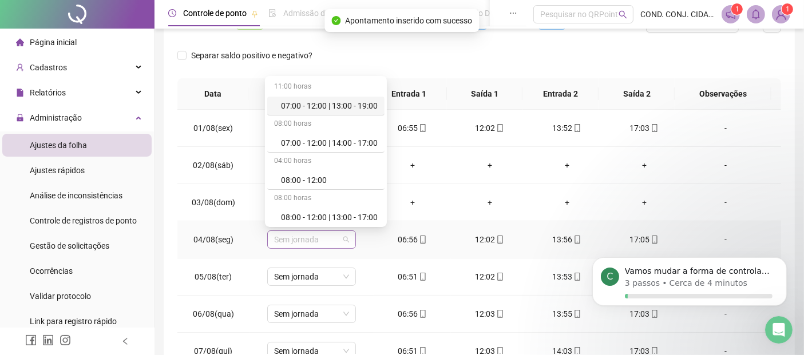
click at [344, 234] on span "Sem jornada" at bounding box center [311, 239] width 75 height 17
click at [308, 141] on div "07:00 - 12:00 | 14:00 - 17:00" at bounding box center [329, 143] width 97 height 13
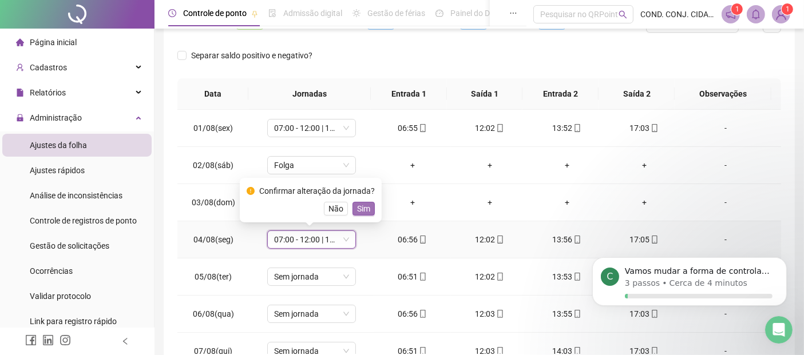
click at [359, 209] on span "Sim" at bounding box center [363, 209] width 13 height 13
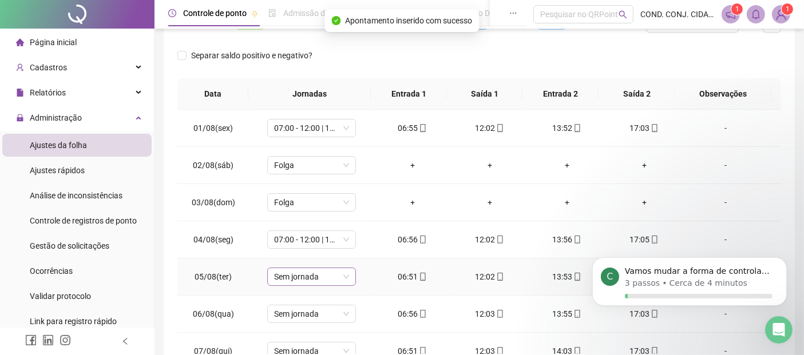
click at [344, 275] on span "Sem jornada" at bounding box center [311, 276] width 75 height 17
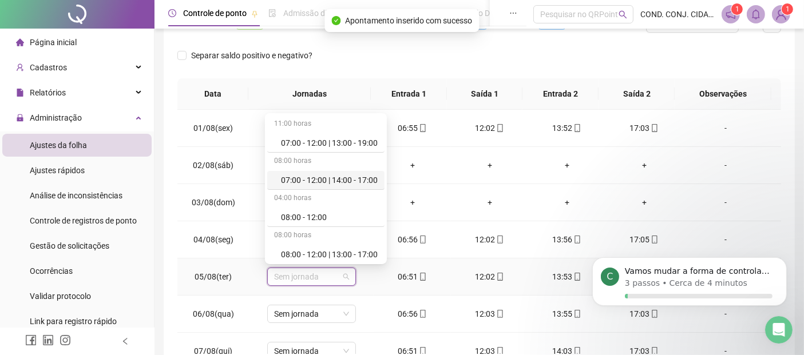
click at [358, 182] on div "07:00 - 12:00 | 14:00 - 17:00" at bounding box center [329, 180] width 97 height 13
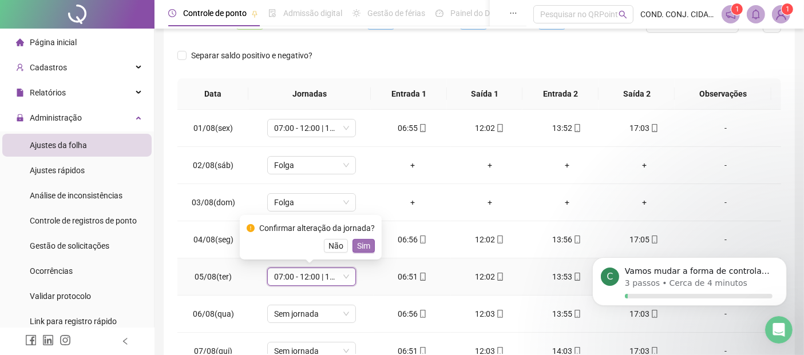
click at [367, 247] on span "Sim" at bounding box center [363, 246] width 13 height 13
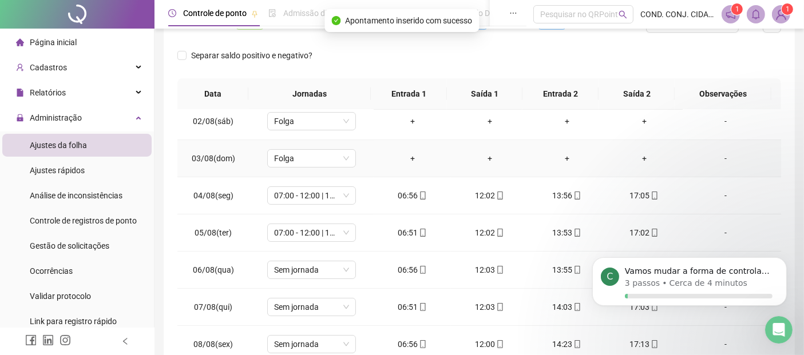
scroll to position [64, 0]
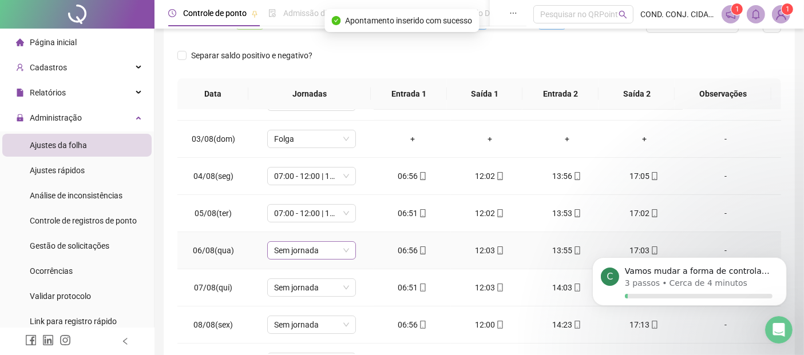
click at [342, 249] on span "Sem jornada" at bounding box center [311, 250] width 75 height 17
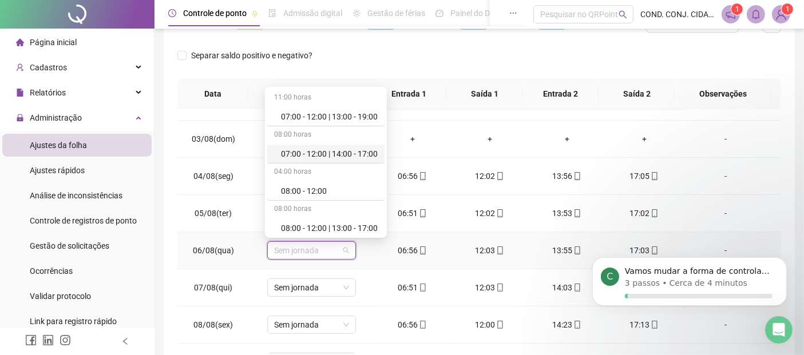
click at [302, 156] on div "07:00 - 12:00 | 14:00 - 17:00" at bounding box center [329, 154] width 97 height 13
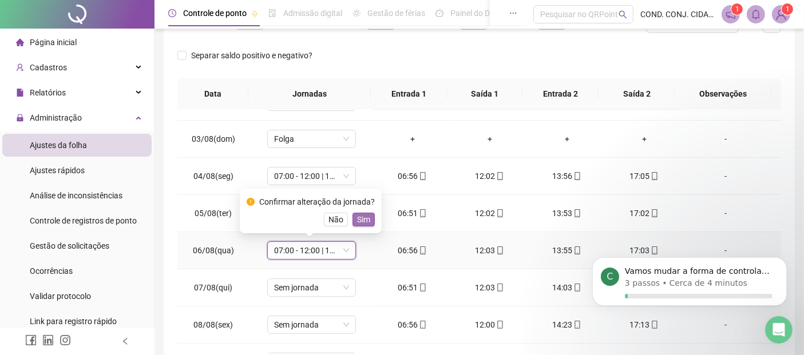
click at [361, 223] on span "Sim" at bounding box center [363, 219] width 13 height 13
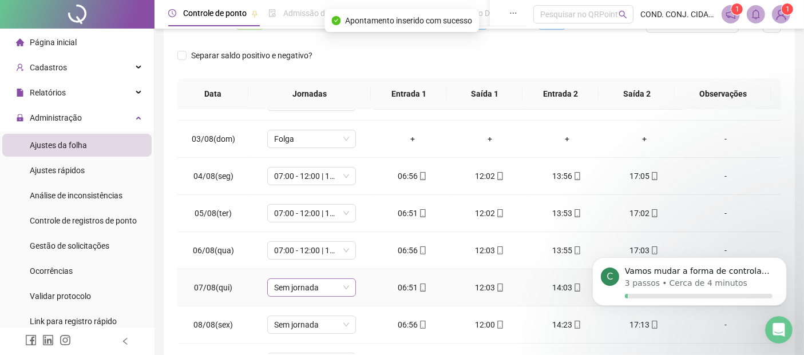
click at [344, 288] on span "Sem jornada" at bounding box center [311, 287] width 75 height 17
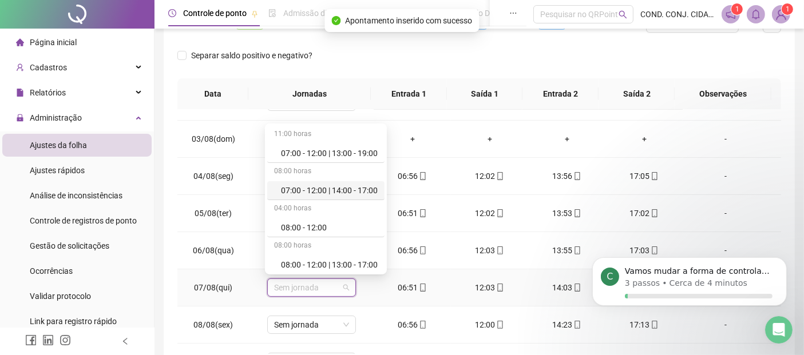
click at [333, 189] on div "07:00 - 12:00 | 14:00 - 17:00" at bounding box center [329, 190] width 97 height 13
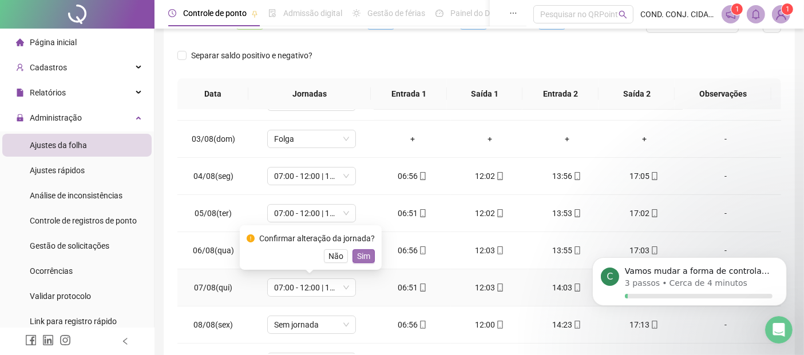
click at [359, 255] on span "Sim" at bounding box center [363, 256] width 13 height 13
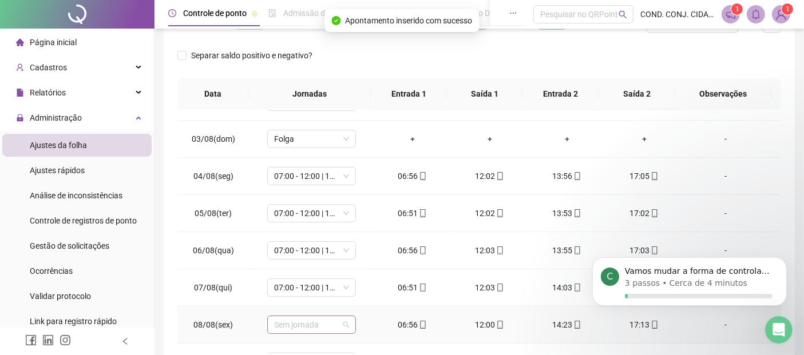
click at [346, 327] on span "Sem jornada" at bounding box center [311, 324] width 75 height 17
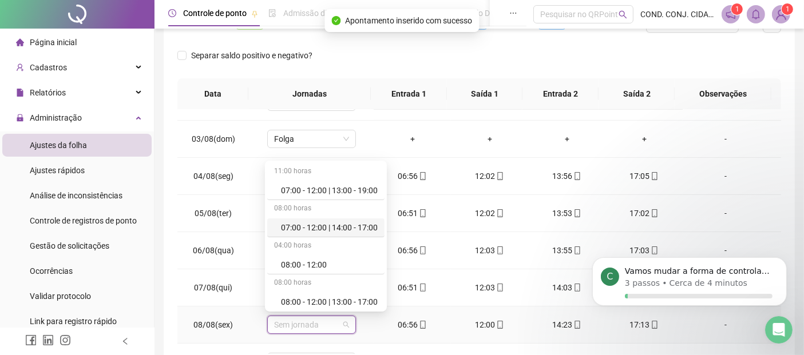
click at [340, 227] on div "07:00 - 12:00 | 14:00 - 17:00" at bounding box center [329, 227] width 97 height 13
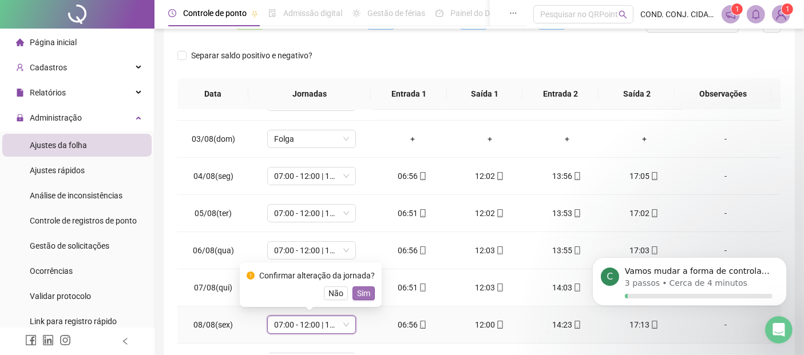
click at [359, 294] on span "Sim" at bounding box center [363, 293] width 13 height 13
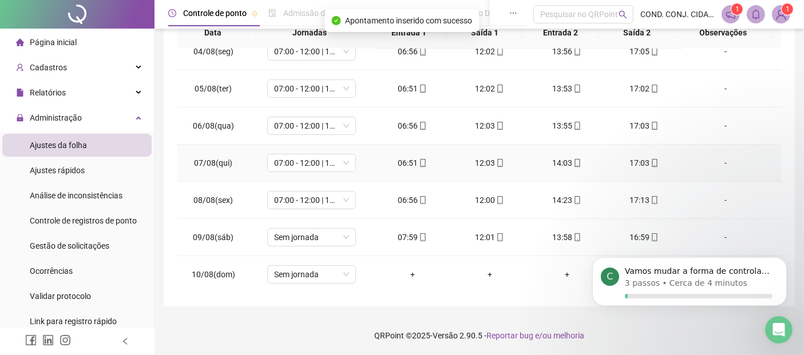
scroll to position [191, 0]
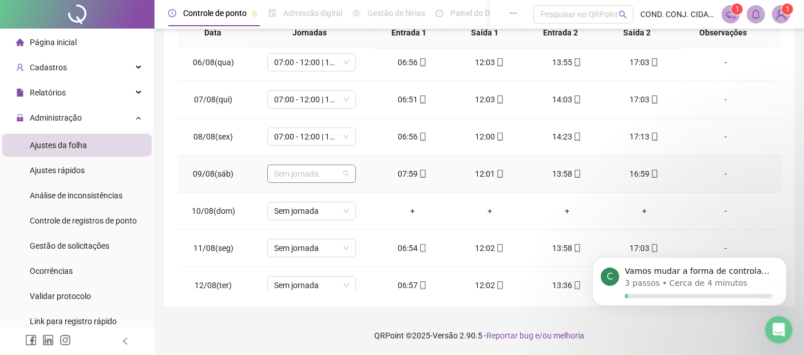
click at [349, 173] on div "Sem jornada" at bounding box center [311, 174] width 89 height 18
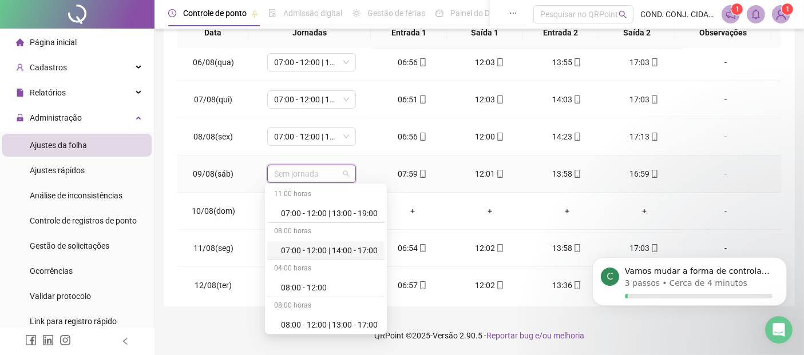
click at [302, 251] on div "07:00 - 12:00 | 14:00 - 17:00" at bounding box center [329, 250] width 97 height 13
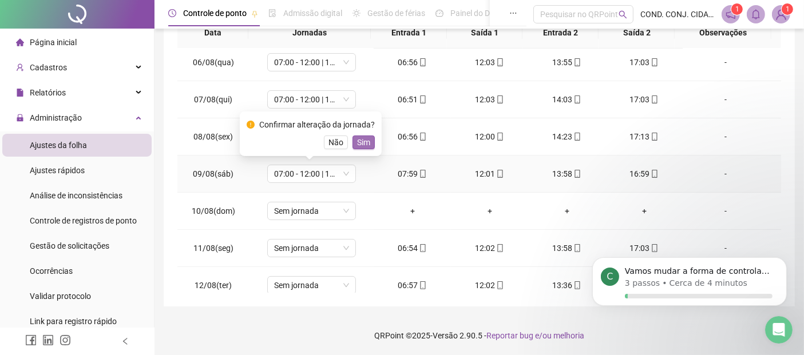
click at [361, 138] on span "Sim" at bounding box center [363, 142] width 13 height 13
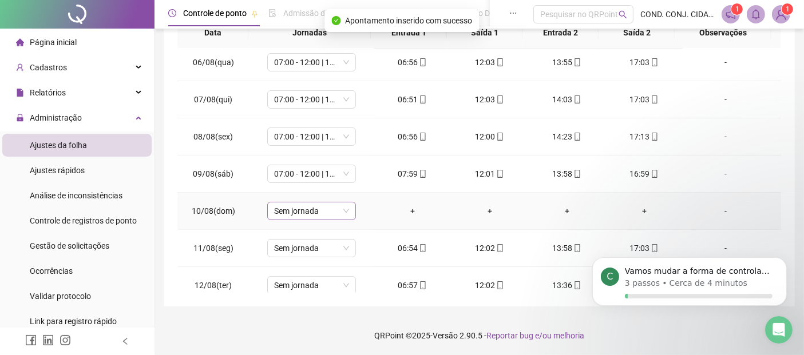
click at [344, 207] on span "Sem jornada" at bounding box center [311, 211] width 75 height 17
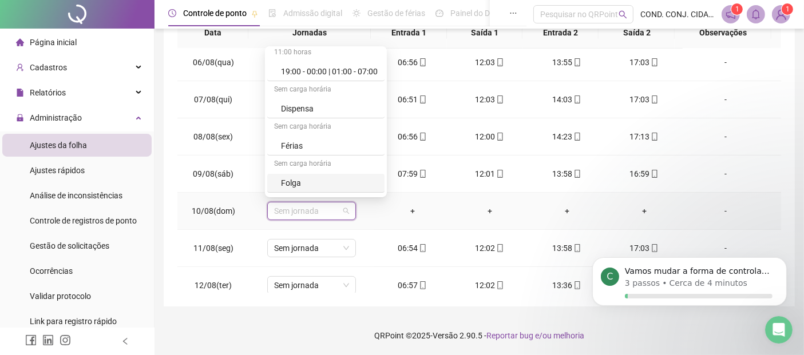
click at [288, 181] on div "Folga" at bounding box center [329, 183] width 97 height 13
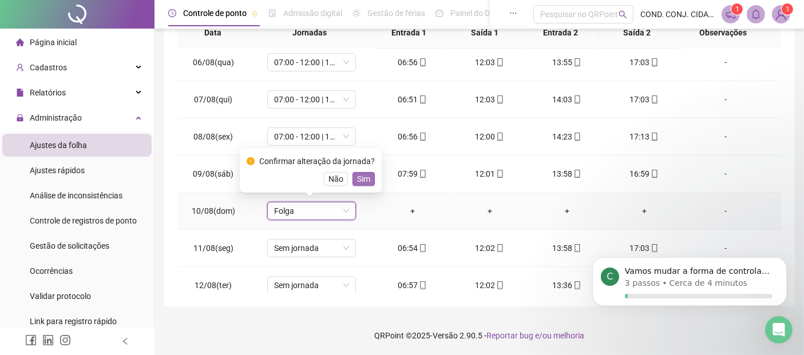
click at [359, 178] on span "Sim" at bounding box center [363, 179] width 13 height 13
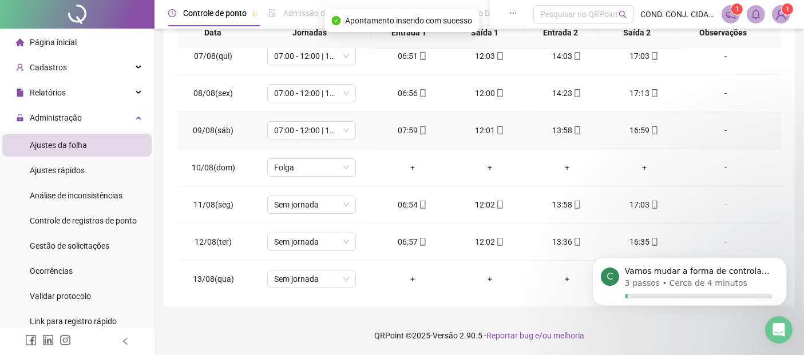
scroll to position [254, 0]
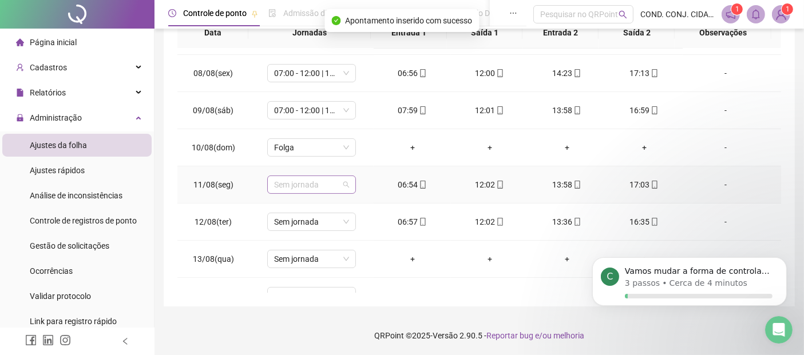
click at [346, 181] on span "Sem jornada" at bounding box center [311, 184] width 75 height 17
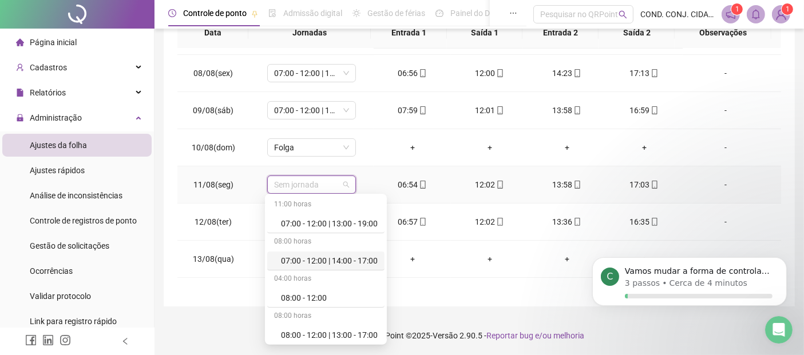
click at [317, 260] on div "07:00 - 12:00 | 14:00 - 17:00" at bounding box center [329, 261] width 97 height 13
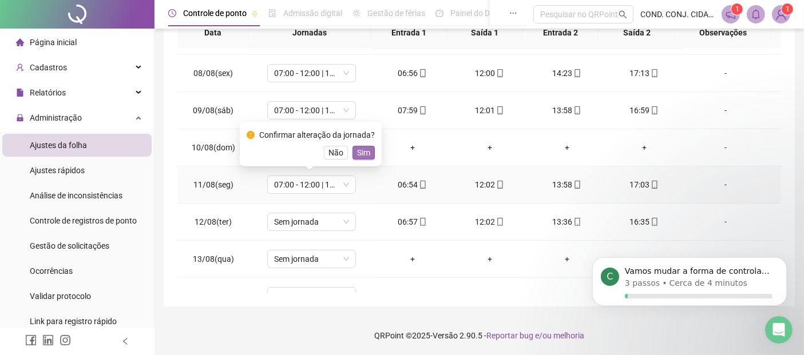
click at [367, 152] on span "Sim" at bounding box center [363, 152] width 13 height 13
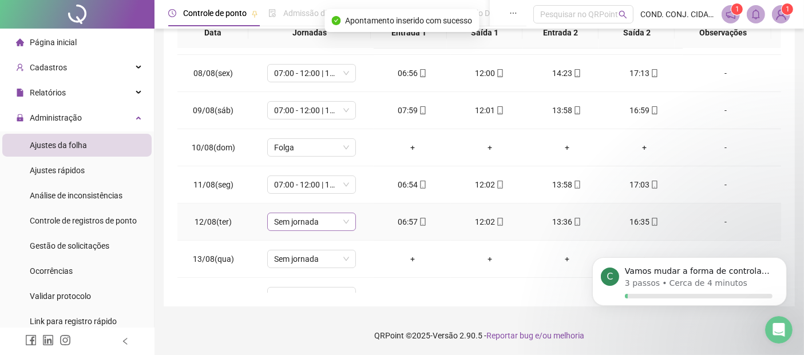
click at [346, 221] on span "Sem jornada" at bounding box center [311, 221] width 75 height 17
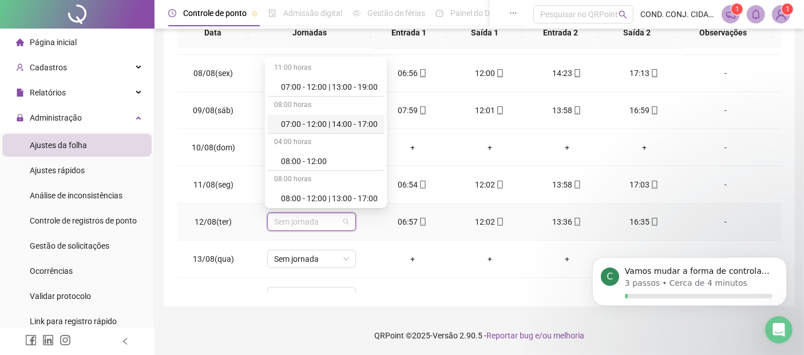
click at [289, 122] on div "07:00 - 12:00 | 14:00 - 17:00" at bounding box center [329, 124] width 97 height 13
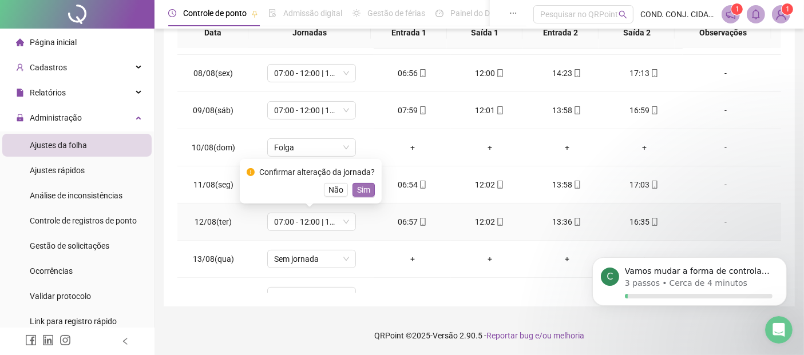
click at [362, 189] on span "Sim" at bounding box center [363, 190] width 13 height 13
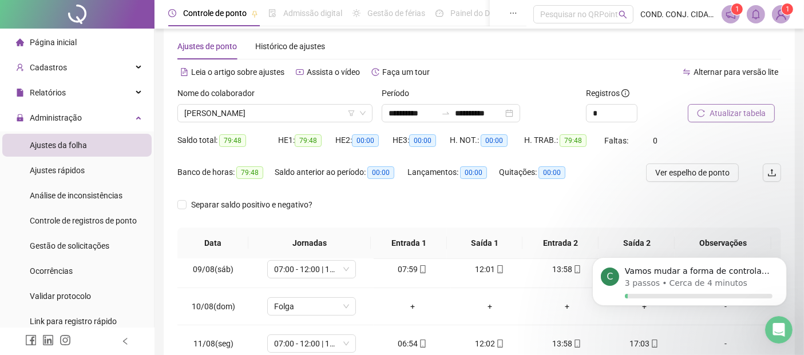
scroll to position [0, 0]
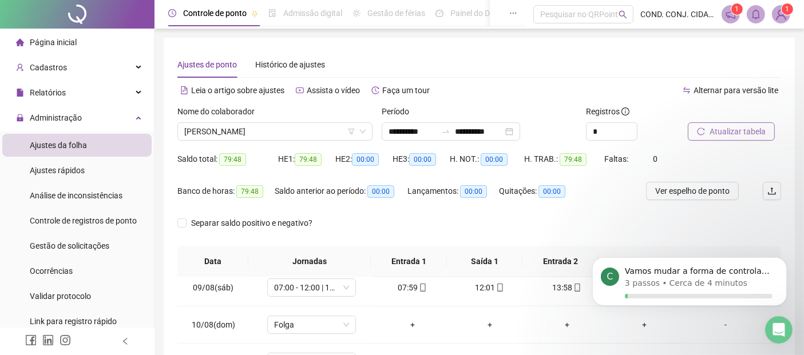
click at [723, 130] on span "Atualizar tabela" at bounding box center [737, 131] width 56 height 13
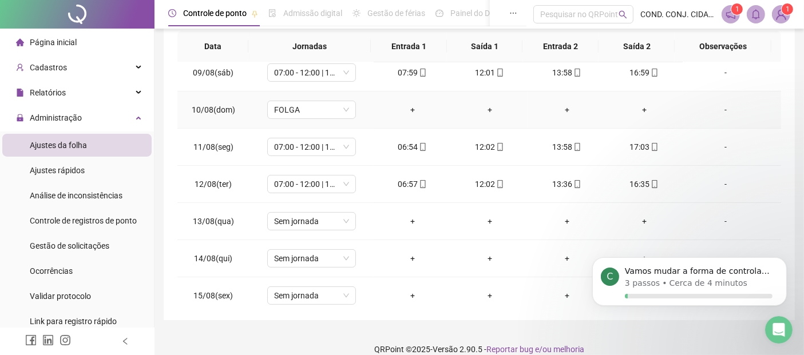
scroll to position [229, 0]
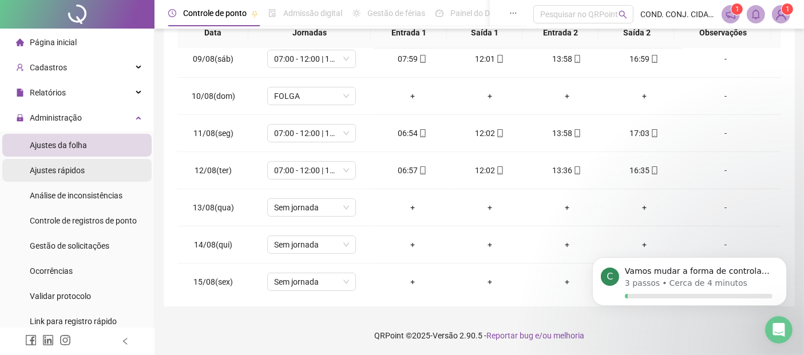
click at [54, 170] on span "Ajustes rápidos" at bounding box center [57, 170] width 55 height 9
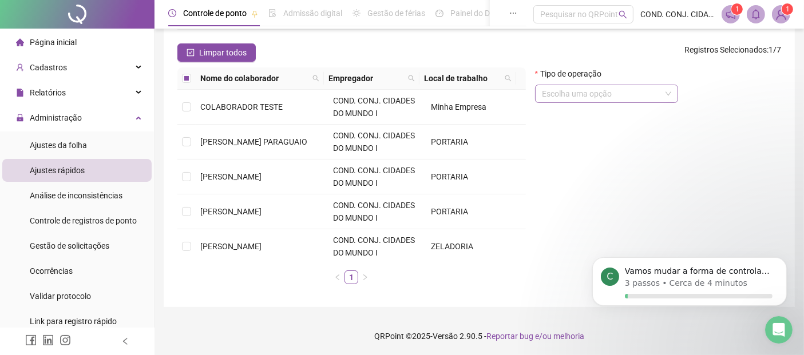
click at [670, 96] on span at bounding box center [606, 93] width 129 height 17
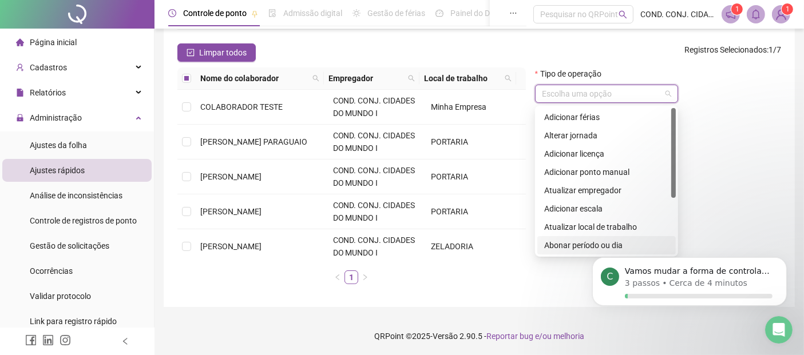
click at [569, 245] on div "Abonar período ou dia" at bounding box center [606, 245] width 125 height 13
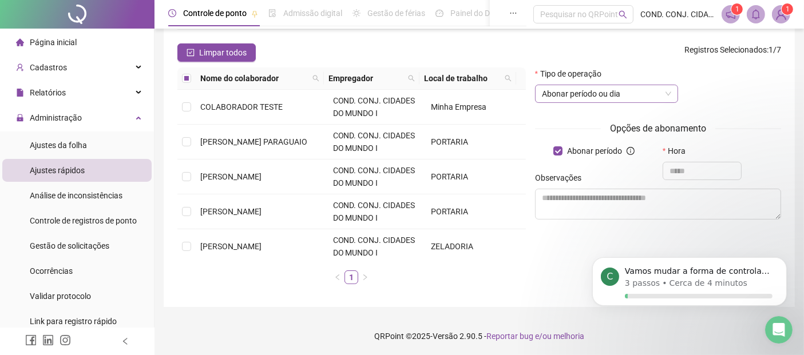
click at [669, 93] on span "Abonar período ou dia" at bounding box center [606, 93] width 129 height 17
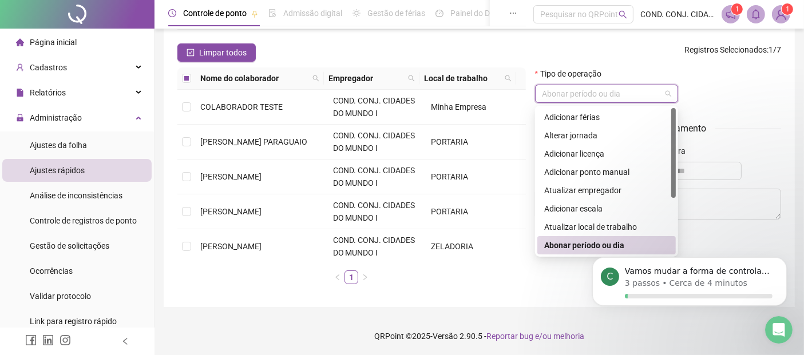
click at [570, 247] on div "Abonar período ou dia" at bounding box center [606, 245] width 125 height 13
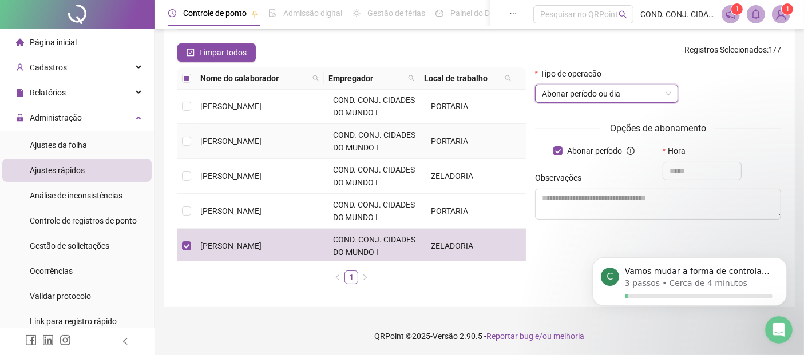
scroll to position [72, 0]
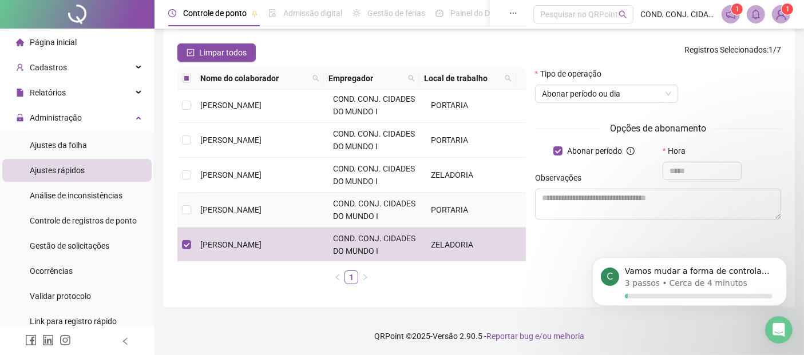
click at [195, 205] on td at bounding box center [186, 210] width 18 height 35
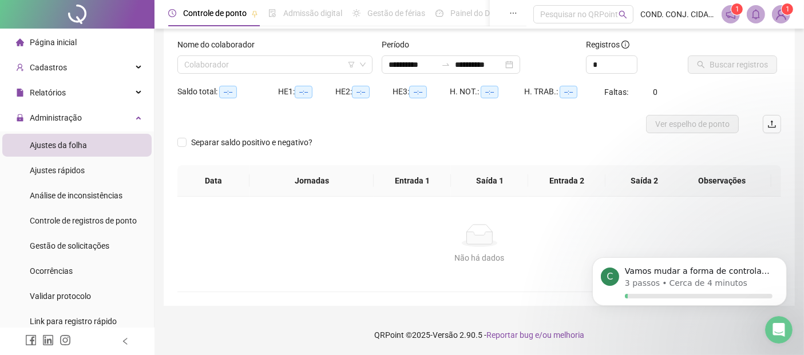
scroll to position [66, 0]
type input "**********"
click at [43, 170] on span "Ajustes rápidos" at bounding box center [57, 170] width 55 height 9
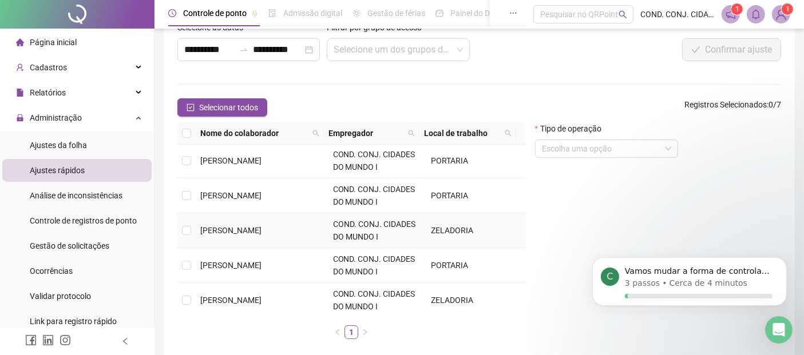
scroll to position [72, 0]
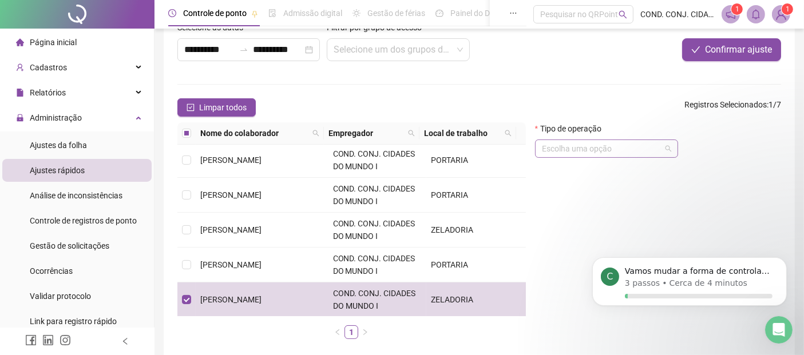
click at [672, 151] on div "Escolha uma opção" at bounding box center [606, 149] width 143 height 18
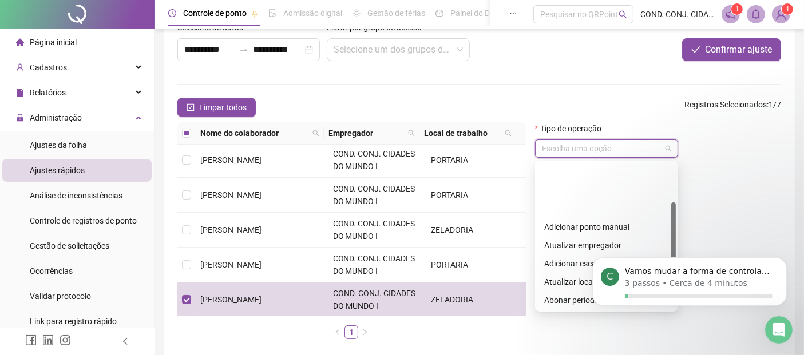
scroll to position [64, 0]
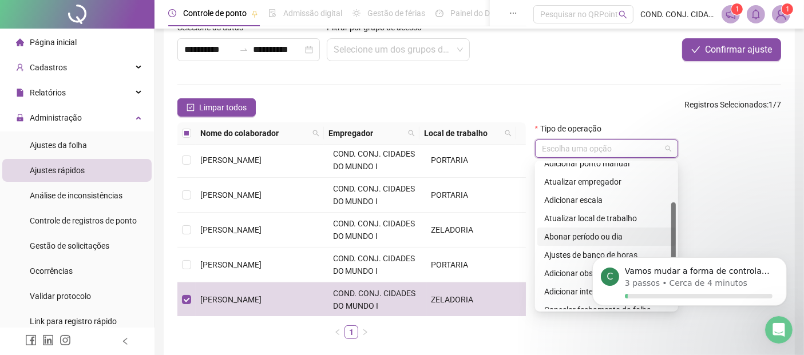
click at [571, 236] on div "Abonar período ou dia" at bounding box center [606, 237] width 125 height 13
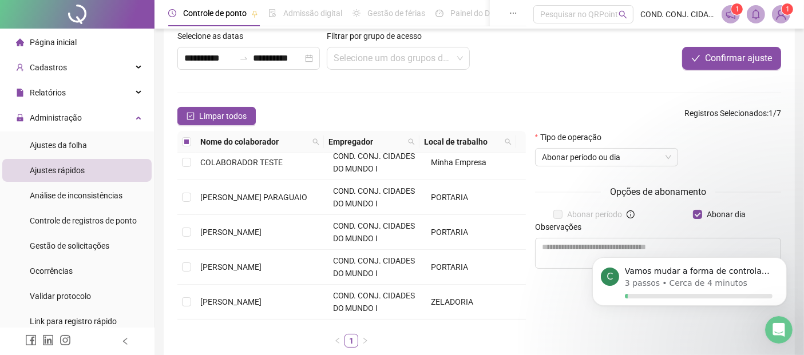
scroll to position [0, 0]
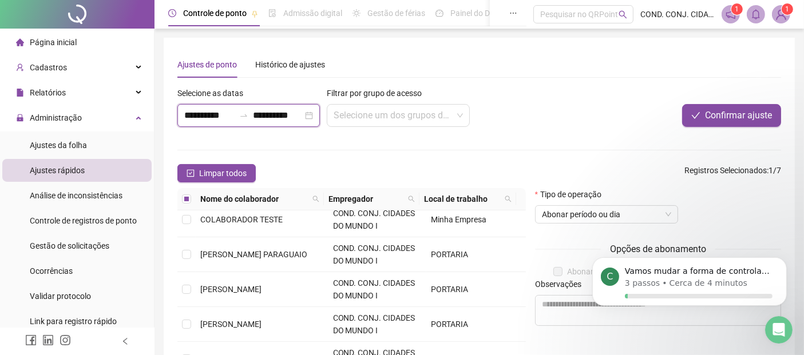
click at [185, 118] on input "**********" at bounding box center [209, 116] width 50 height 14
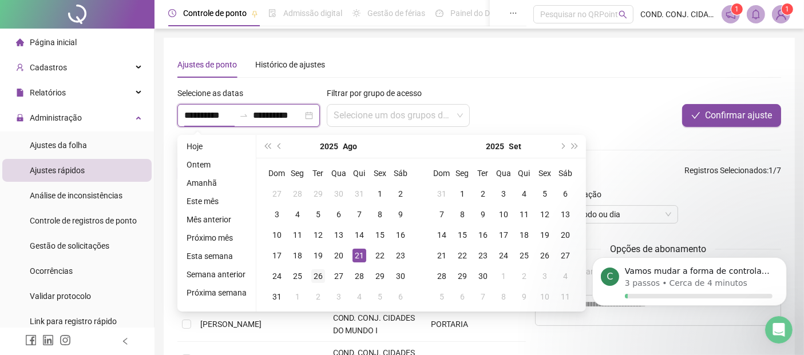
type input "**********"
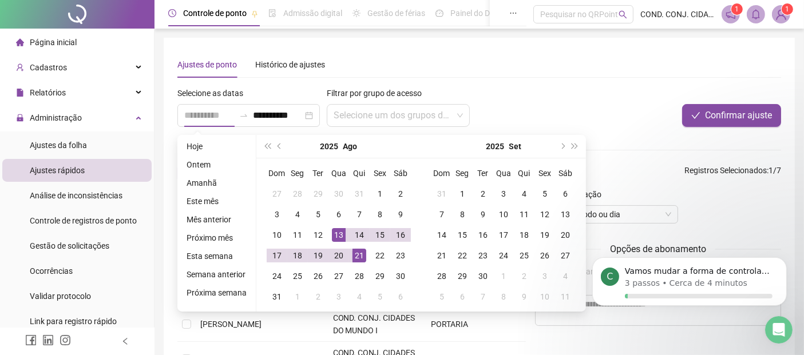
click at [336, 237] on div "13" at bounding box center [339, 235] width 14 height 14
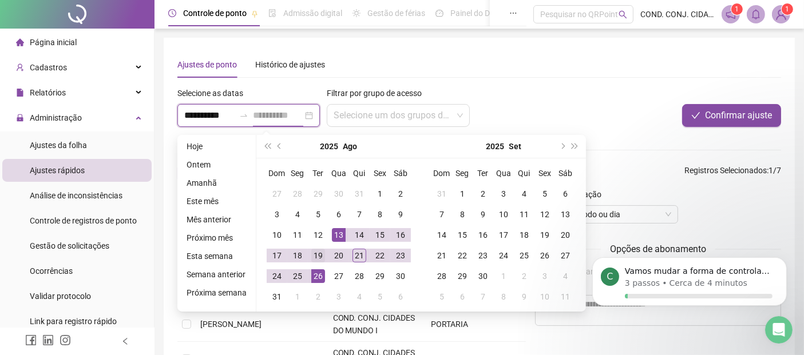
type input "**********"
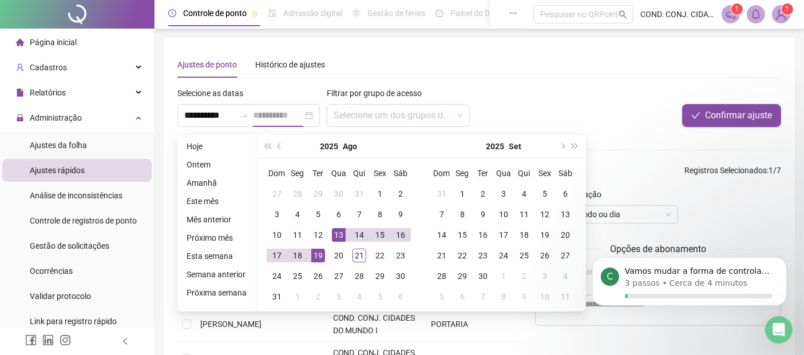
click at [317, 256] on div "19" at bounding box center [318, 256] width 14 height 14
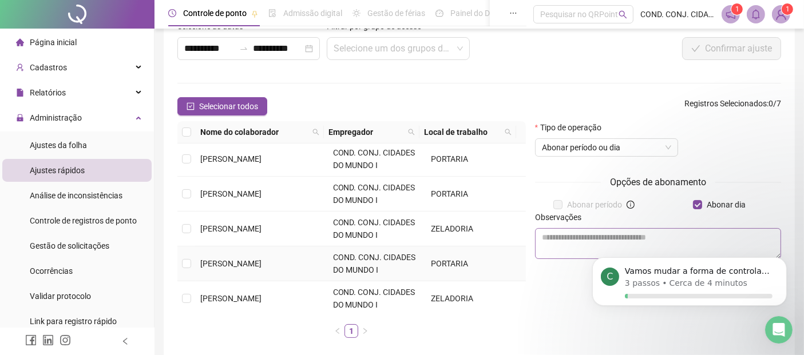
scroll to position [121, 0]
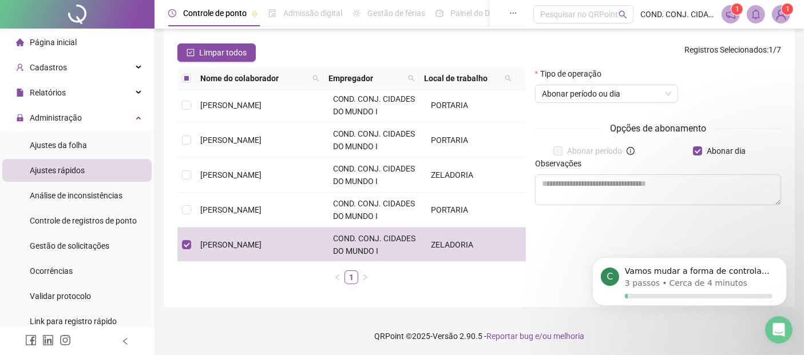
click at [689, 190] on div "C Vamos mudar a forma de controlar o ponto? 3 passos • Cerca de 4 minutos" at bounding box center [689, 233] width 211 height 143
drag, startPoint x: 661, startPoint y: 187, endPoint x: 1236, endPoint y: 370, distance: 603.9
click at [661, 187] on div "C Vamos mudar a forma de controlar o ponto? 3 passos • Cerca de 4 minutos" at bounding box center [689, 233] width 211 height 143
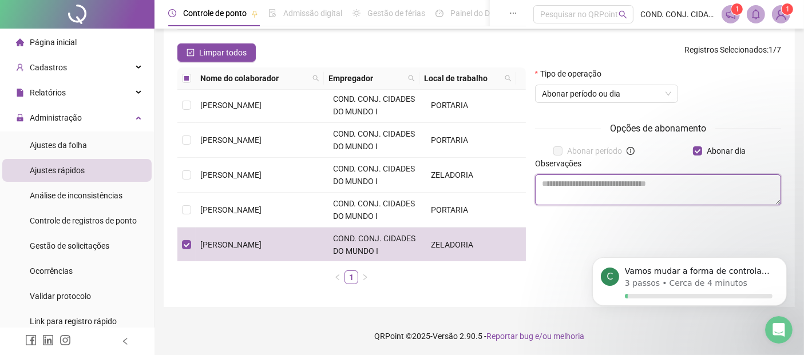
click at [634, 176] on textarea at bounding box center [658, 189] width 246 height 31
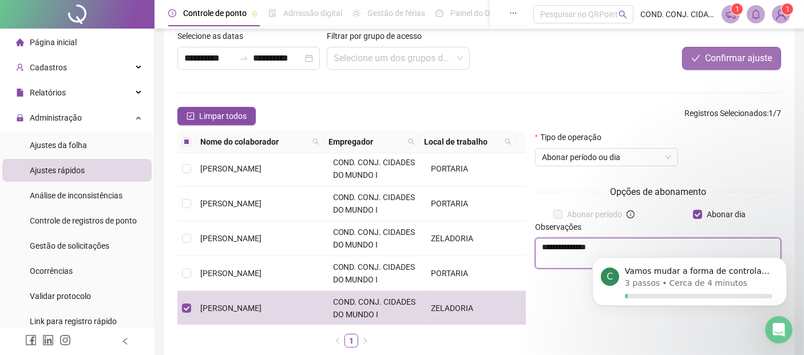
type textarea "**********"
click at [743, 62] on span "Confirmar ajuste" at bounding box center [738, 58] width 67 height 14
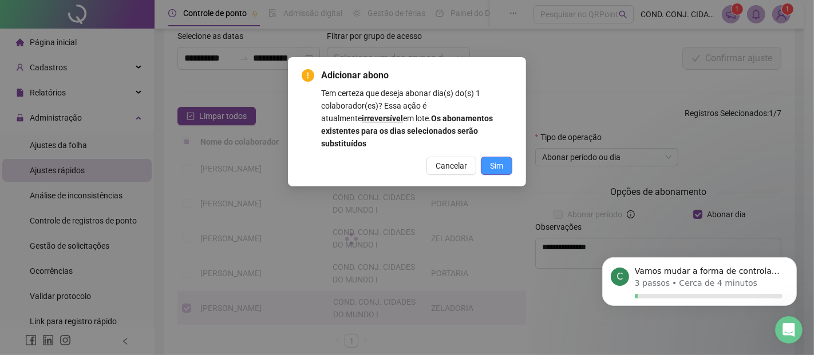
click at [490, 160] on span "Sim" at bounding box center [496, 166] width 13 height 13
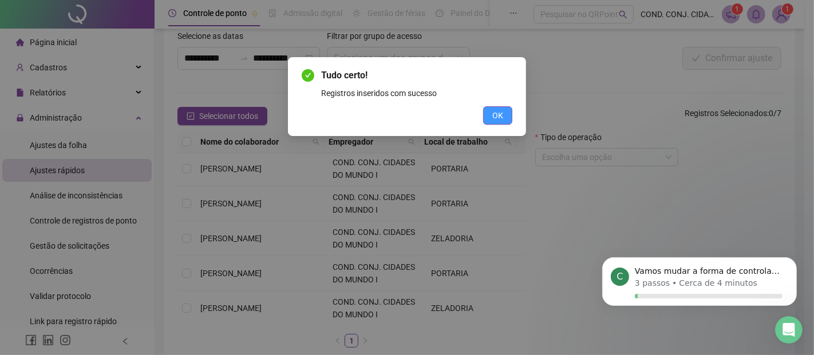
click at [498, 120] on span "OK" at bounding box center [497, 115] width 11 height 13
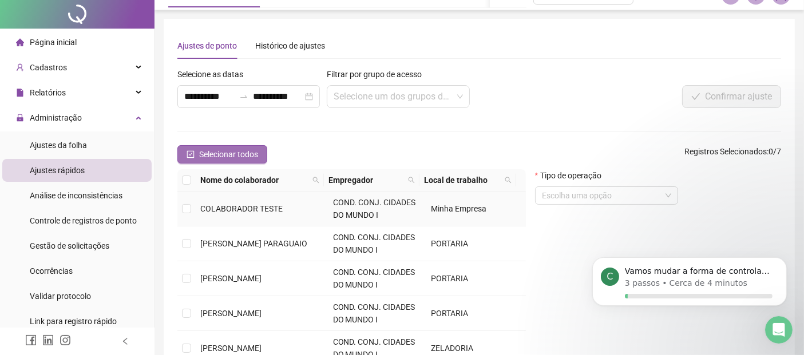
scroll to position [0, 0]
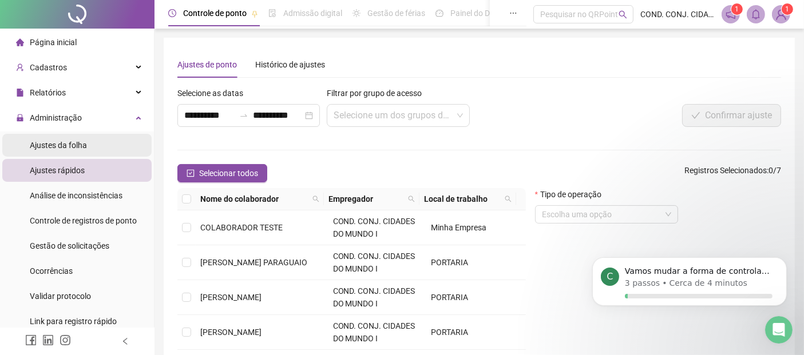
click at [39, 145] on span "Ajustes da folha" at bounding box center [58, 145] width 57 height 9
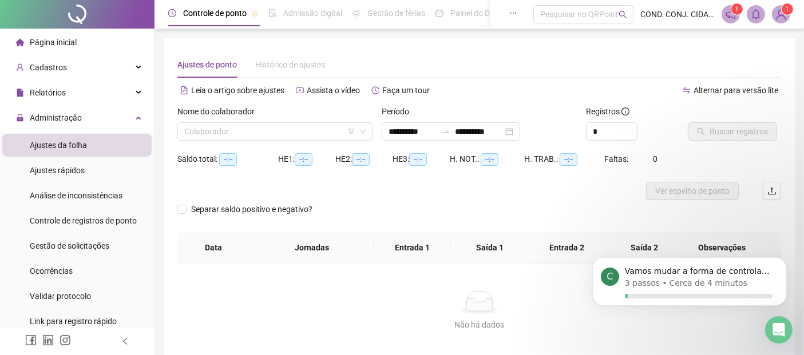
type input "**********"
click at [296, 131] on input "search" at bounding box center [269, 131] width 171 height 17
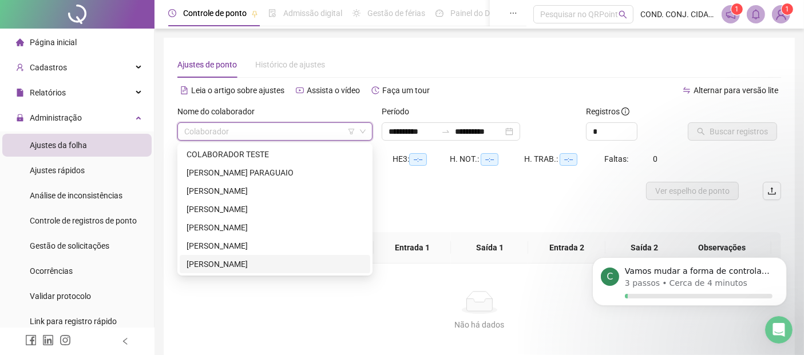
click at [220, 262] on div "[PERSON_NAME]" at bounding box center [275, 264] width 177 height 13
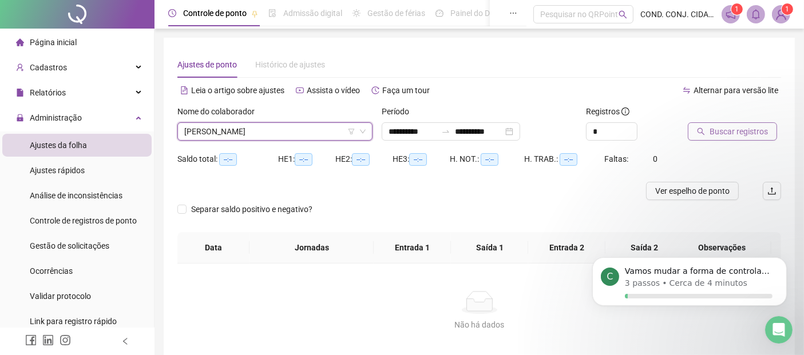
click at [727, 134] on span "Buscar registros" at bounding box center [738, 131] width 58 height 13
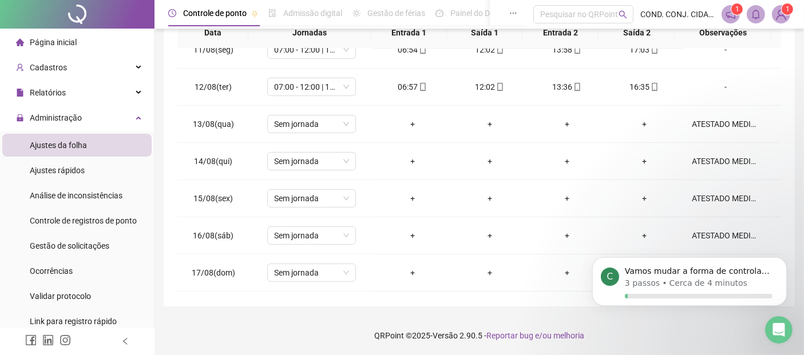
scroll to position [369, 0]
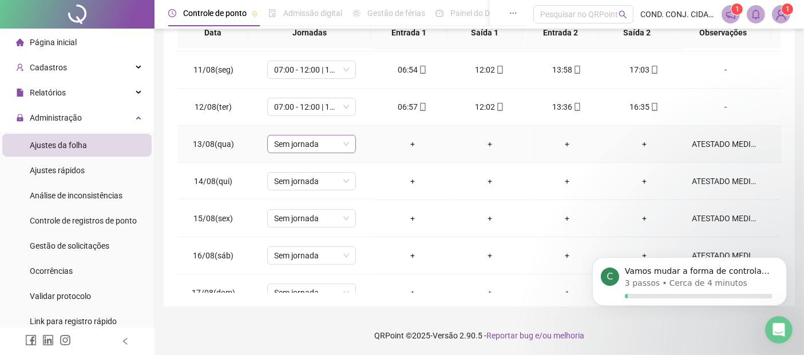
click at [346, 143] on span "Sem jornada" at bounding box center [311, 144] width 75 height 17
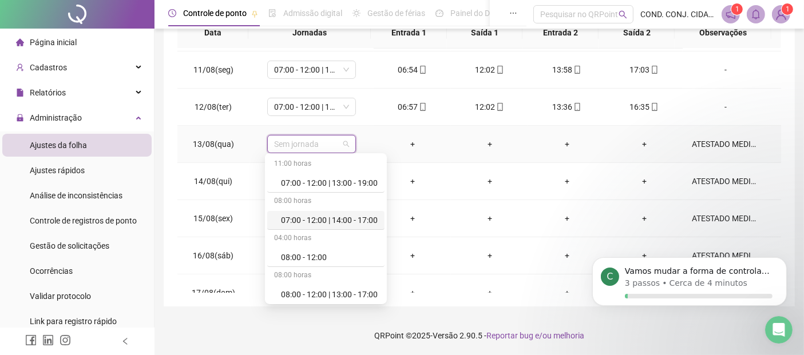
click at [303, 221] on div "07:00 - 12:00 | 14:00 - 17:00" at bounding box center [329, 220] width 97 height 13
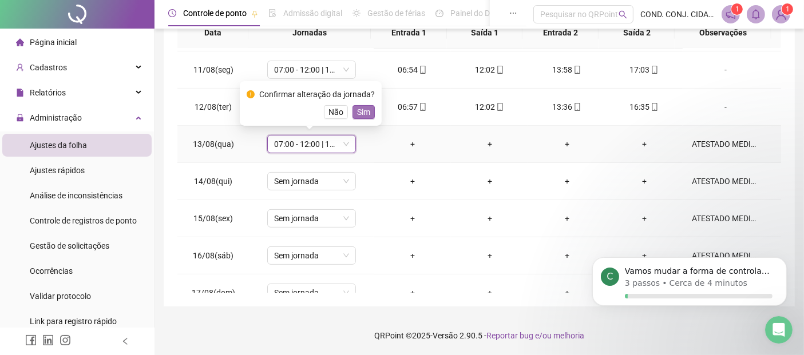
click at [362, 112] on span "Sim" at bounding box center [363, 112] width 13 height 13
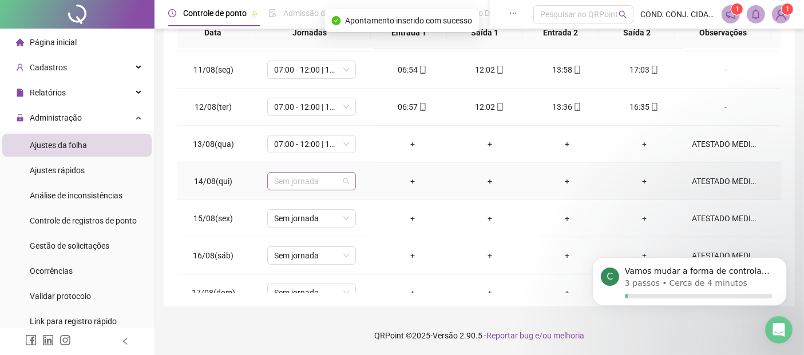
click at [347, 176] on div "Sem jornada" at bounding box center [311, 181] width 89 height 18
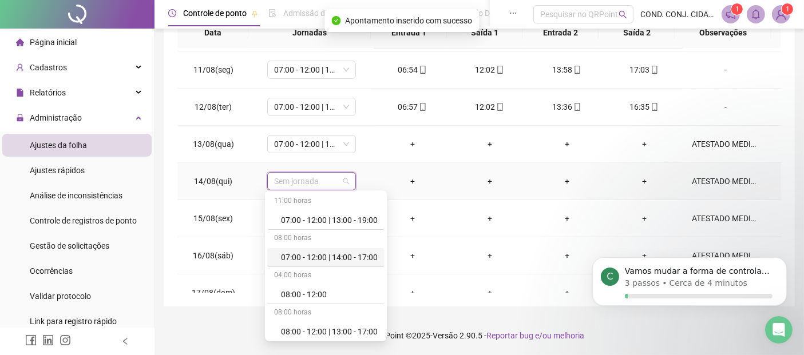
click at [310, 260] on div "07:00 - 12:00 | 14:00 - 17:00" at bounding box center [329, 257] width 97 height 13
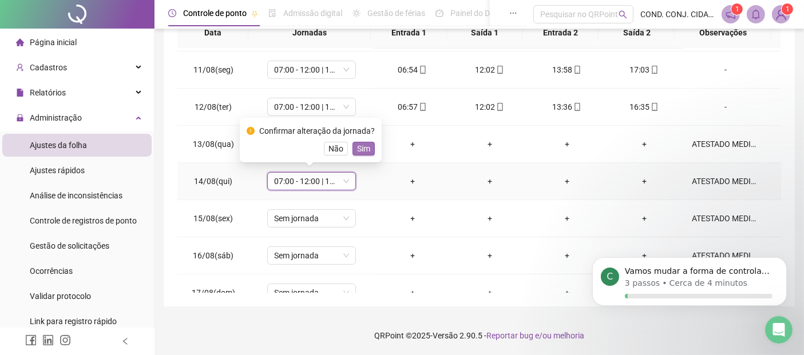
click at [360, 149] on span "Sim" at bounding box center [363, 148] width 13 height 13
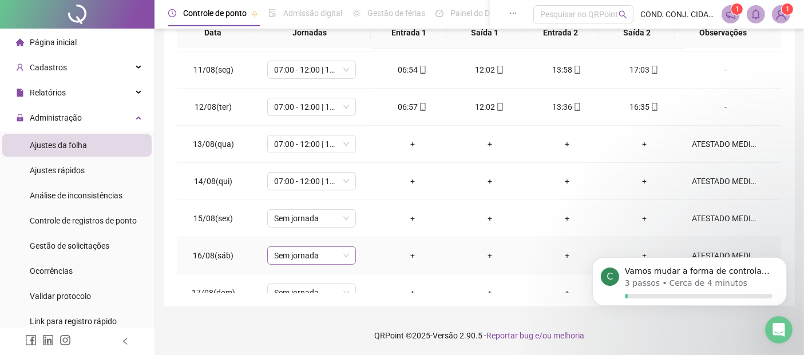
click at [347, 252] on div "Sem jornada" at bounding box center [311, 256] width 89 height 18
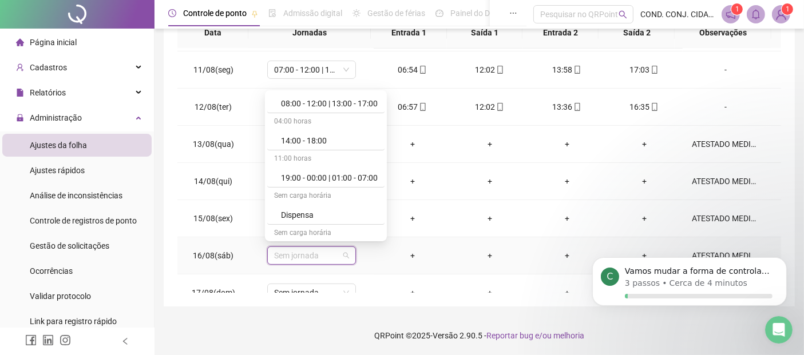
scroll to position [191, 0]
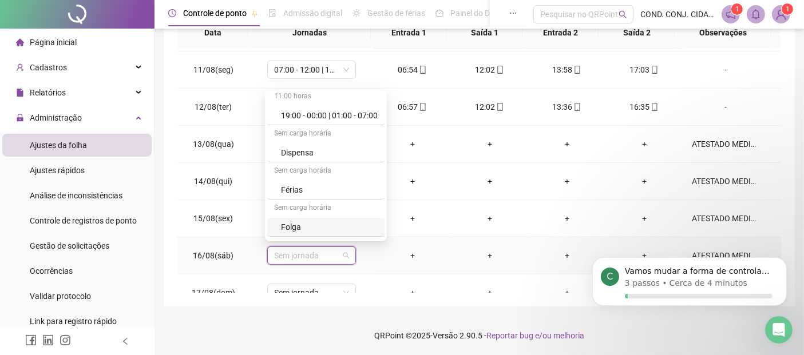
click at [291, 223] on div "Folga" at bounding box center [329, 227] width 97 height 13
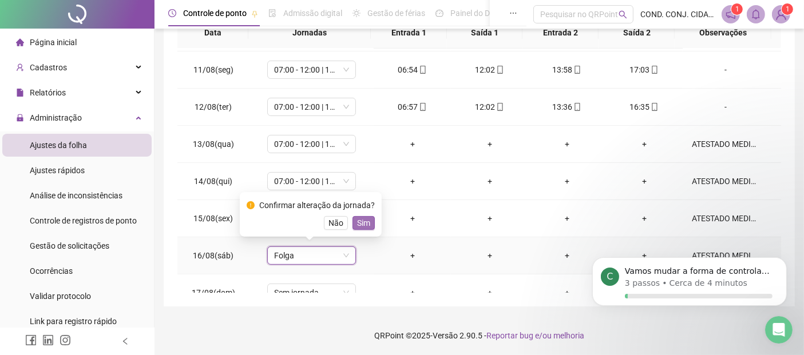
click at [361, 221] on span "Sim" at bounding box center [363, 223] width 13 height 13
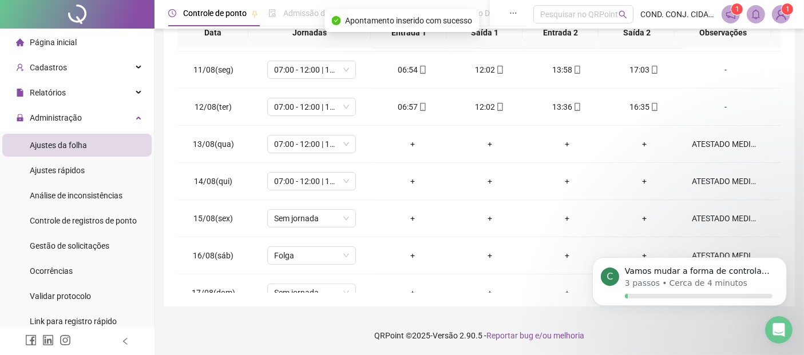
click at [343, 295] on div "**********" at bounding box center [479, 58] width 631 height 498
click at [343, 291] on span "Sem jornada" at bounding box center [311, 292] width 75 height 17
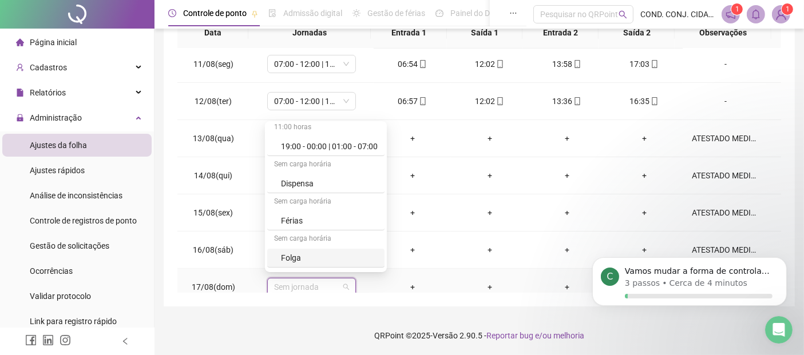
click at [287, 256] on div "Folga" at bounding box center [329, 258] width 97 height 13
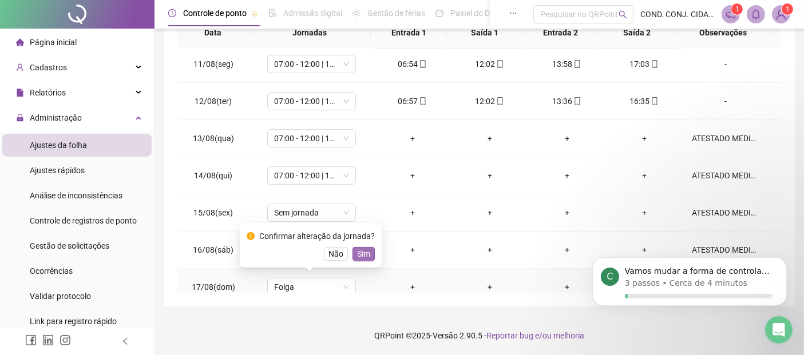
click at [365, 254] on span "Sim" at bounding box center [363, 254] width 13 height 13
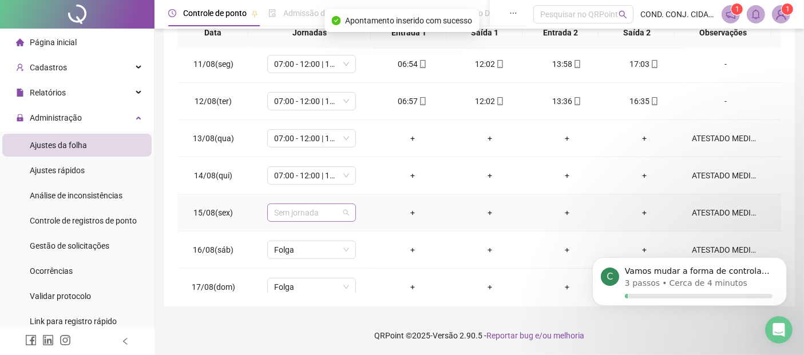
click at [348, 208] on div "Sem jornada" at bounding box center [311, 213] width 89 height 18
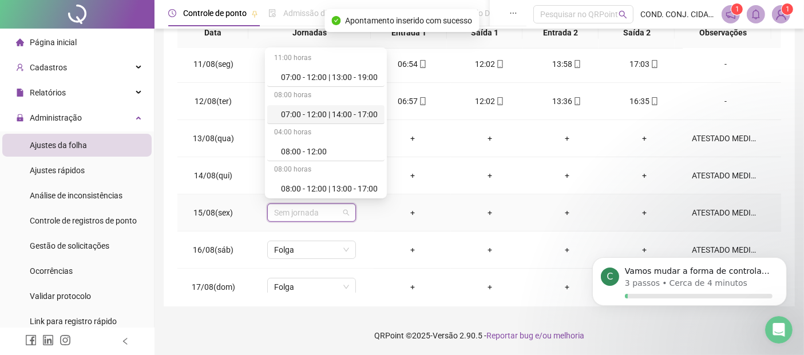
click at [303, 113] on div "07:00 - 12:00 | 14:00 - 17:00" at bounding box center [329, 114] width 97 height 13
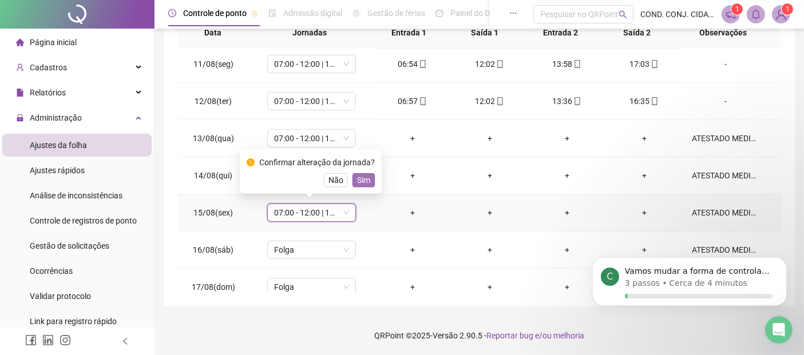
click at [358, 181] on span "Sim" at bounding box center [363, 180] width 13 height 13
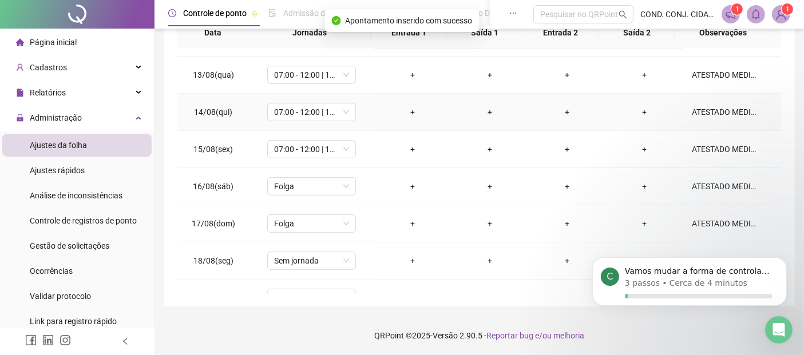
scroll to position [496, 0]
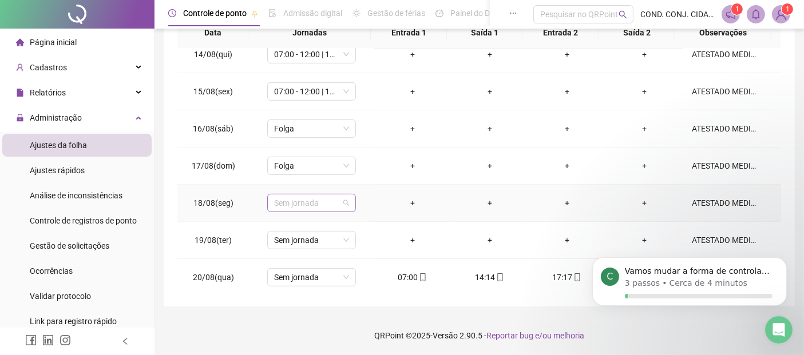
click at [346, 200] on span "Sem jornada" at bounding box center [311, 203] width 75 height 17
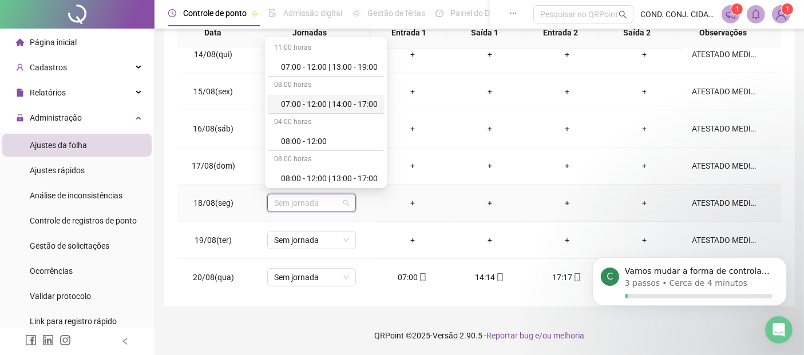
click at [315, 101] on div "07:00 - 12:00 | 14:00 - 17:00" at bounding box center [329, 104] width 97 height 13
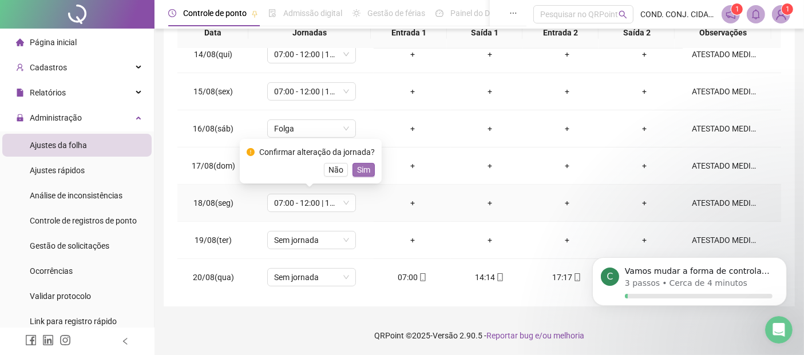
click at [360, 166] on span "Sim" at bounding box center [363, 170] width 13 height 13
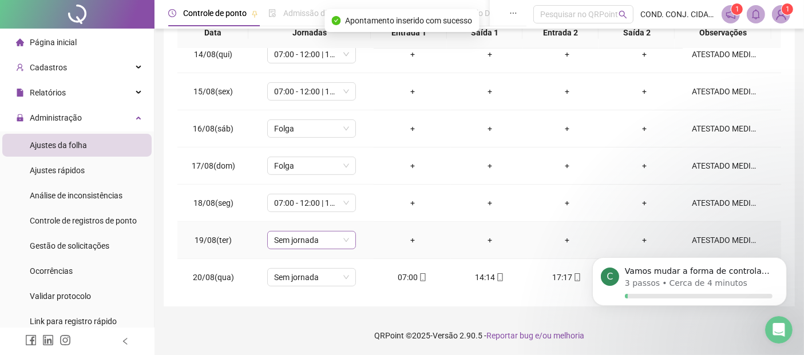
click at [343, 240] on span "Sem jornada" at bounding box center [311, 240] width 75 height 17
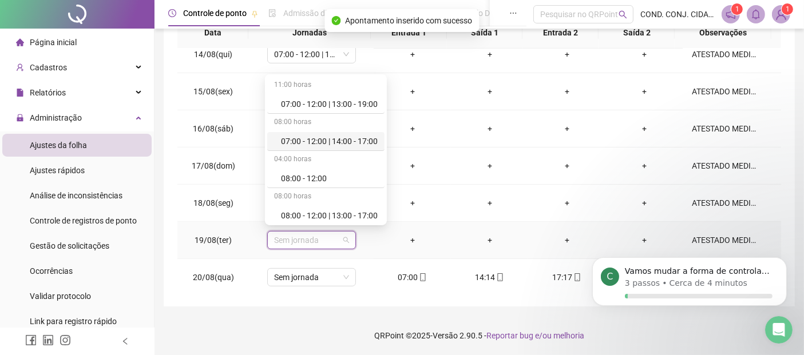
click at [310, 137] on div "07:00 - 12:00 | 14:00 - 17:00" at bounding box center [329, 141] width 97 height 13
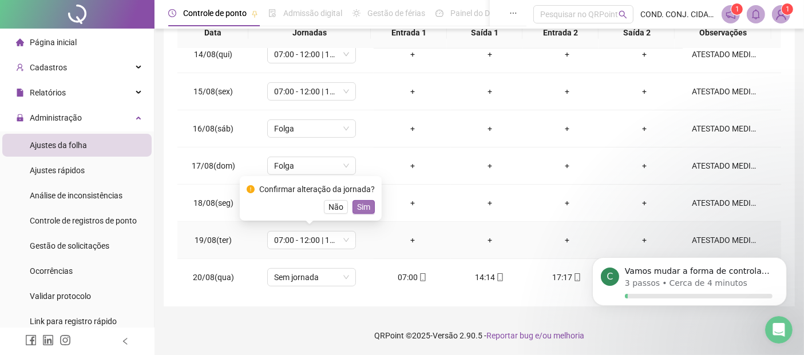
click at [357, 208] on span "Sim" at bounding box center [363, 207] width 13 height 13
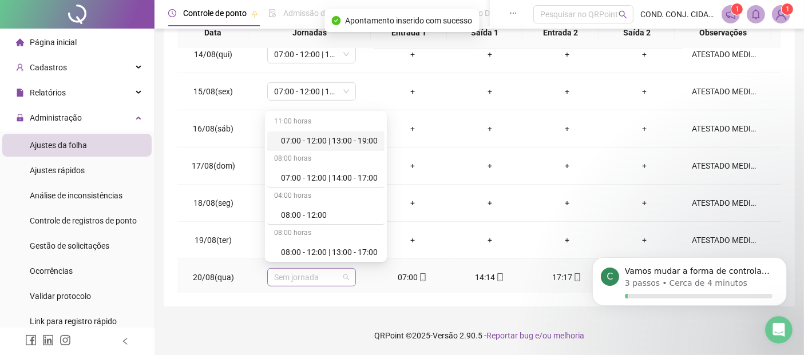
click at [343, 273] on span "Sem jornada" at bounding box center [311, 277] width 75 height 17
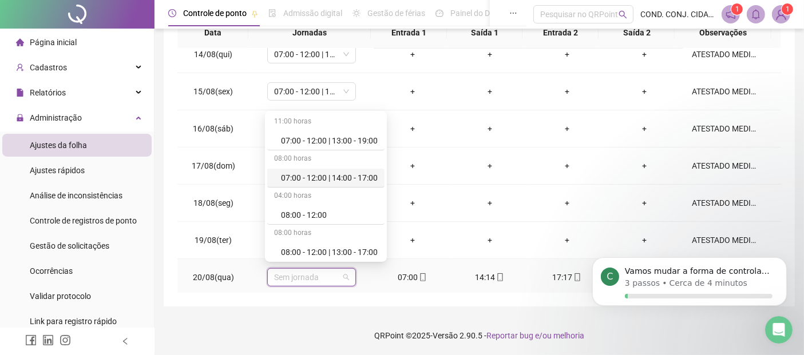
click at [301, 176] on div "07:00 - 12:00 | 14:00 - 17:00" at bounding box center [329, 178] width 97 height 13
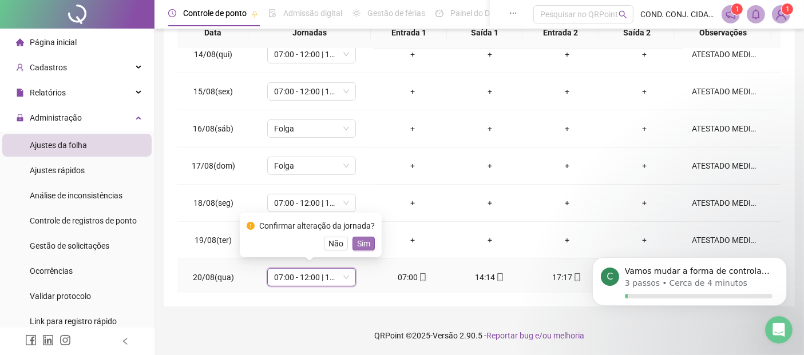
click at [363, 243] on span "Sim" at bounding box center [363, 243] width 13 height 13
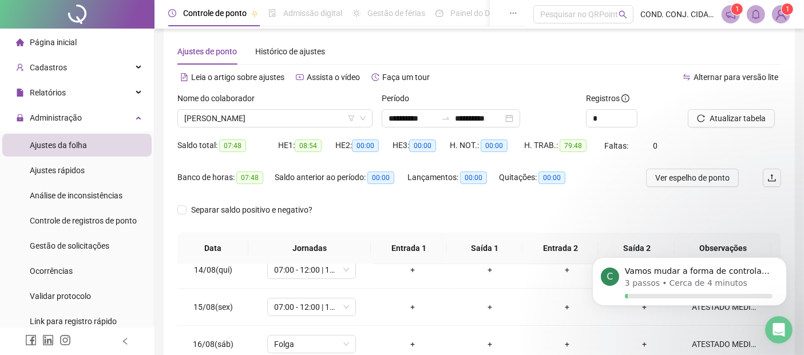
scroll to position [0, 0]
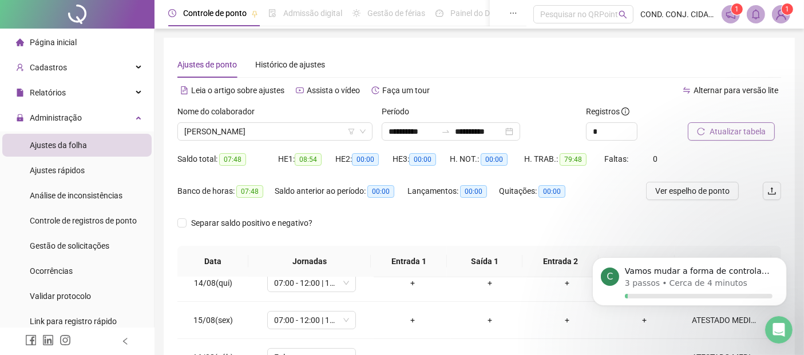
click at [731, 132] on span "Atualizar tabela" at bounding box center [737, 131] width 56 height 13
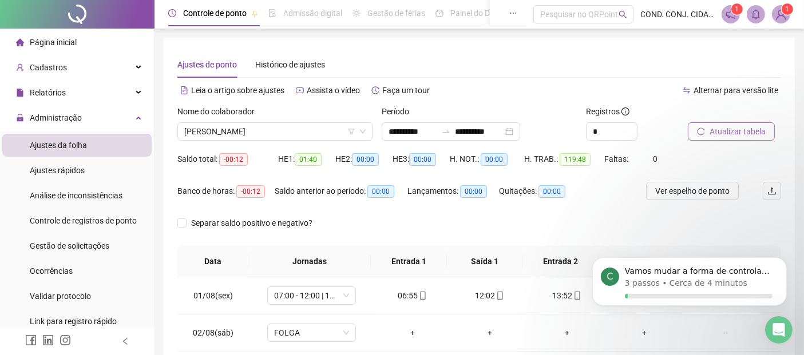
click at [739, 130] on span "Atualizar tabela" at bounding box center [737, 131] width 56 height 13
click at [255, 129] on span "[PERSON_NAME]" at bounding box center [274, 131] width 181 height 17
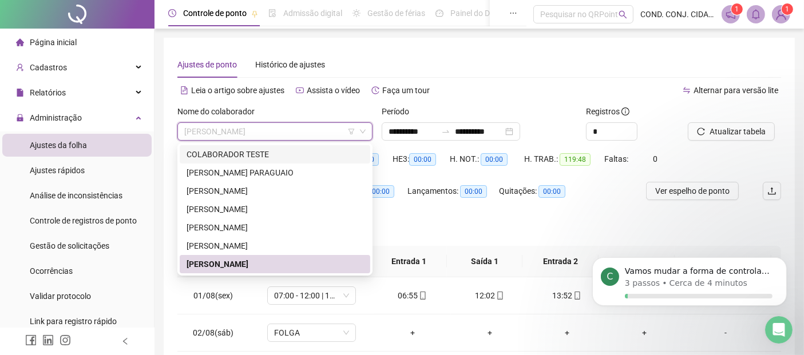
click at [501, 49] on div "**********" at bounding box center [479, 287] width 631 height 498
